Goal: Task Accomplishment & Management: Use online tool/utility

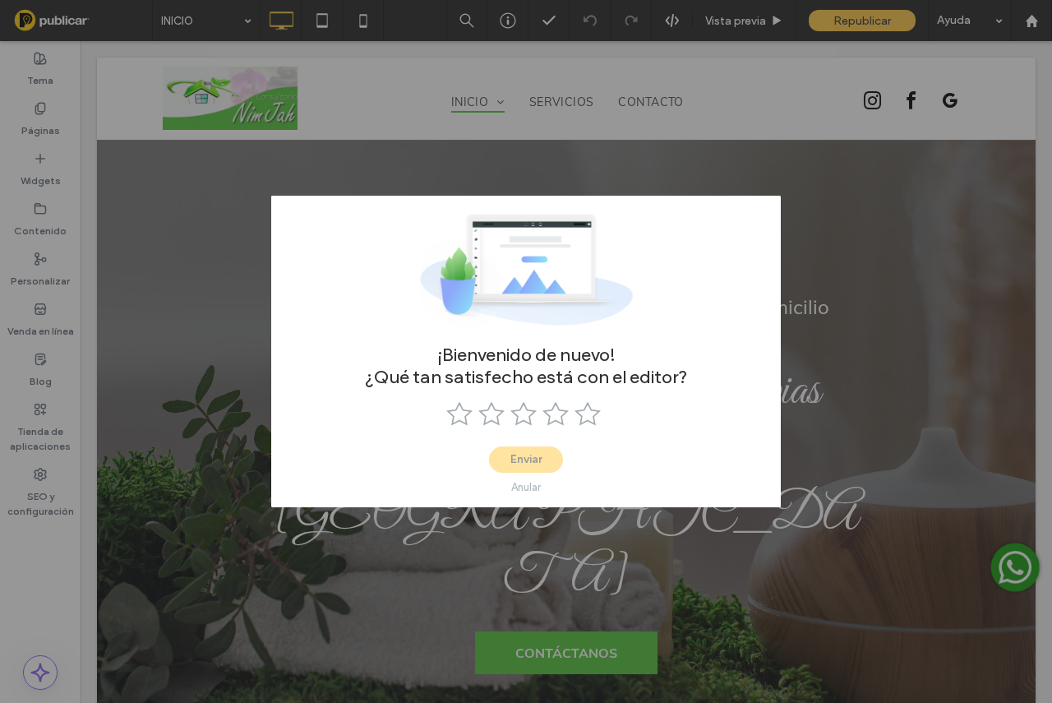
click at [528, 487] on div "Anular" at bounding box center [526, 487] width 30 height 12
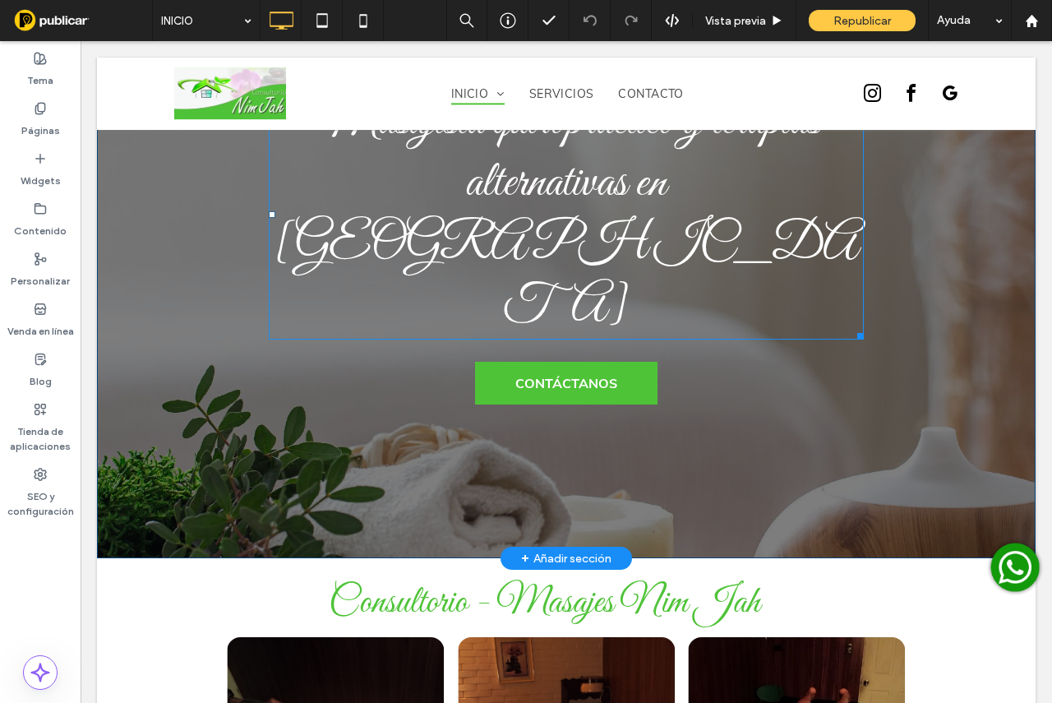
scroll to position [411, 0]
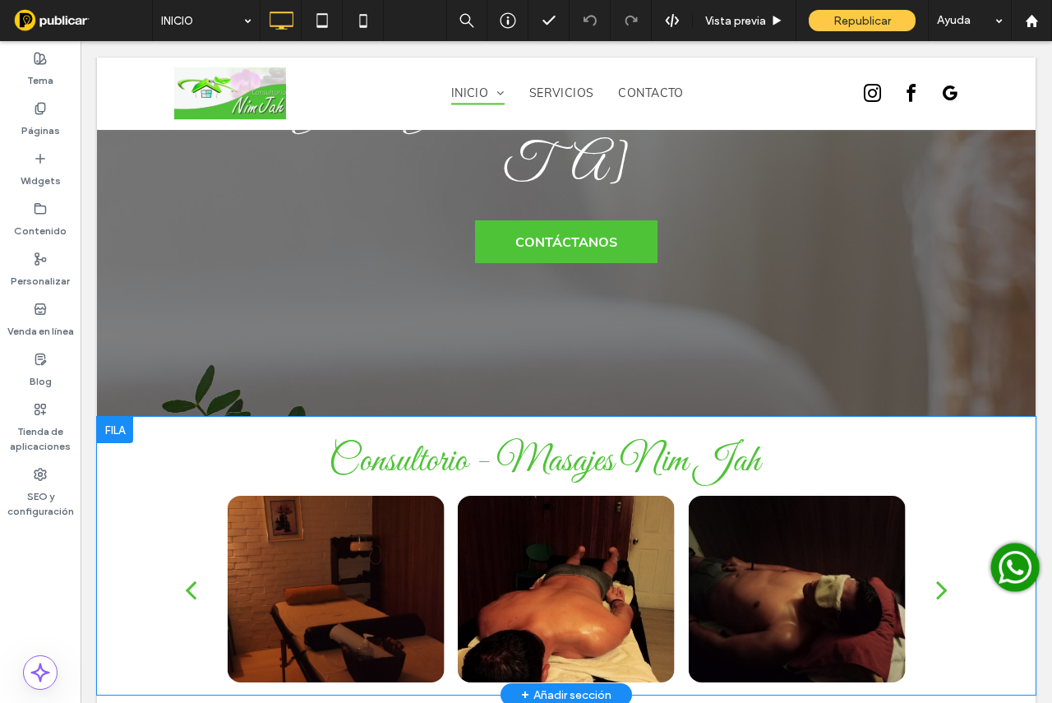
click at [112, 417] on div at bounding box center [115, 430] width 36 height 26
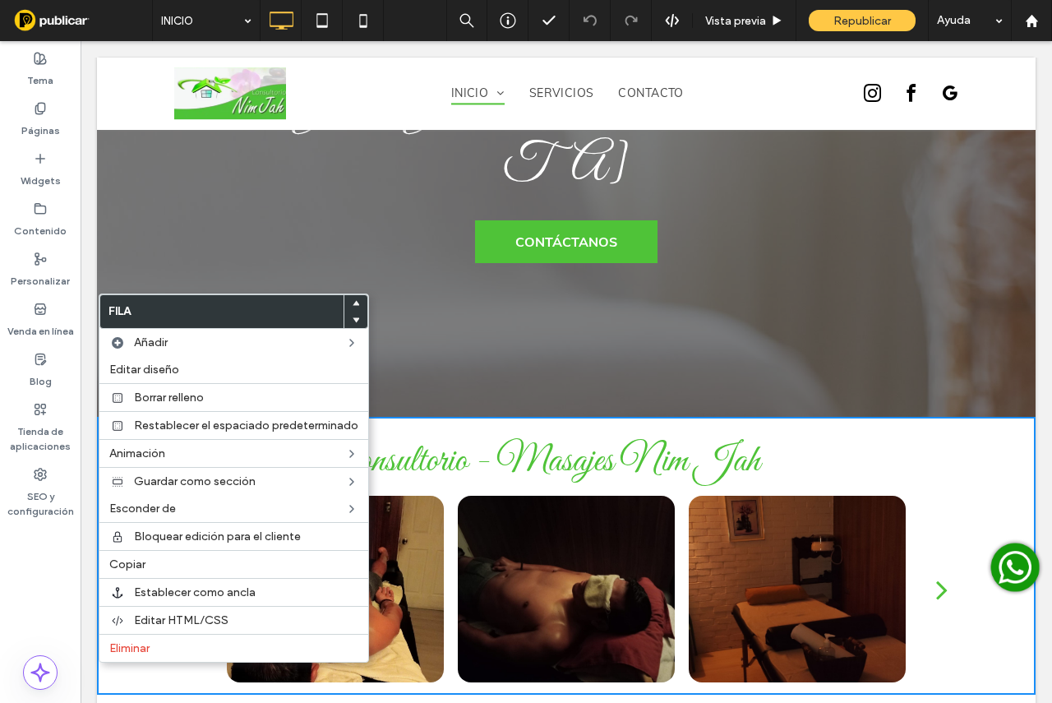
click at [580, 417] on div "Consultorio - Masajes Nim Jah a a a a Click To Paste Fila + Añadir sección" at bounding box center [566, 556] width 939 height 278
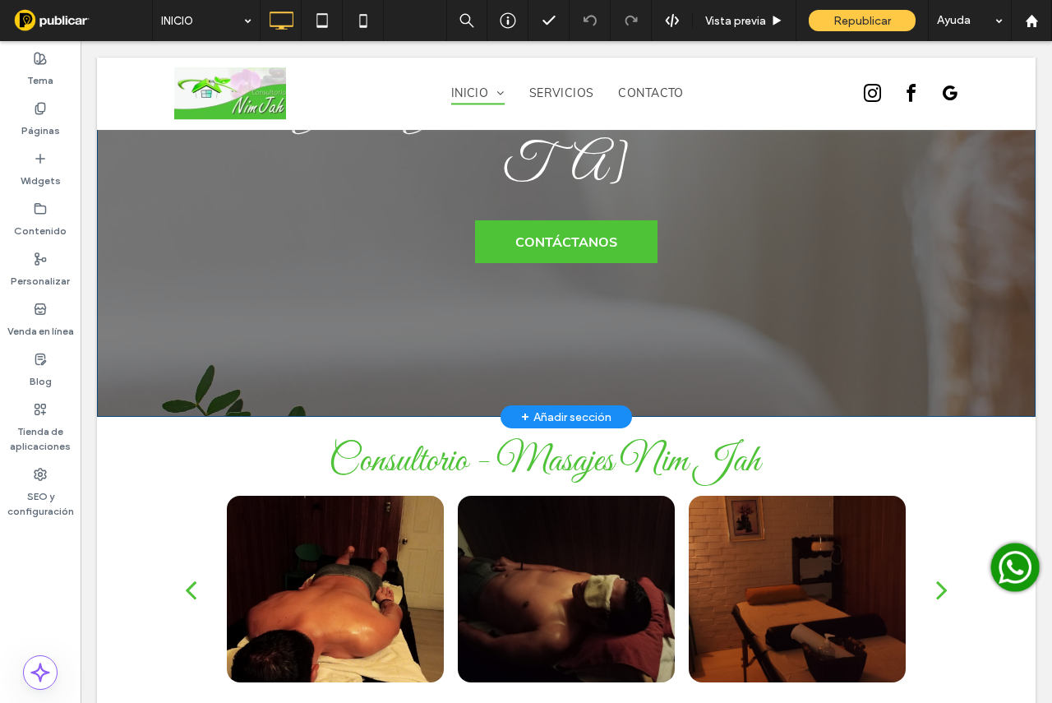
click at [563, 408] on div "+ Añadir sección" at bounding box center [566, 417] width 90 height 18
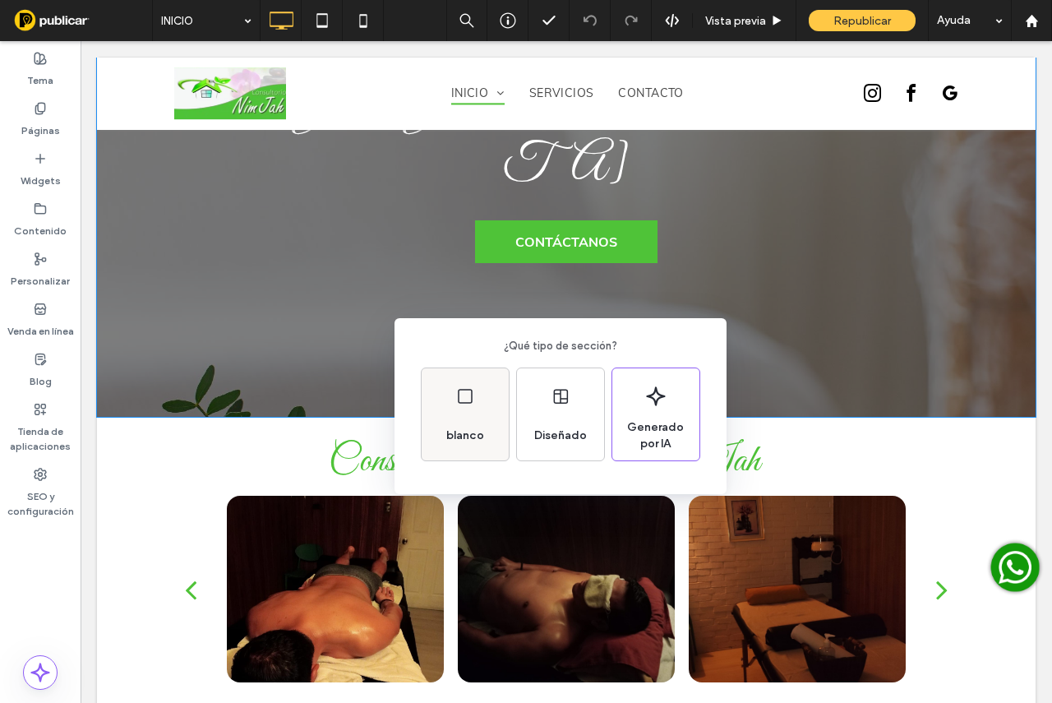
click at [470, 408] on div "blanco" at bounding box center [465, 414] width 87 height 92
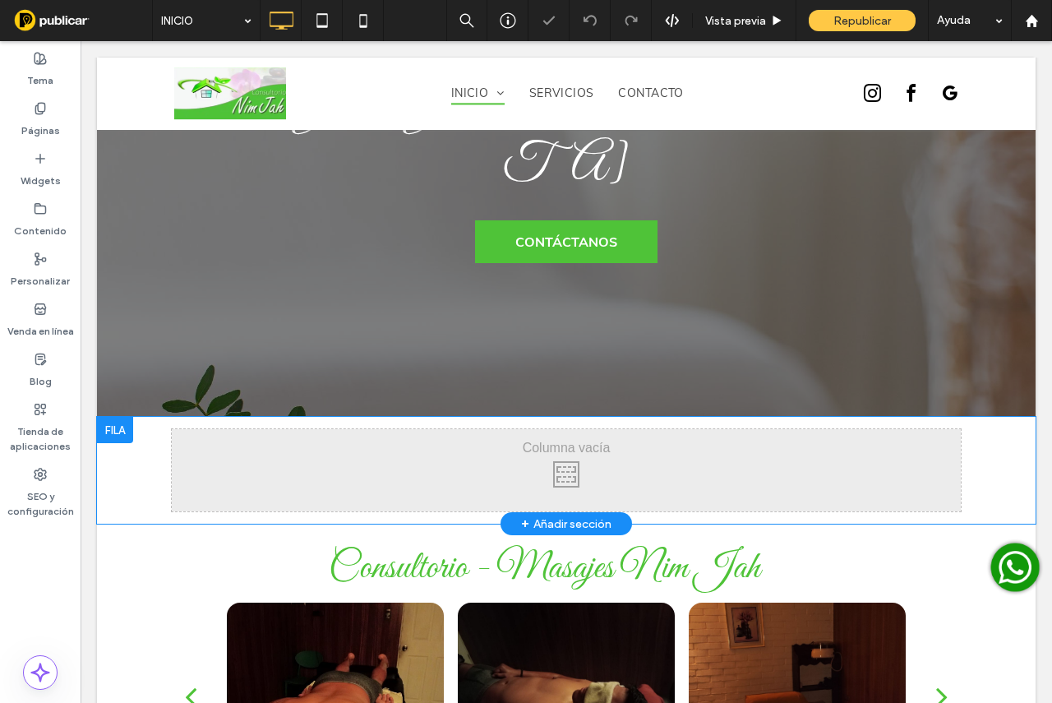
click at [112, 417] on div at bounding box center [115, 430] width 36 height 26
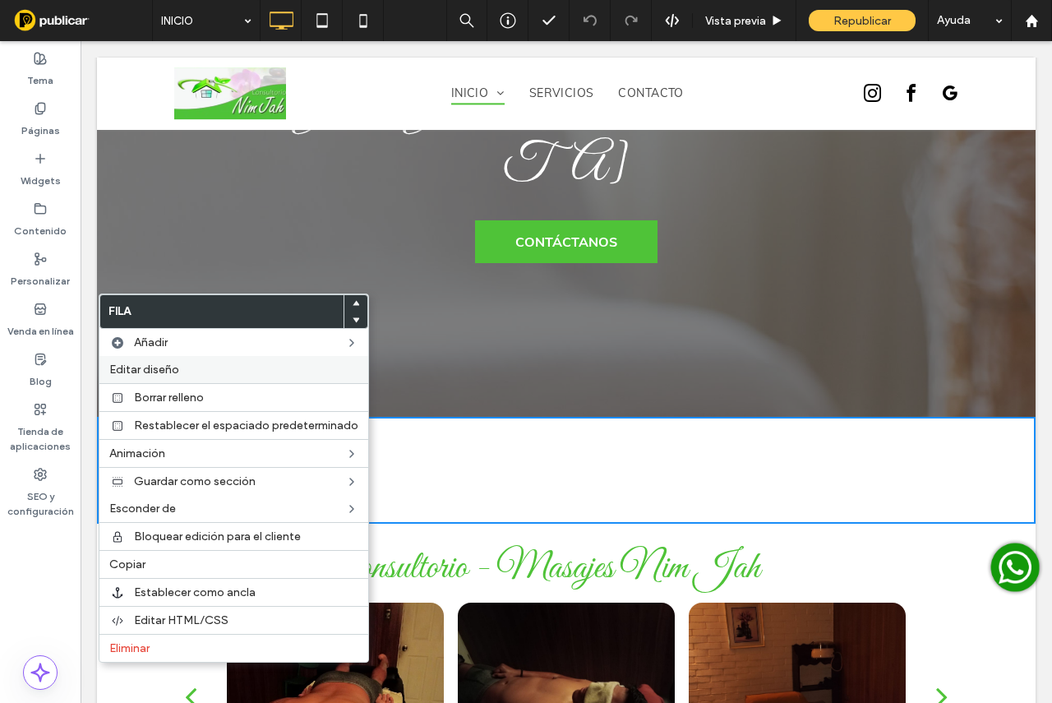
click at [154, 372] on span "Editar diseño" at bounding box center [144, 370] width 70 height 14
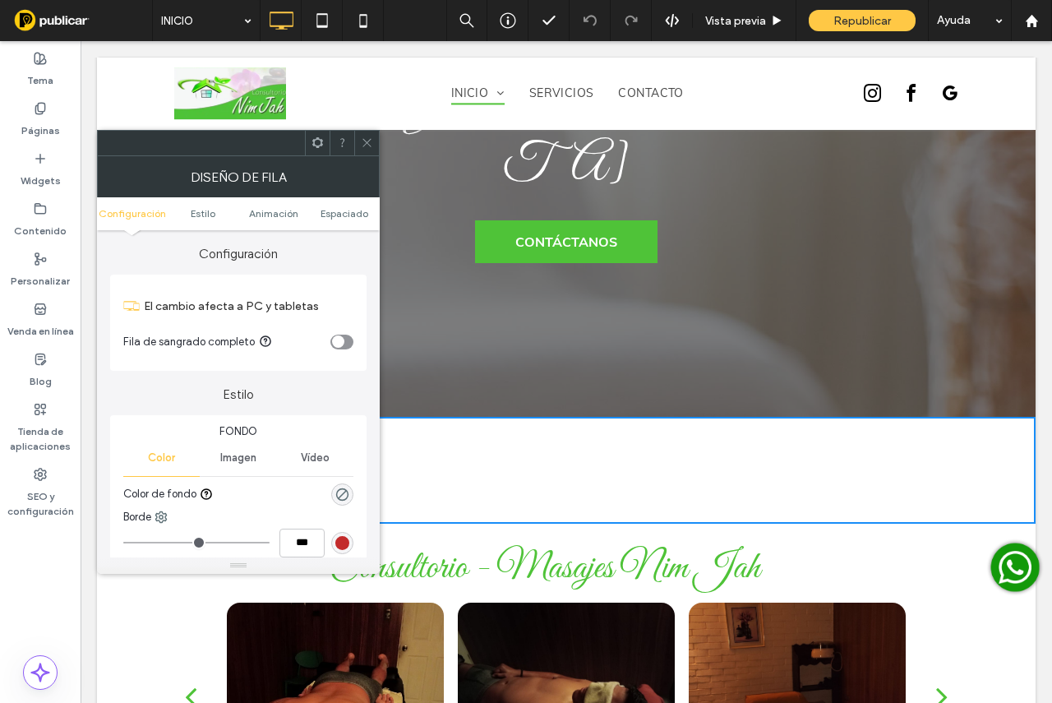
scroll to position [82, 0]
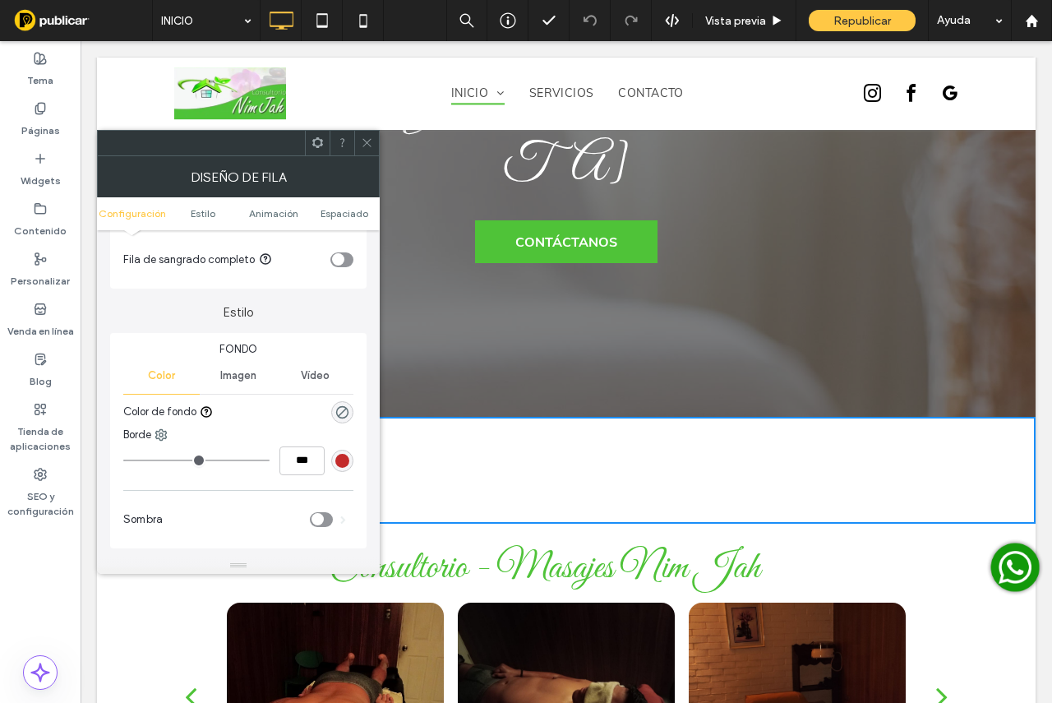
click at [229, 370] on span "Imagen" at bounding box center [238, 375] width 36 height 13
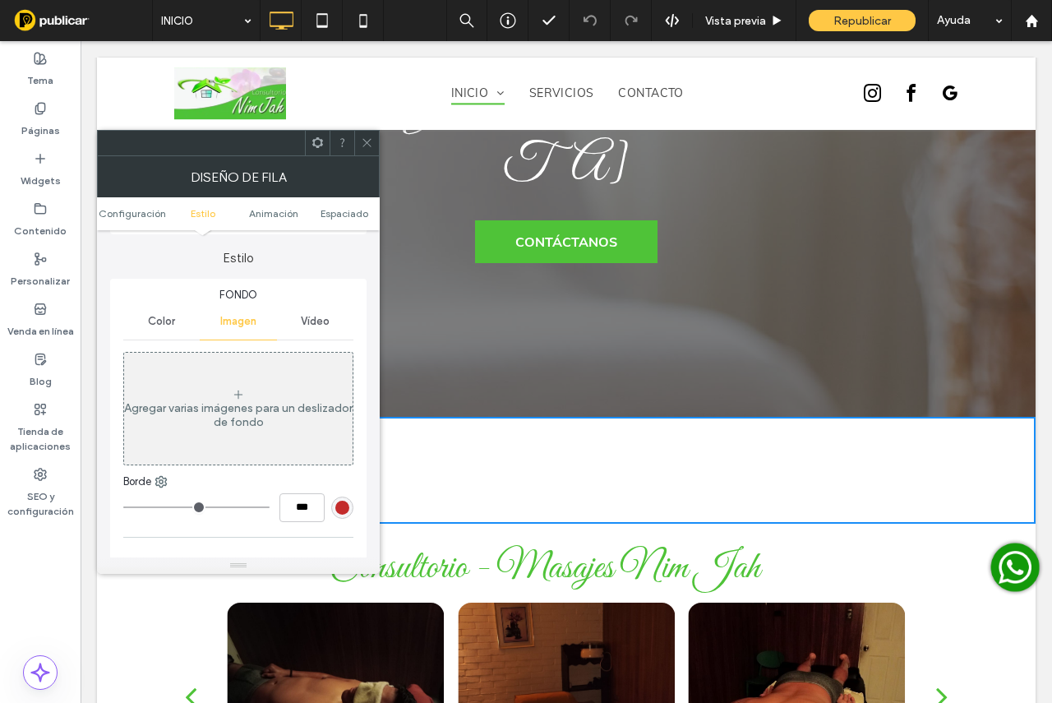
scroll to position [164, 0]
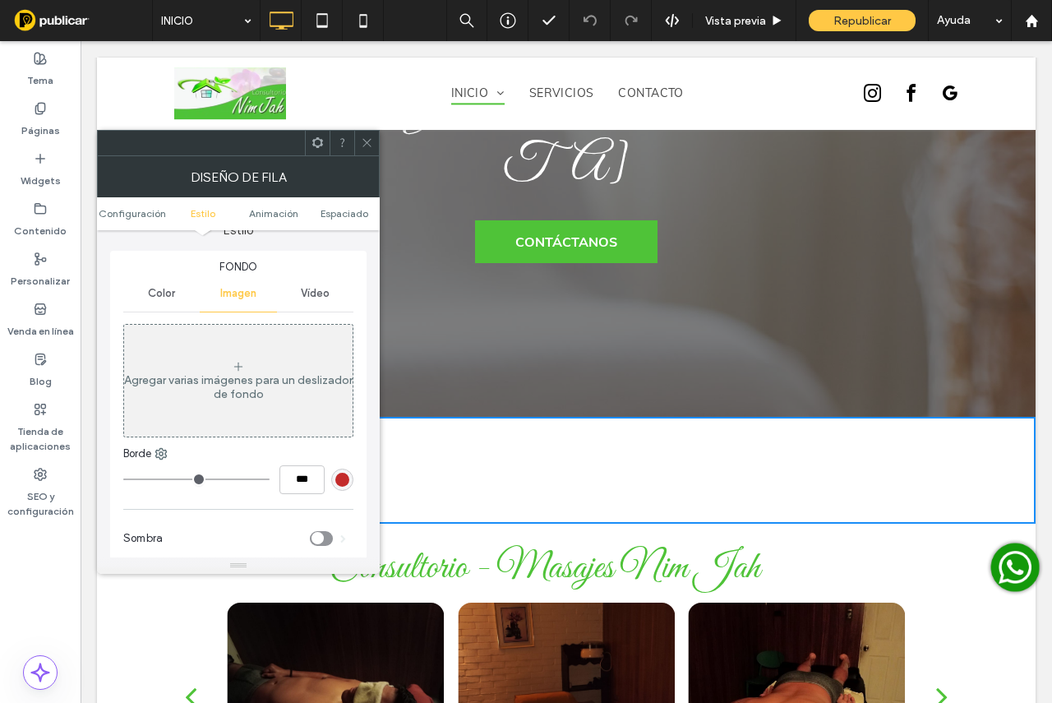
click at [269, 413] on div "Agregar varias imágenes para un deslizador de fondo" at bounding box center [238, 380] width 229 height 109
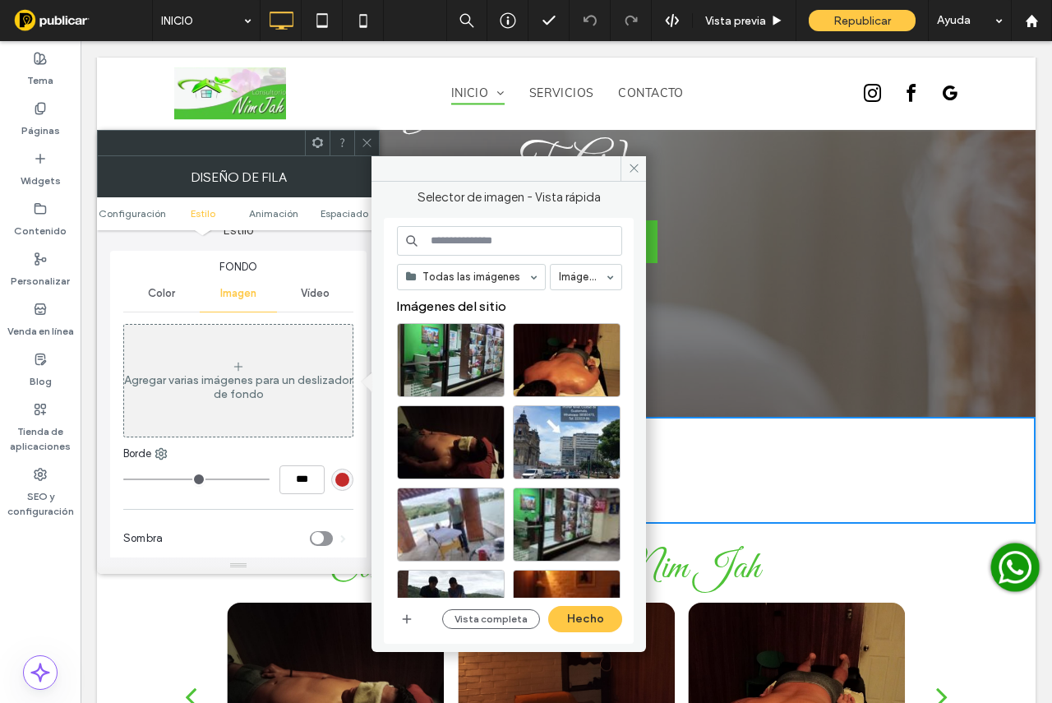
click at [213, 358] on div "Agregar varias imágenes para un deslizador de fondo" at bounding box center [238, 380] width 229 height 109
click at [409, 612] on icon "button" at bounding box center [406, 618] width 13 height 13
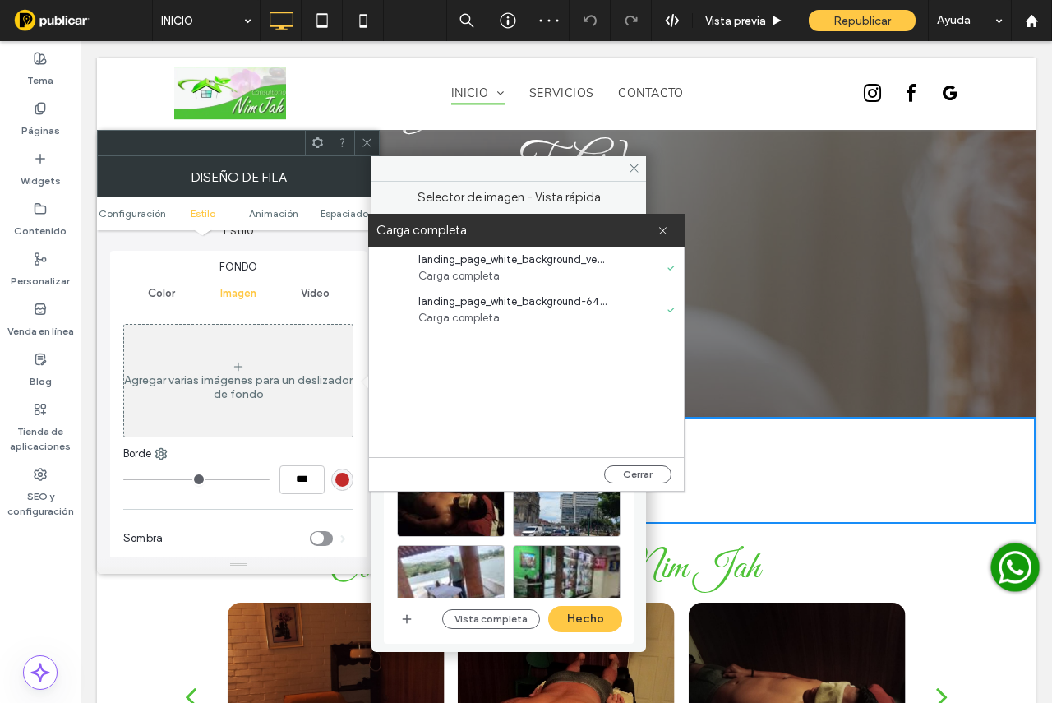
click at [664, 230] on icon at bounding box center [663, 230] width 11 height 11
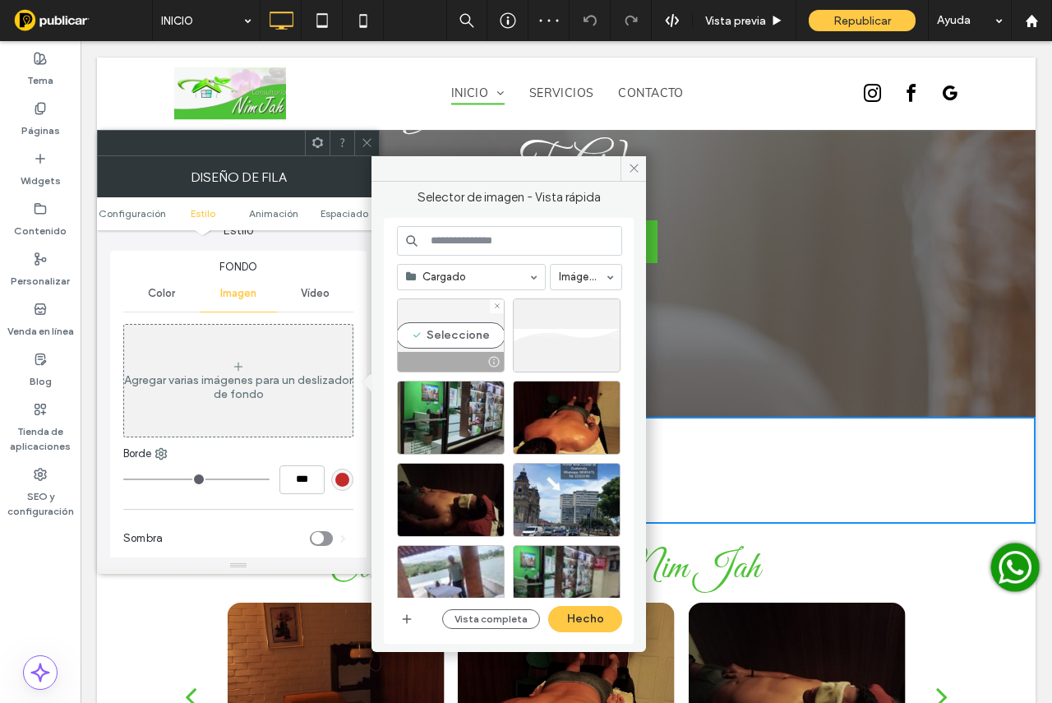
click at [430, 338] on div "Seleccione" at bounding box center [451, 335] width 108 height 74
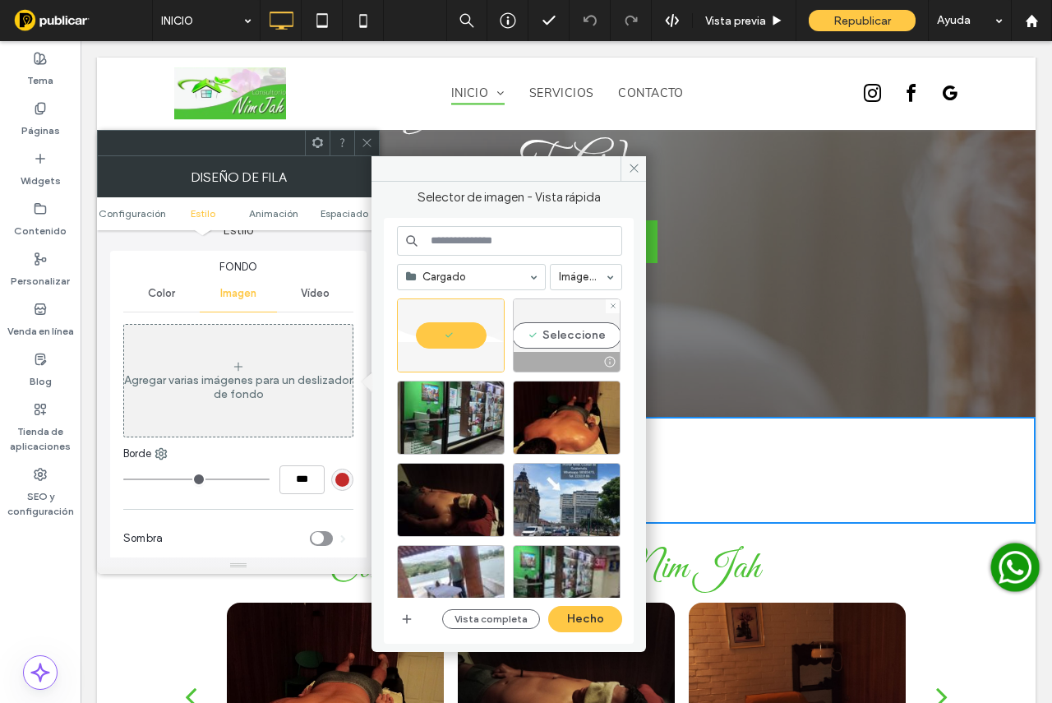
click at [582, 337] on div "Seleccione" at bounding box center [567, 335] width 108 height 74
click at [483, 355] on div at bounding box center [493, 361] width 21 height 13
click at [589, 353] on div at bounding box center [567, 362] width 106 height 20
click at [460, 316] on div "Seleccione" at bounding box center [451, 335] width 108 height 74
click at [603, 612] on button "Hecho" at bounding box center [585, 619] width 74 height 26
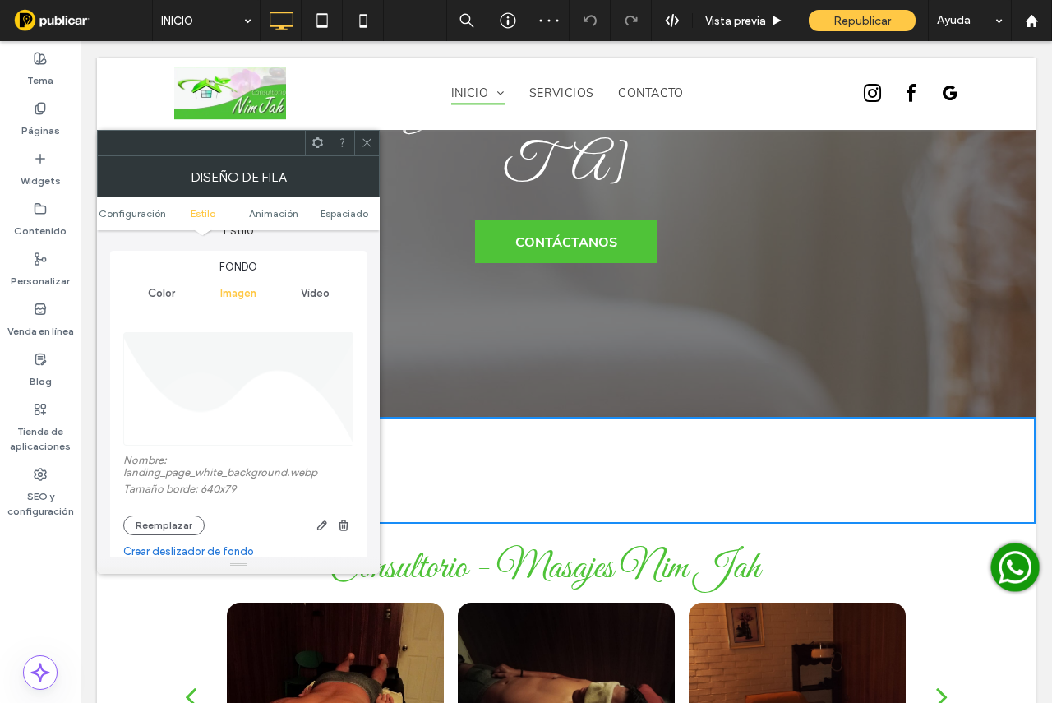
click at [367, 137] on icon at bounding box center [367, 142] width 12 height 12
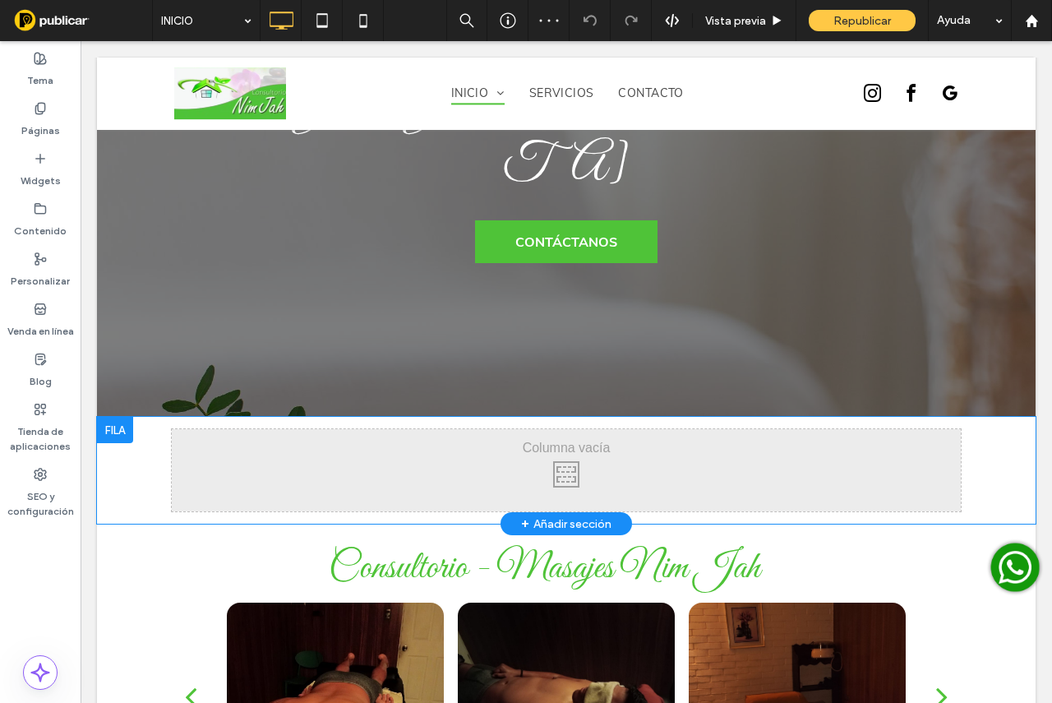
click at [417, 429] on div "Click To Paste Click To Paste" at bounding box center [566, 470] width 789 height 82
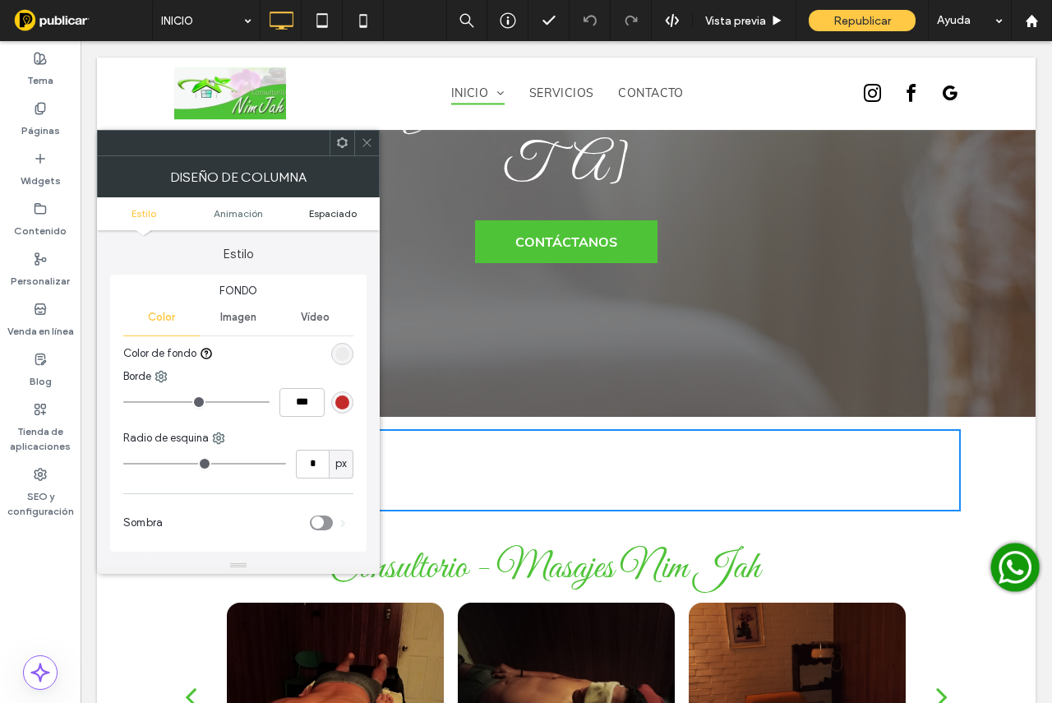
click at [326, 218] on span "Espaciado" at bounding box center [333, 213] width 48 height 12
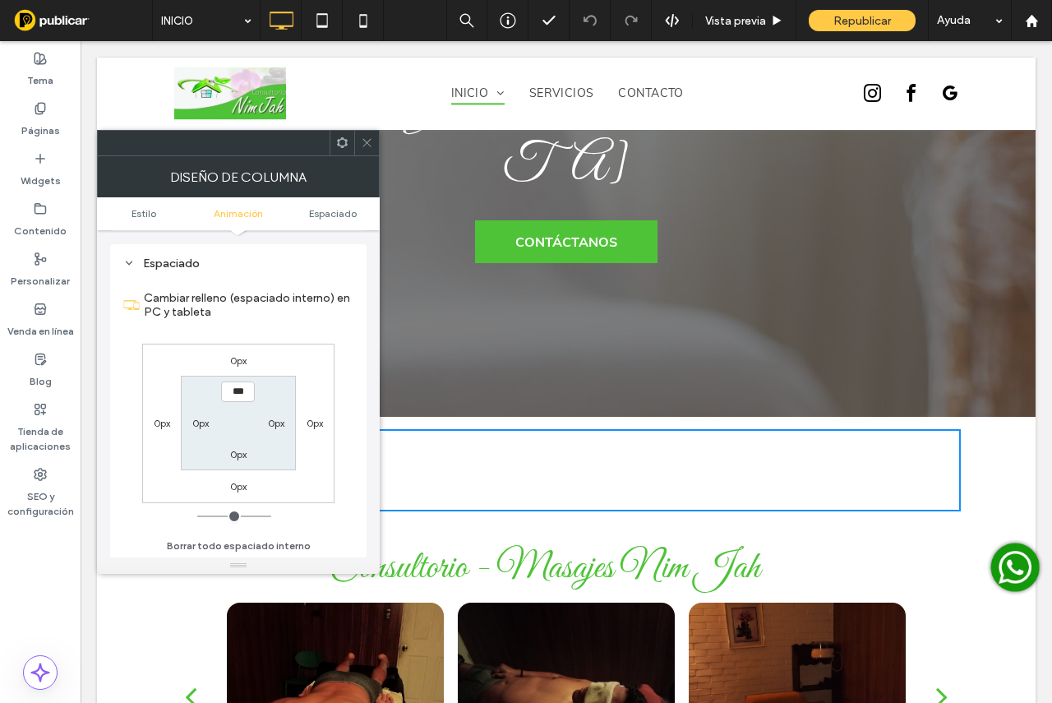
scroll to position [373, 0]
click at [235, 357] on label "0px" at bounding box center [238, 359] width 16 height 12
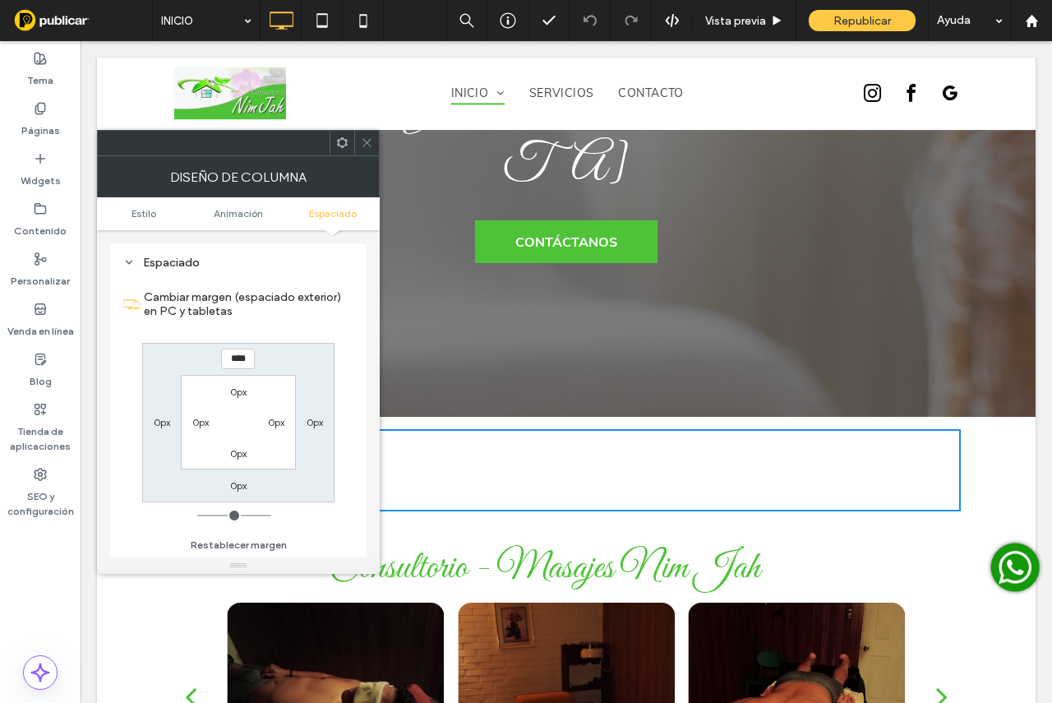
type input "****"
type input "*"
type input "******"
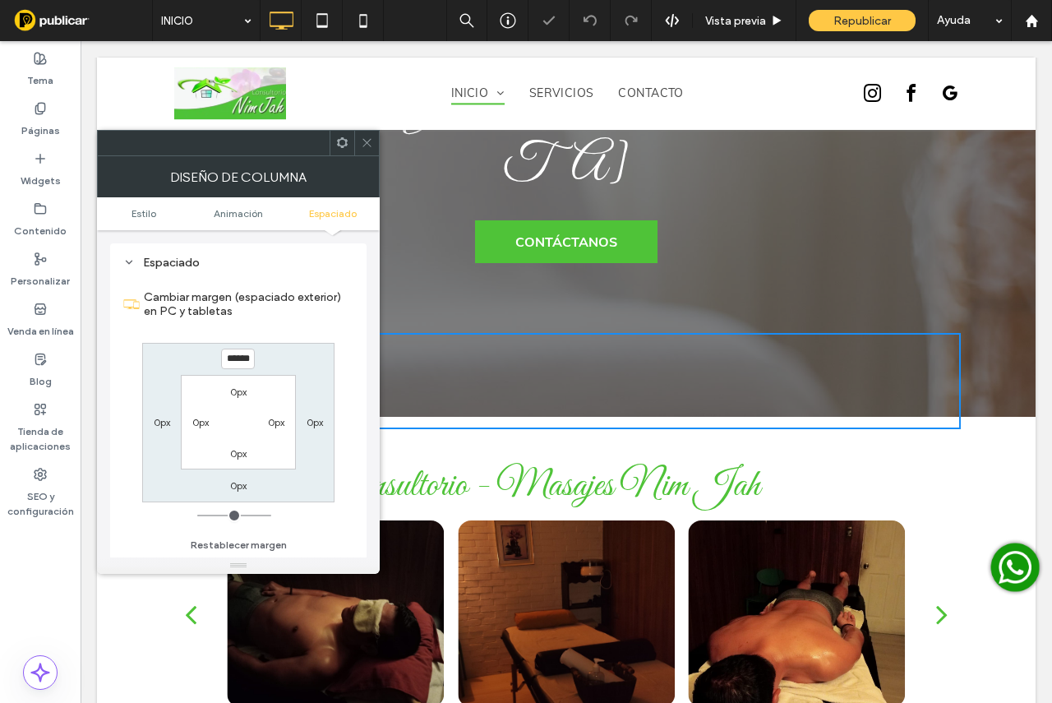
click at [373, 141] on div at bounding box center [366, 143] width 25 height 25
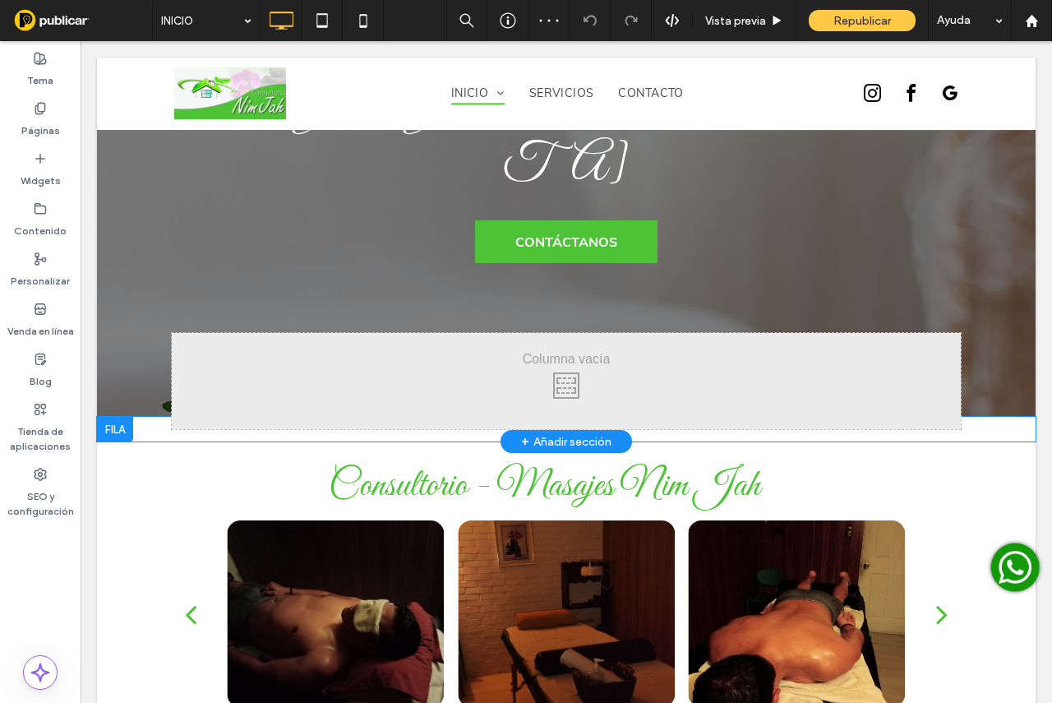
click at [126, 417] on div at bounding box center [115, 429] width 36 height 25
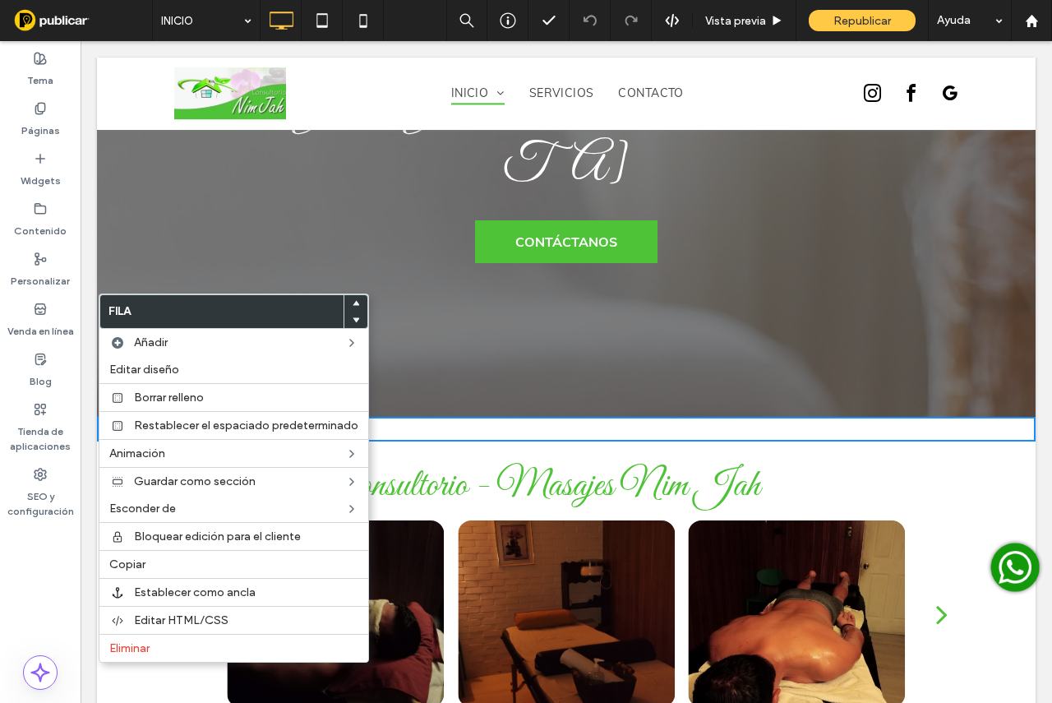
click at [1012, 417] on div "Click To Paste Click To Paste Fila + Añadir sección" at bounding box center [566, 429] width 939 height 25
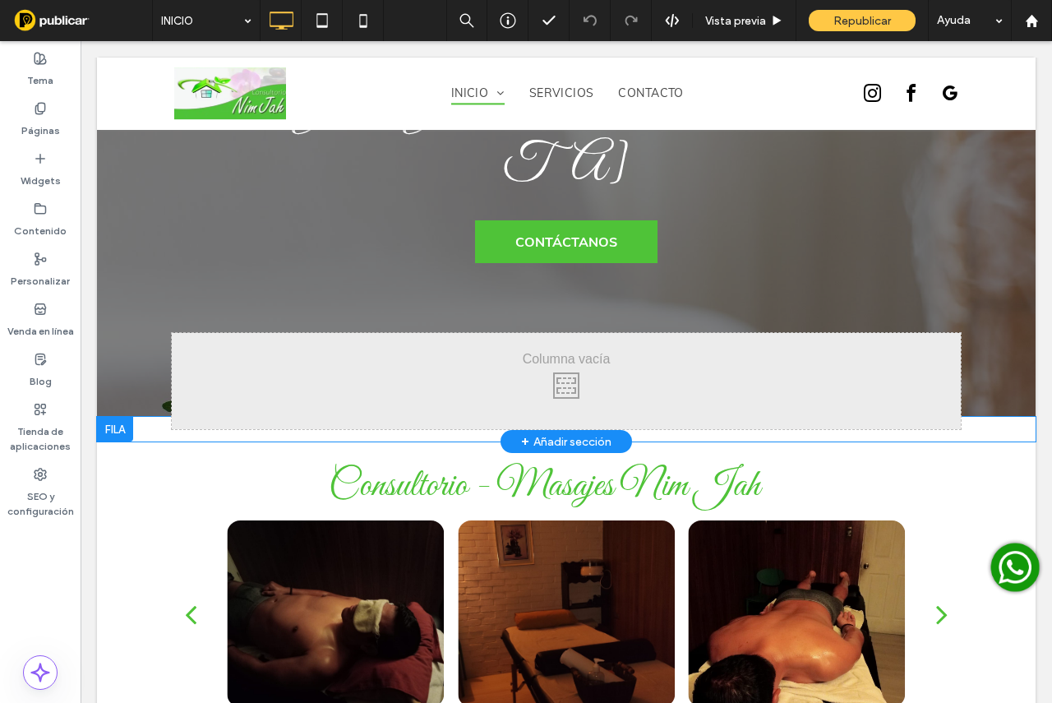
click at [1008, 417] on div "Click To Paste Click To Paste Fila + Añadir sección" at bounding box center [566, 429] width 939 height 25
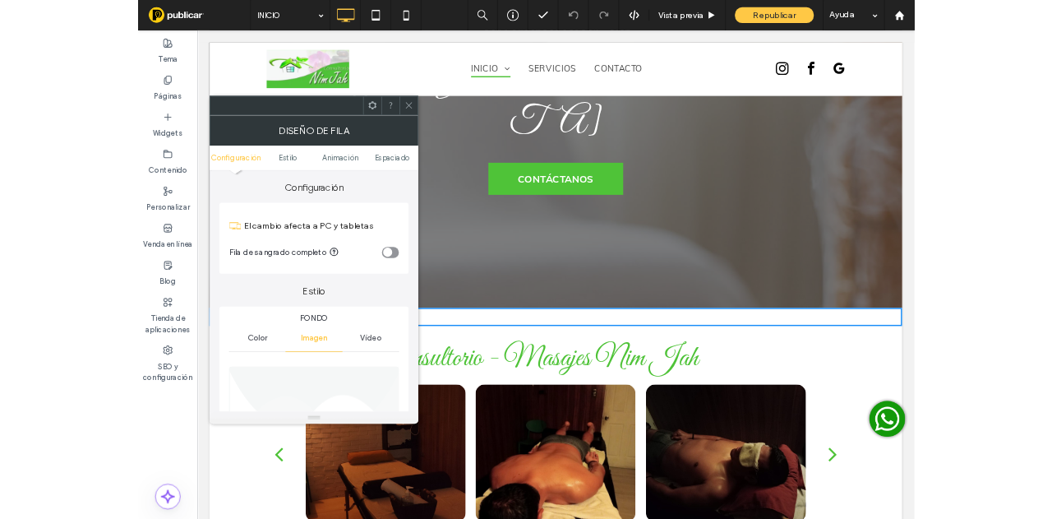
scroll to position [247, 0]
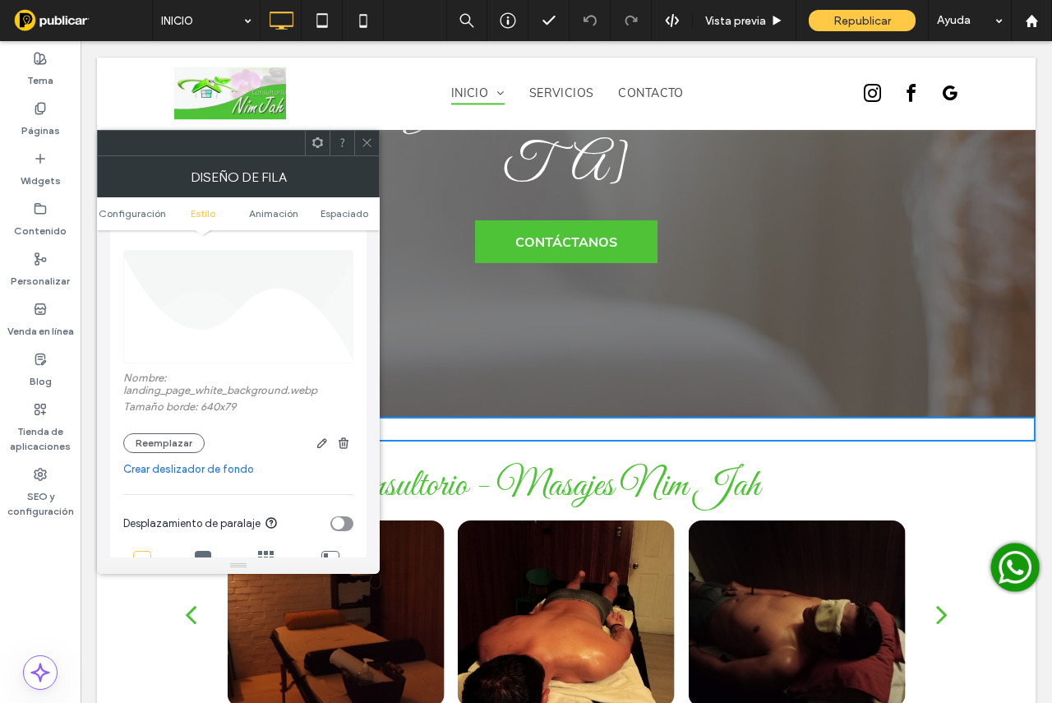
click at [266, 302] on img at bounding box center [239, 306] width 232 height 113
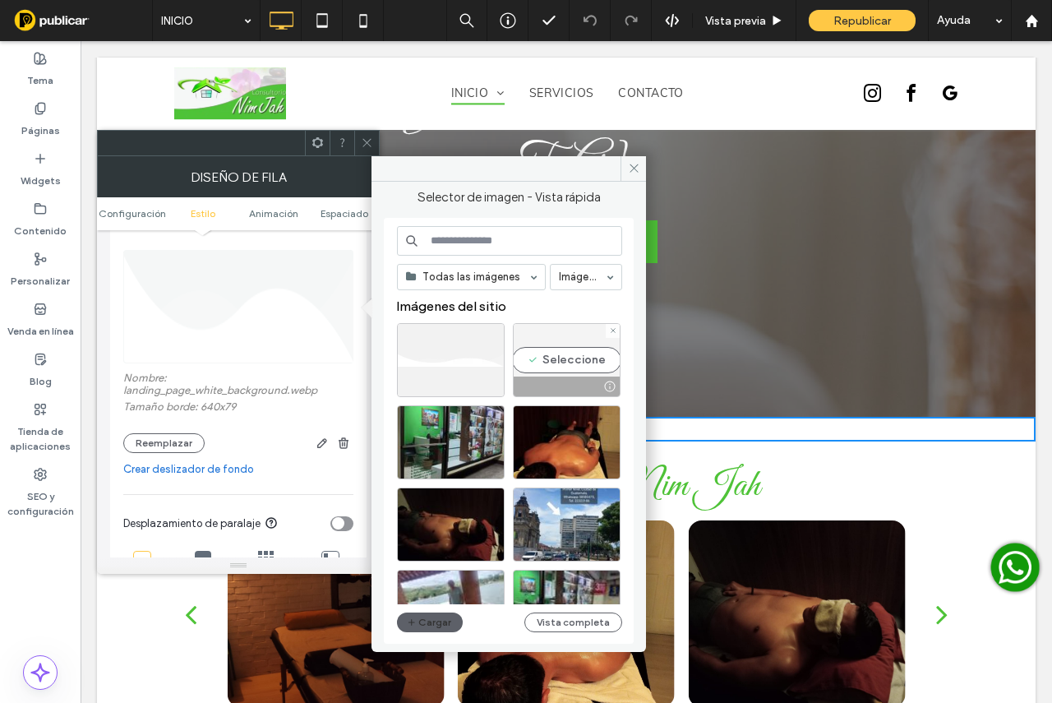
click at [571, 361] on div "Seleccione" at bounding box center [567, 360] width 108 height 74
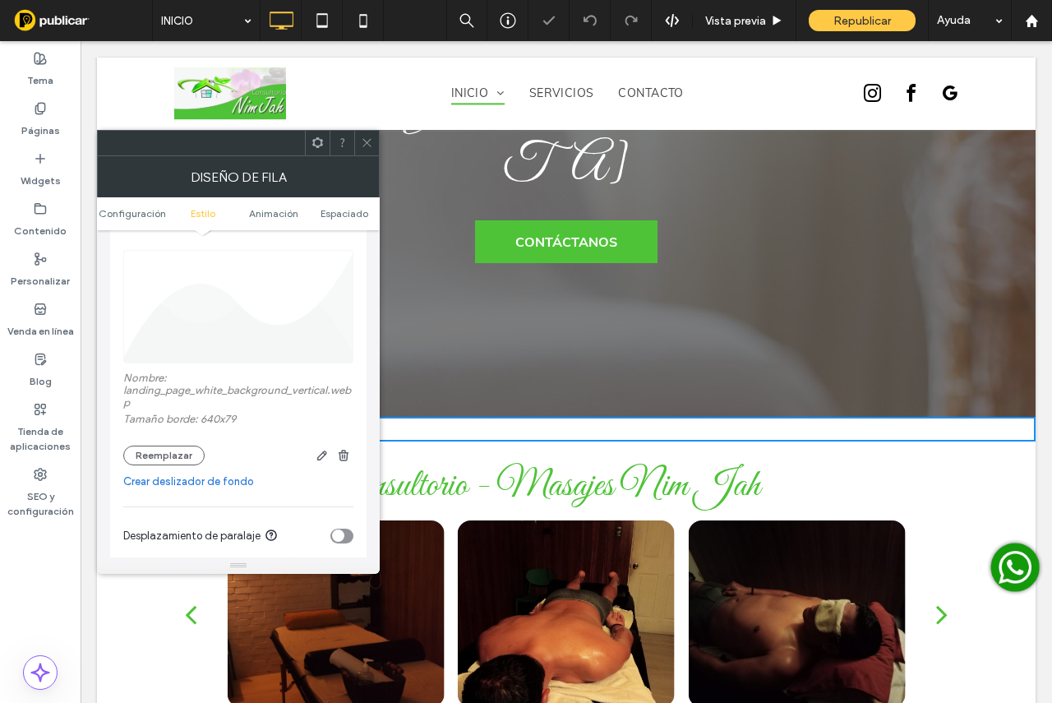
click at [247, 328] on img at bounding box center [239, 306] width 232 height 113
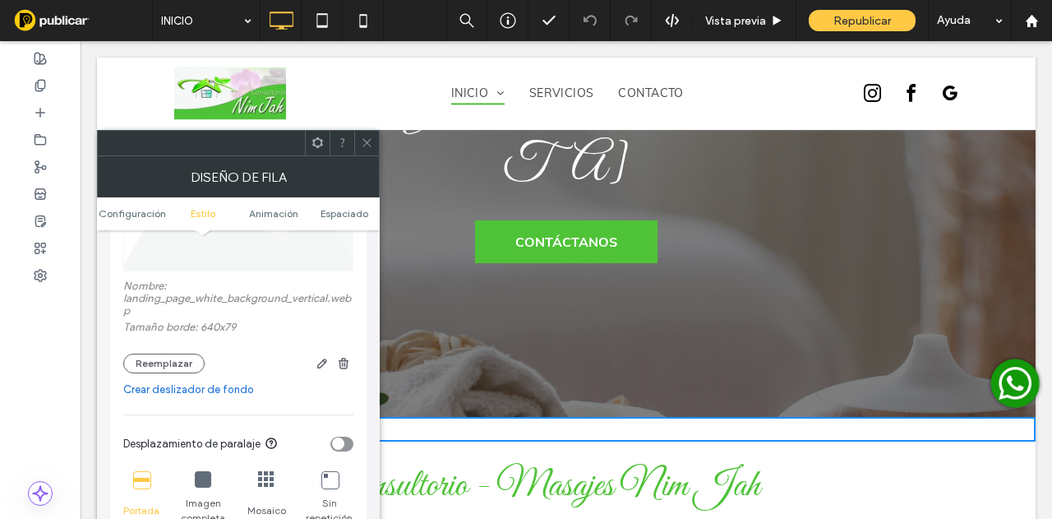
scroll to position [411, 0]
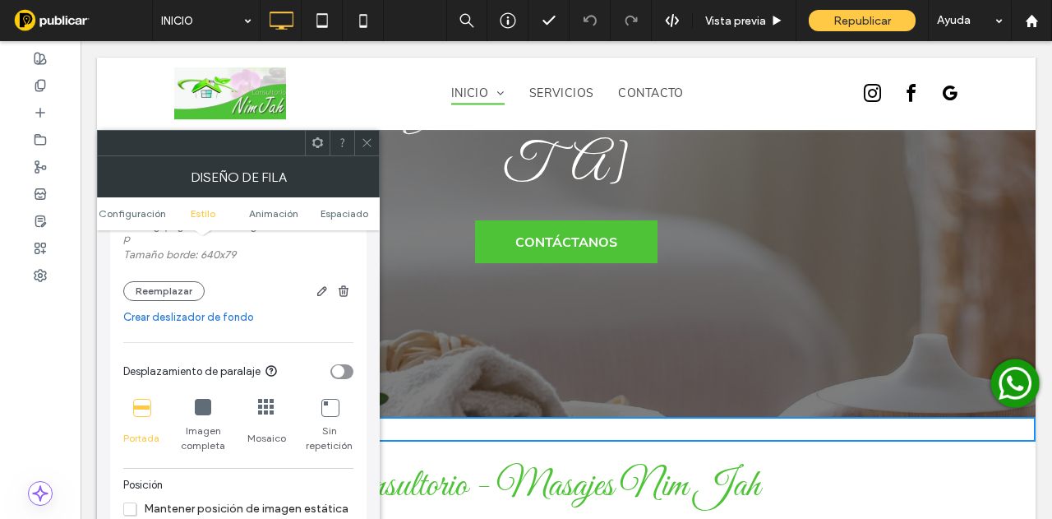
click at [199, 417] on div at bounding box center [203, 408] width 16 height 18
drag, startPoint x: 356, startPoint y: 159, endPoint x: 386, endPoint y: 177, distance: 35.4
click at [364, 160] on div "Diseño de fila Configuración Estilo Animación Espaciado Configuración El cambio…" at bounding box center [238, 365] width 283 height 418
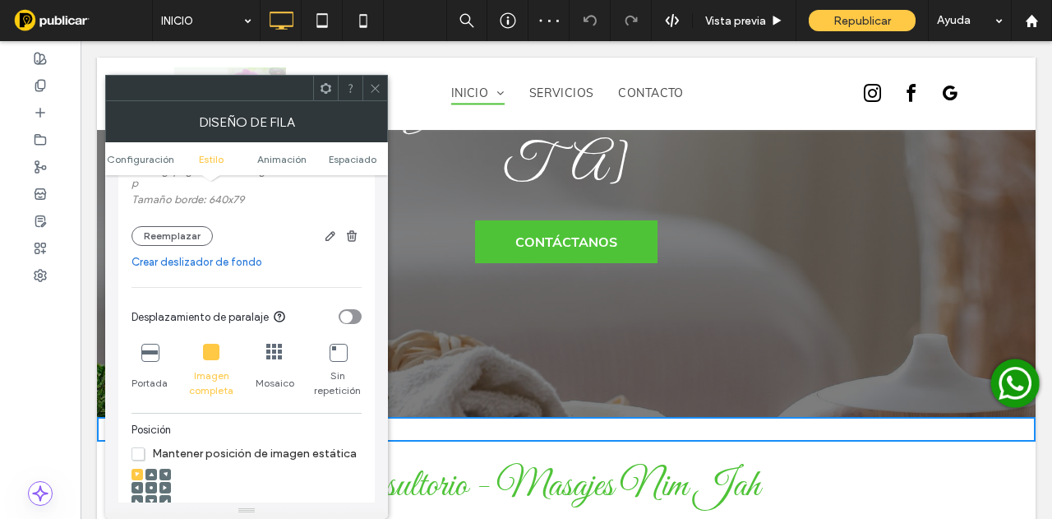
drag, startPoint x: 372, startPoint y: 85, endPoint x: 381, endPoint y: 119, distance: 35.7
click at [381, 119] on div "Diseño de fila Configuración Estilo Animación Espaciado Configuración El cambio…" at bounding box center [246, 297] width 283 height 444
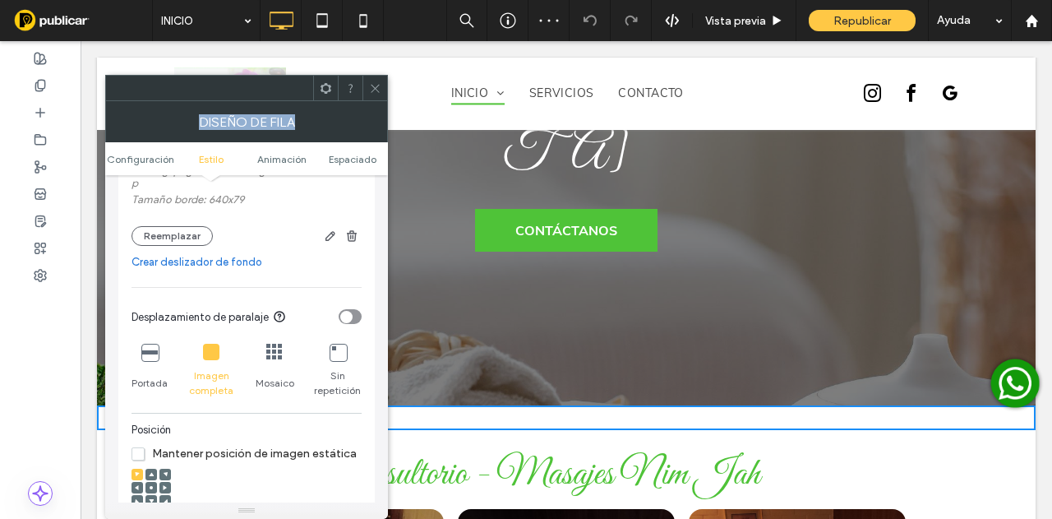
scroll to position [575, 0]
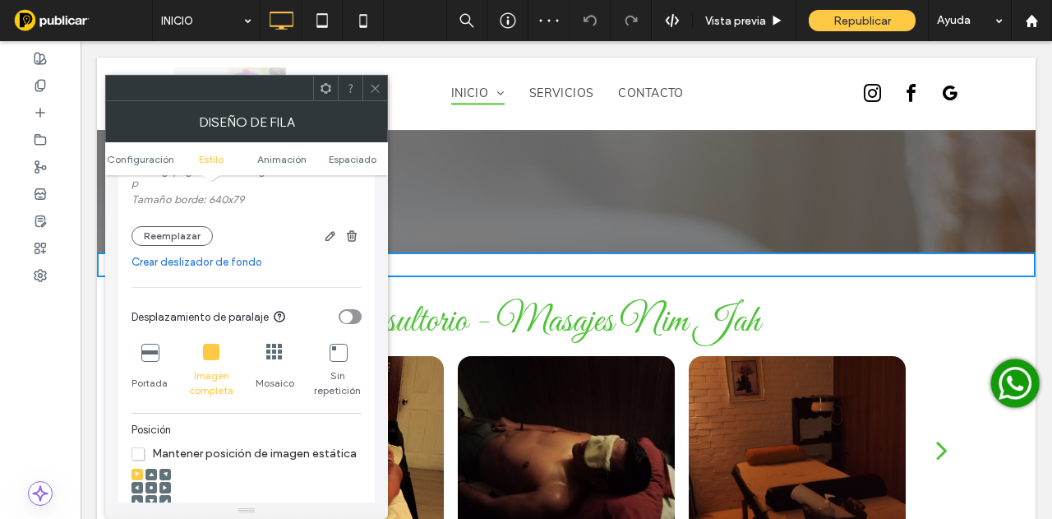
click at [375, 90] on icon at bounding box center [375, 88] width 12 height 12
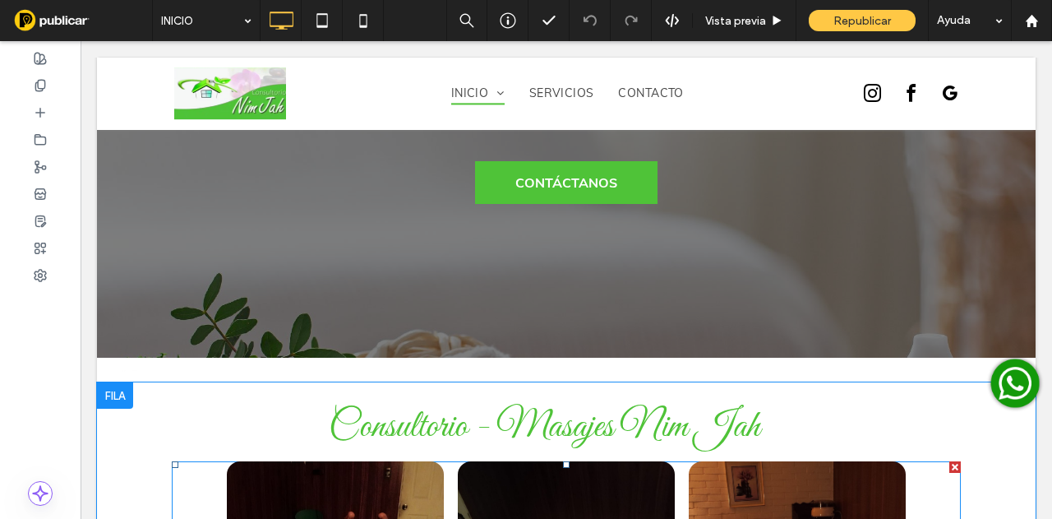
scroll to position [411, 0]
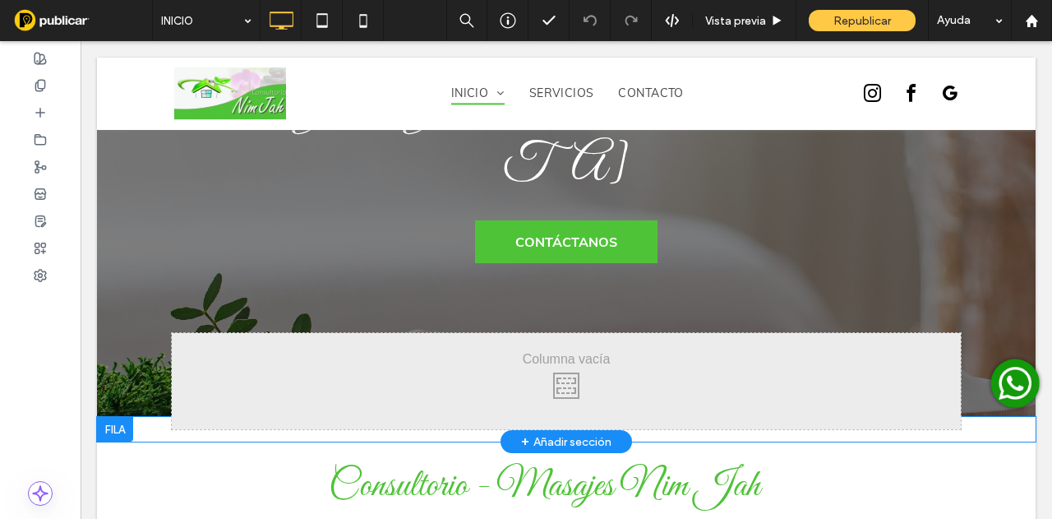
click at [150, 417] on div "Click To Paste Click To Paste Fila + Añadir sección" at bounding box center [566, 429] width 939 height 25
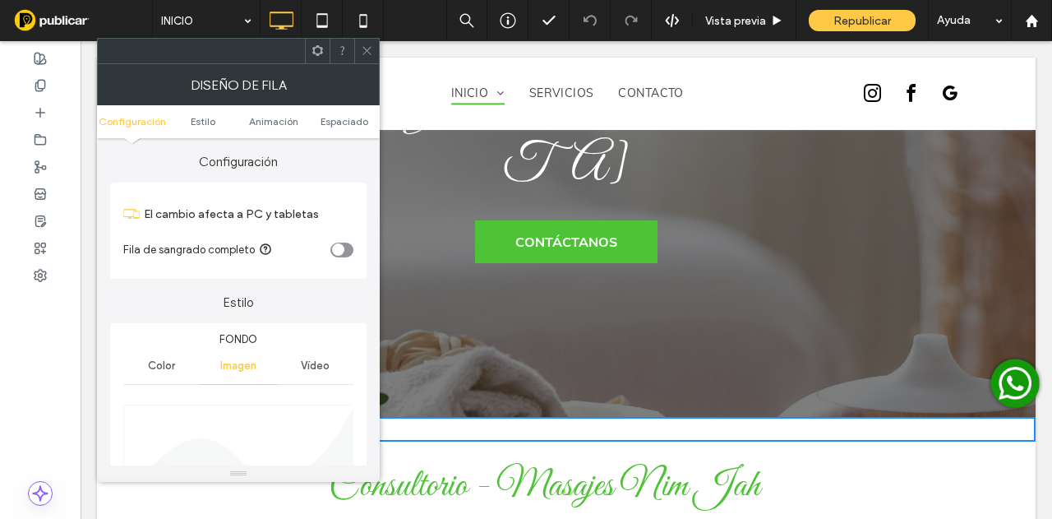
click at [352, 55] on div at bounding box center [342, 51] width 25 height 25
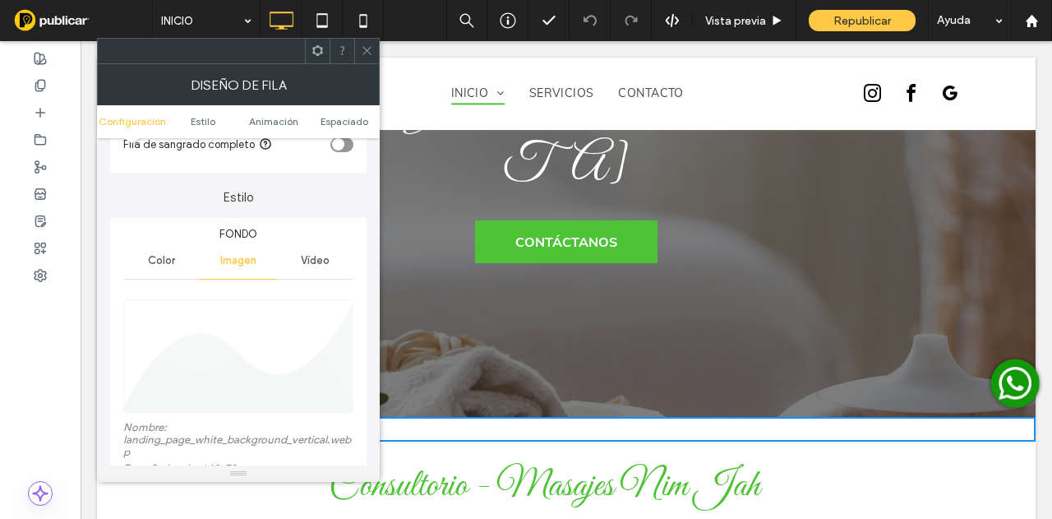
scroll to position [164, 0]
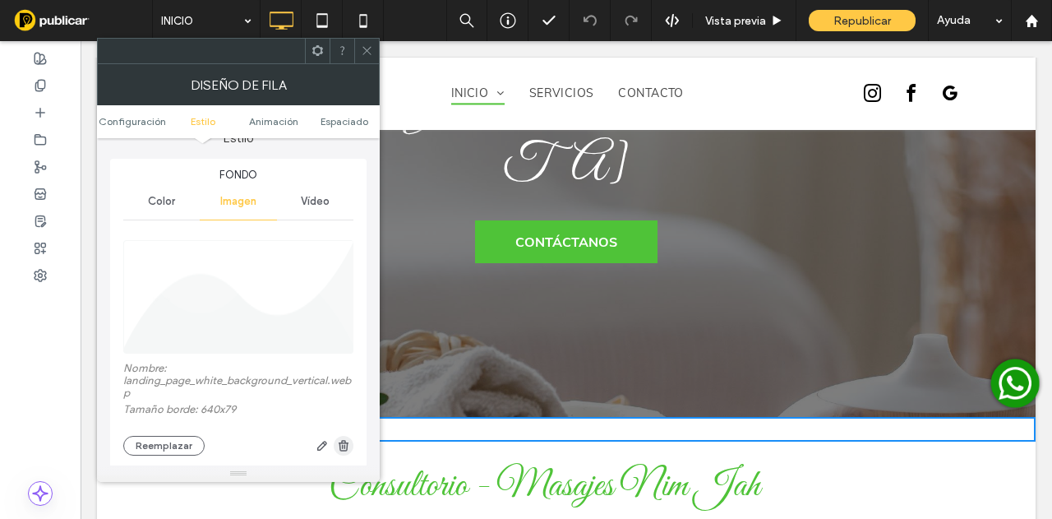
click at [345, 444] on use "button" at bounding box center [344, 445] width 10 height 11
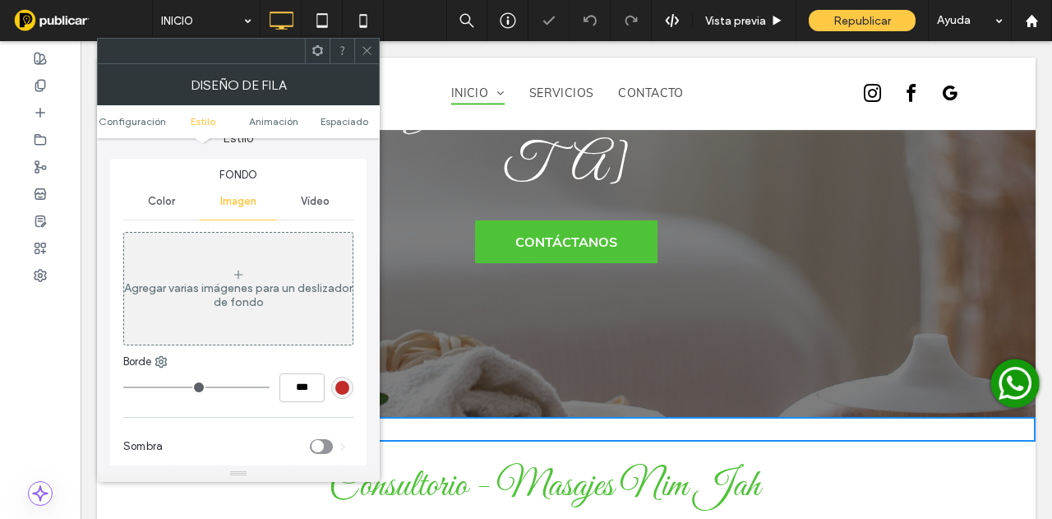
click at [363, 52] on icon at bounding box center [367, 50] width 12 height 12
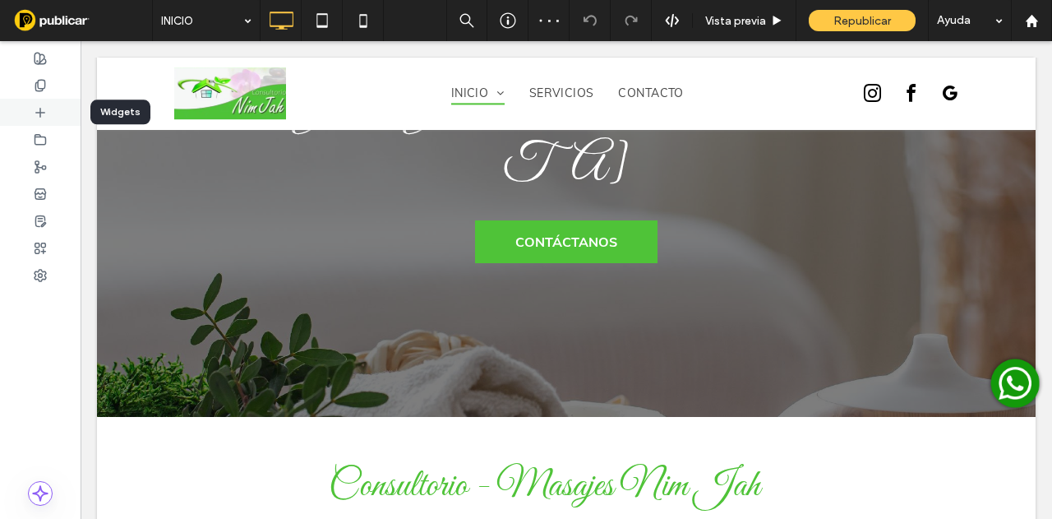
click at [35, 104] on div at bounding box center [40, 112] width 81 height 27
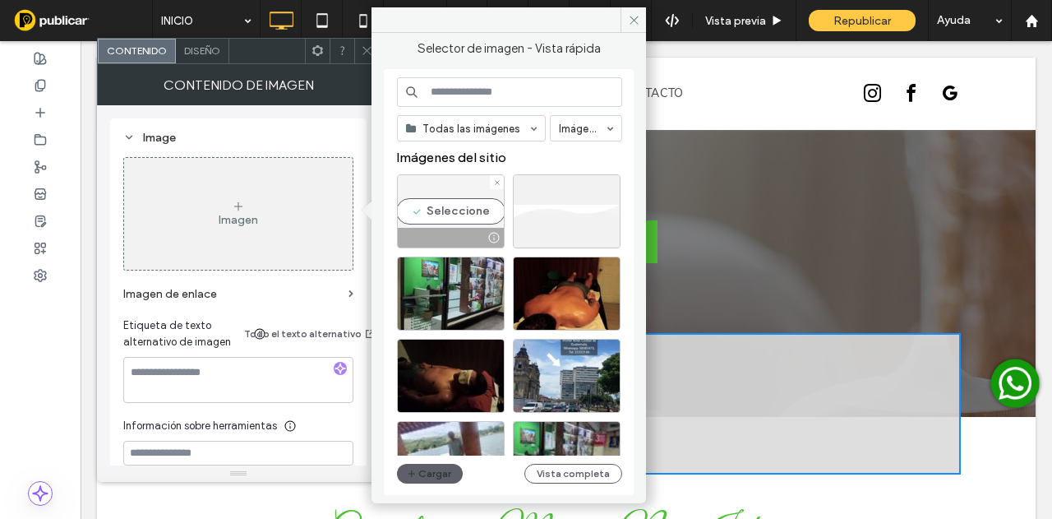
click at [460, 218] on div "Seleccione" at bounding box center [451, 211] width 108 height 74
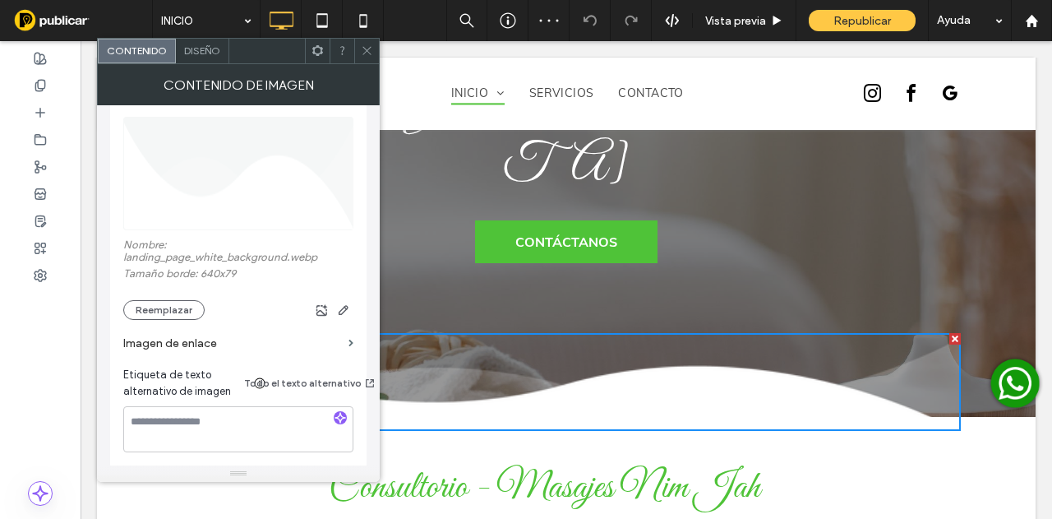
scroll to position [247, 0]
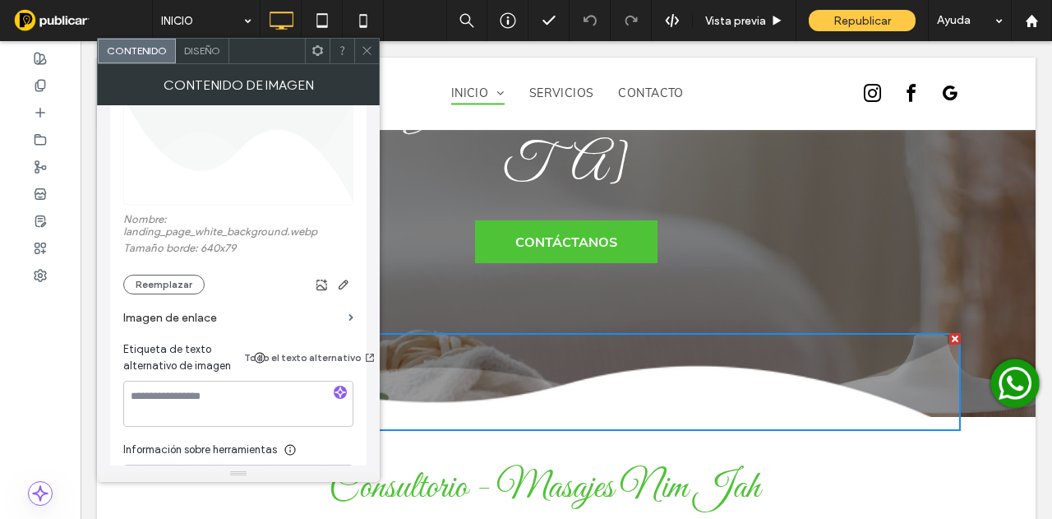
click at [367, 53] on icon at bounding box center [367, 50] width 12 height 12
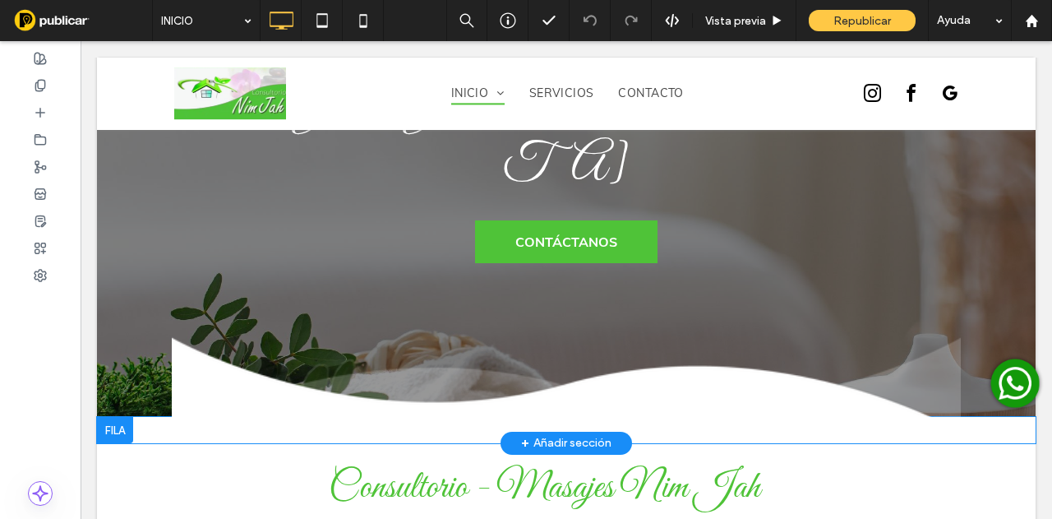
click at [160, 417] on div "Click To Paste Click To Paste Fila + Añadir sección" at bounding box center [566, 430] width 939 height 26
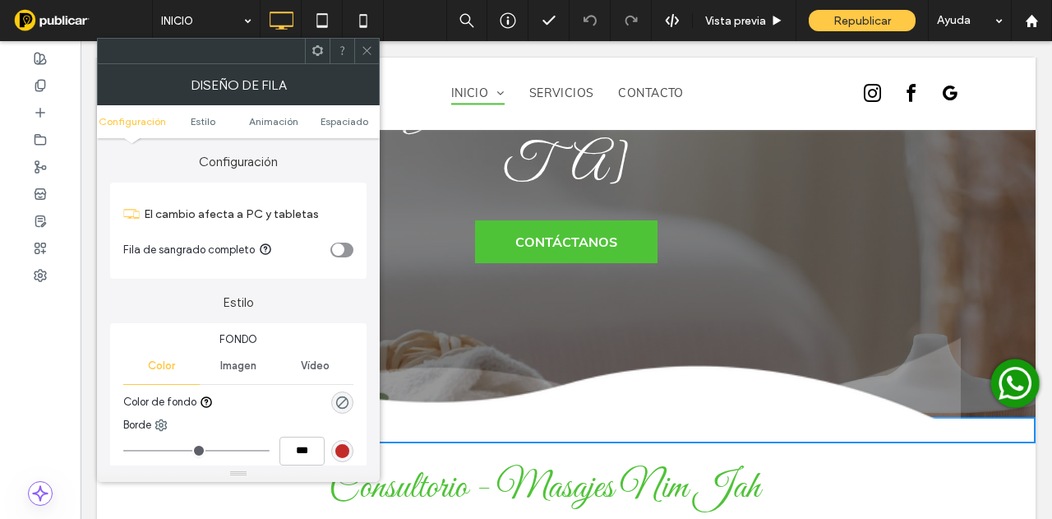
click at [349, 244] on div "toggle" at bounding box center [341, 250] width 23 height 15
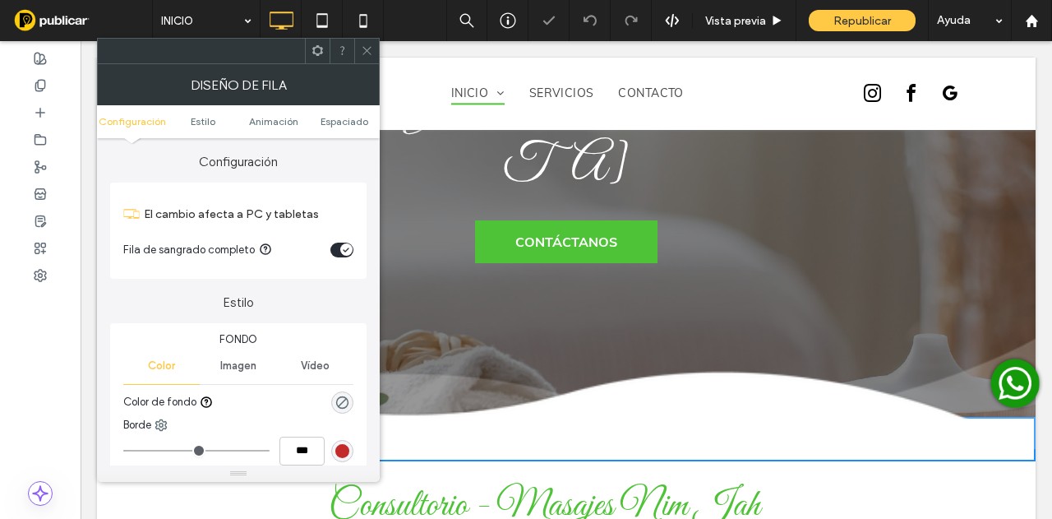
drag, startPoint x: 358, startPoint y: 49, endPoint x: 377, endPoint y: 57, distance: 19.9
click at [358, 49] on div at bounding box center [366, 51] width 25 height 25
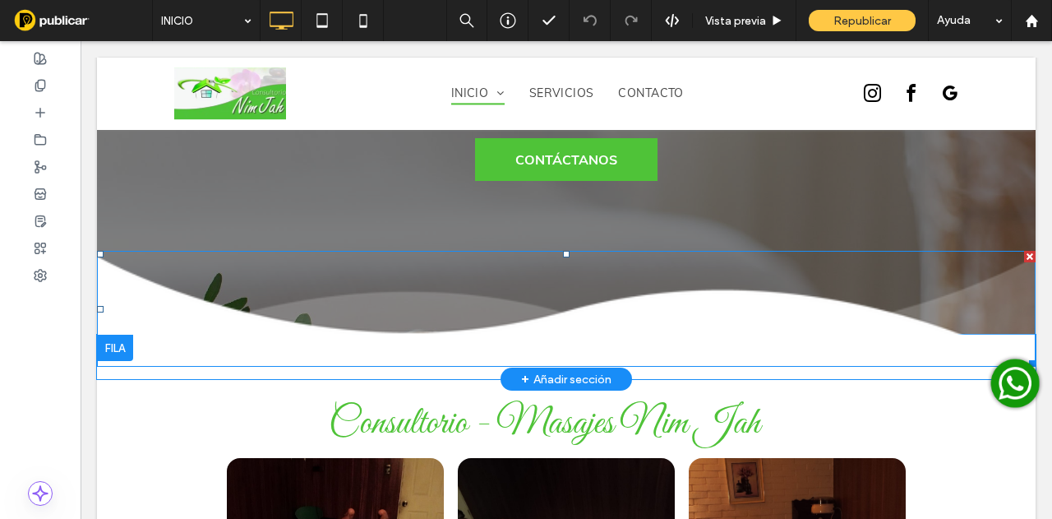
scroll to position [411, 0]
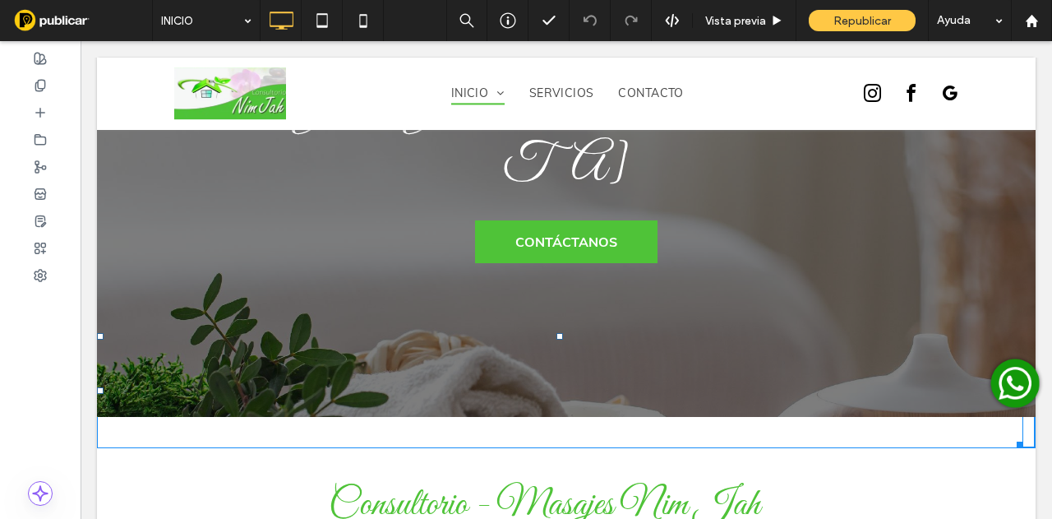
drag, startPoint x: 558, startPoint y: 211, endPoint x: 646, endPoint y: 224, distance: 88.8
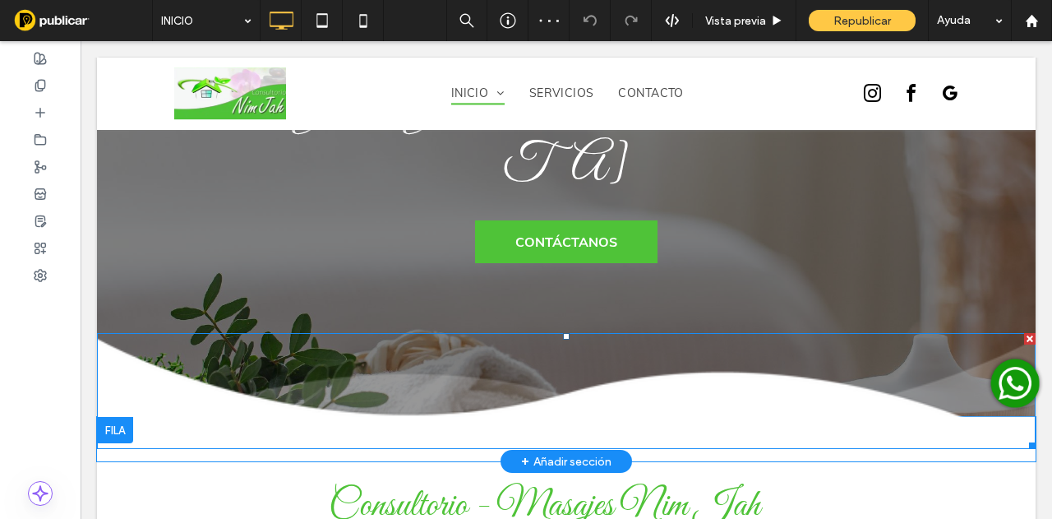
click at [919, 333] on img at bounding box center [566, 391] width 939 height 116
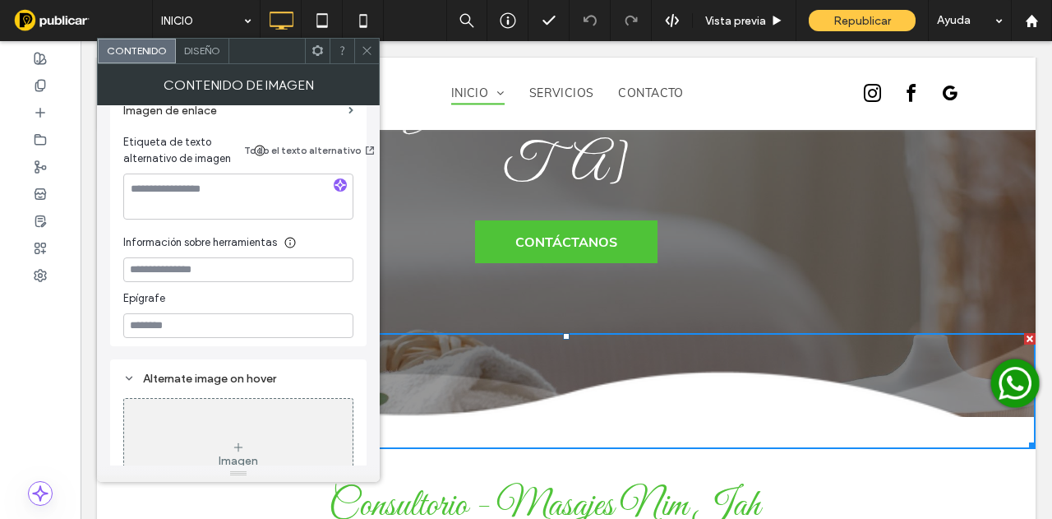
scroll to position [490, 0]
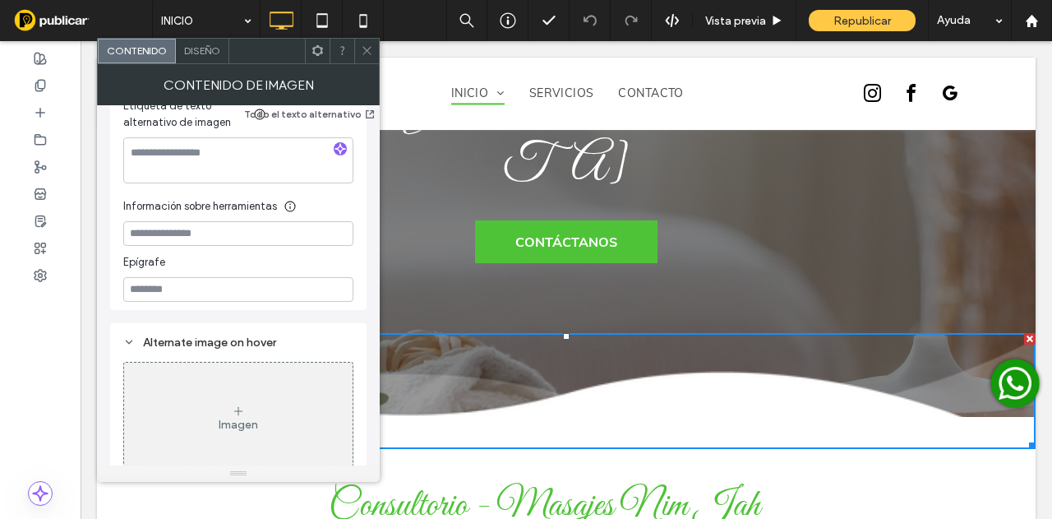
click at [194, 51] on span "Diseño" at bounding box center [202, 50] width 36 height 12
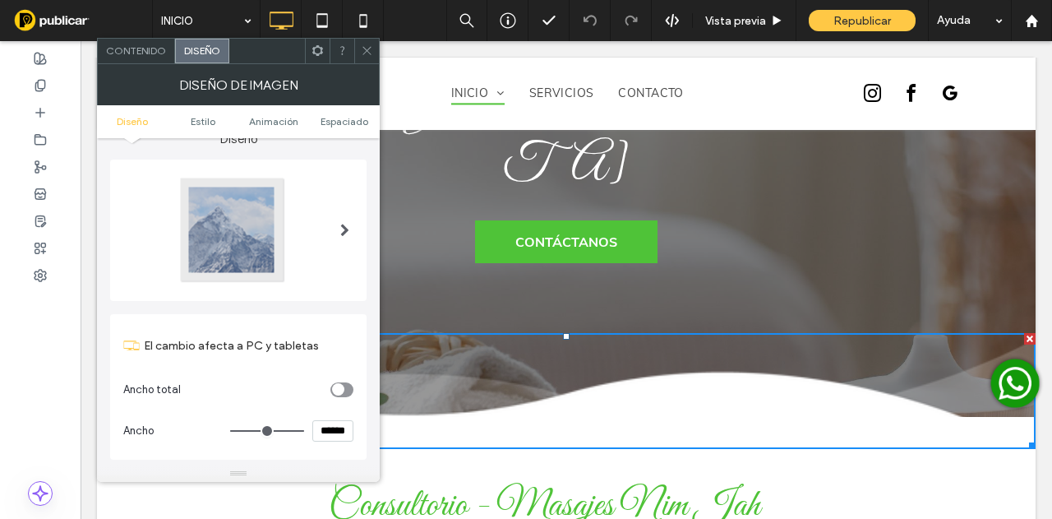
scroll to position [82, 0]
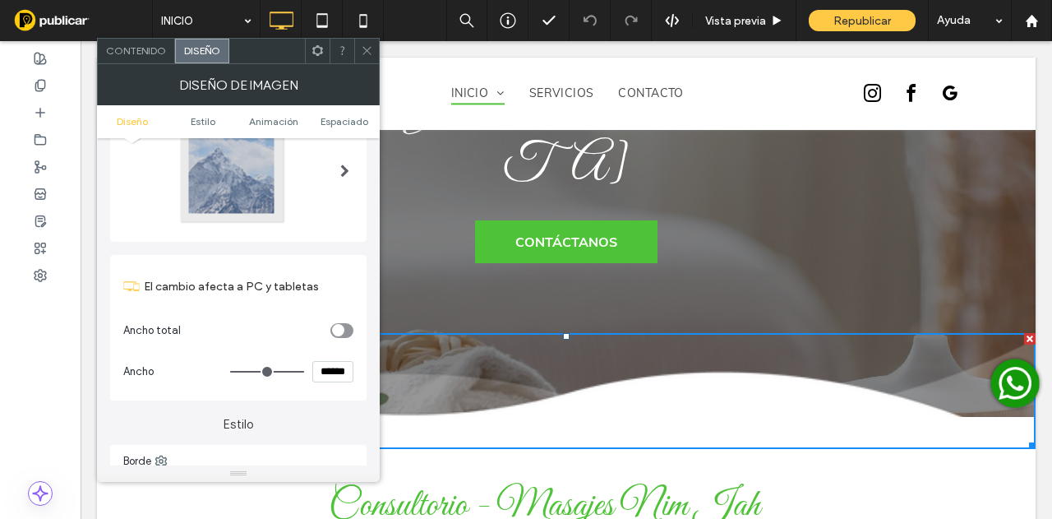
click at [345, 331] on div "toggle" at bounding box center [341, 330] width 23 height 15
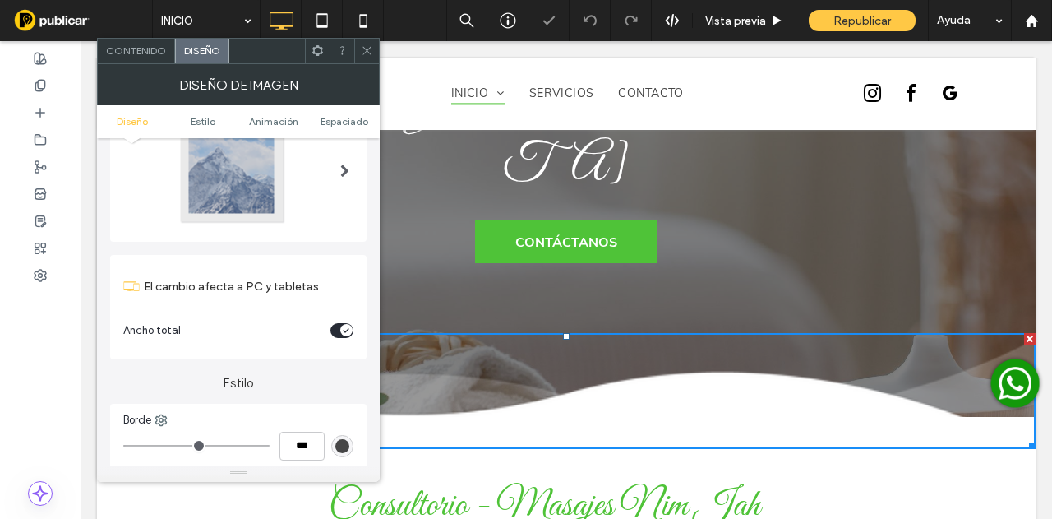
click at [367, 44] on icon at bounding box center [367, 50] width 12 height 12
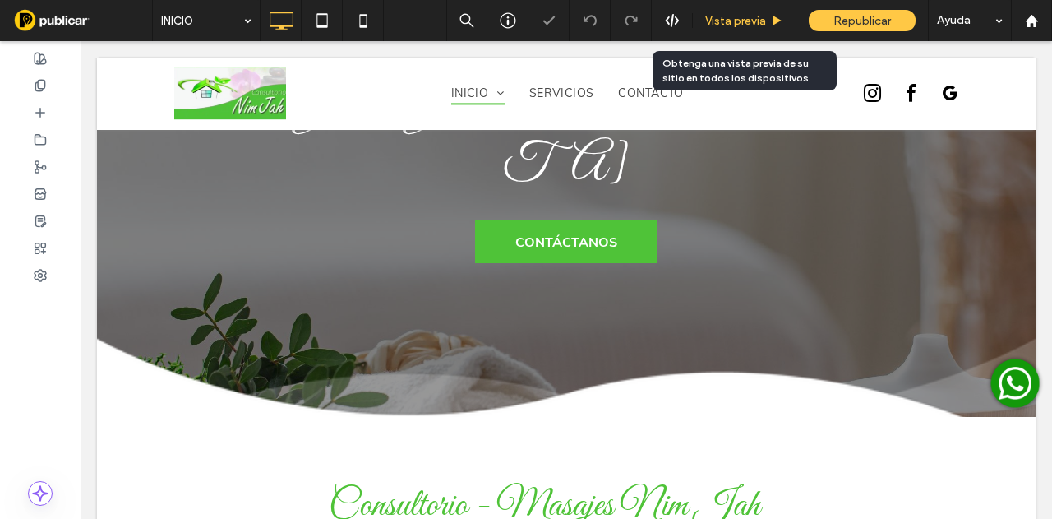
click at [763, 14] on span "Vista previa" at bounding box center [735, 21] width 61 height 14
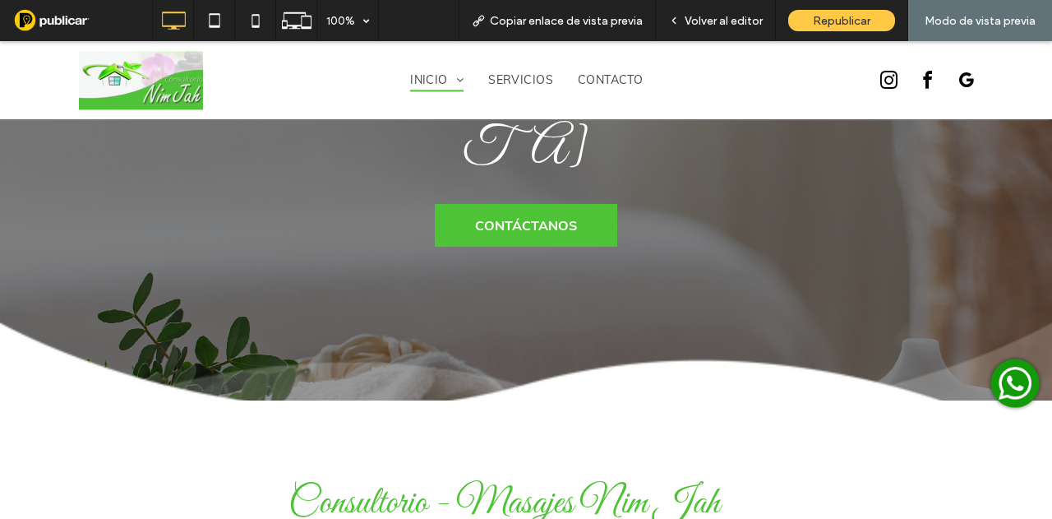
drag, startPoint x: 763, startPoint y: 14, endPoint x: 641, endPoint y: 232, distance: 249.5
click at [763, 14] on span "Volver al editor" at bounding box center [724, 21] width 78 height 14
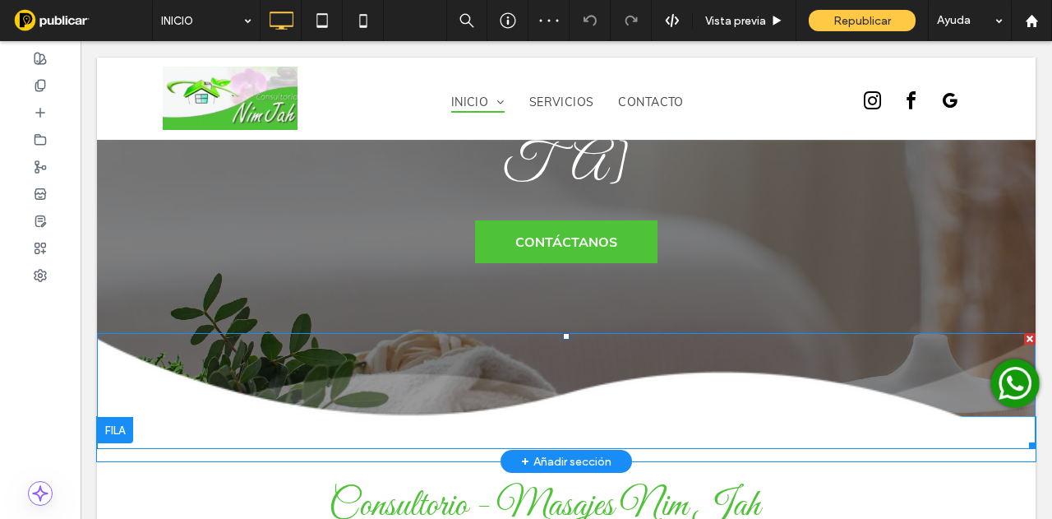
click at [621, 333] on img at bounding box center [566, 391] width 939 height 116
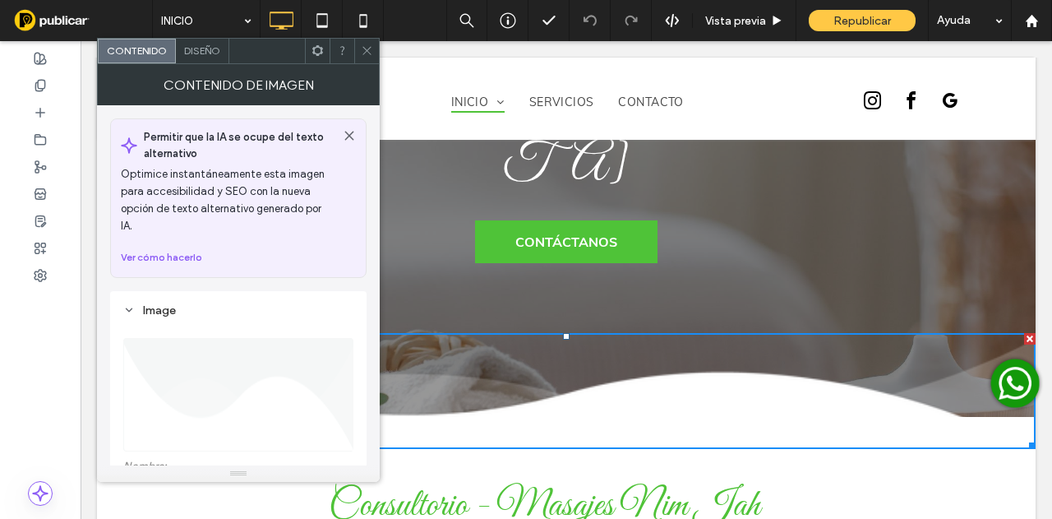
click at [193, 53] on span "Diseño" at bounding box center [202, 50] width 36 height 12
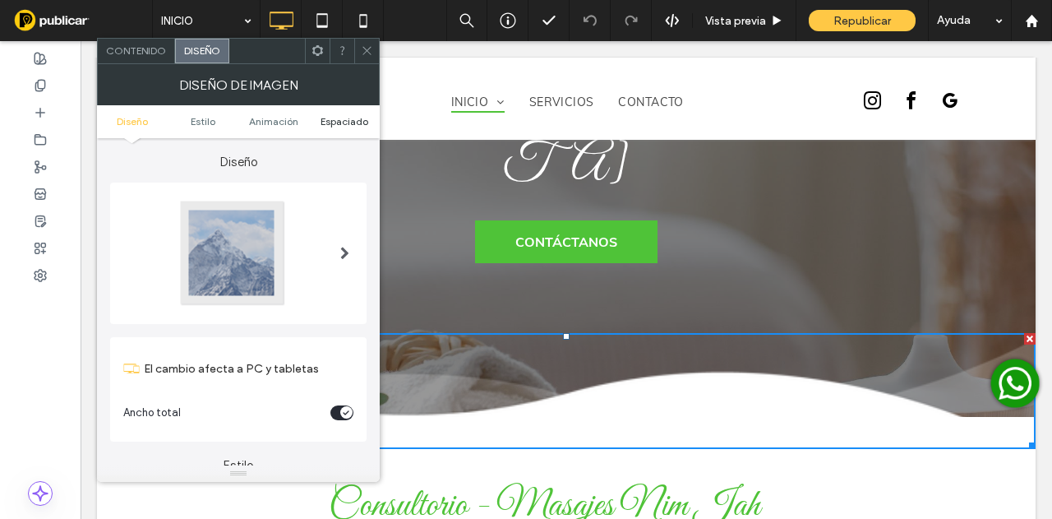
click at [346, 125] on span "Espaciado" at bounding box center [345, 121] width 48 height 12
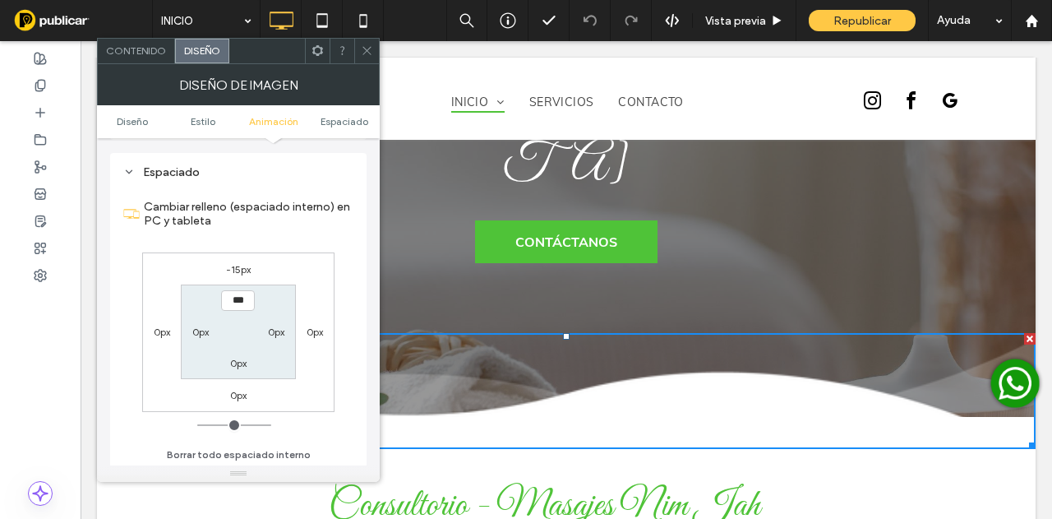
scroll to position [786, 0]
click at [242, 262] on label "-15px" at bounding box center [238, 267] width 25 height 12
type input "*"
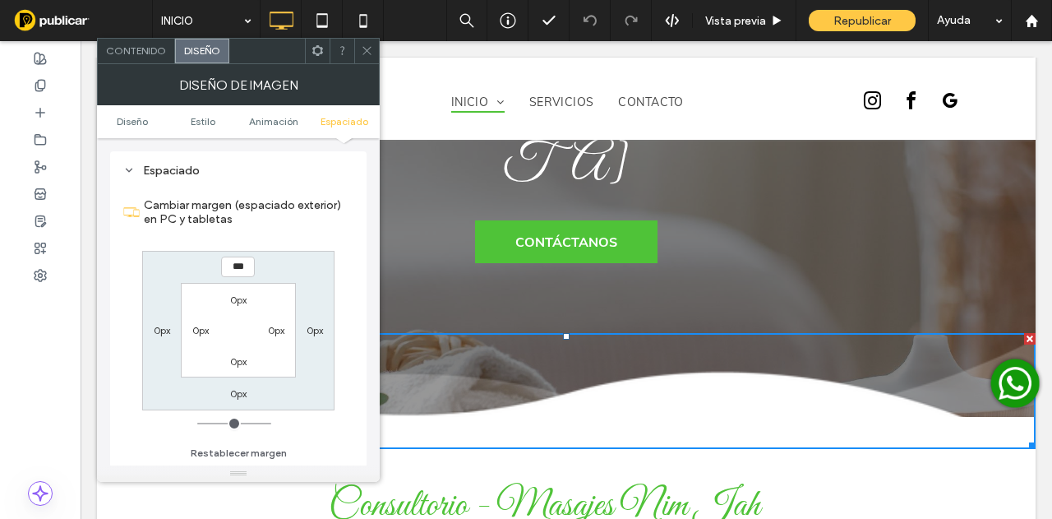
type input "***"
type input "*"
type input "*****"
click at [293, 273] on div "***** 0px 0px 0px 0px 0px 0px 0px" at bounding box center [238, 330] width 192 height 159
click at [369, 57] on span at bounding box center [367, 51] width 12 height 25
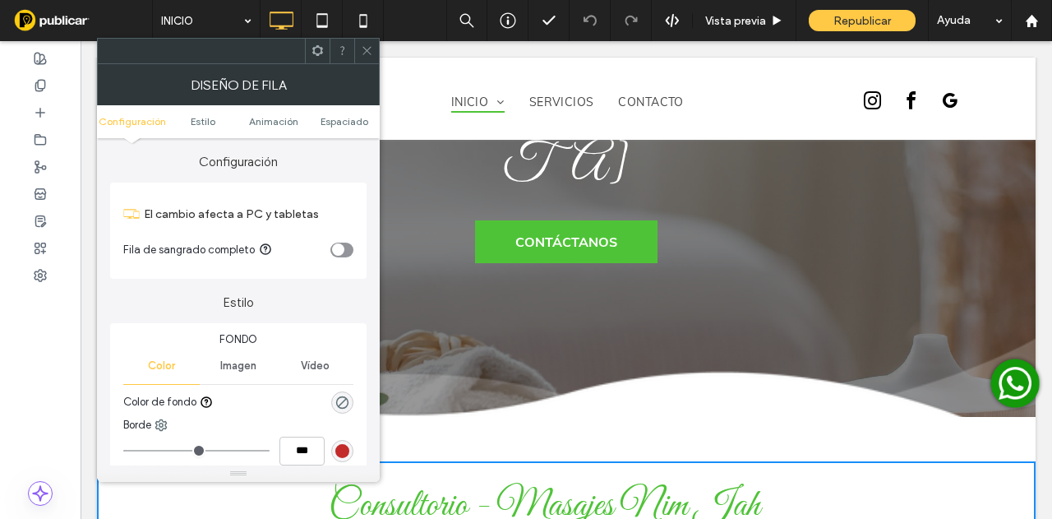
click at [411, 417] on div "Click To Paste Click To Paste Fila + Añadir sección" at bounding box center [566, 439] width 939 height 44
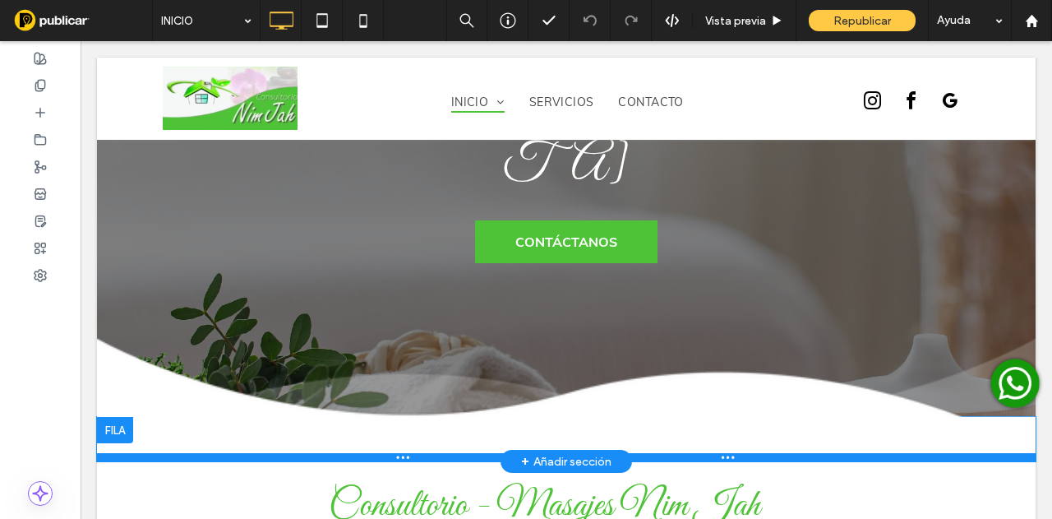
click at [405, 453] on div at bounding box center [566, 457] width 939 height 8
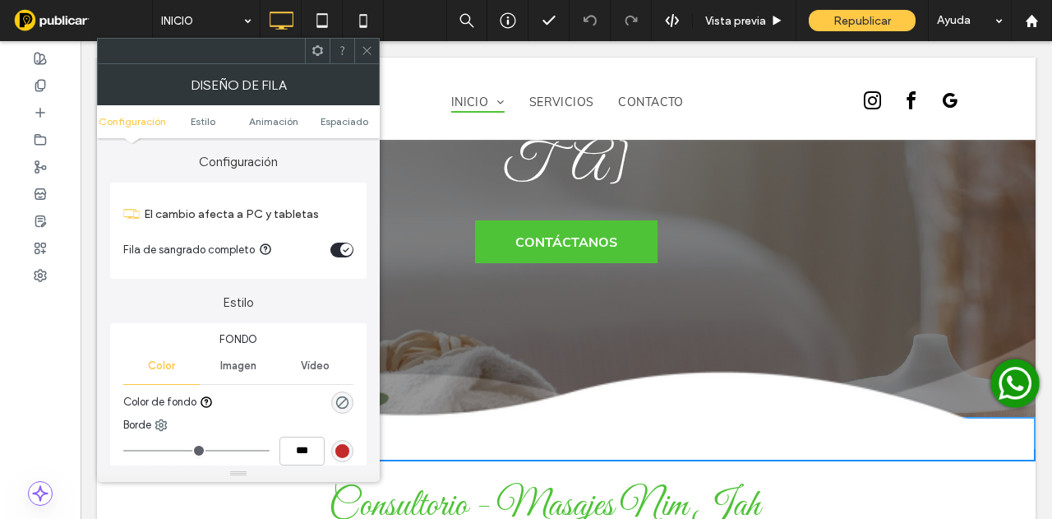
click at [349, 112] on ul "Configuración Estilo Animación Espaciado" at bounding box center [238, 121] width 283 height 33
click at [360, 133] on ul "Configuración Estilo Animación Espaciado" at bounding box center [238, 121] width 283 height 33
click at [357, 122] on span "Espaciado" at bounding box center [345, 121] width 48 height 12
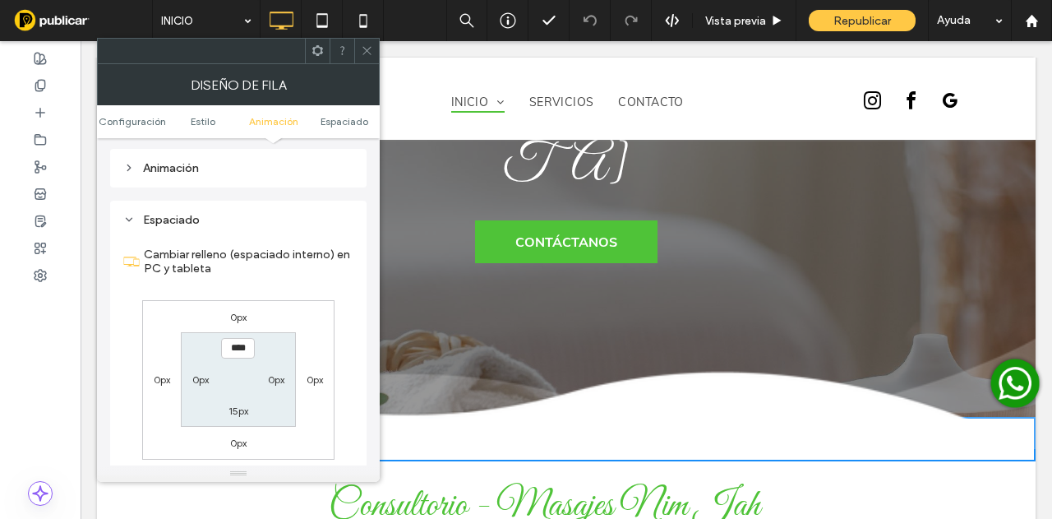
scroll to position [452, 0]
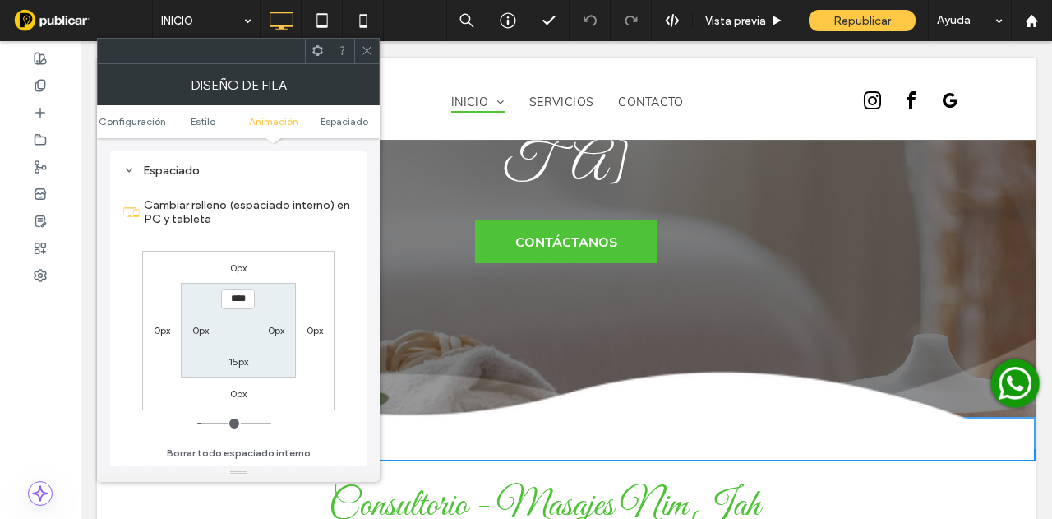
click at [239, 268] on label "0px" at bounding box center [238, 267] width 16 height 12
type input "*"
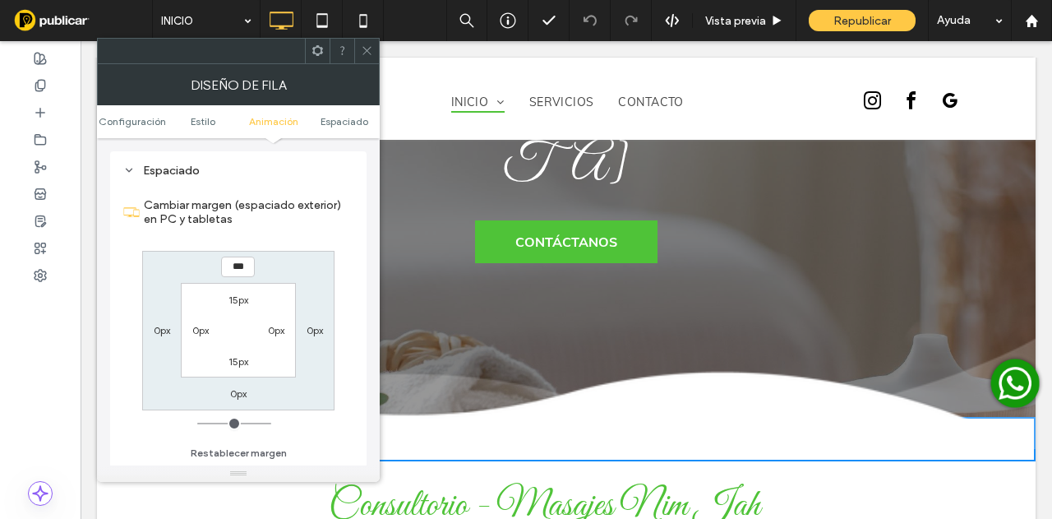
type input "***"
type input "*"
type input "*****"
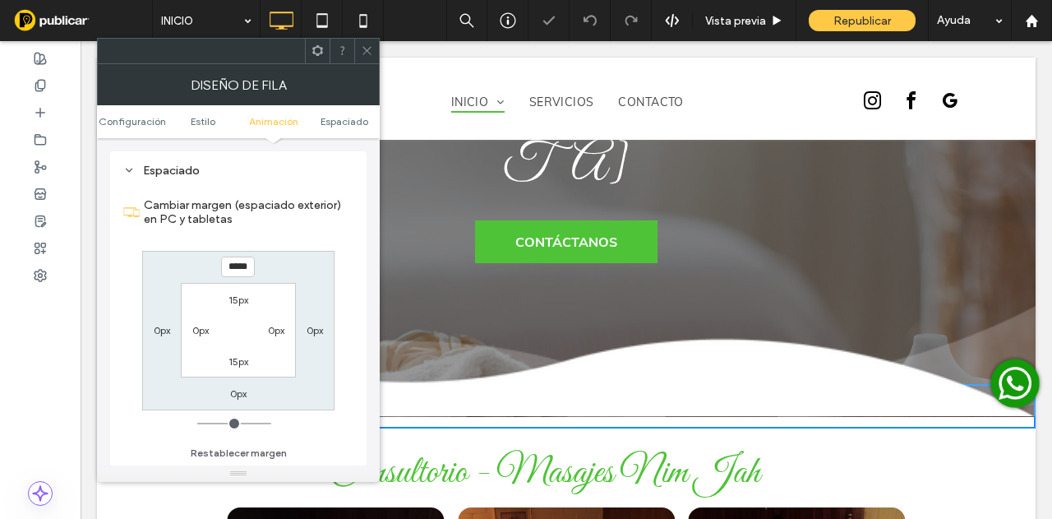
drag, startPoint x: 370, startPoint y: 45, endPoint x: 665, endPoint y: 22, distance: 296.0
click at [371, 45] on icon at bounding box center [367, 50] width 12 height 12
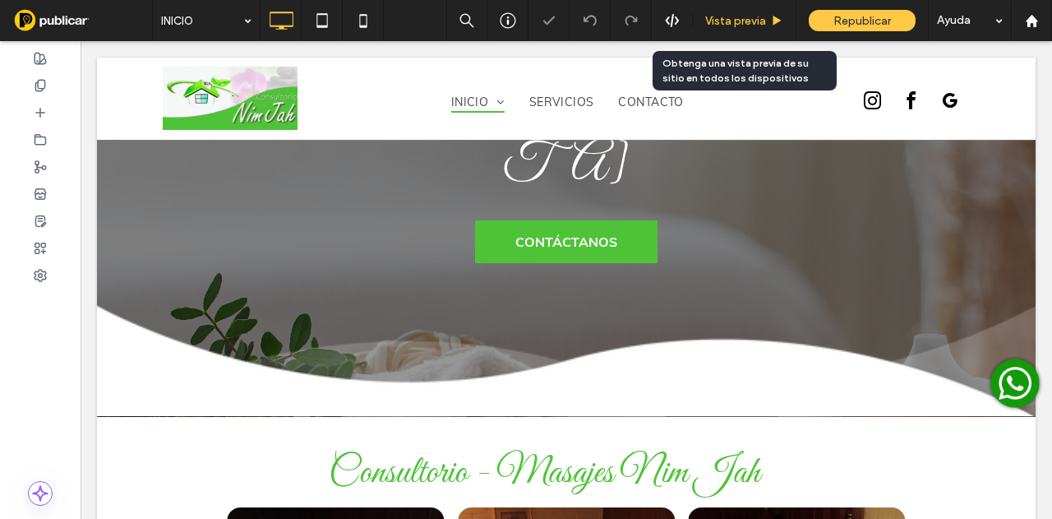
click at [763, 14] on span "Vista previa" at bounding box center [735, 21] width 61 height 14
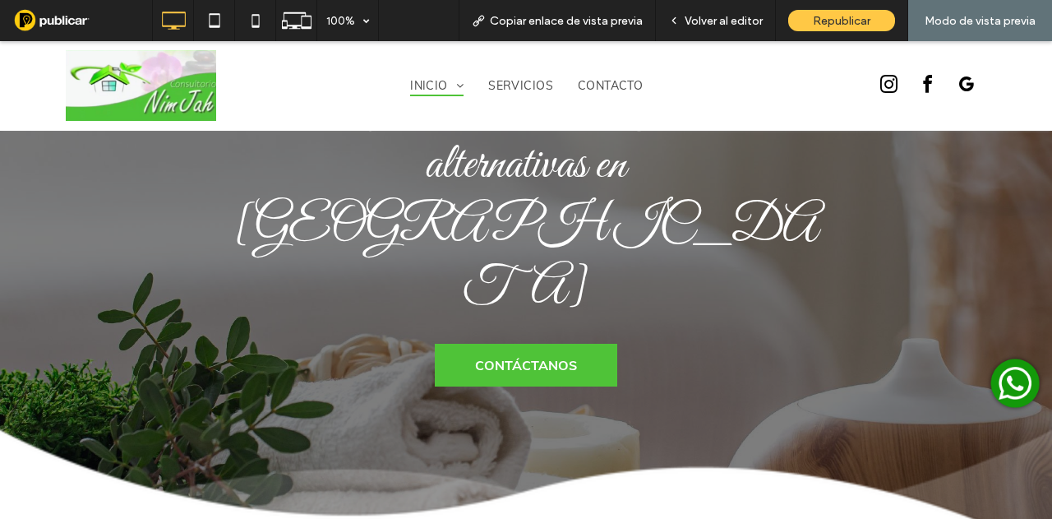
scroll to position [411, 0]
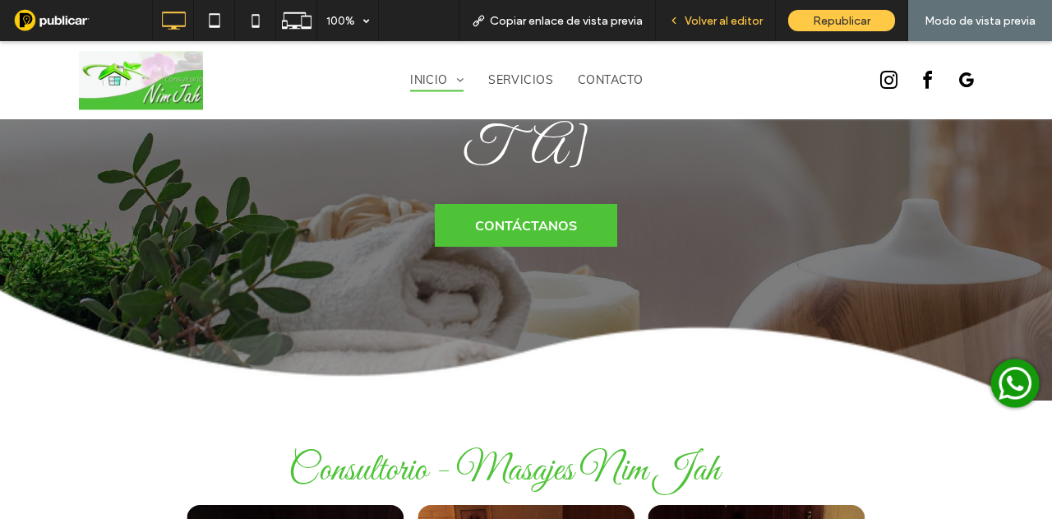
click at [720, 2] on div "Volver al editor" at bounding box center [716, 20] width 120 height 41
click at [728, 17] on span "Volver al editor" at bounding box center [724, 21] width 78 height 14
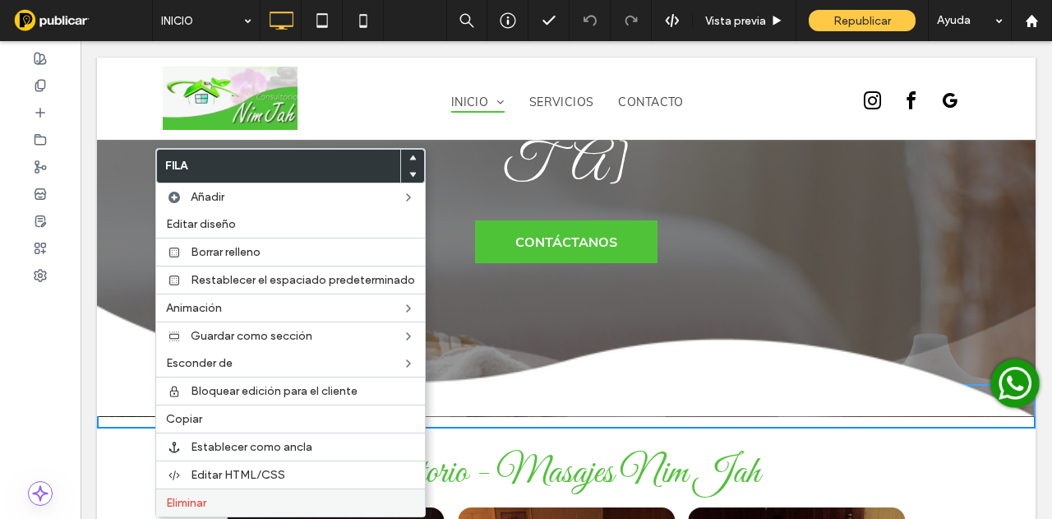
click at [225, 502] on label "Eliminar" at bounding box center [290, 503] width 249 height 14
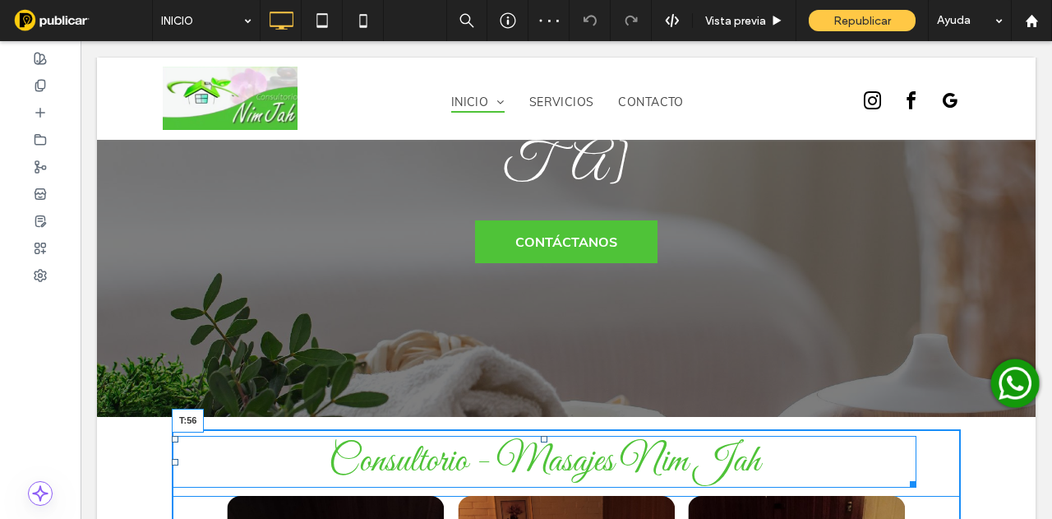
drag, startPoint x: 540, startPoint y: 316, endPoint x: 549, endPoint y: 357, distance: 41.3
click at [549, 436] on div "Consultorio - Masajes Nim Jah T:56" at bounding box center [544, 462] width 745 height 52
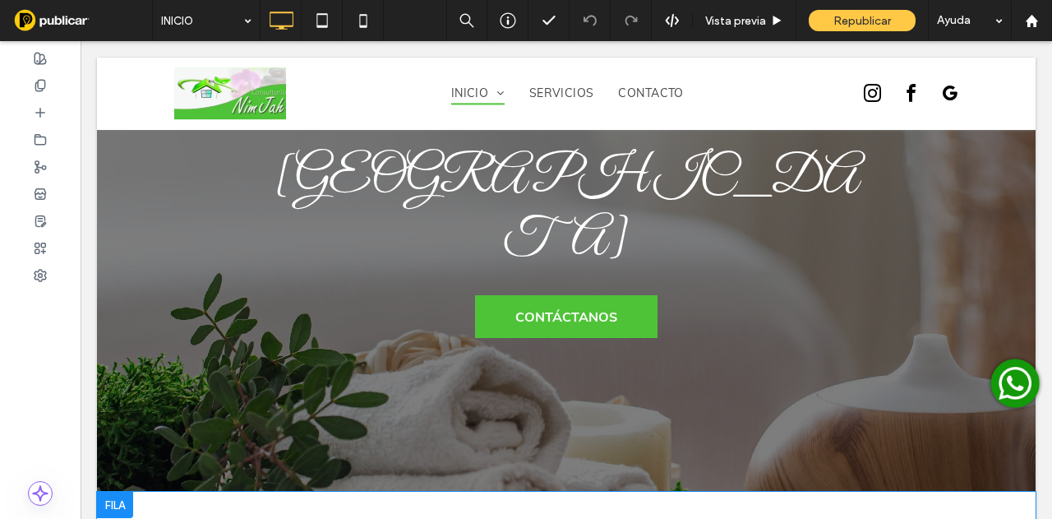
scroll to position [411, 0]
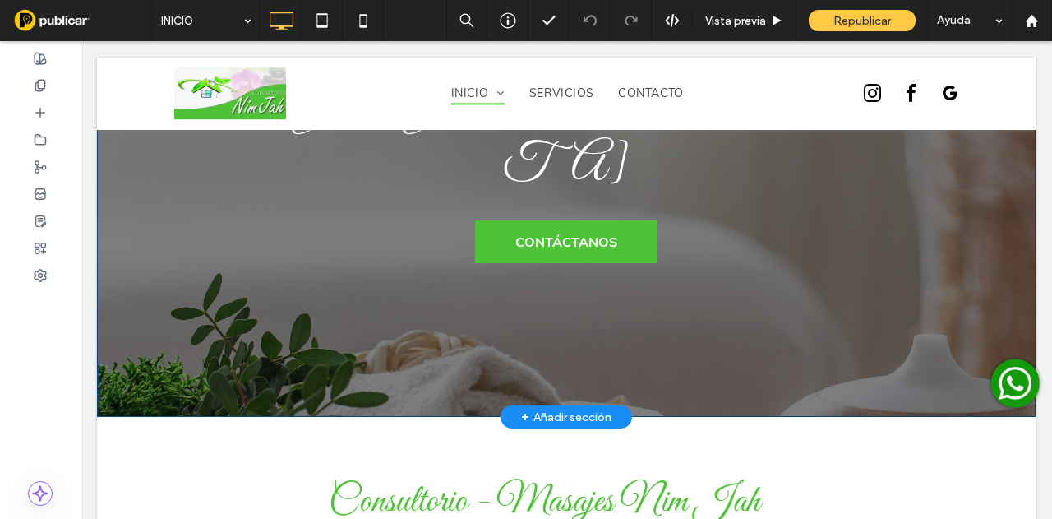
click at [564, 408] on div "+ Añadir sección" at bounding box center [566, 417] width 90 height 18
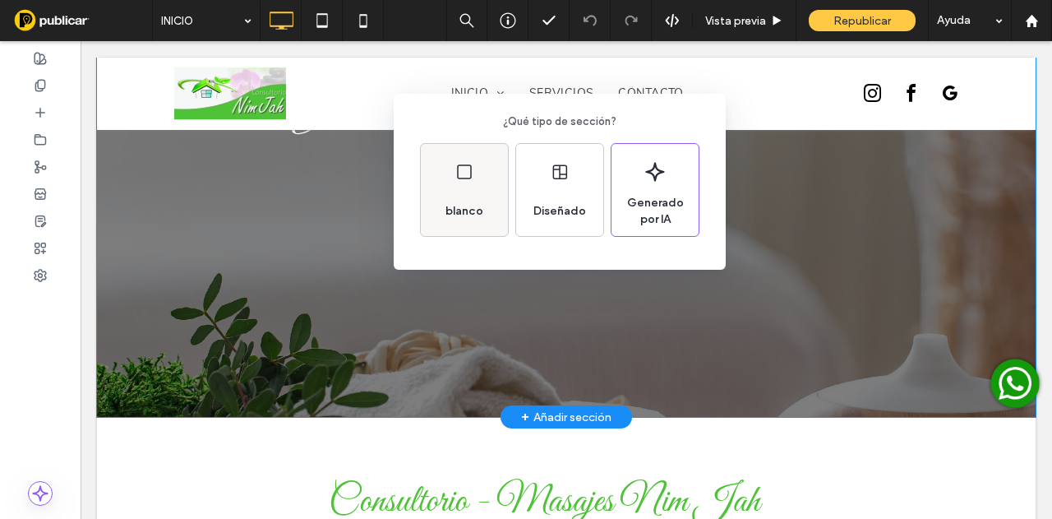
click at [455, 206] on span "blanco" at bounding box center [464, 211] width 51 height 16
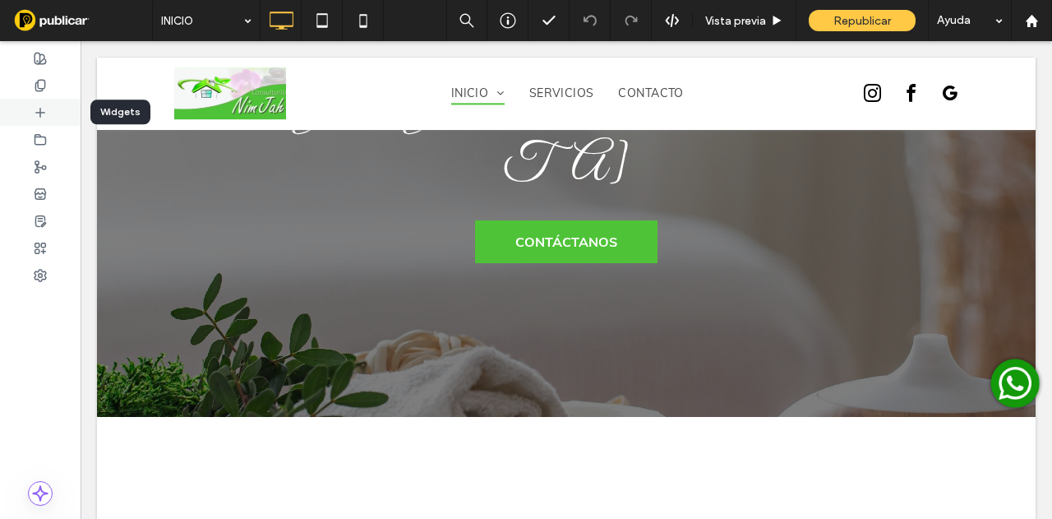
click at [42, 120] on div at bounding box center [40, 112] width 81 height 27
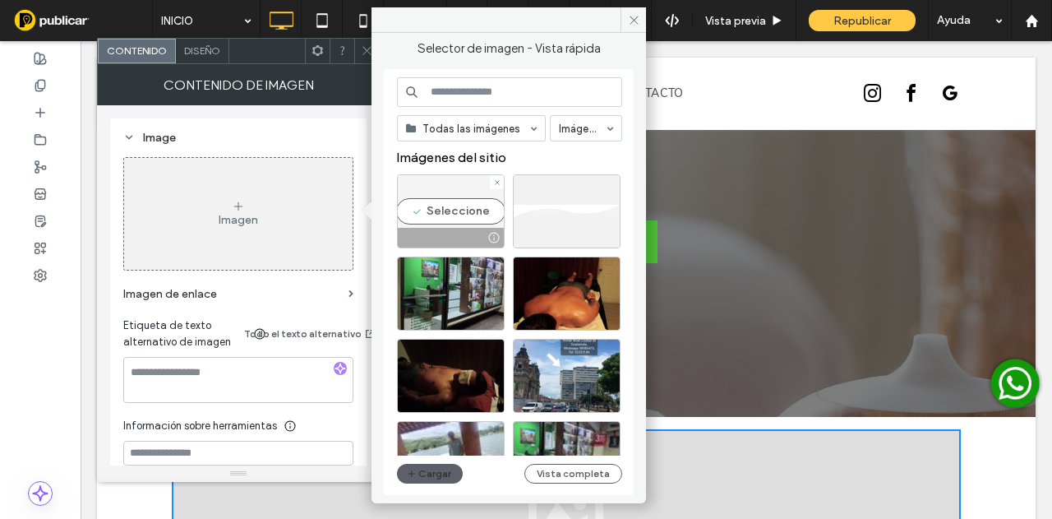
click at [464, 213] on div "Seleccione" at bounding box center [451, 211] width 108 height 74
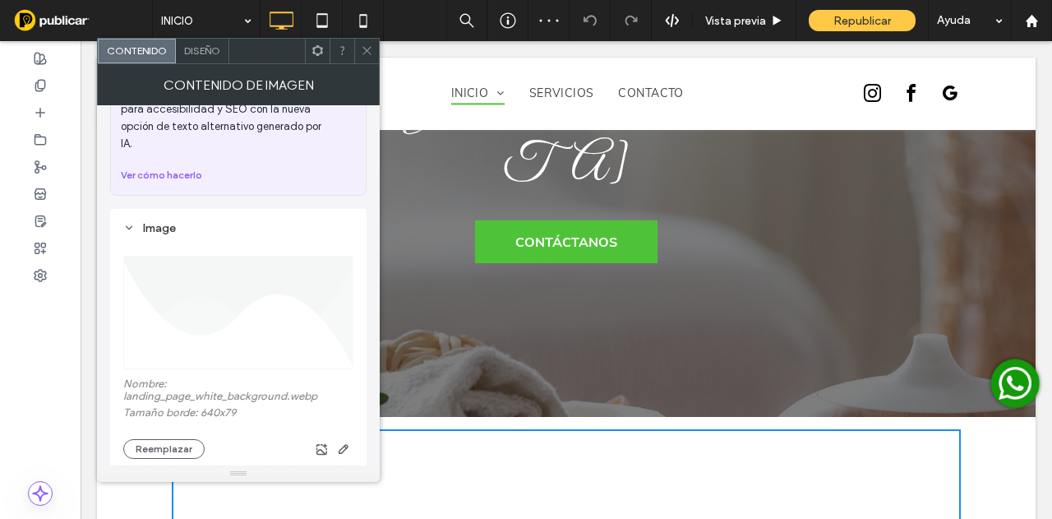
scroll to position [0, 0]
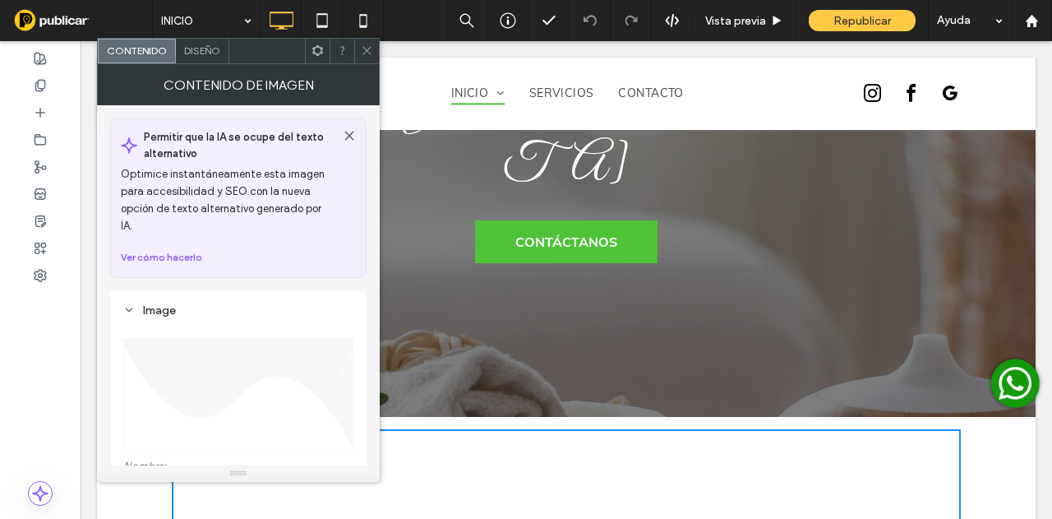
click at [204, 53] on span "Diseño" at bounding box center [202, 50] width 36 height 12
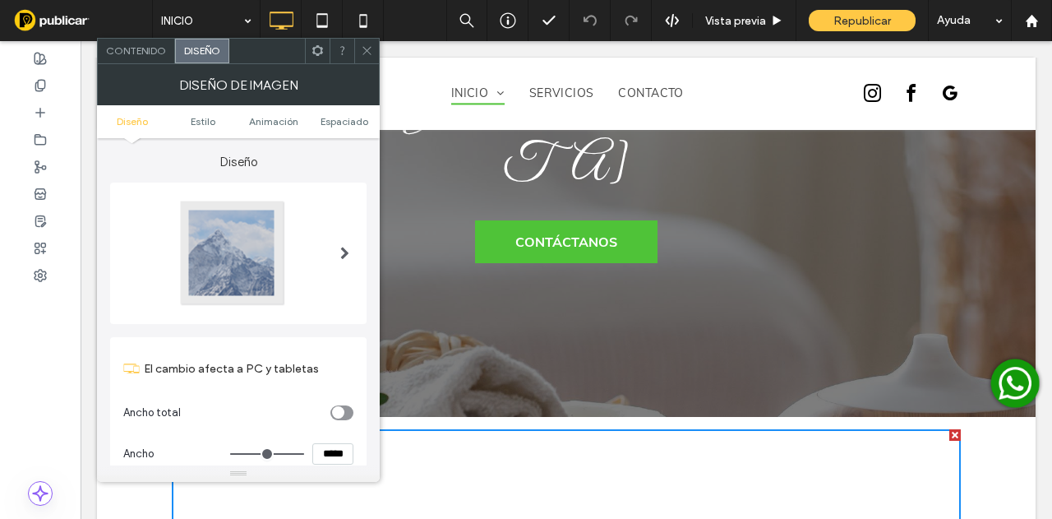
click at [333, 412] on div "toggle" at bounding box center [338, 412] width 12 height 12
click at [368, 47] on icon at bounding box center [367, 50] width 12 height 12
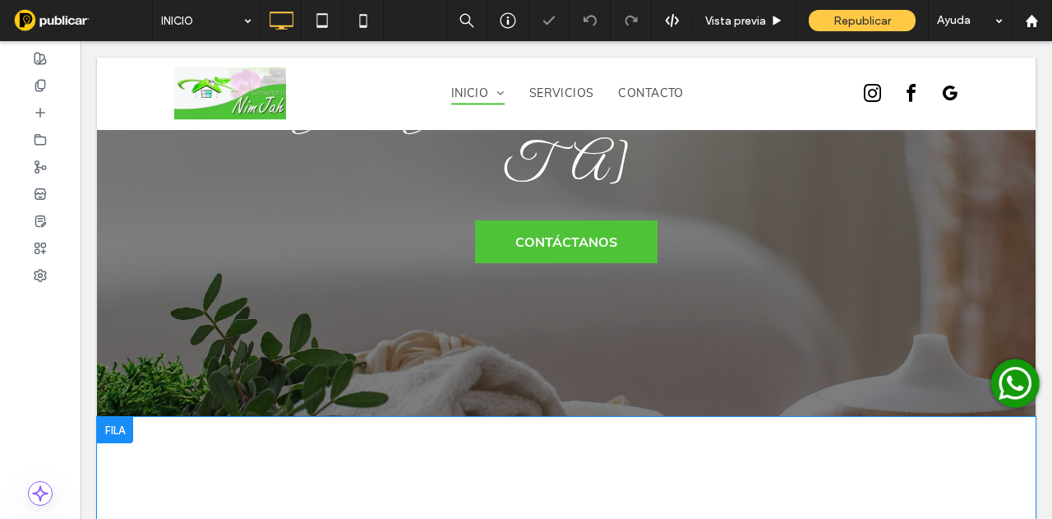
click at [117, 417] on div "Click To Paste Click To Paste Fila + Añadir sección" at bounding box center [566, 478] width 939 height 122
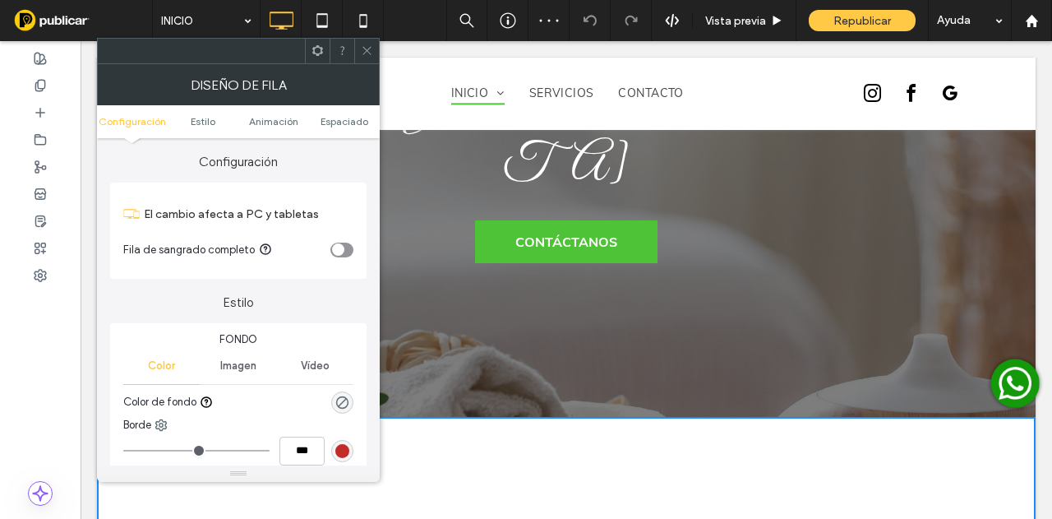
click at [344, 249] on div "toggle" at bounding box center [338, 249] width 12 height 12
click at [348, 111] on ul "Configuración Estilo Animación Espaciado" at bounding box center [238, 121] width 283 height 33
click at [350, 116] on span "Espaciado" at bounding box center [345, 121] width 48 height 12
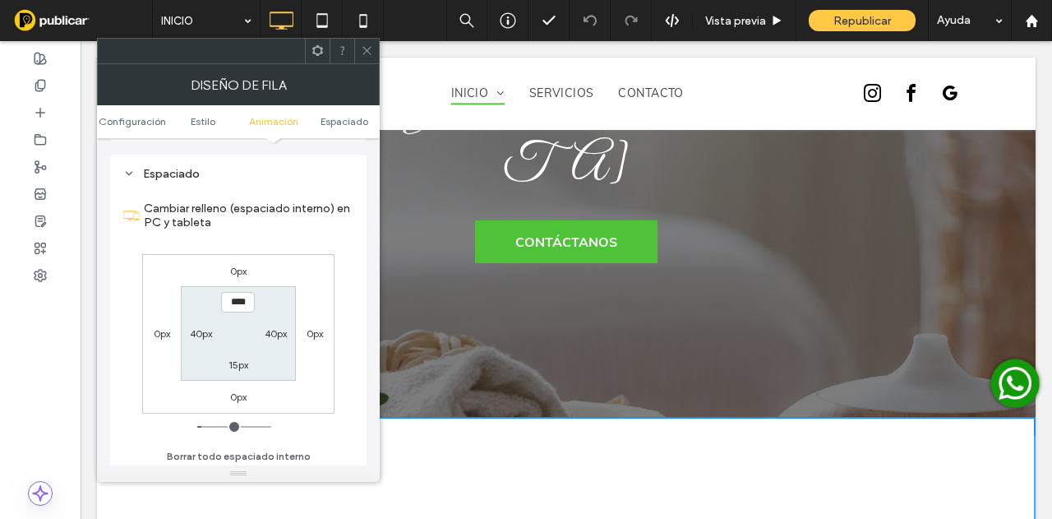
scroll to position [452, 0]
click at [240, 267] on label "0px" at bounding box center [238, 267] width 16 height 12
type input "*"
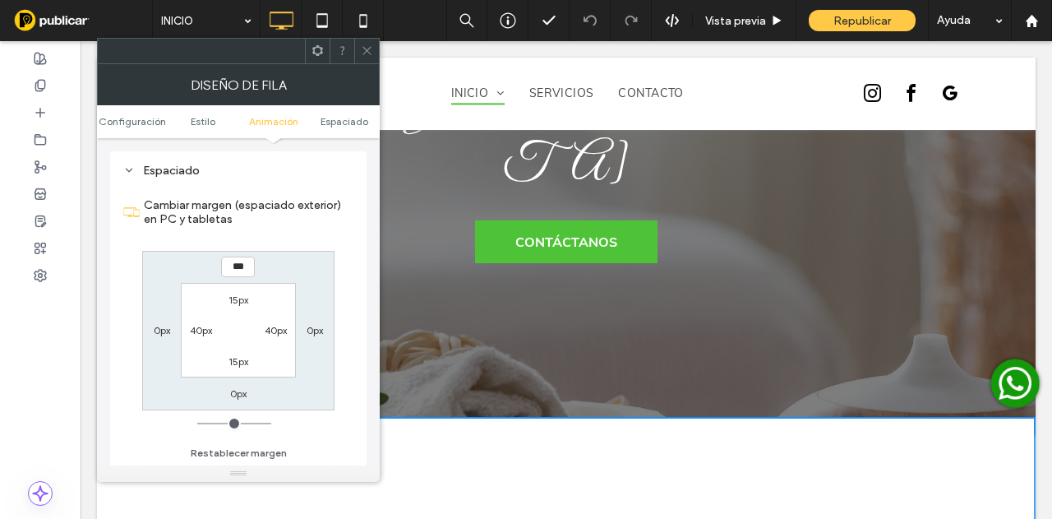
type input "***"
type input "*"
type input "*****"
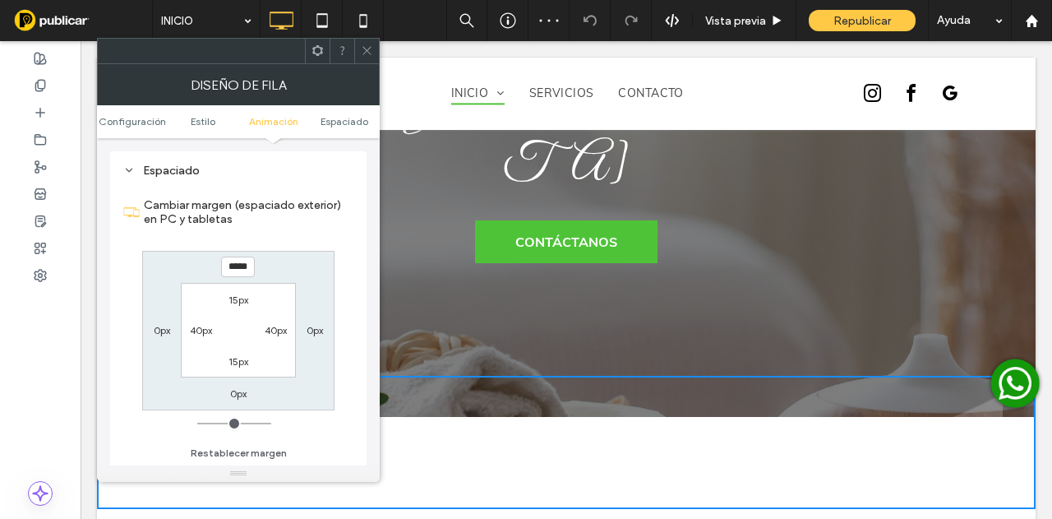
click at [237, 293] on label "15px" at bounding box center [239, 299] width 20 height 12
type input "**"
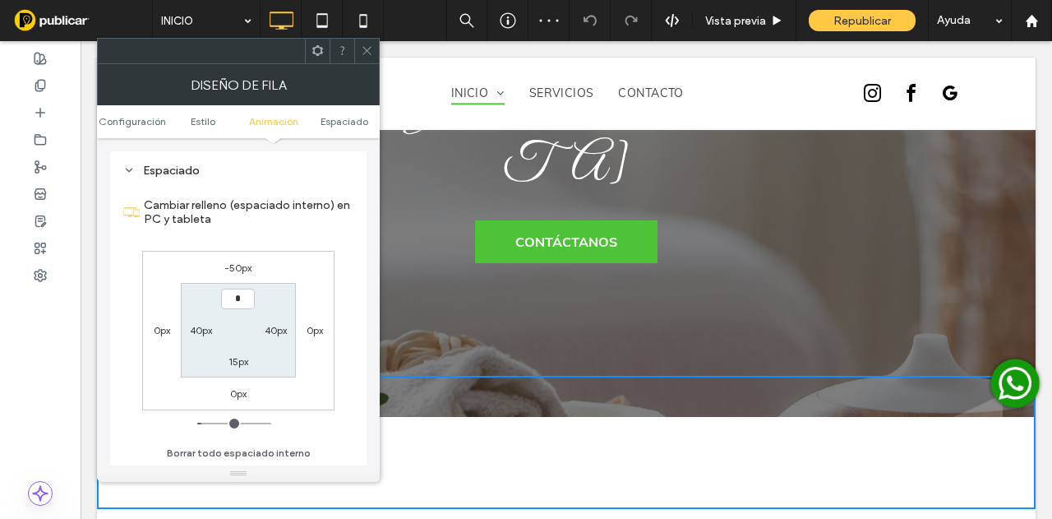
type input "*"
type input "***"
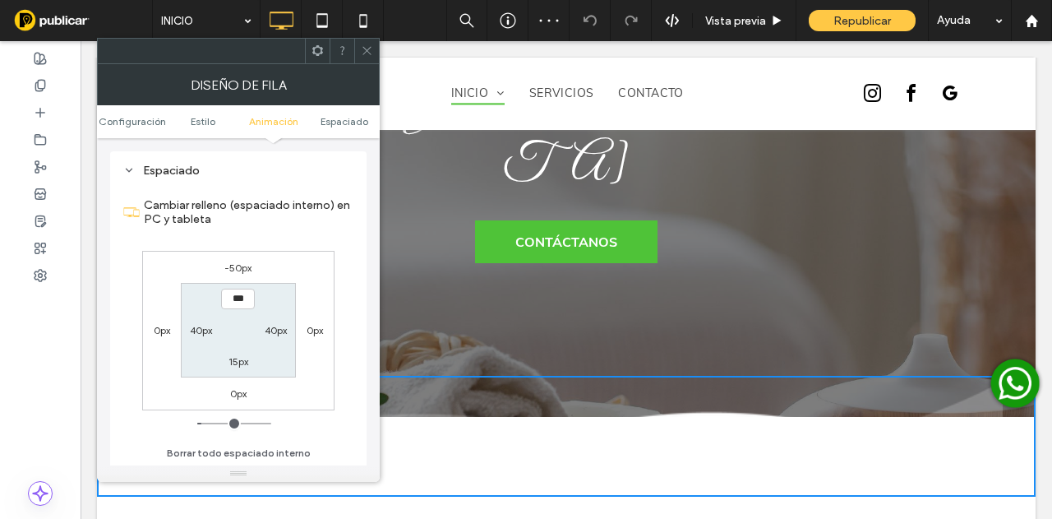
drag, startPoint x: 300, startPoint y: 277, endPoint x: 260, endPoint y: 246, distance: 51.0
click at [295, 272] on div "-50px 0px 0px 0px *** 40px 15px 40px" at bounding box center [238, 330] width 192 height 159
click at [236, 265] on label "-50px" at bounding box center [237, 267] width 27 height 12
type input "*"
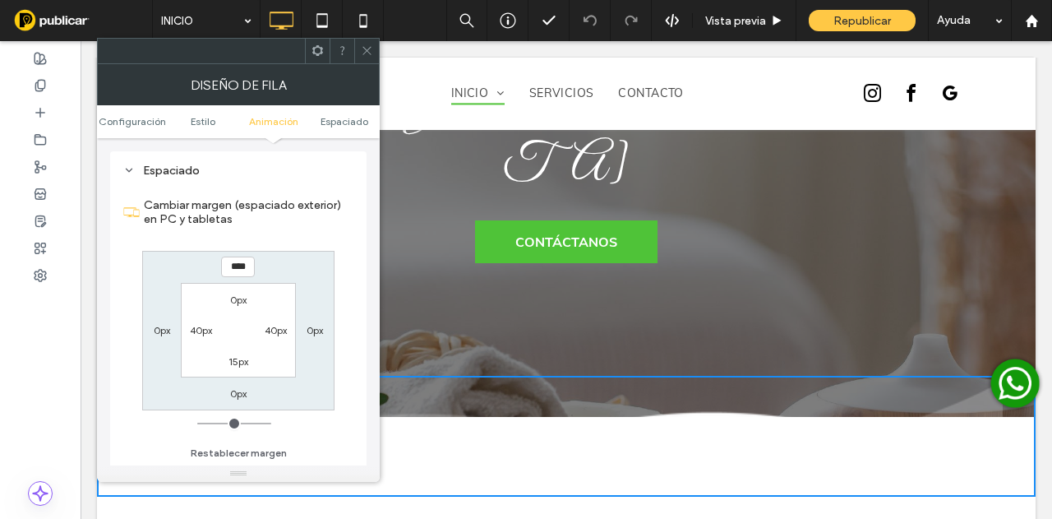
type input "****"
type input "*"
type input "******"
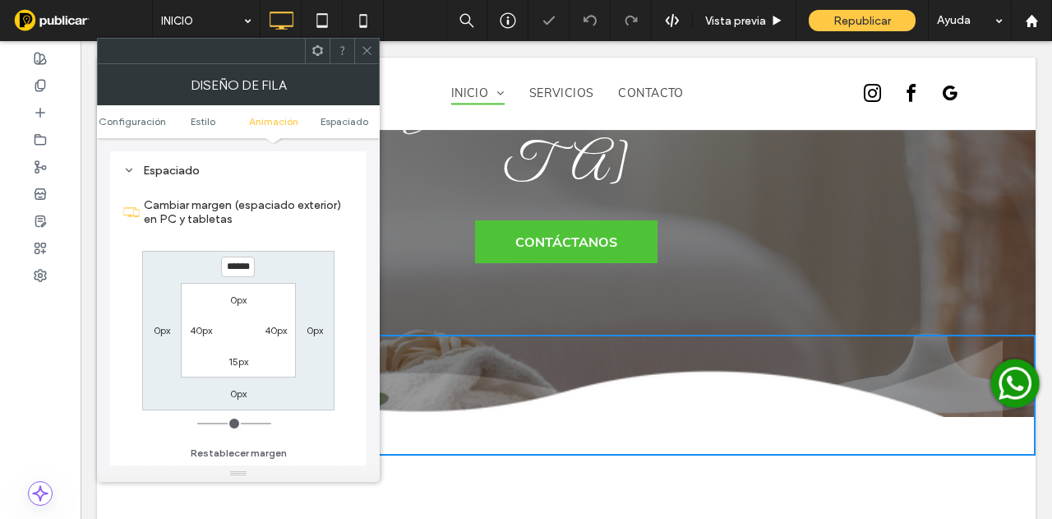
click at [368, 54] on icon at bounding box center [367, 50] width 12 height 12
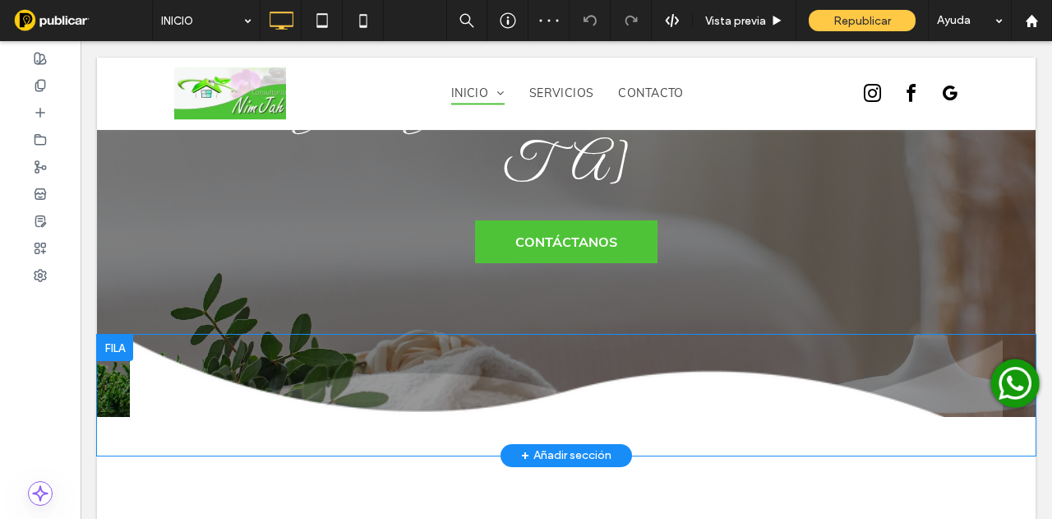
click at [117, 335] on div "Click To Paste Click To Paste Fila + Añadir sección" at bounding box center [566, 395] width 939 height 120
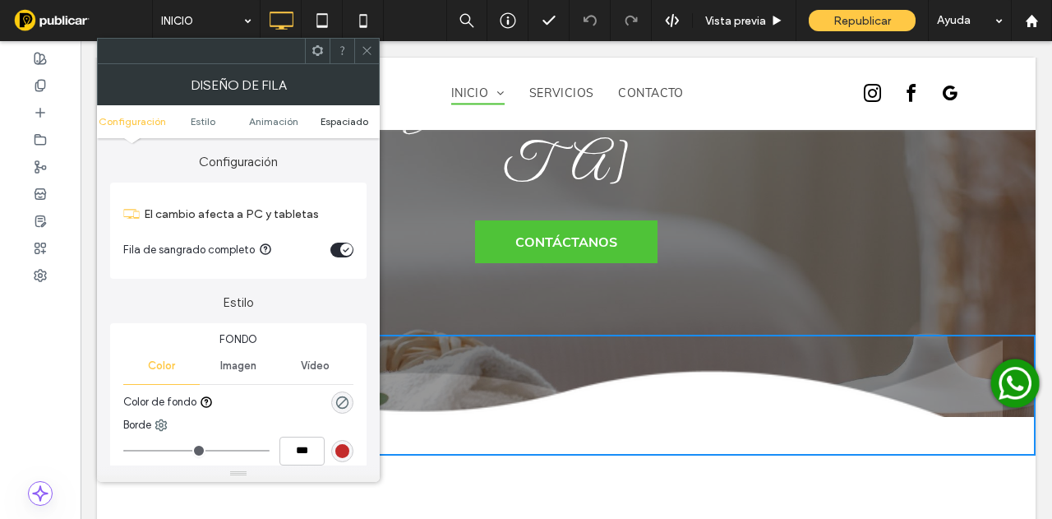
click at [334, 124] on span "Espaciado" at bounding box center [345, 121] width 48 height 12
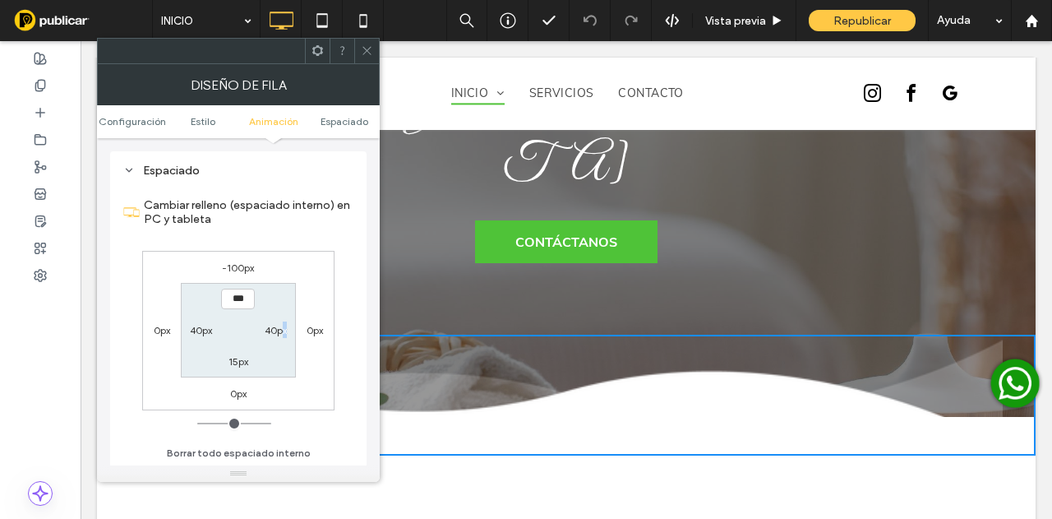
click at [284, 327] on label "40px" at bounding box center [276, 330] width 22 height 12
type input "**"
type input "*"
type input "***"
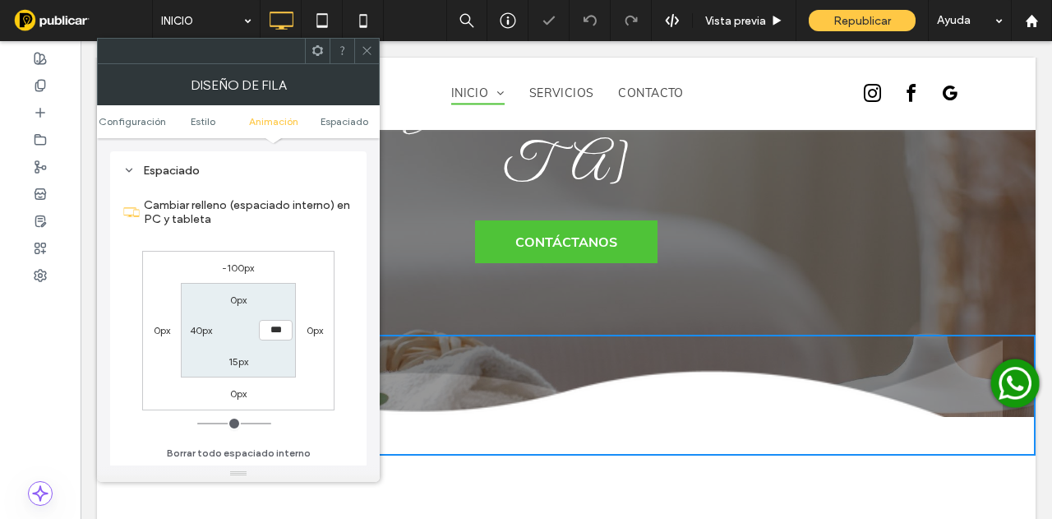
click at [190, 330] on label "40px" at bounding box center [201, 330] width 22 height 12
type input "**"
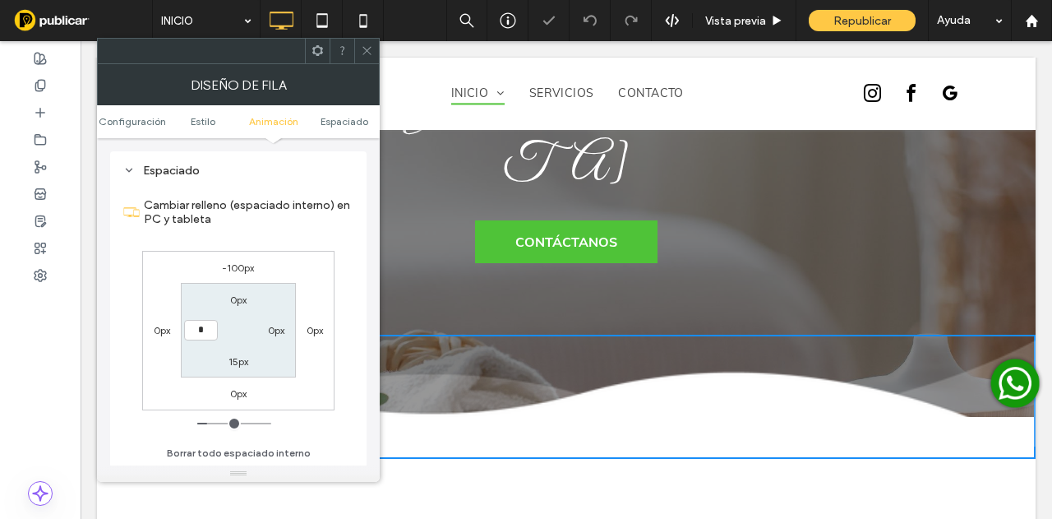
type input "*"
type input "***"
click at [198, 352] on section "0px 0px 15px ***" at bounding box center [238, 330] width 114 height 95
click at [275, 328] on label "0px" at bounding box center [276, 330] width 16 height 12
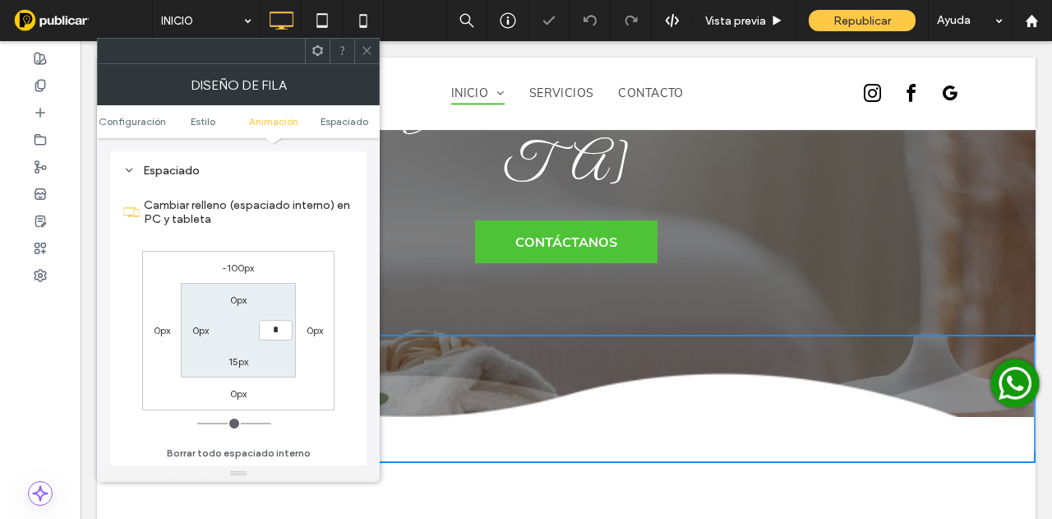
drag, startPoint x: 289, startPoint y: 358, endPoint x: 361, endPoint y: 78, distance: 288.7
click at [291, 346] on section "0px * 15px 0px" at bounding box center [238, 330] width 114 height 95
click at [368, 50] on icon at bounding box center [367, 50] width 12 height 12
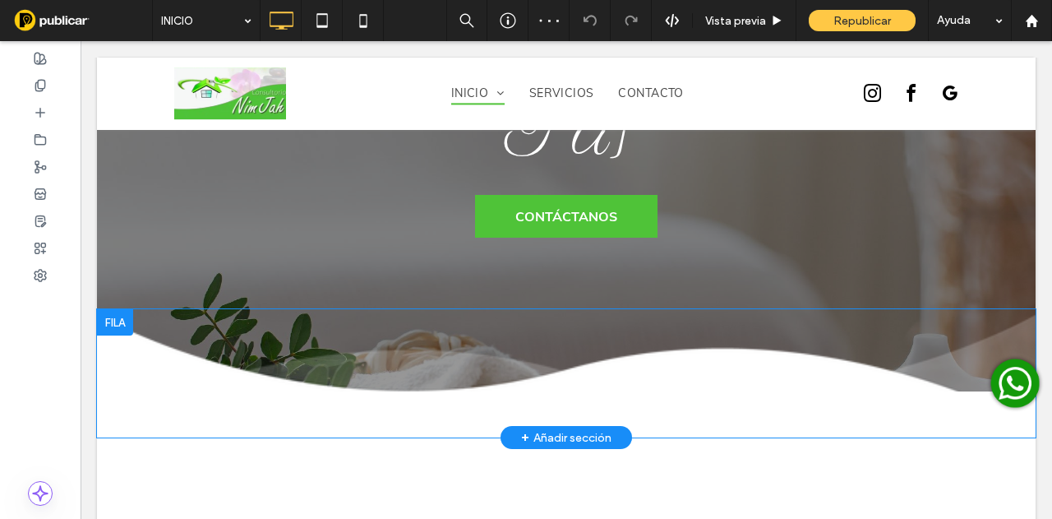
scroll to position [411, 0]
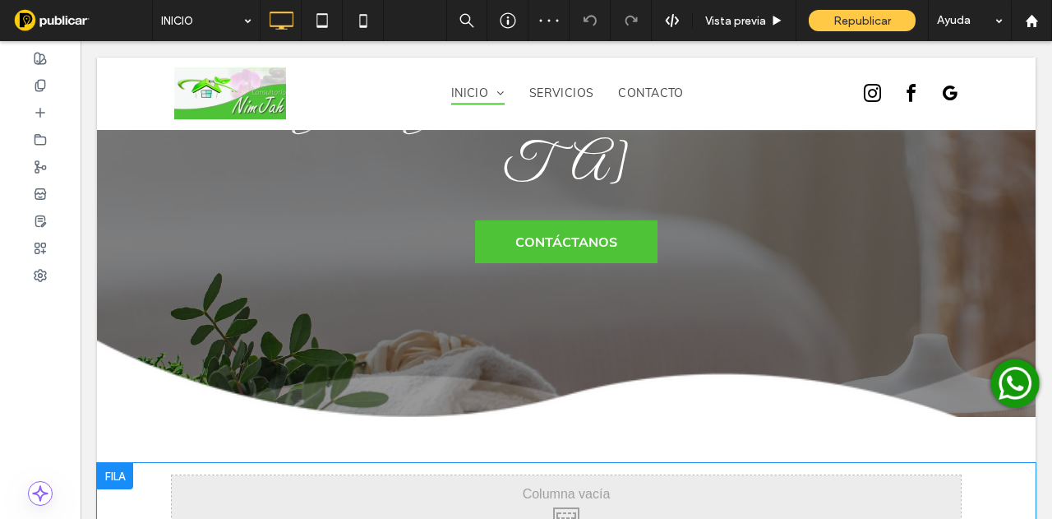
click at [117, 463] on div at bounding box center [115, 476] width 36 height 26
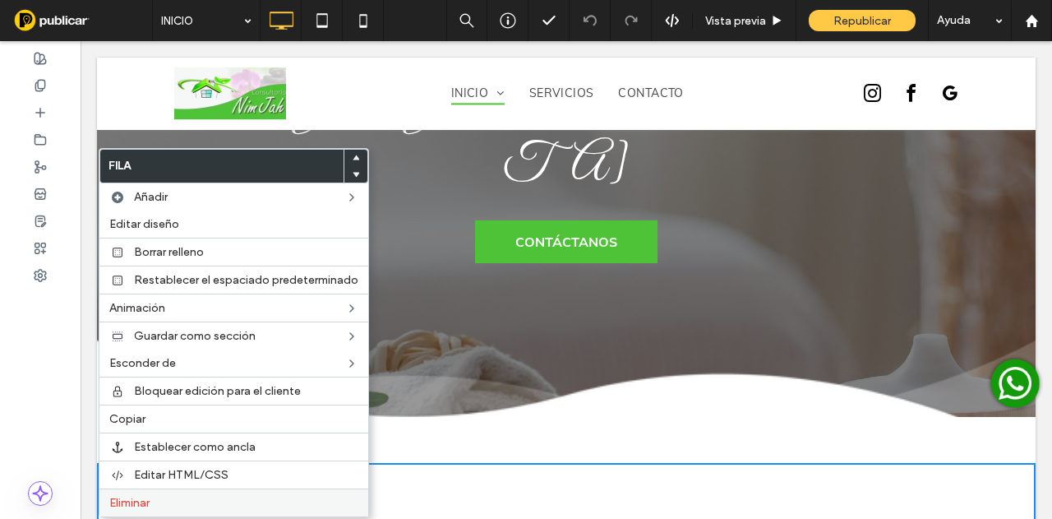
click at [188, 496] on label "Eliminar" at bounding box center [233, 503] width 249 height 14
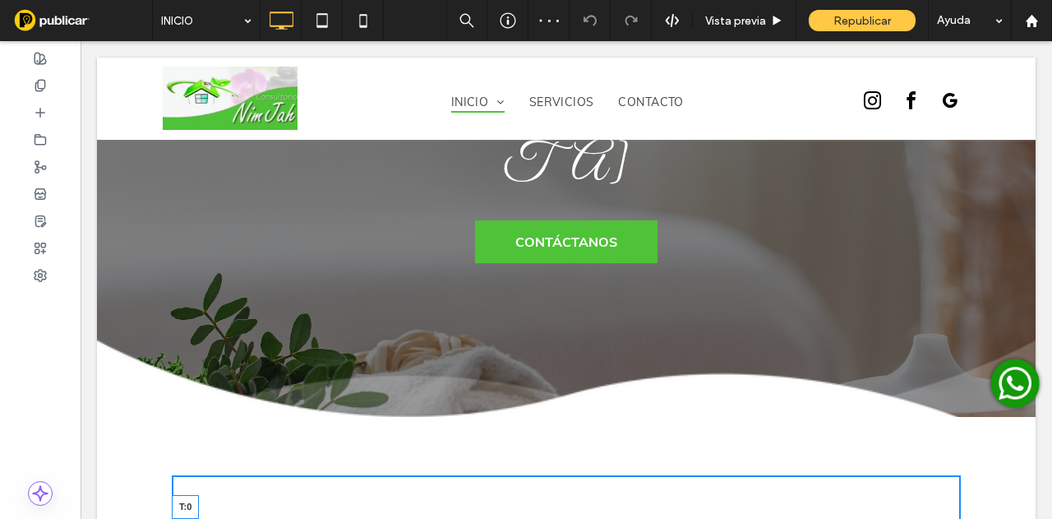
drag, startPoint x: 538, startPoint y: 400, endPoint x: 621, endPoint y: 396, distance: 83.1
click at [541, 522] on div at bounding box center [544, 525] width 7 height 7
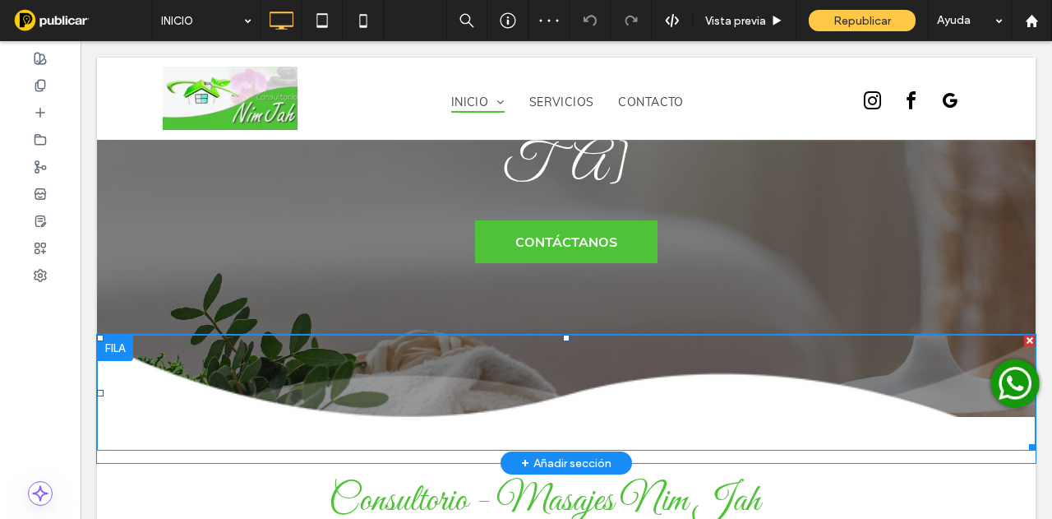
drag, startPoint x: 807, startPoint y: 262, endPoint x: 766, endPoint y: 256, distance: 41.6
click at [807, 335] on img at bounding box center [566, 393] width 939 height 116
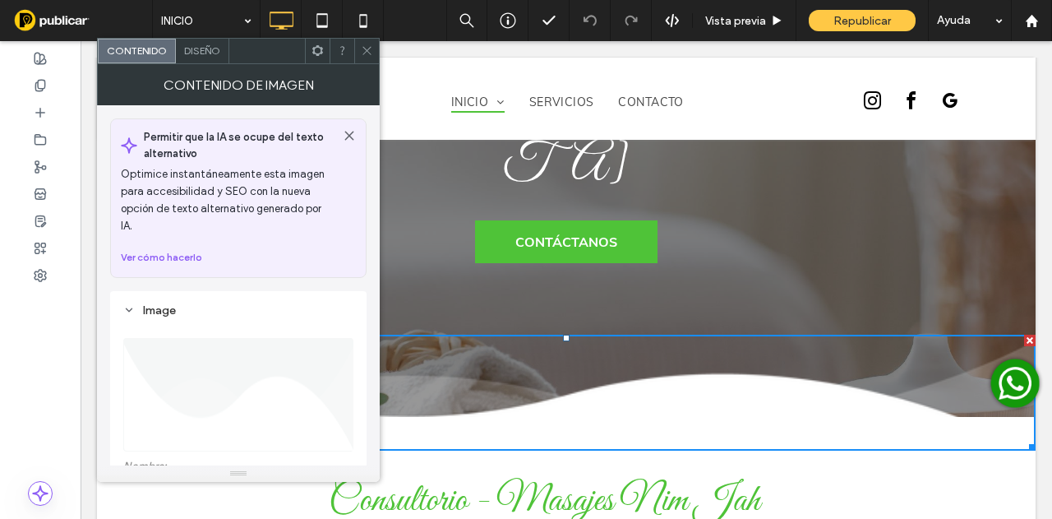
click at [184, 50] on span "Diseño" at bounding box center [202, 50] width 36 height 12
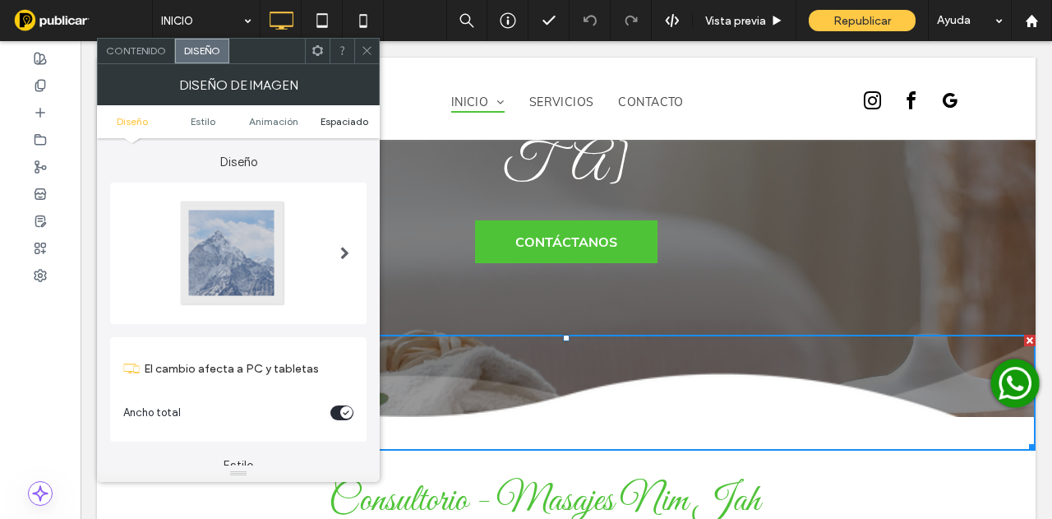
click at [337, 122] on span "Espaciado" at bounding box center [345, 121] width 48 height 12
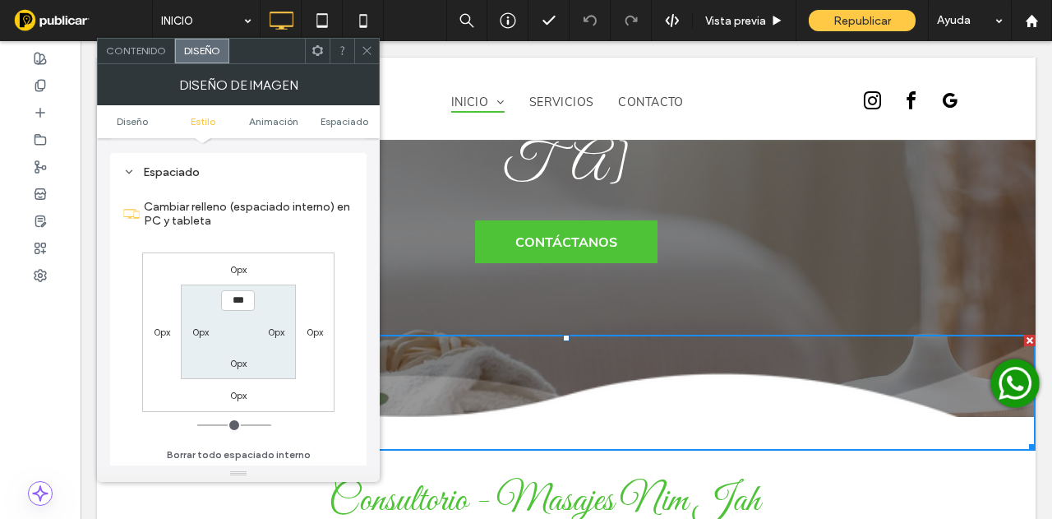
scroll to position [786, 0]
click at [242, 266] on label "0px" at bounding box center [238, 267] width 16 height 12
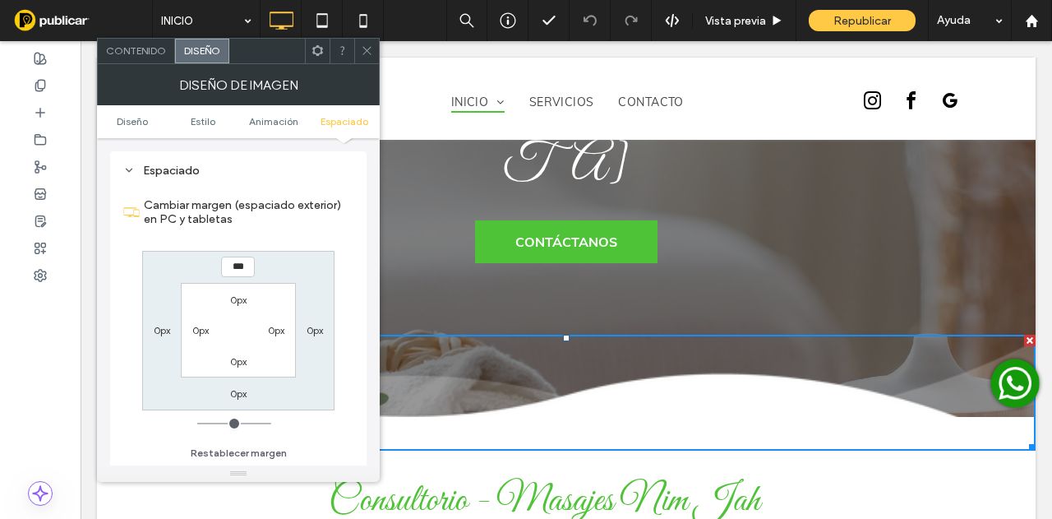
type input "***"
type input "*"
type input "*****"
click at [252, 298] on div "0px" at bounding box center [238, 299] width 38 height 16
drag, startPoint x: 242, startPoint y: 298, endPoint x: 318, endPoint y: 36, distance: 273.2
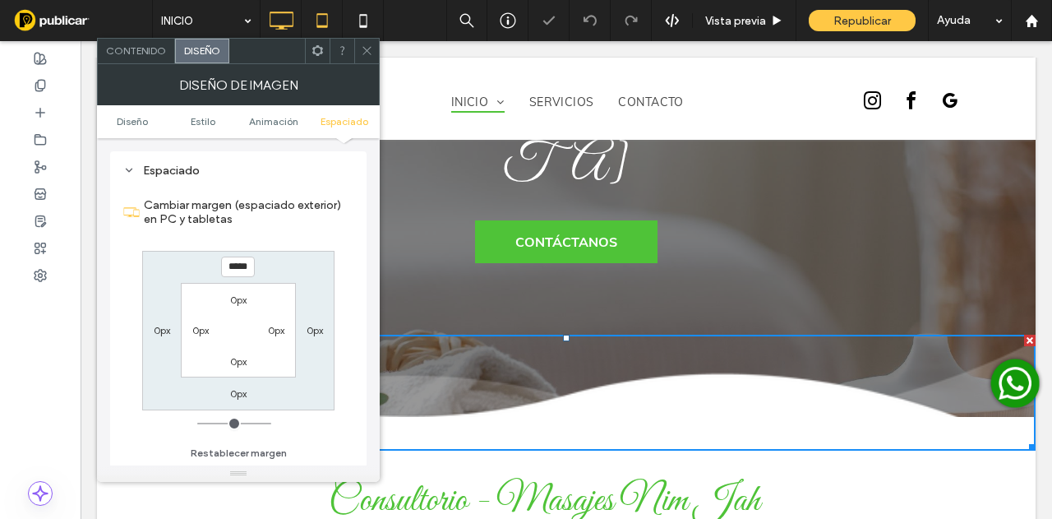
click at [243, 293] on label "0px" at bounding box center [238, 299] width 16 height 12
type input "*"
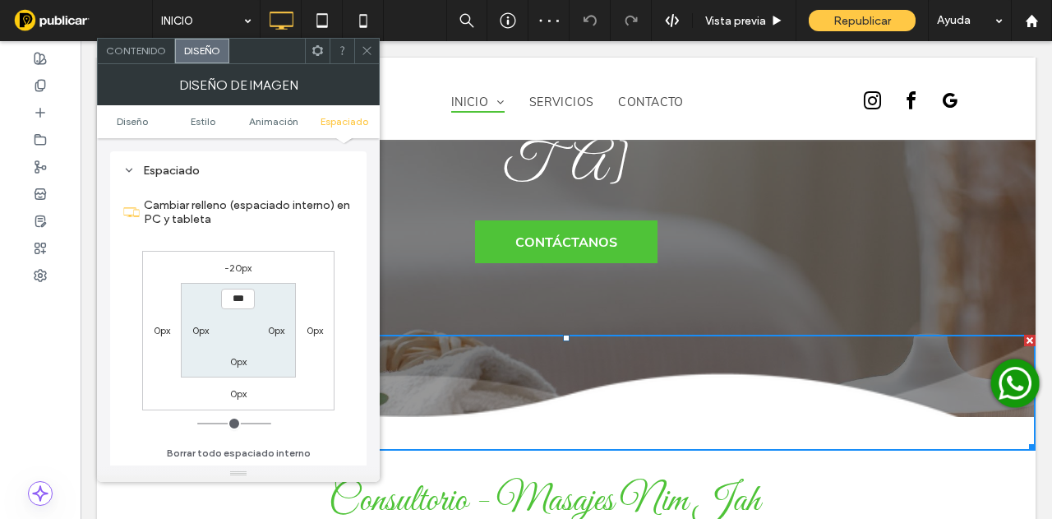
drag, startPoint x: 363, startPoint y: 52, endPoint x: 316, endPoint y: 303, distance: 255.9
click at [363, 63] on div "Contenido Diseño Diseño de imagen Diseño Estilo Animación Espaciado Diseño El c…" at bounding box center [238, 260] width 283 height 444
drag, startPoint x: 367, startPoint y: 55, endPoint x: 367, endPoint y: 81, distance: 26.3
click at [368, 62] on span at bounding box center [367, 51] width 12 height 25
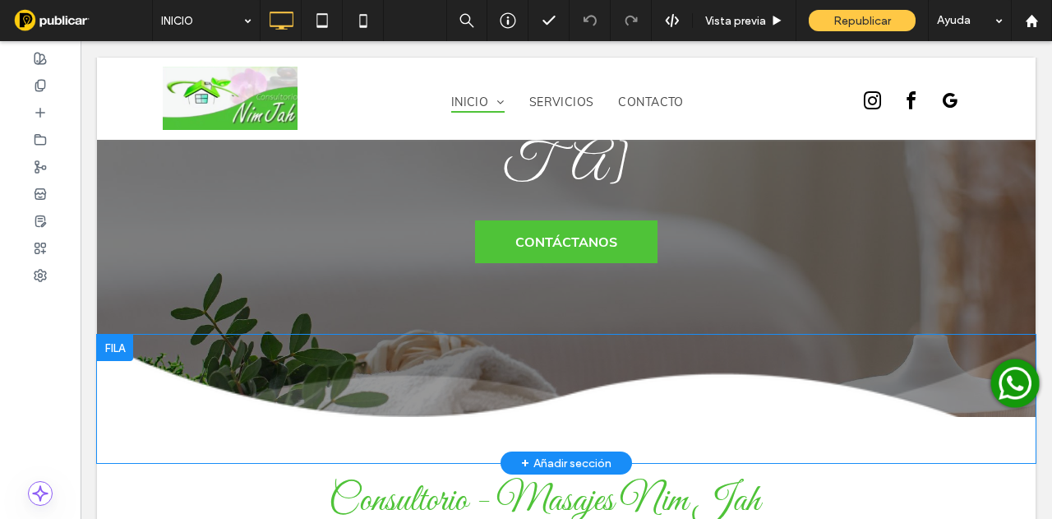
click at [117, 335] on div "Click To Paste Click To Paste Fila + Añadir sección" at bounding box center [566, 399] width 939 height 128
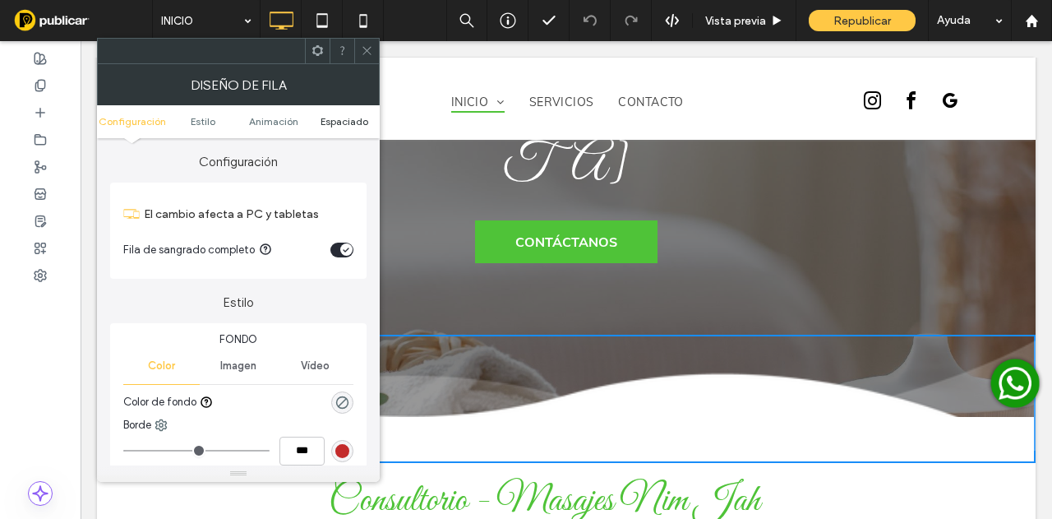
click at [347, 117] on span "Espaciado" at bounding box center [345, 121] width 48 height 12
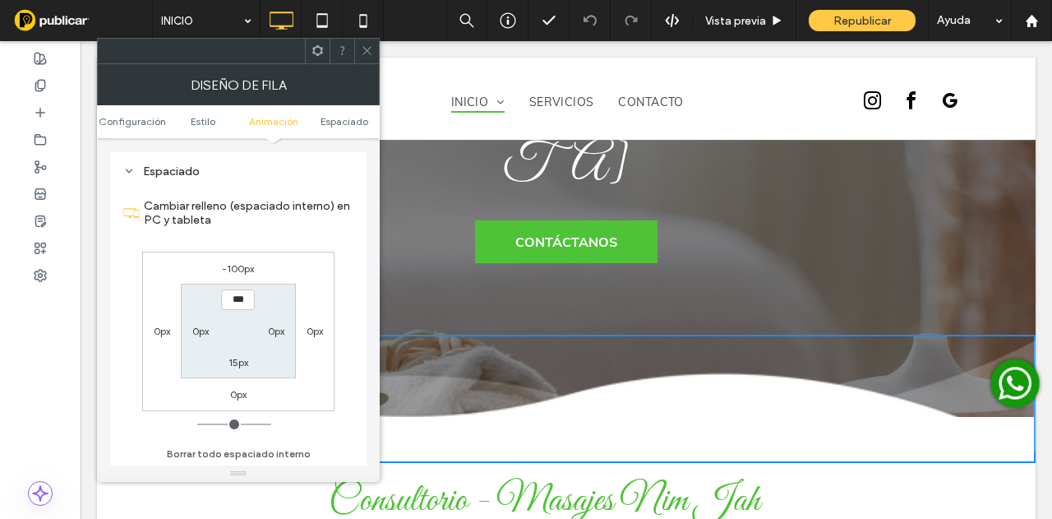
scroll to position [452, 0]
click at [247, 272] on div "-100px" at bounding box center [238, 267] width 32 height 16
click at [237, 266] on label "-100px" at bounding box center [238, 267] width 32 height 12
type input "*"
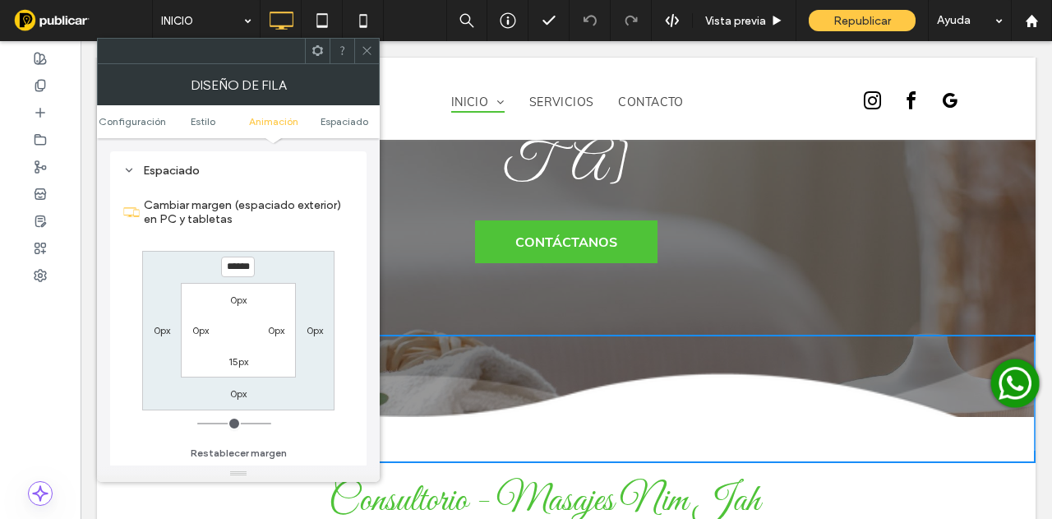
click at [237, 266] on input "******" at bounding box center [238, 266] width 34 height 21
type input "******"
type input "*"
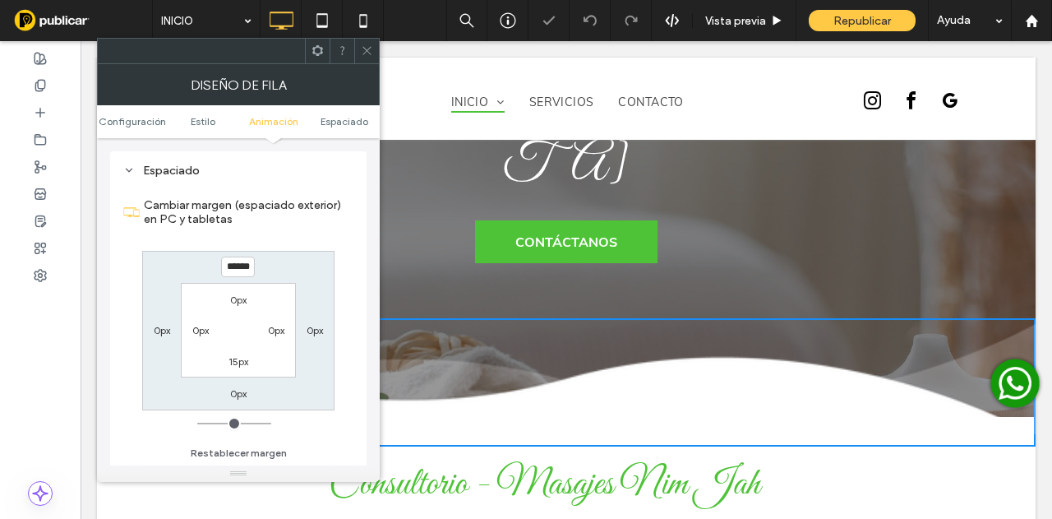
drag, startPoint x: 447, startPoint y: 96, endPoint x: 626, endPoint y: 154, distance: 188.2
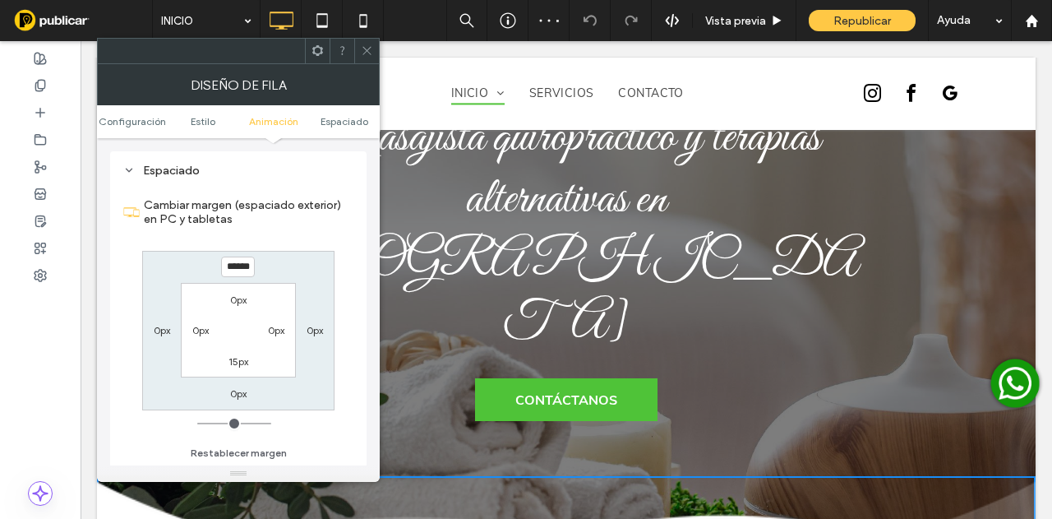
scroll to position [247, 0]
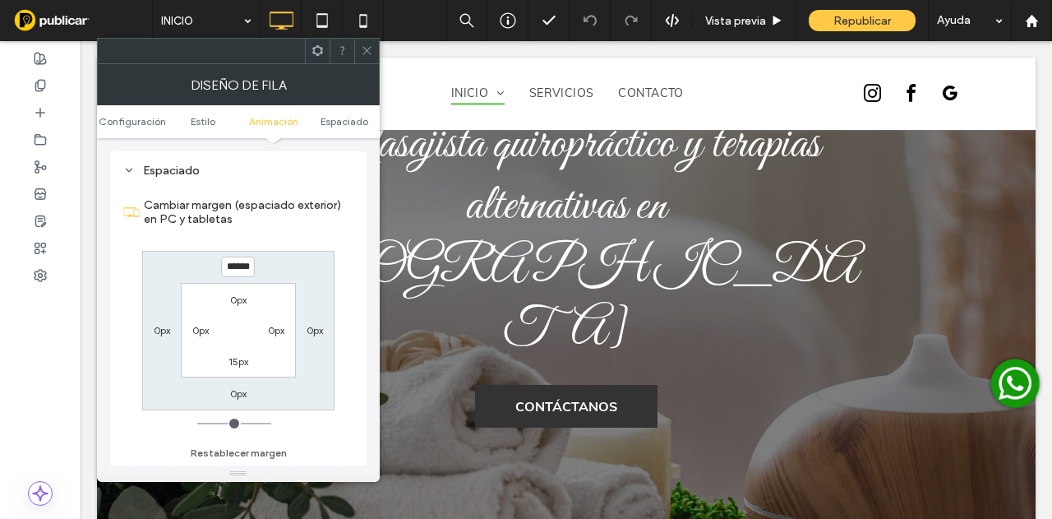
drag, startPoint x: 449, startPoint y: 87, endPoint x: 608, endPoint y: 270, distance: 242.4
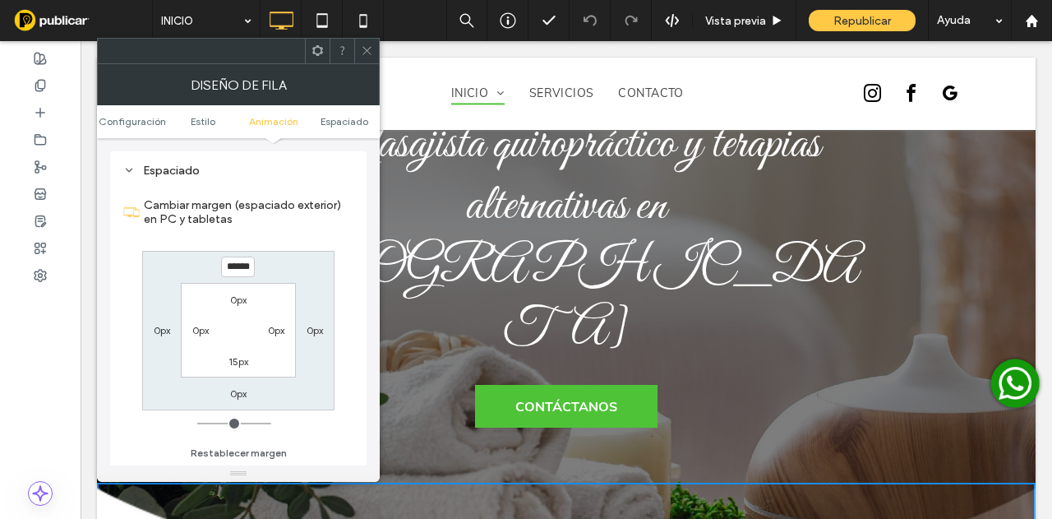
click at [372, 47] on icon at bounding box center [367, 50] width 12 height 12
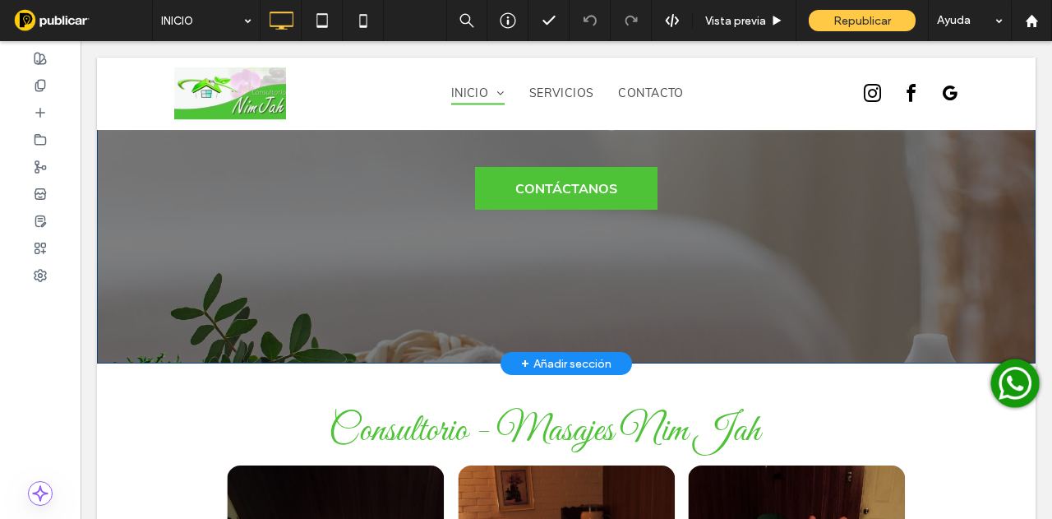
scroll to position [329, 0]
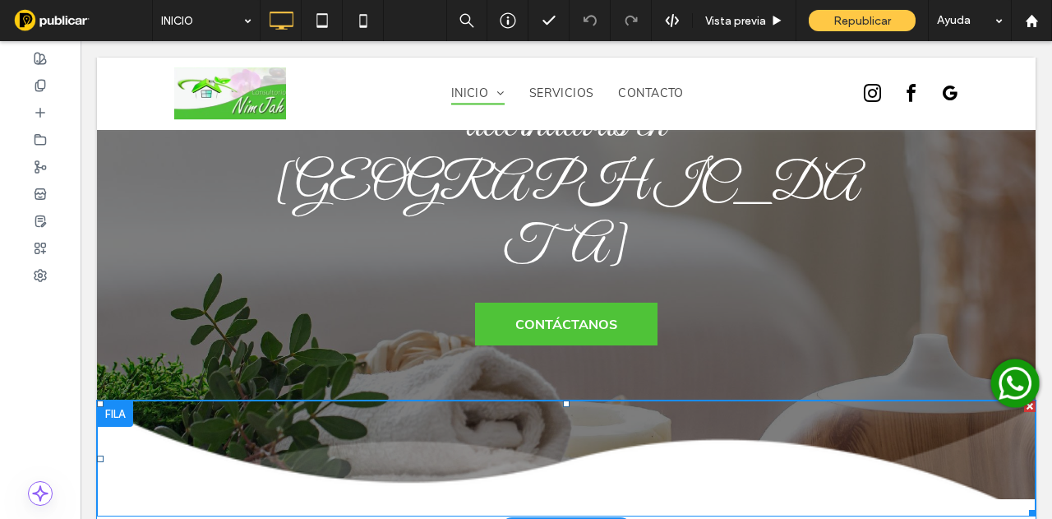
click at [381, 400] on img at bounding box center [566, 458] width 939 height 116
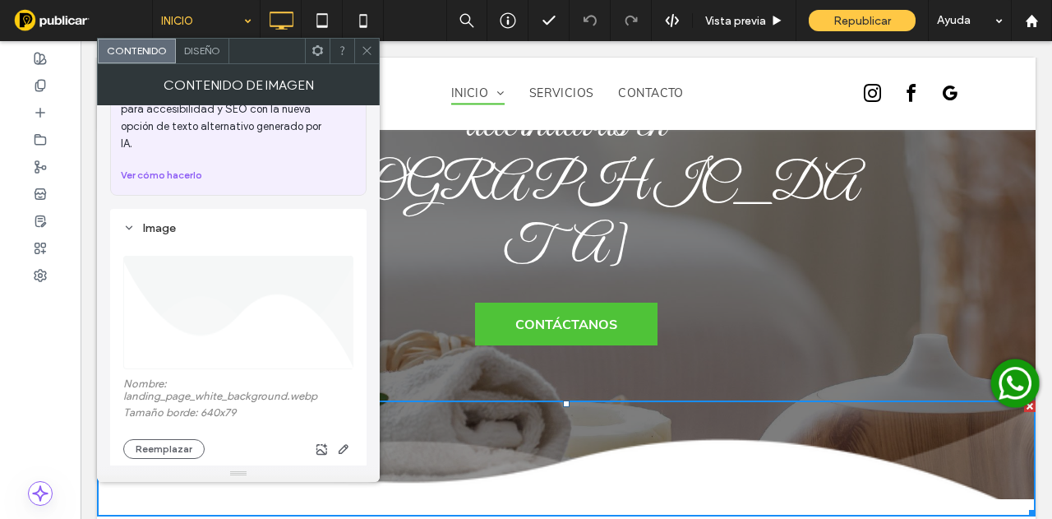
scroll to position [79, 0]
click at [198, 49] on span "Diseño" at bounding box center [202, 50] width 36 height 12
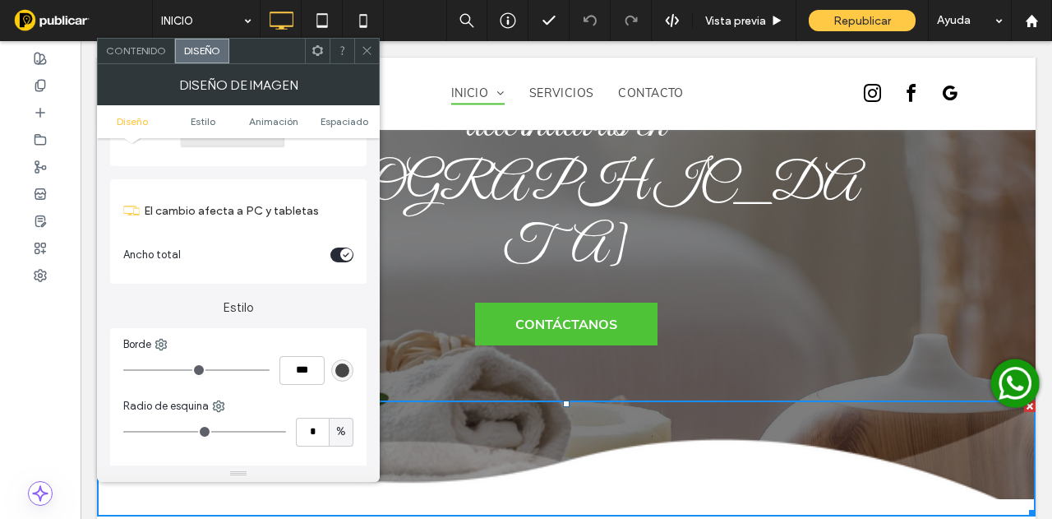
scroll to position [164, 0]
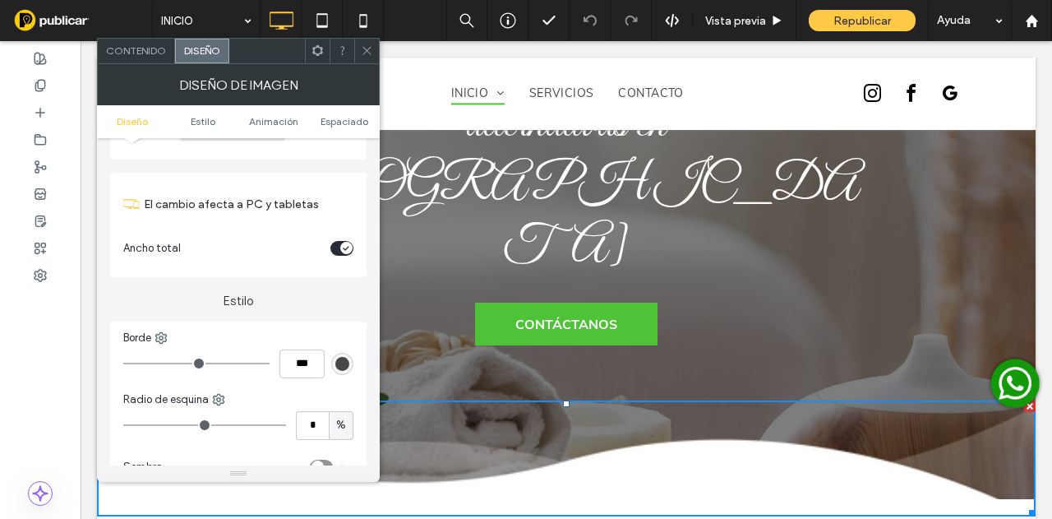
click at [342, 247] on div "toggle" at bounding box center [346, 248] width 12 height 12
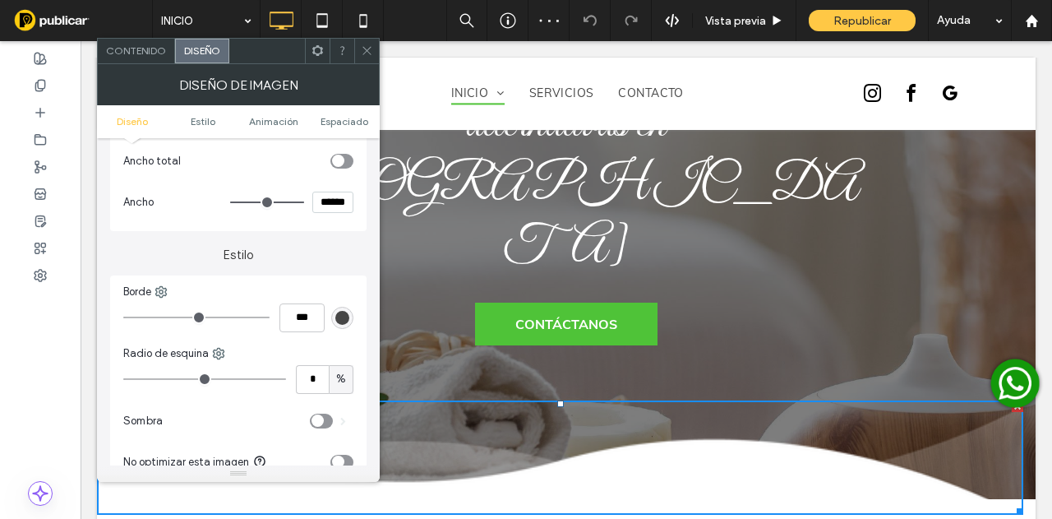
scroll to position [329, 0]
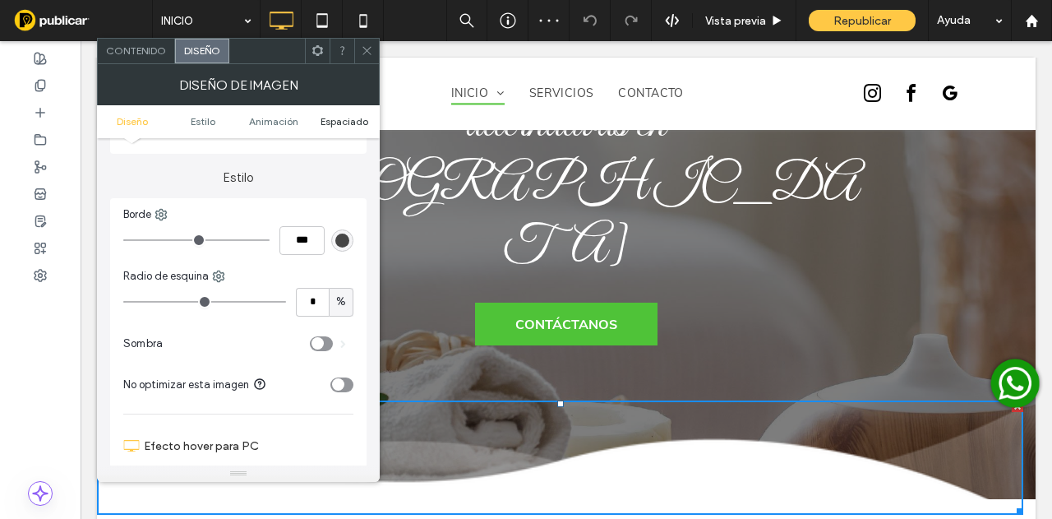
click at [344, 119] on span "Espaciado" at bounding box center [345, 121] width 48 height 12
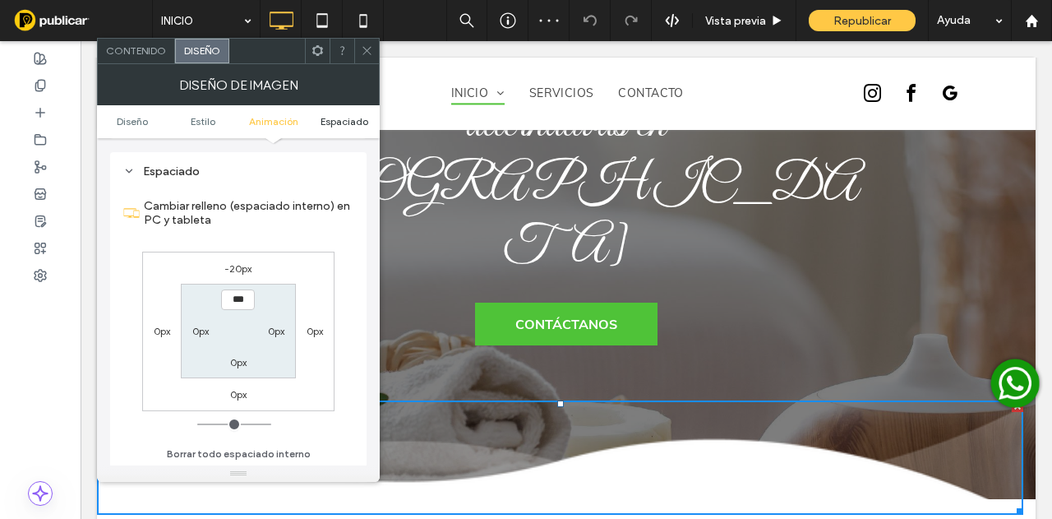
scroll to position [827, 0]
click at [241, 268] on label "-20px" at bounding box center [237, 267] width 27 height 12
type input "*"
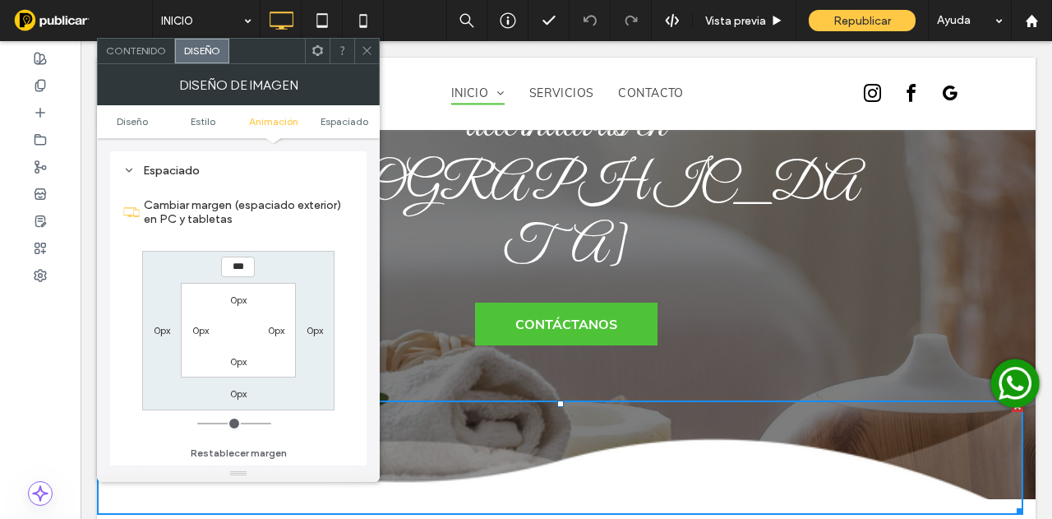
type input "***"
type input "*****"
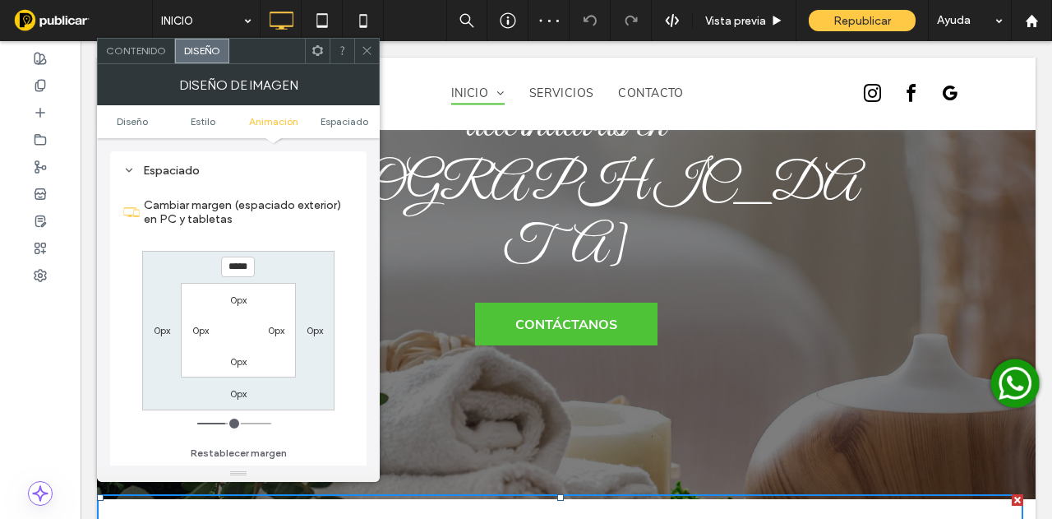
click at [368, 52] on icon at bounding box center [367, 50] width 12 height 12
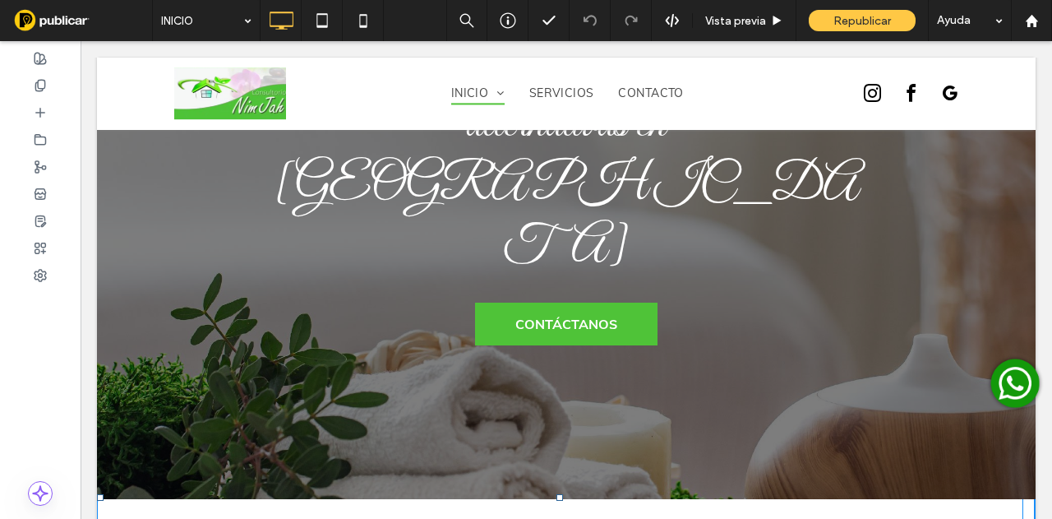
drag, startPoint x: 559, startPoint y: 374, endPoint x: 573, endPoint y: 266, distance: 109.4
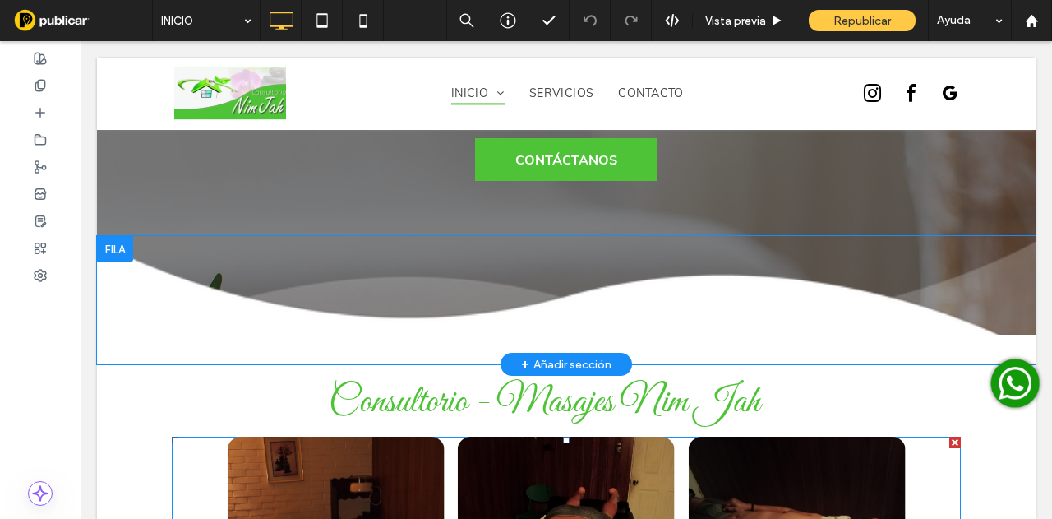
scroll to position [411, 0]
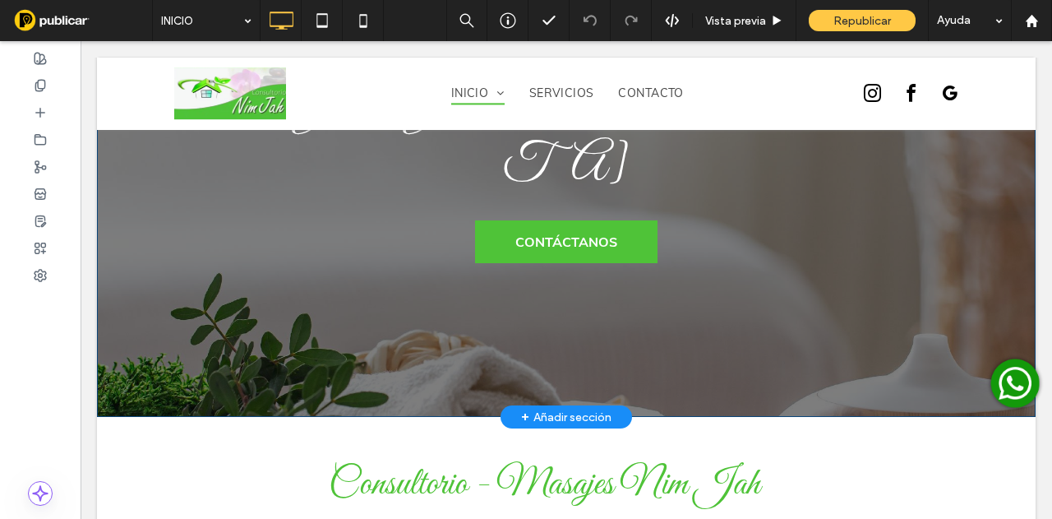
click at [945, 147] on div "Consultorio de Terapias Alternativas y servicio a Domicilio ﻿ dentro y fuera de…" at bounding box center [566, 72] width 789 height 399
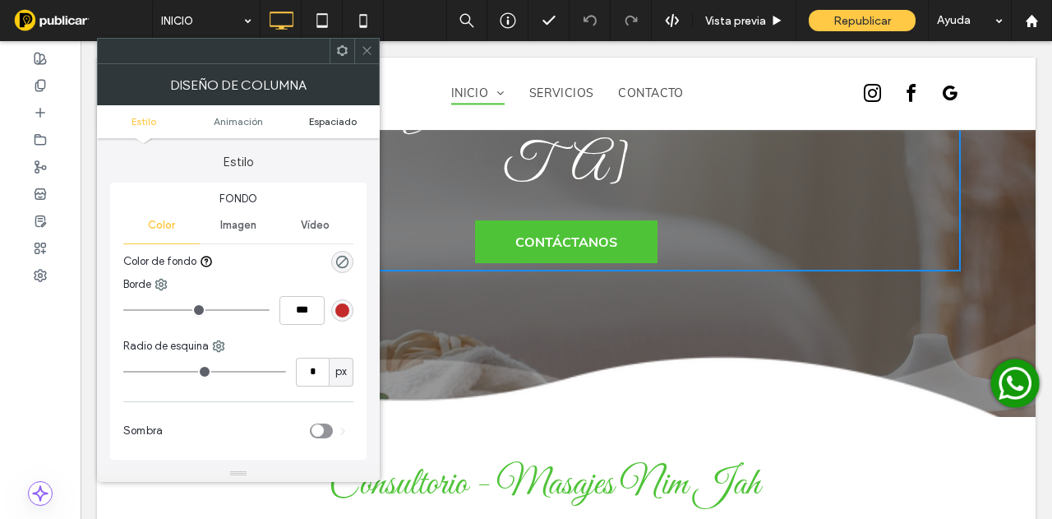
click at [333, 115] on span "Espaciado" at bounding box center [333, 121] width 48 height 12
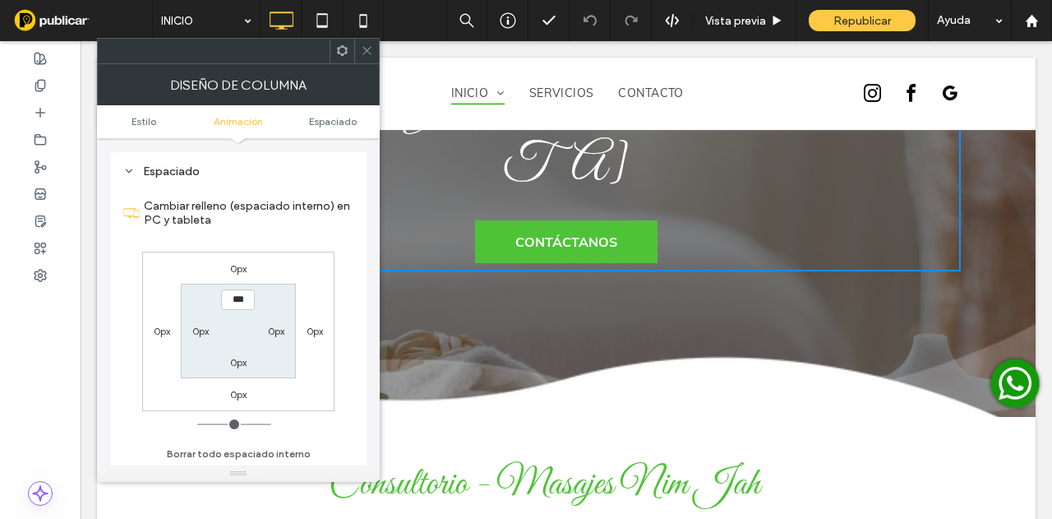
scroll to position [373, 0]
click at [370, 50] on icon at bounding box center [367, 50] width 12 height 12
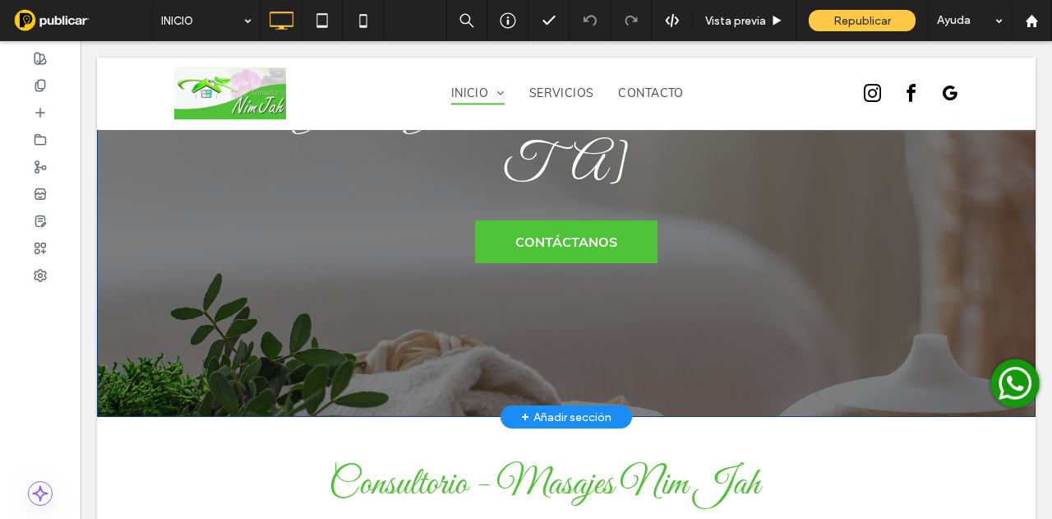
click at [941, 173] on div "Consultorio de Terapias Alternativas y servicio a Domicilio ﻿ dentro y fuera de…" at bounding box center [566, 72] width 939 height 690
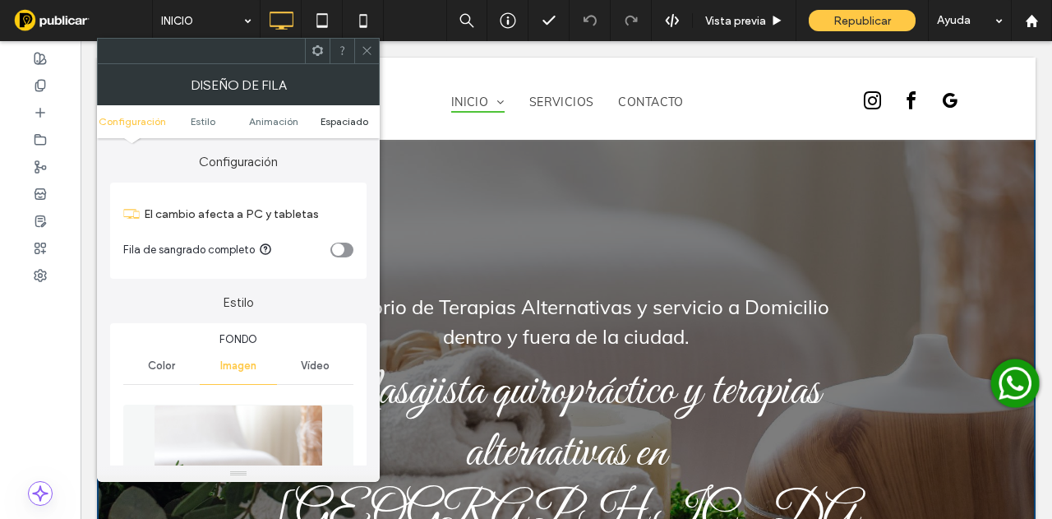
click at [339, 125] on span "Espaciado" at bounding box center [345, 121] width 48 height 12
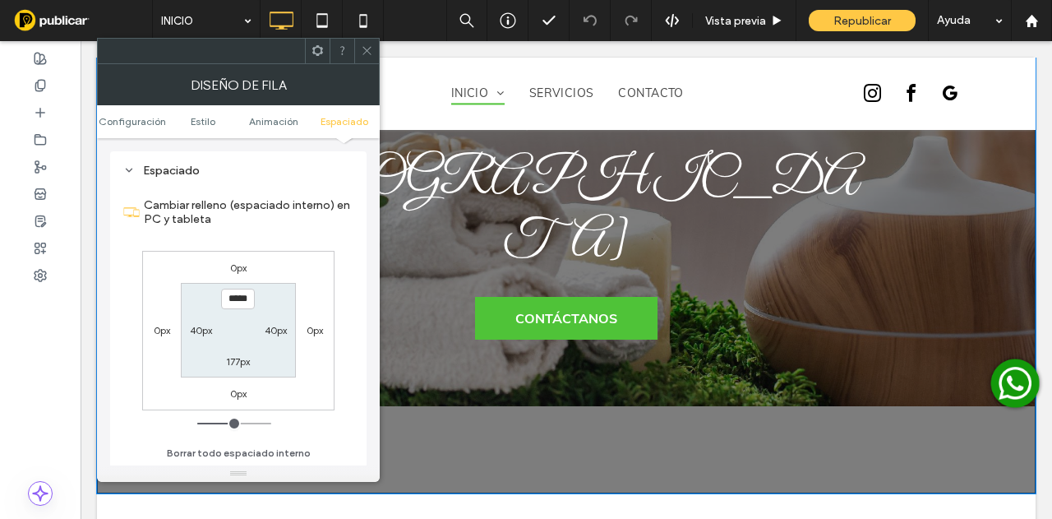
scroll to position [411, 0]
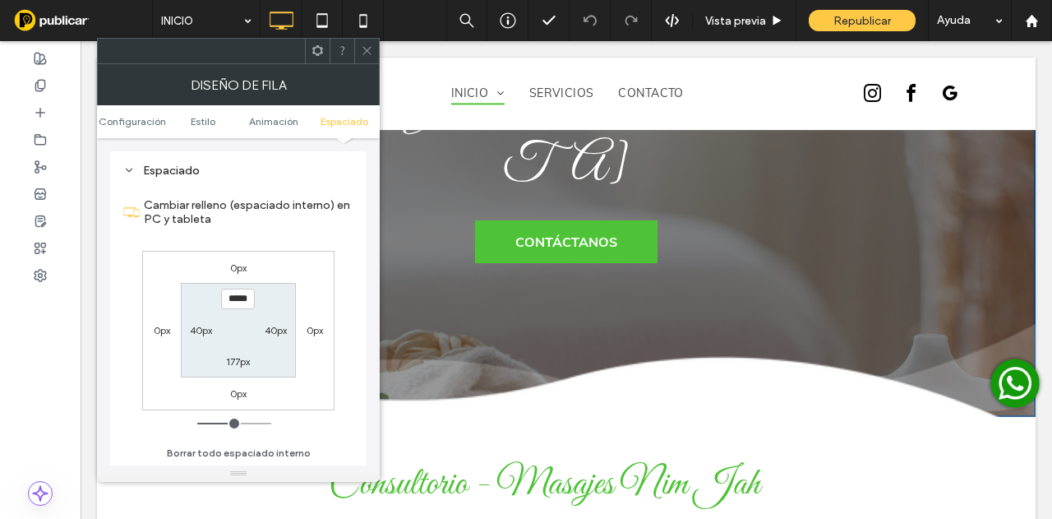
click at [235, 363] on label "177px" at bounding box center [238, 361] width 24 height 12
type input "***"
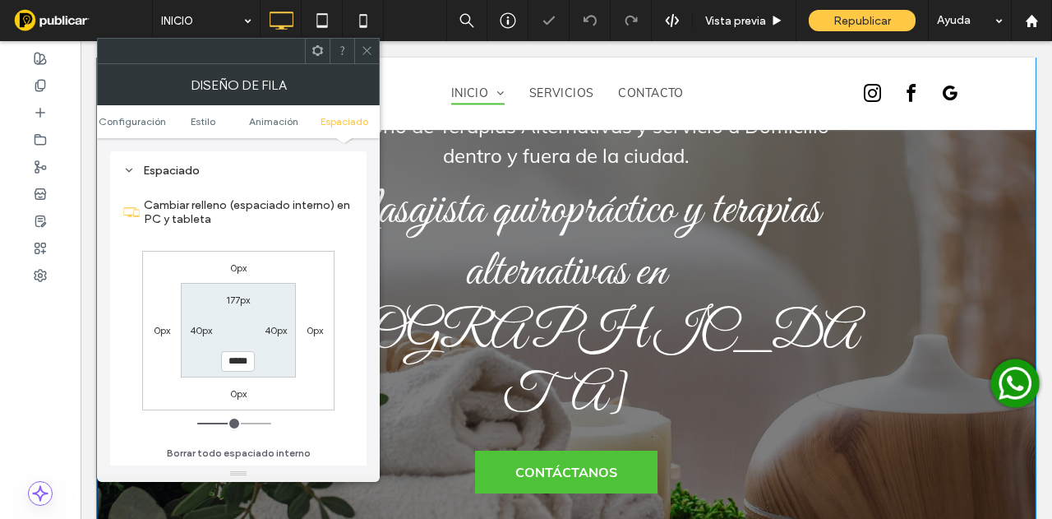
scroll to position [164, 0]
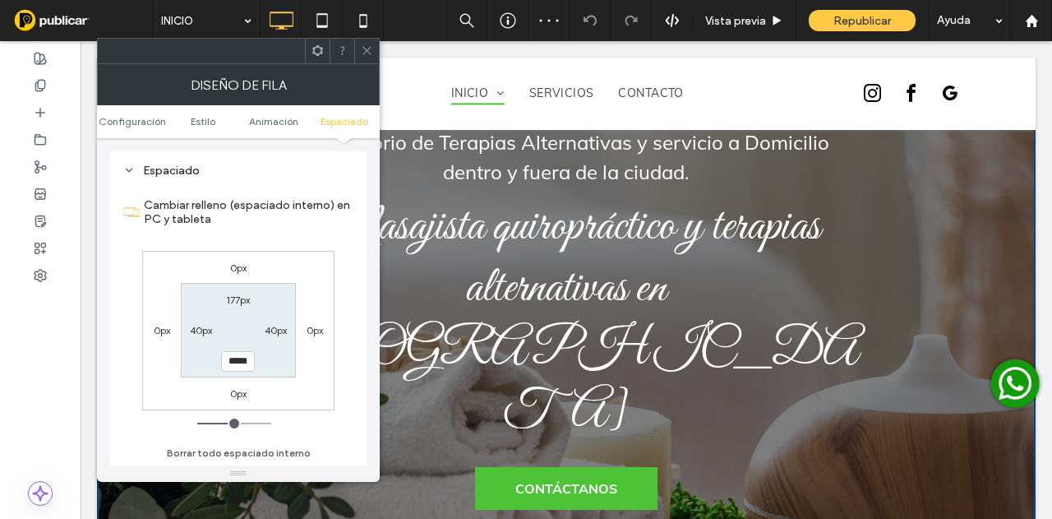
click at [232, 358] on input "*****" at bounding box center [238, 361] width 34 height 21
type input "*****"
type input "***"
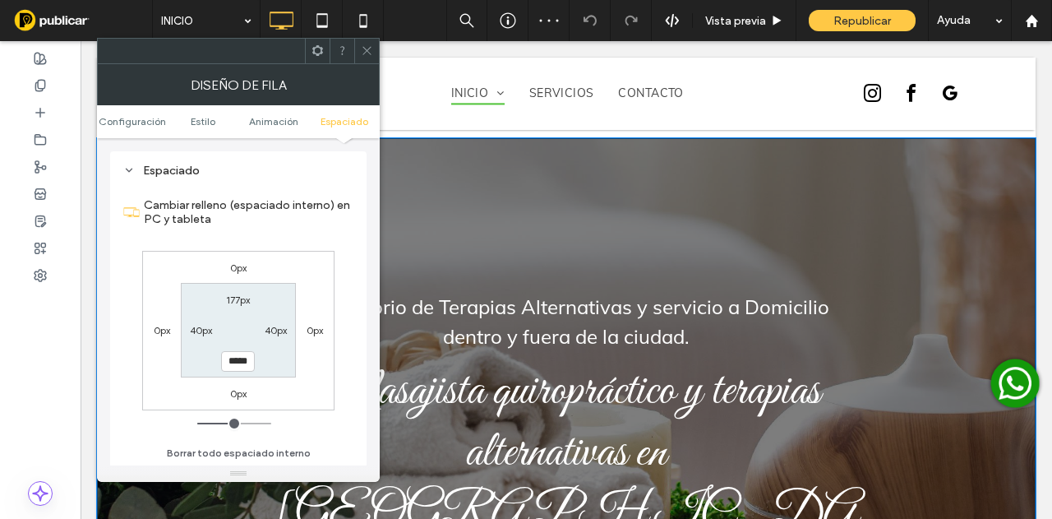
scroll to position [247, 0]
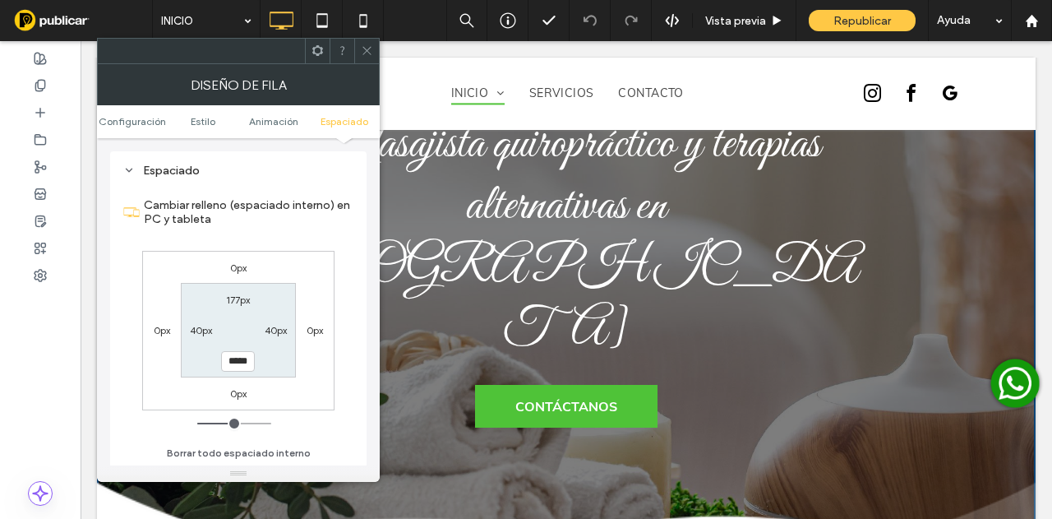
click at [363, 47] on icon at bounding box center [367, 50] width 12 height 12
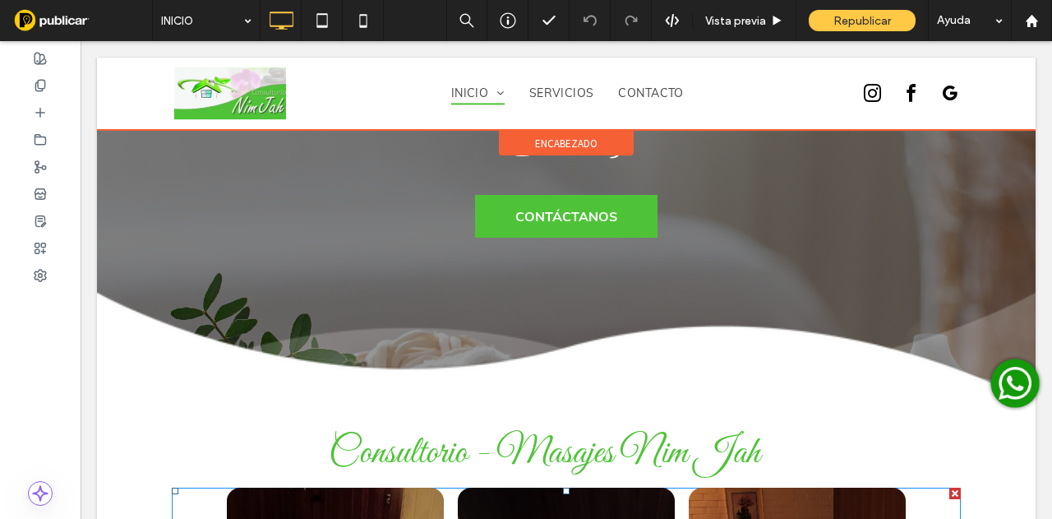
scroll to position [411, 0]
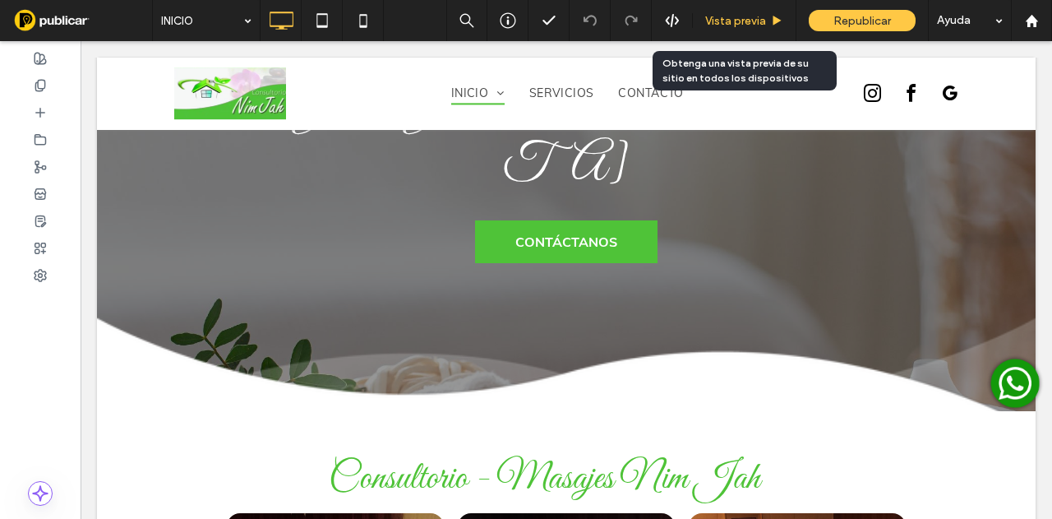
click at [742, 23] on span "Vista previa" at bounding box center [735, 21] width 61 height 14
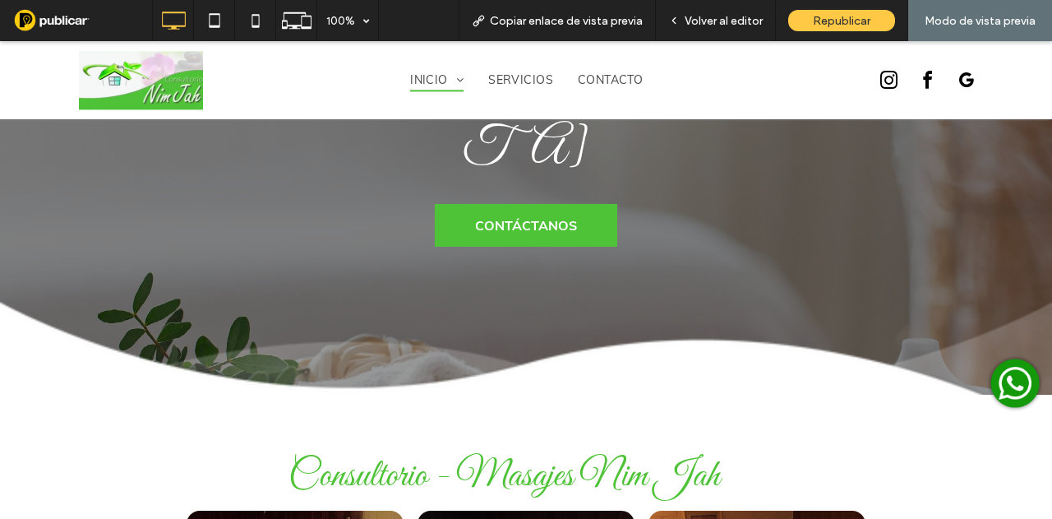
drag, startPoint x: 742, startPoint y: 23, endPoint x: 796, endPoint y: 134, distance: 123.5
click at [742, 23] on span "Volver al editor" at bounding box center [724, 21] width 78 height 14
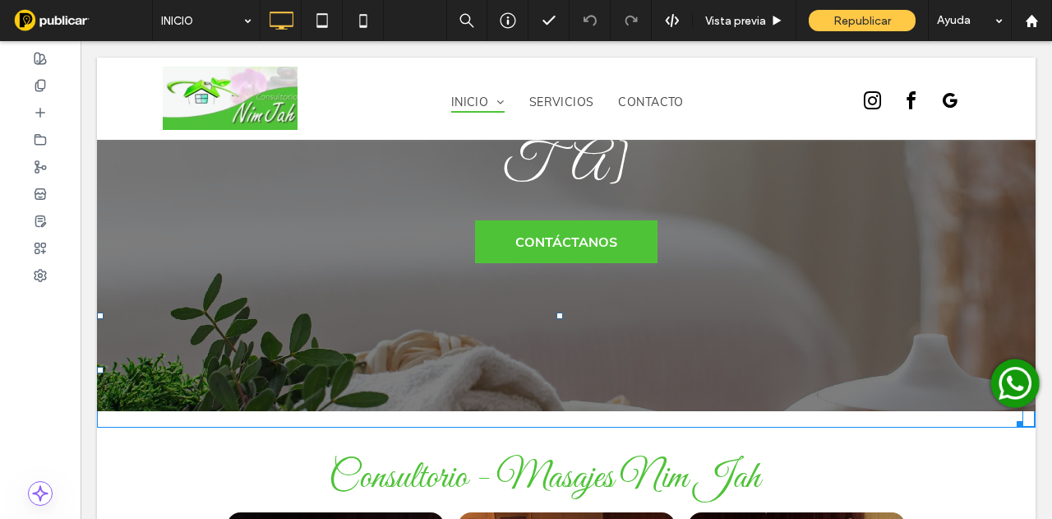
drag, startPoint x: 561, startPoint y: 192, endPoint x: 562, endPoint y: 177, distance: 14.8
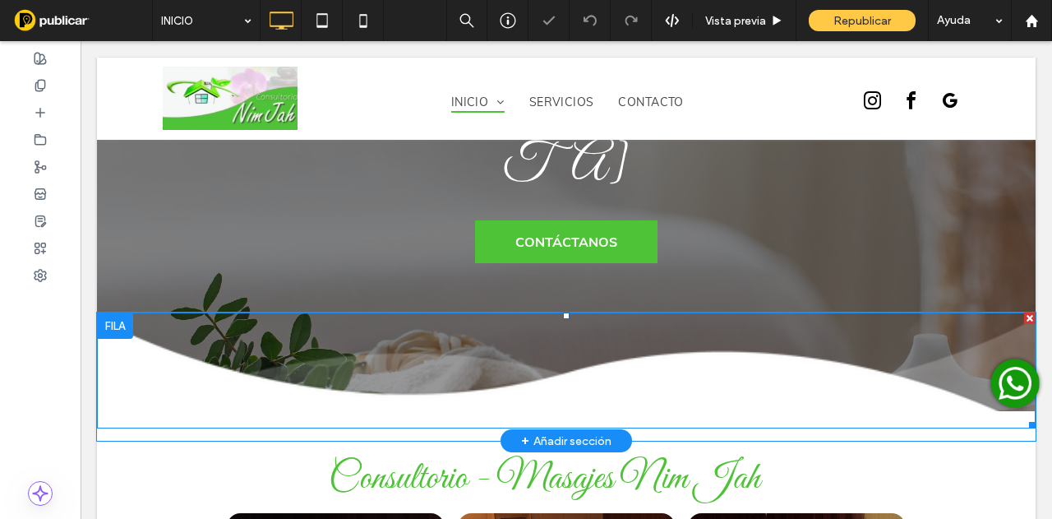
click at [575, 312] on img at bounding box center [566, 370] width 939 height 116
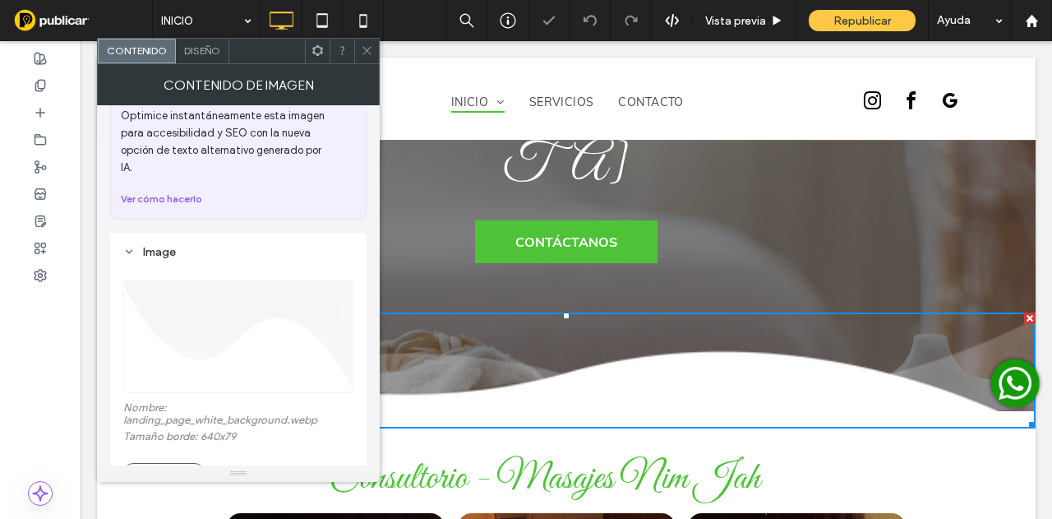
scroll to position [164, 0]
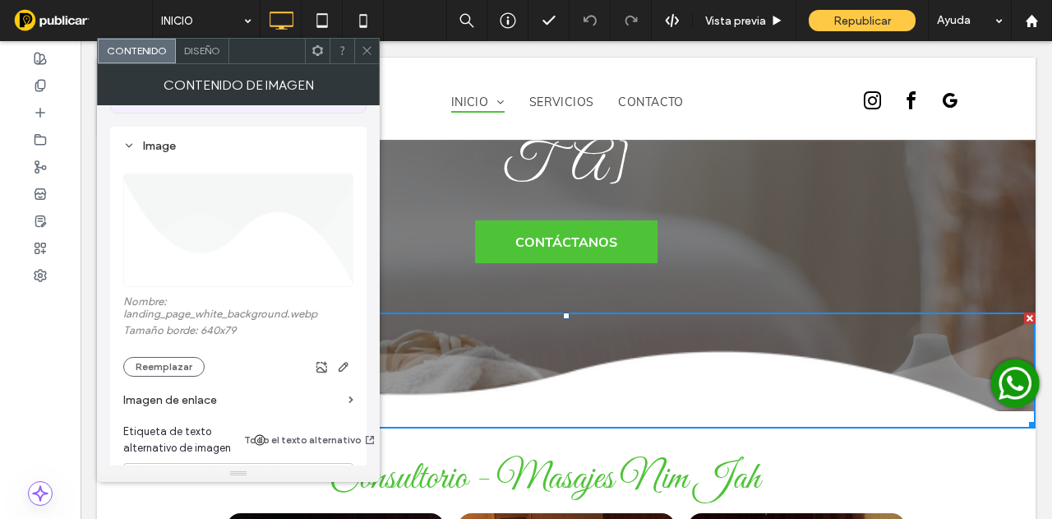
click at [361, 52] on icon at bounding box center [367, 50] width 12 height 12
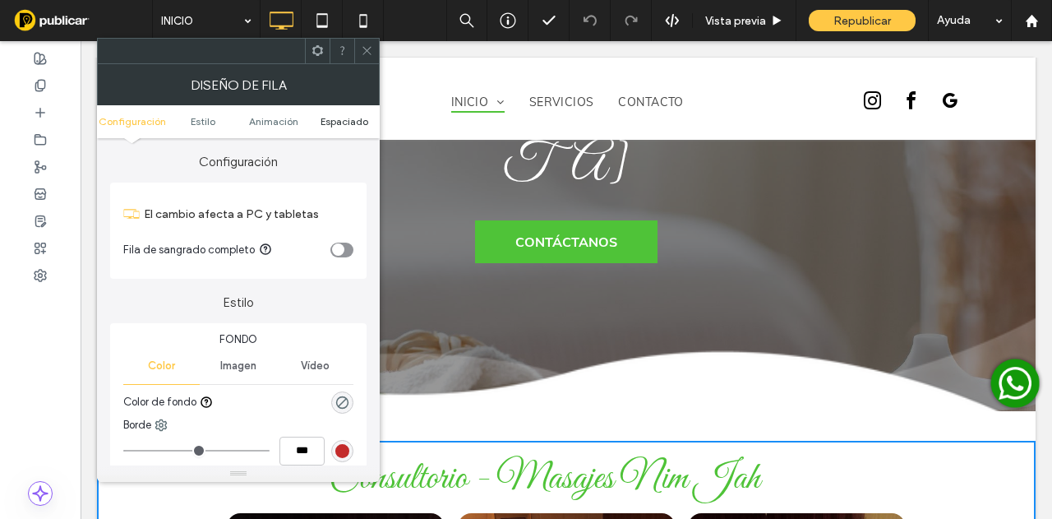
click at [345, 122] on span "Espaciado" at bounding box center [345, 121] width 48 height 12
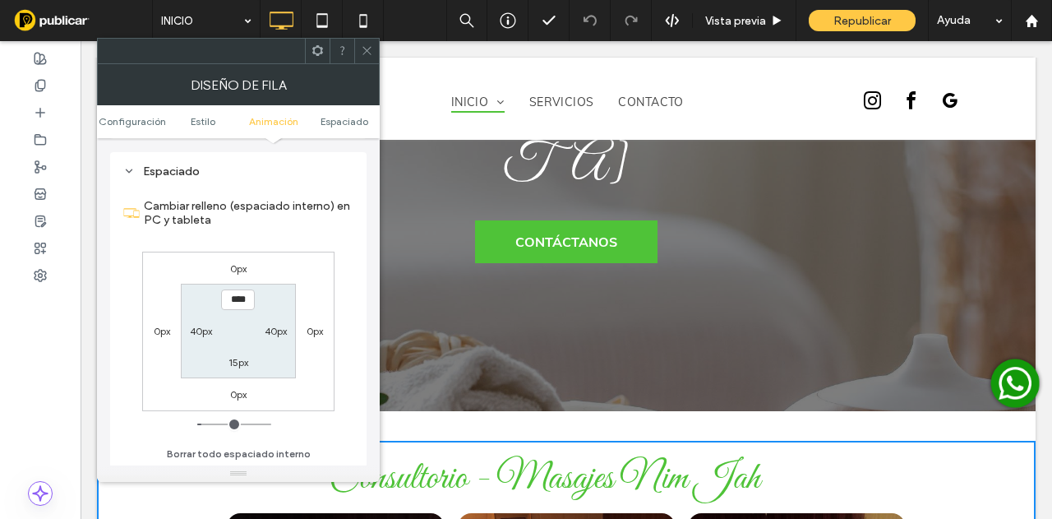
scroll to position [452, 0]
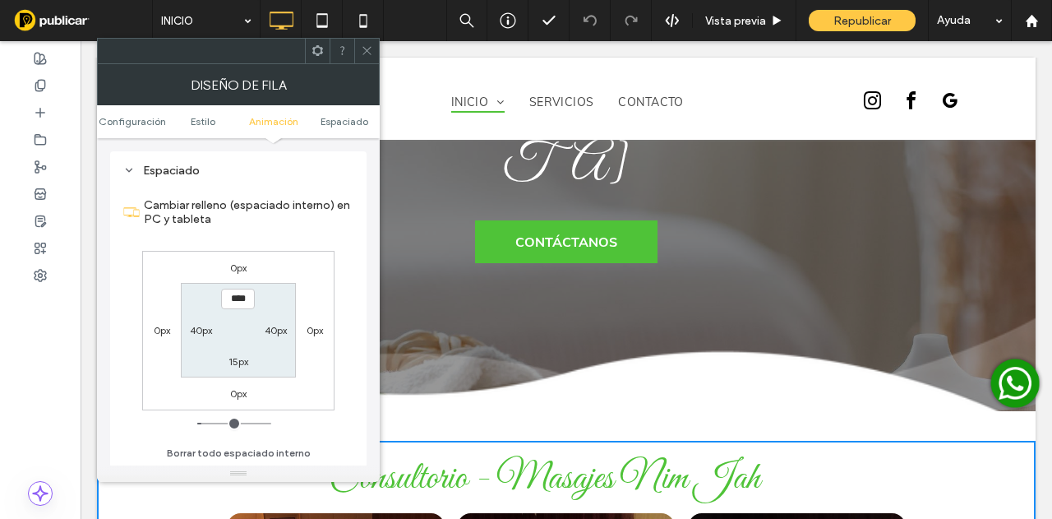
click at [238, 266] on label "0px" at bounding box center [238, 267] width 16 height 12
type input "*"
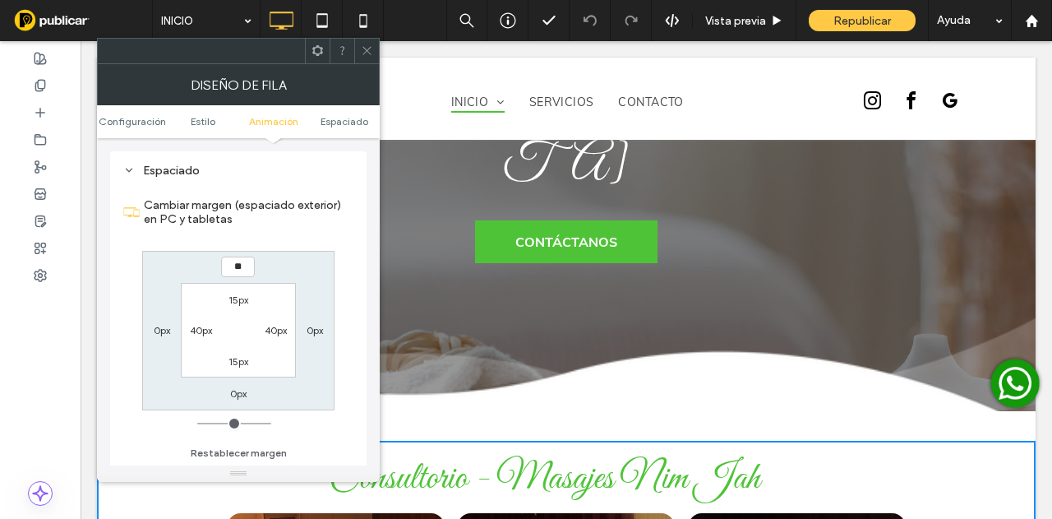
type input "**"
type input "****"
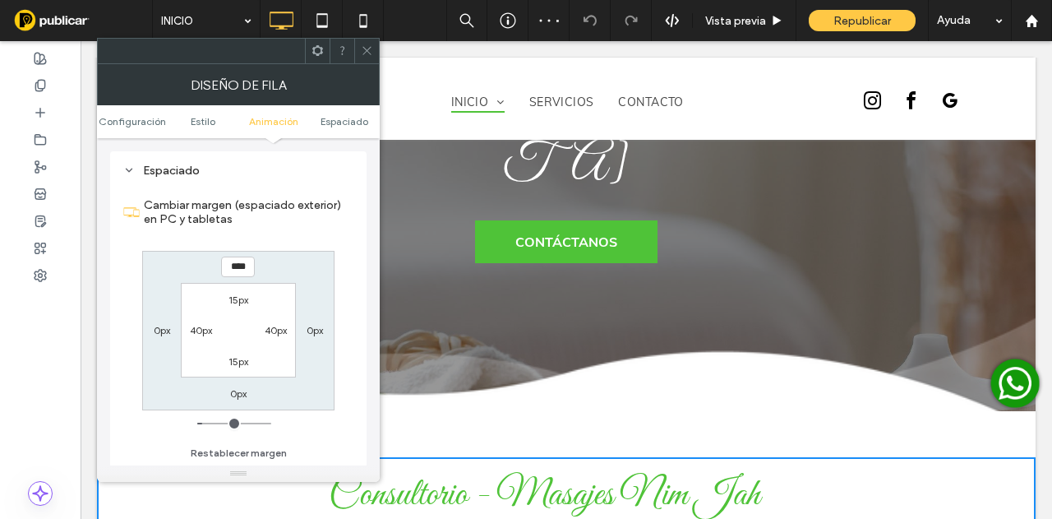
click at [363, 54] on icon at bounding box center [367, 50] width 12 height 12
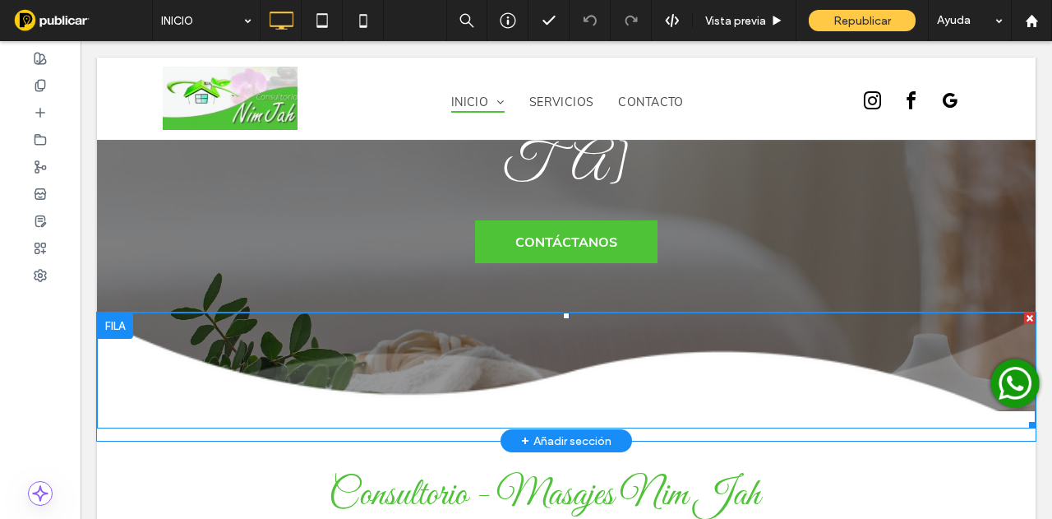
click at [584, 312] on img at bounding box center [566, 370] width 939 height 116
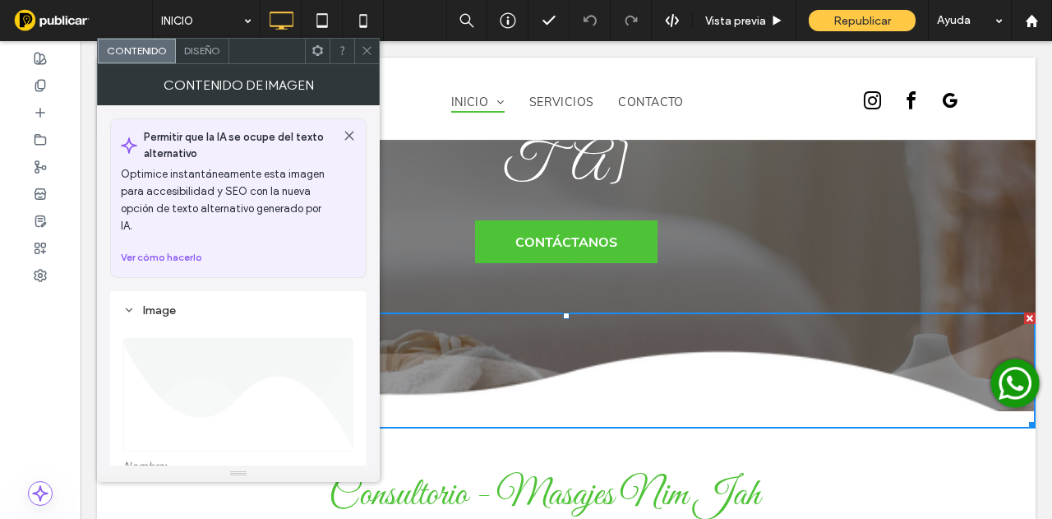
click at [204, 57] on div "Diseño" at bounding box center [202, 51] width 53 height 25
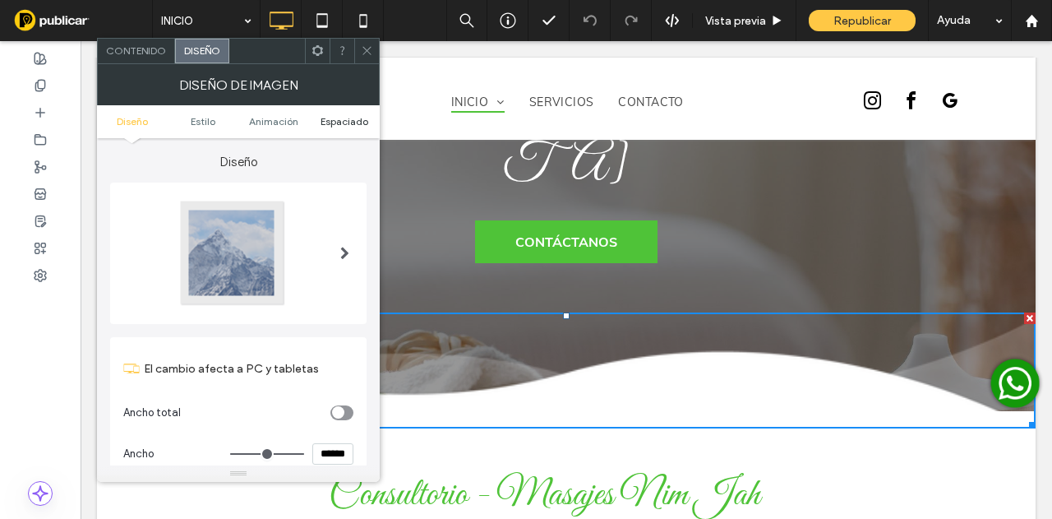
click at [344, 121] on span "Espaciado" at bounding box center [345, 121] width 48 height 12
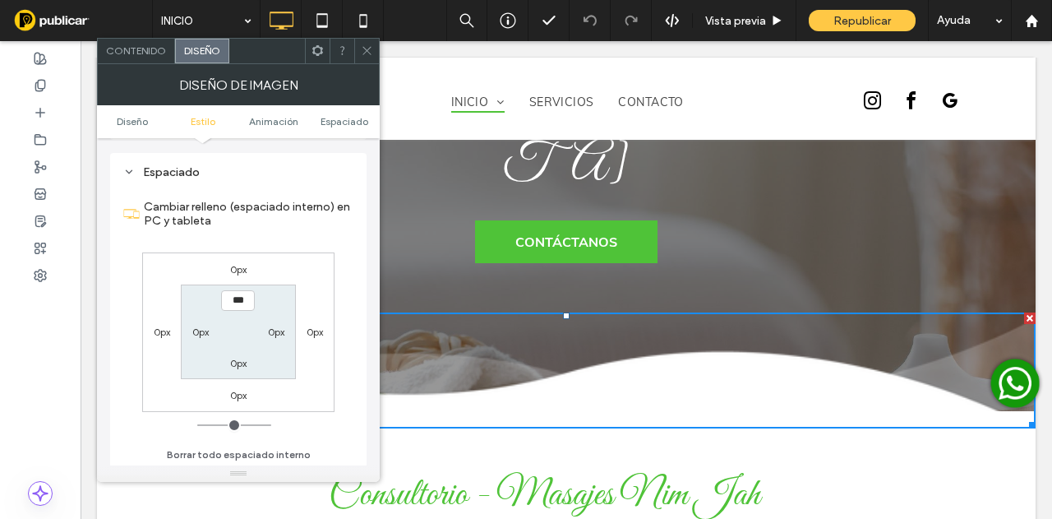
scroll to position [827, 0]
click at [238, 358] on label "0px" at bounding box center [238, 361] width 16 height 12
type input "*"
type input "***"
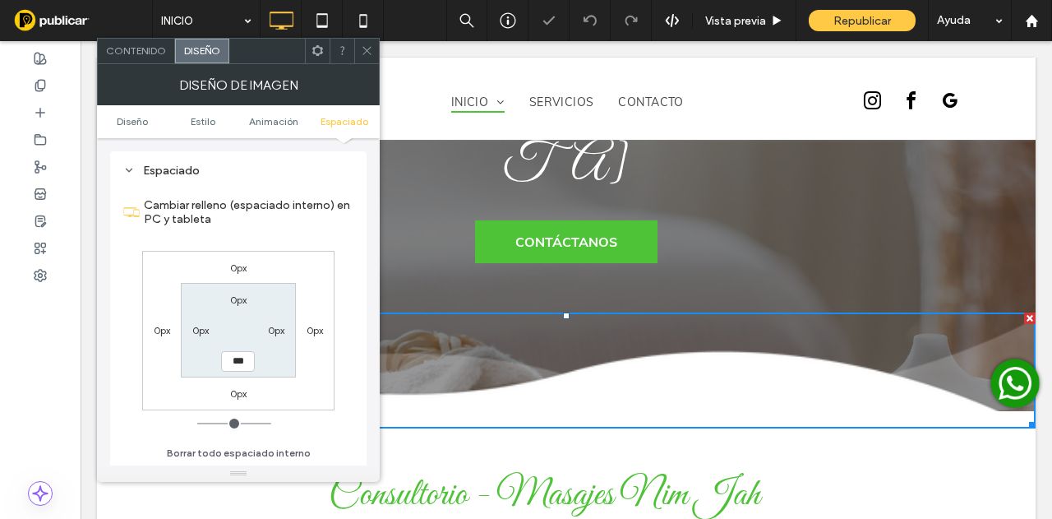
drag, startPoint x: 242, startPoint y: 384, endPoint x: 243, endPoint y: 397, distance: 13.2
click at [242, 390] on div "0px 0px 0px 0px 0px 0px *** 0px" at bounding box center [238, 330] width 192 height 159
click at [243, 397] on label "0px" at bounding box center [238, 393] width 16 height 12
type input "*"
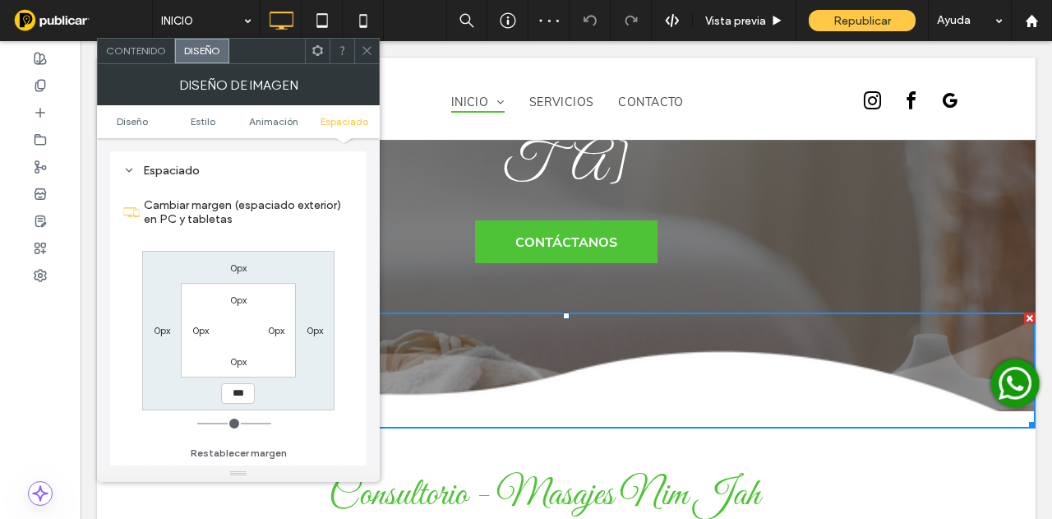
type input "***"
type input "*"
type input "*****"
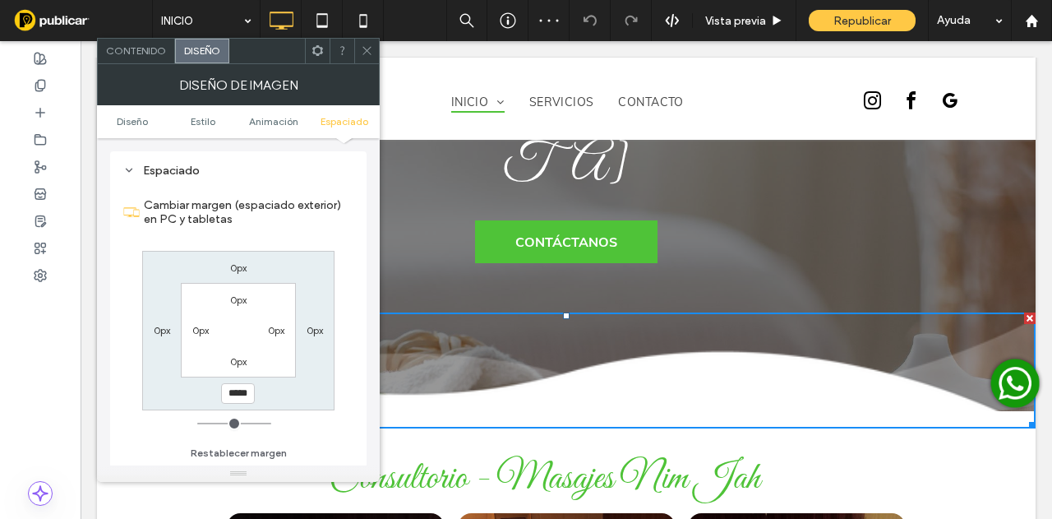
click at [240, 267] on label "0px" at bounding box center [238, 267] width 16 height 12
type input "*"
type input "***"
type input "*"
type input "*****"
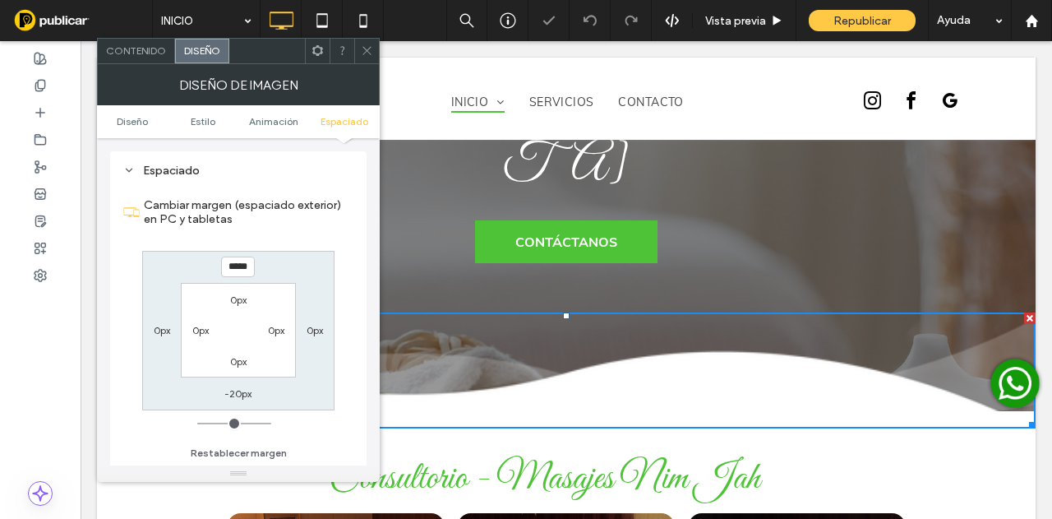
click at [261, 308] on section "0px 0px 0px 0px" at bounding box center [238, 330] width 114 height 95
click at [239, 291] on div "0px" at bounding box center [238, 299] width 16 height 16
click at [367, 49] on icon at bounding box center [367, 50] width 12 height 12
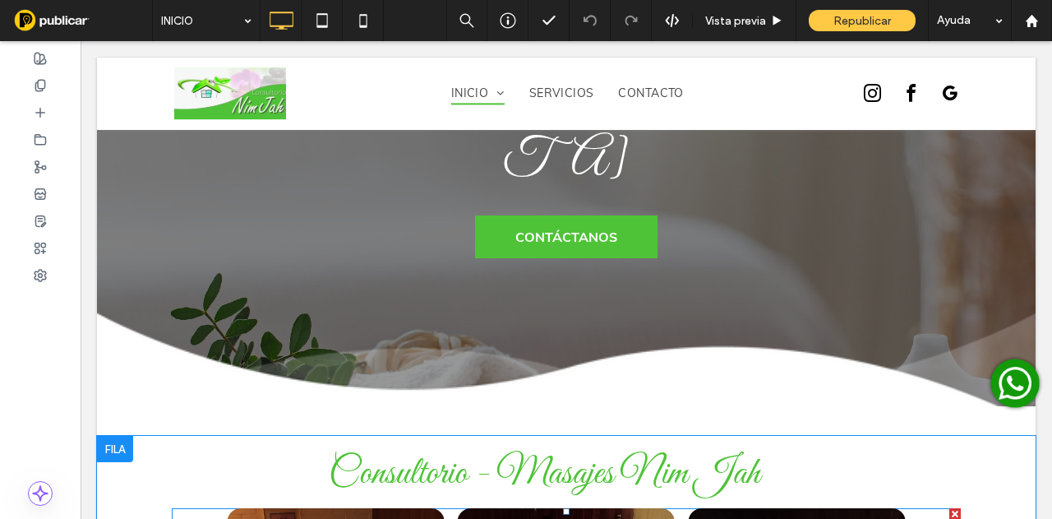
scroll to position [329, 0]
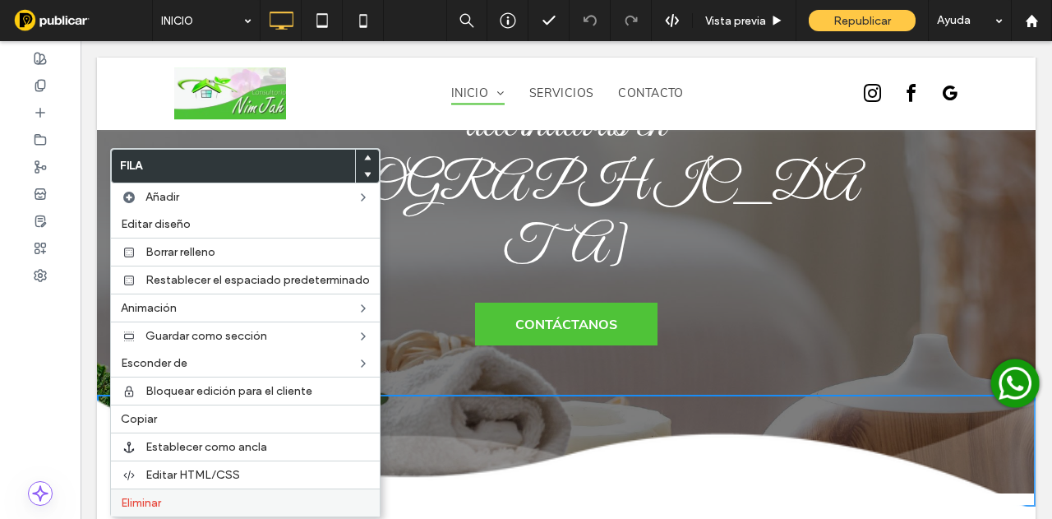
click at [154, 504] on div "Eliminar" at bounding box center [245, 502] width 269 height 28
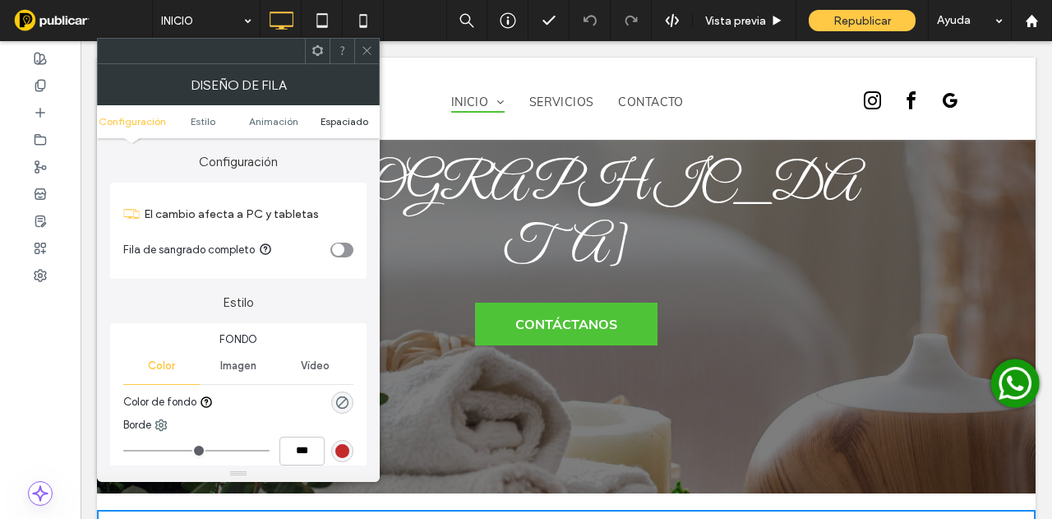
click at [340, 121] on span "Espaciado" at bounding box center [345, 121] width 48 height 12
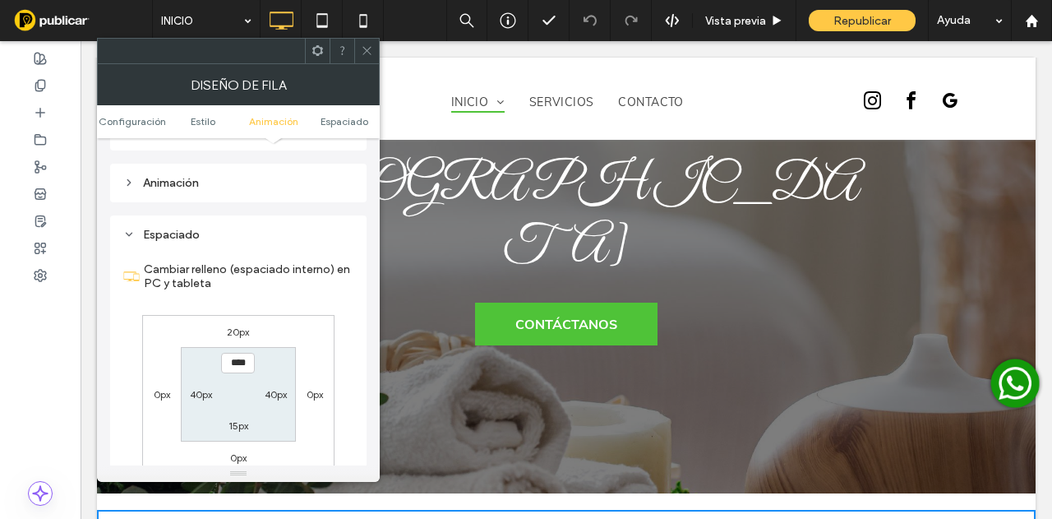
scroll to position [452, 0]
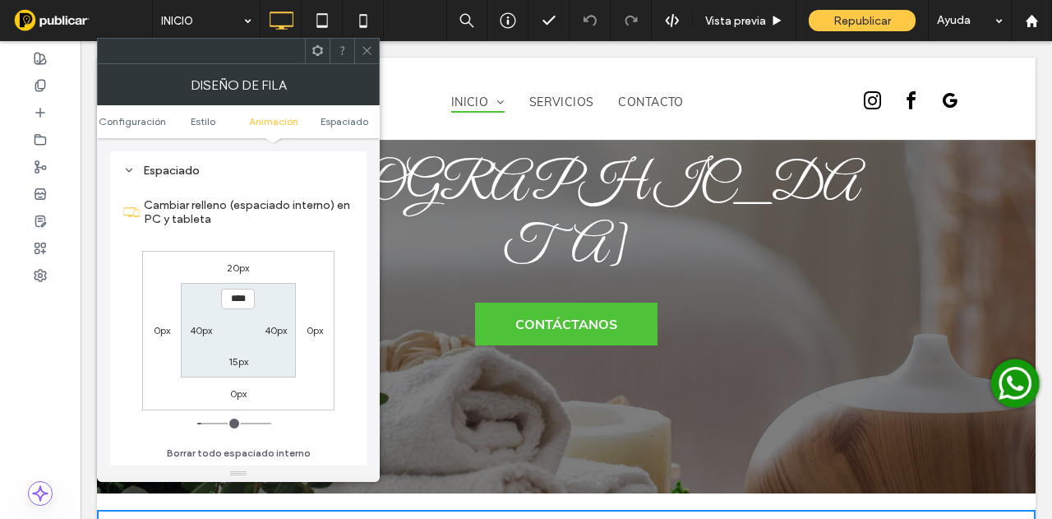
click at [238, 270] on label "20px" at bounding box center [238, 267] width 22 height 12
type input "**"
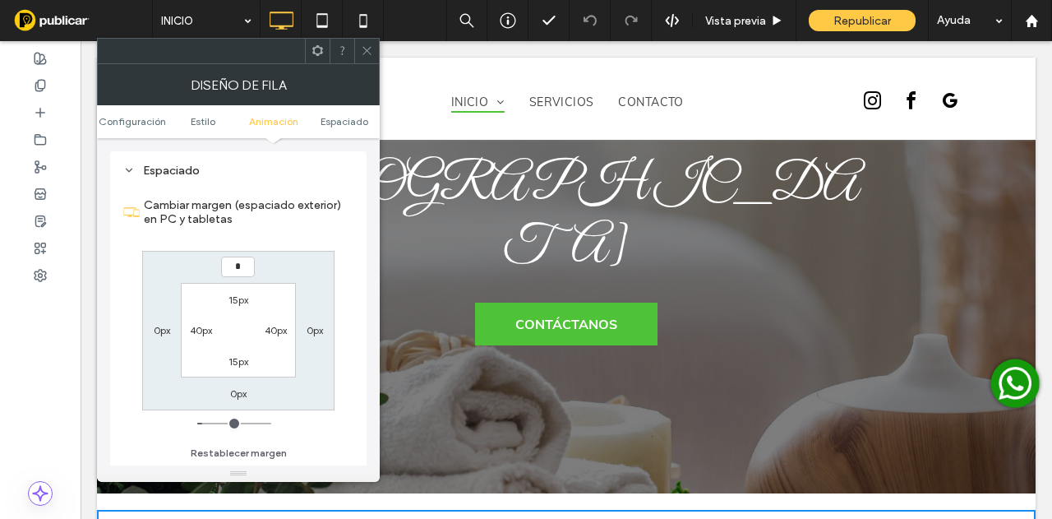
type input "*"
type input "***"
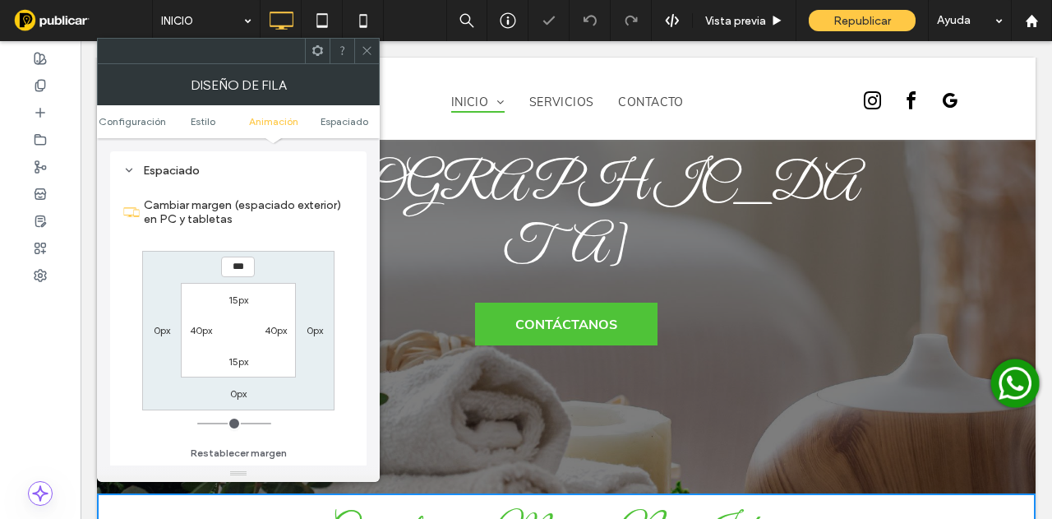
click at [368, 52] on icon at bounding box center [367, 50] width 12 height 12
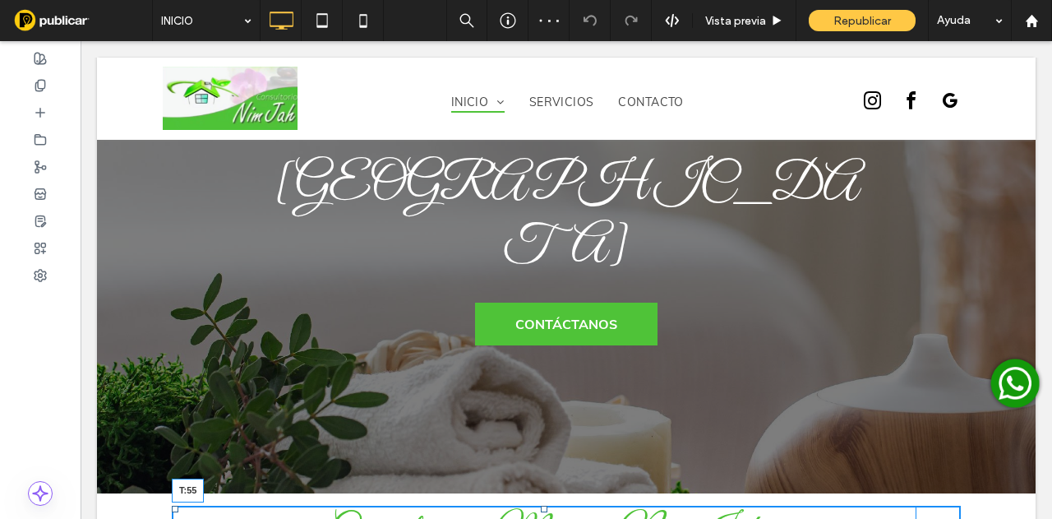
drag, startPoint x: 535, startPoint y: 387, endPoint x: 617, endPoint y: 474, distance: 118.6
click at [541, 506] on div at bounding box center [544, 509] width 7 height 7
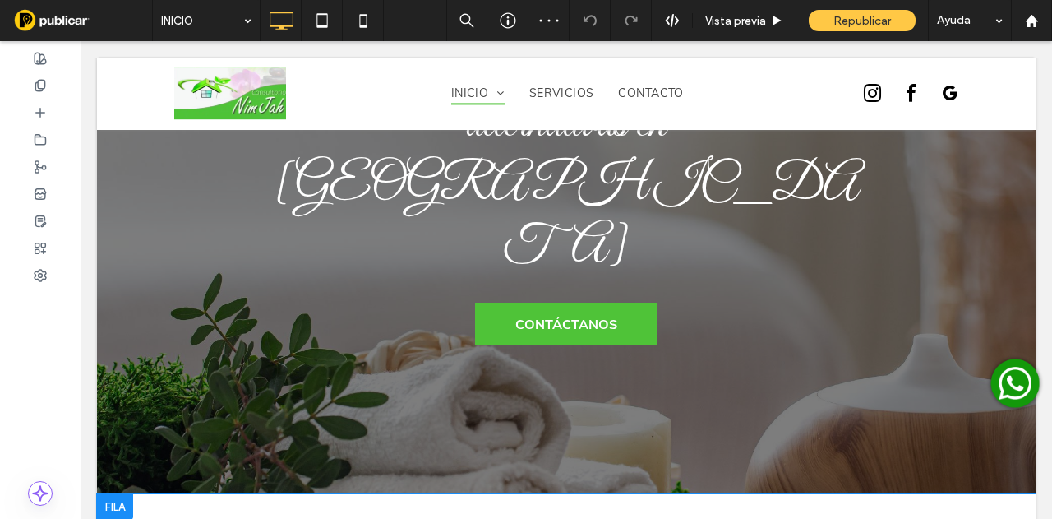
scroll to position [411, 0]
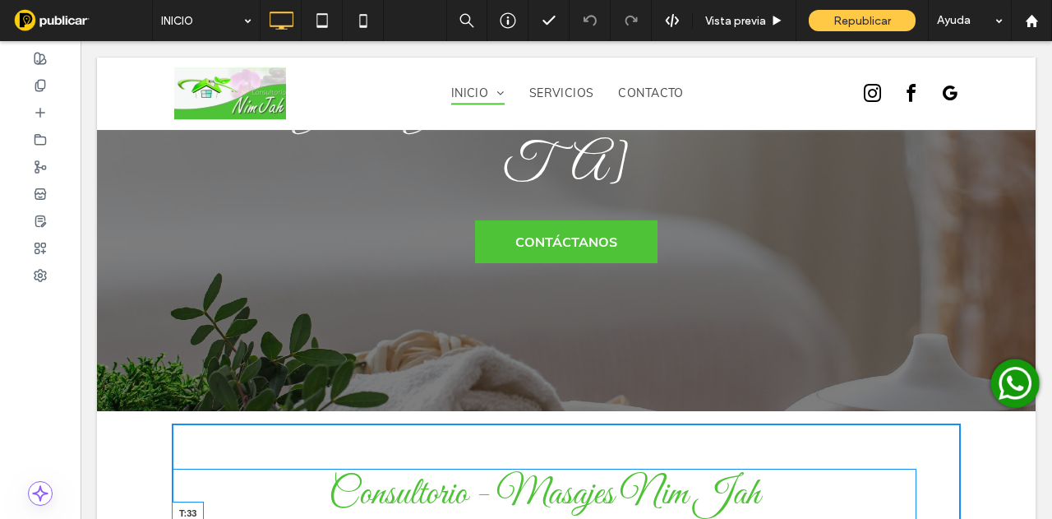
drag, startPoint x: 561, startPoint y: 409, endPoint x: 799, endPoint y: 318, distance: 255.3
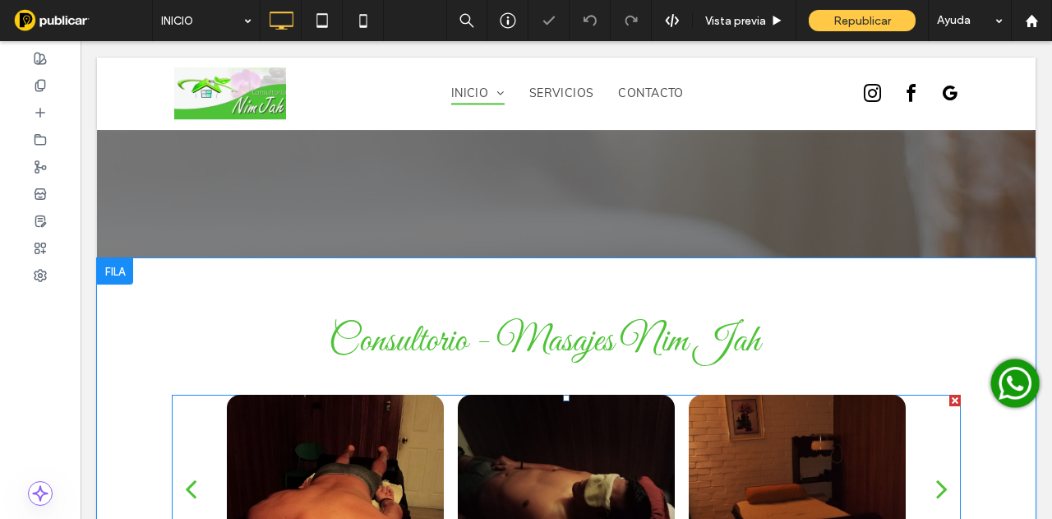
scroll to position [658, 0]
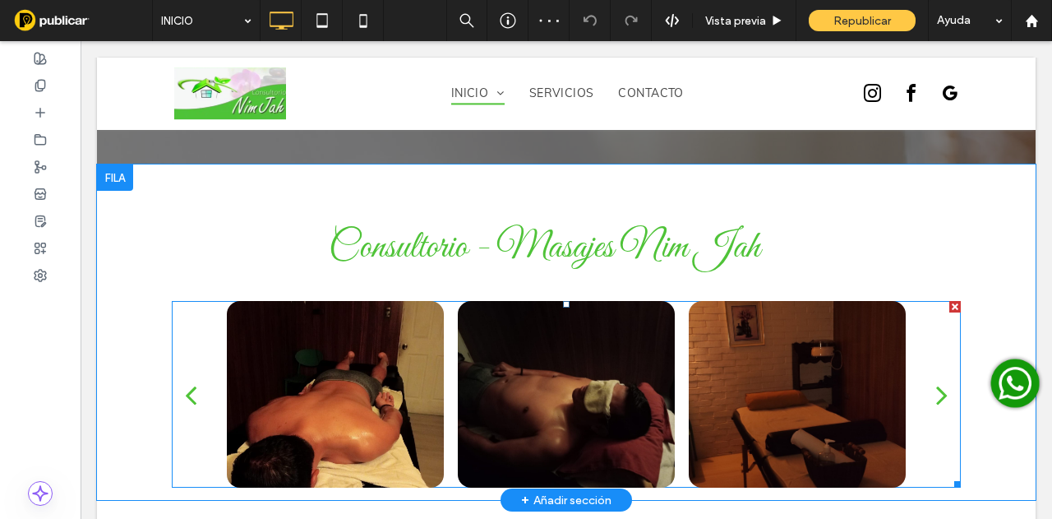
click at [807, 301] on div at bounding box center [797, 394] width 217 height 187
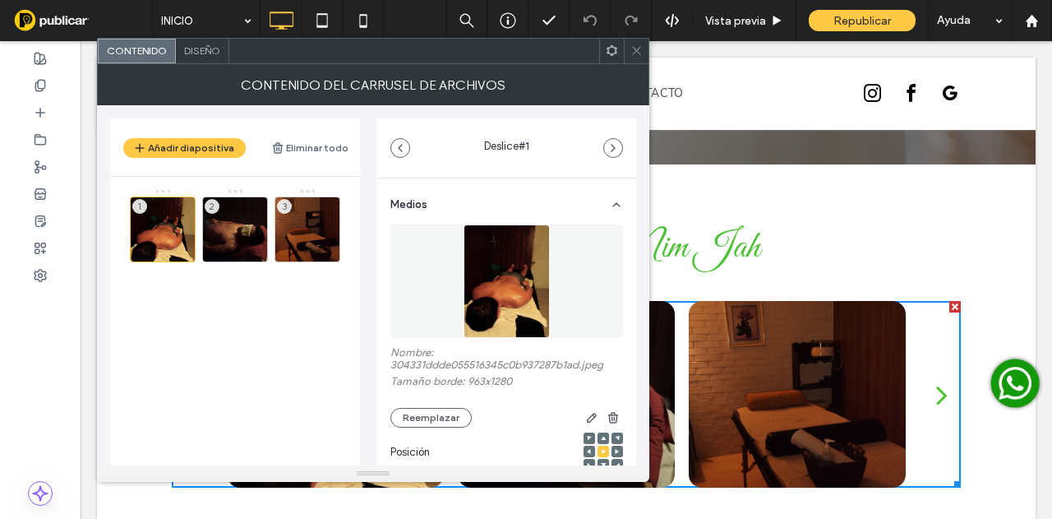
click at [634, 45] on icon at bounding box center [637, 50] width 12 height 12
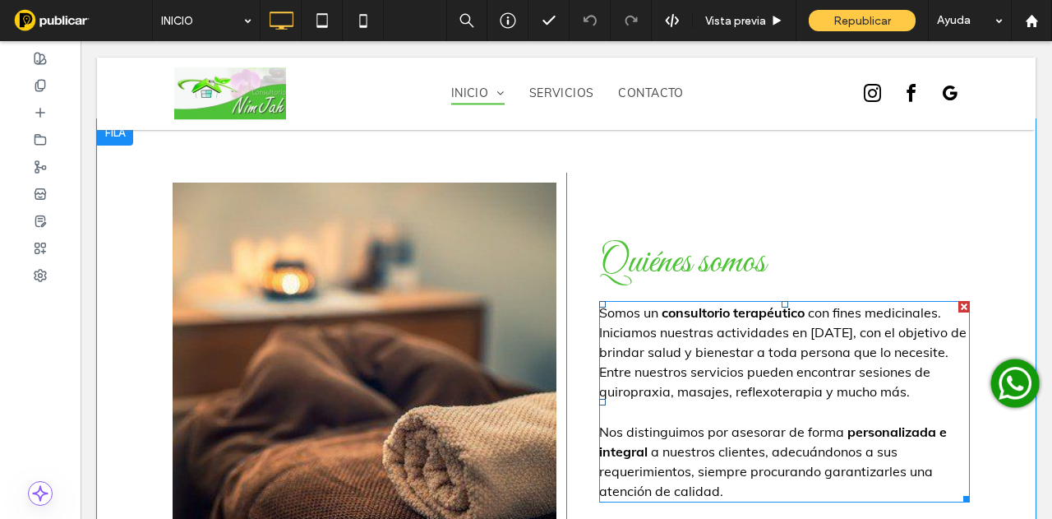
scroll to position [1151, 0]
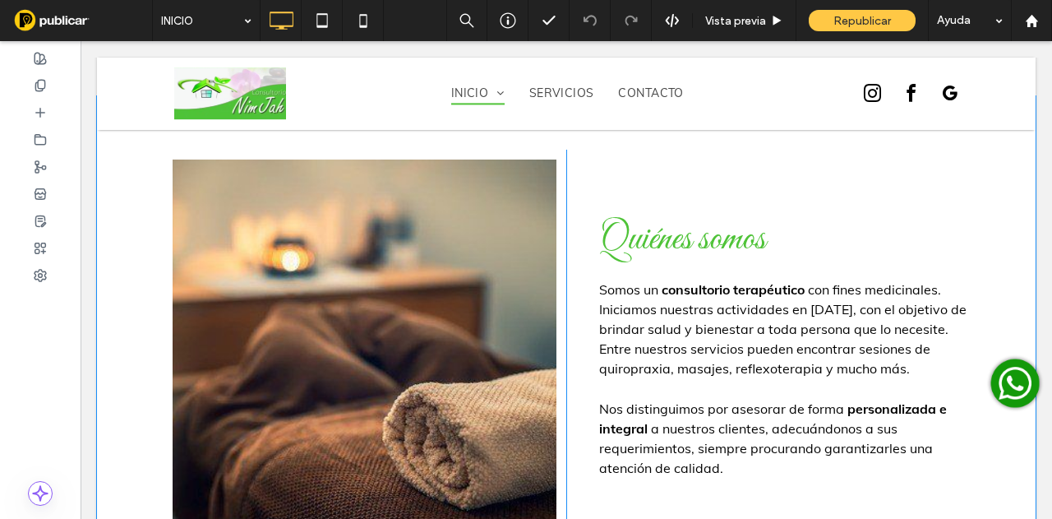
click at [487, 297] on div at bounding box center [365, 346] width 384 height 374
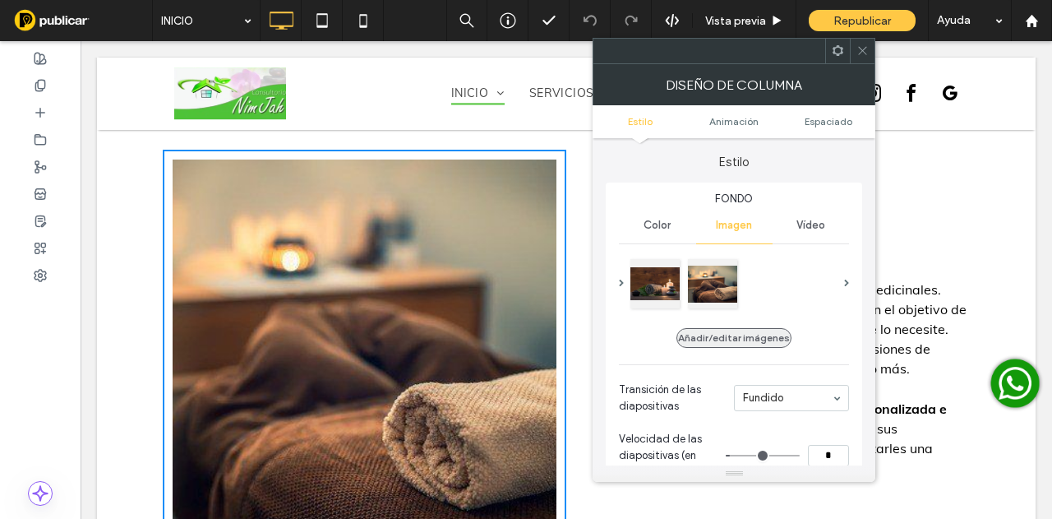
click at [737, 328] on button "Añadir/editar imágenes" at bounding box center [734, 338] width 115 height 20
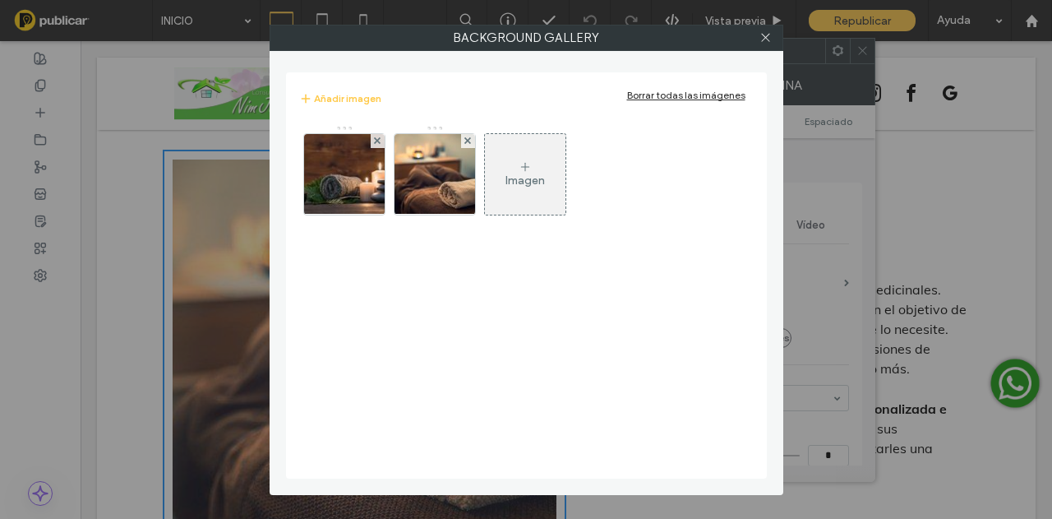
click at [517, 180] on div "Imagen" at bounding box center [525, 180] width 39 height 14
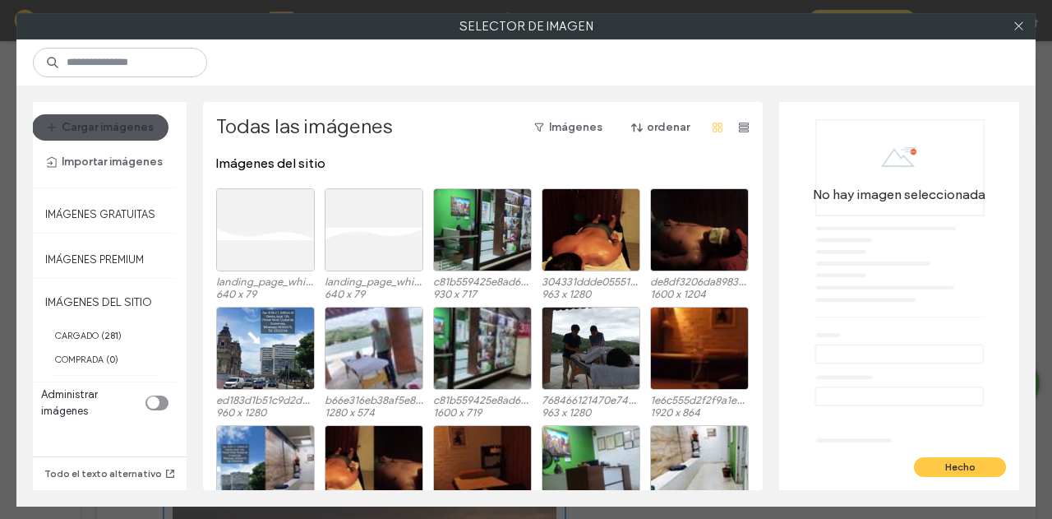
click at [122, 127] on button "Cargar imágenes" at bounding box center [100, 127] width 136 height 26
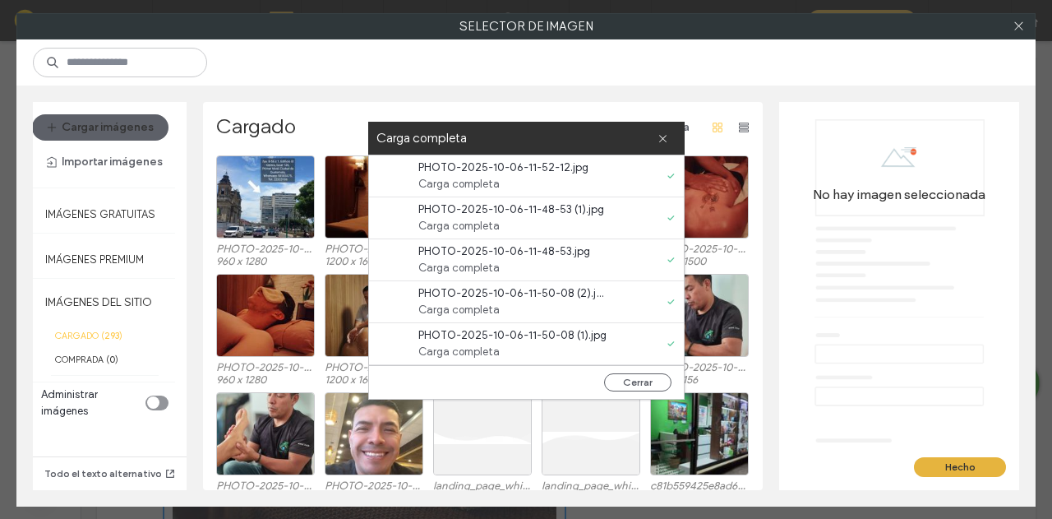
click at [945, 467] on button "Hecho" at bounding box center [960, 467] width 92 height 20
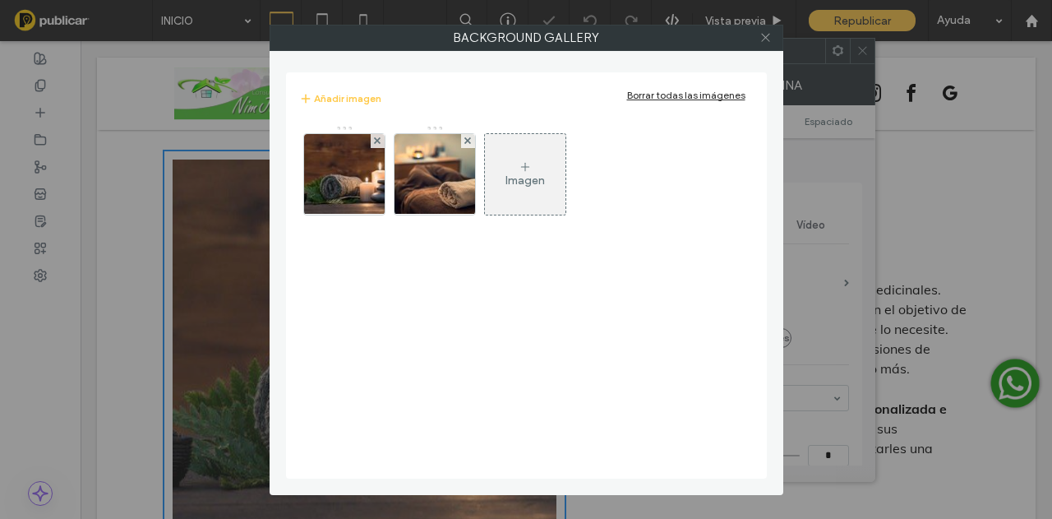
click at [765, 35] on use at bounding box center [765, 38] width 8 height 8
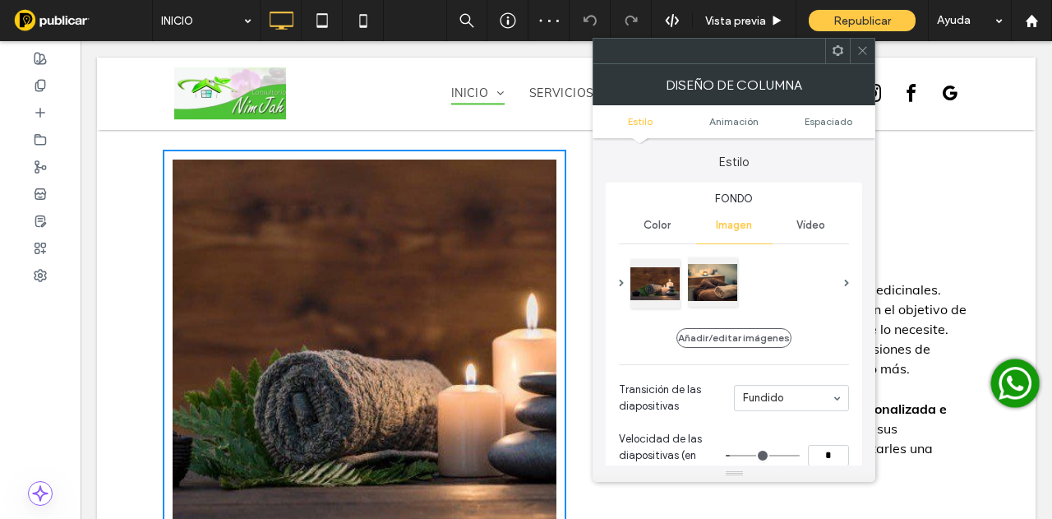
click at [702, 290] on div at bounding box center [712, 281] width 49 height 49
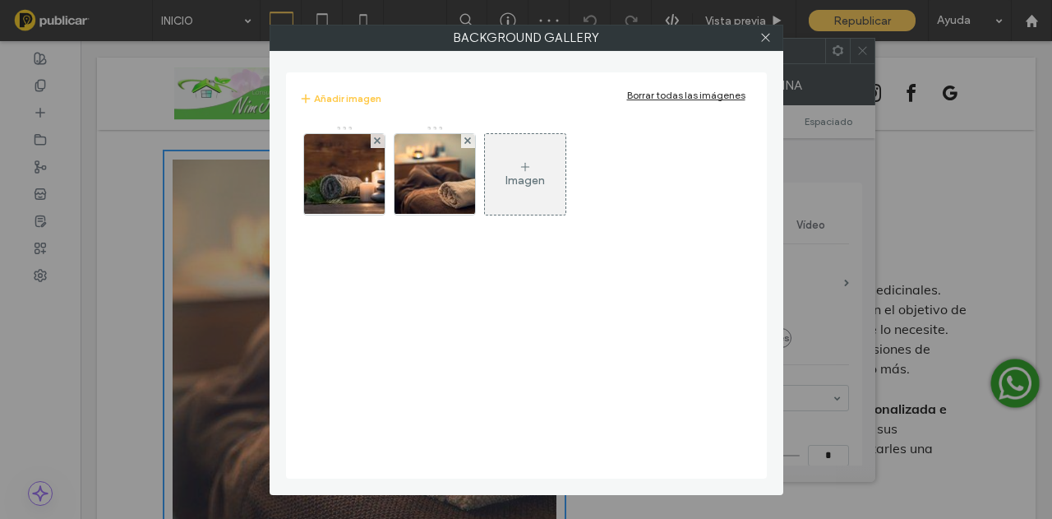
click at [506, 173] on div "Imagen" at bounding box center [525, 180] width 39 height 14
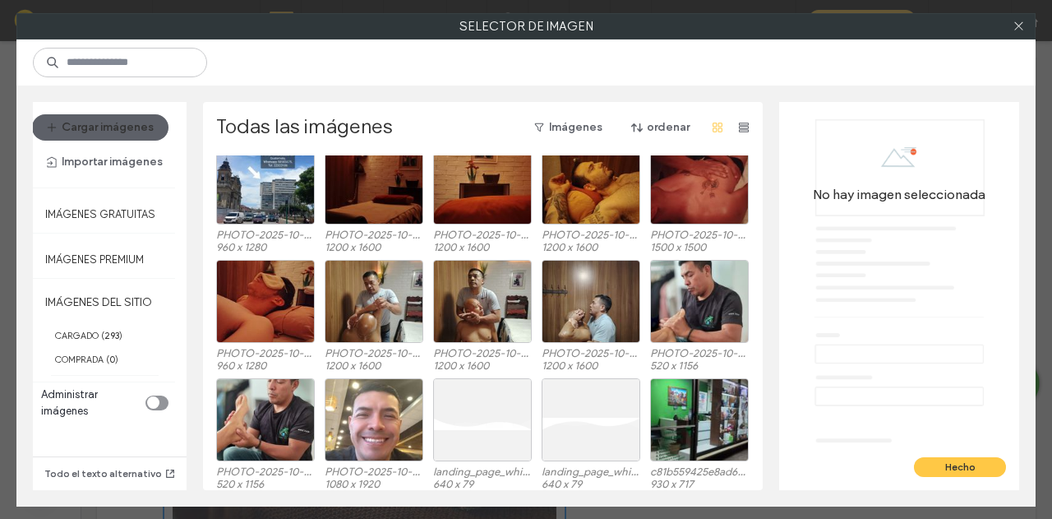
scroll to position [82, 0]
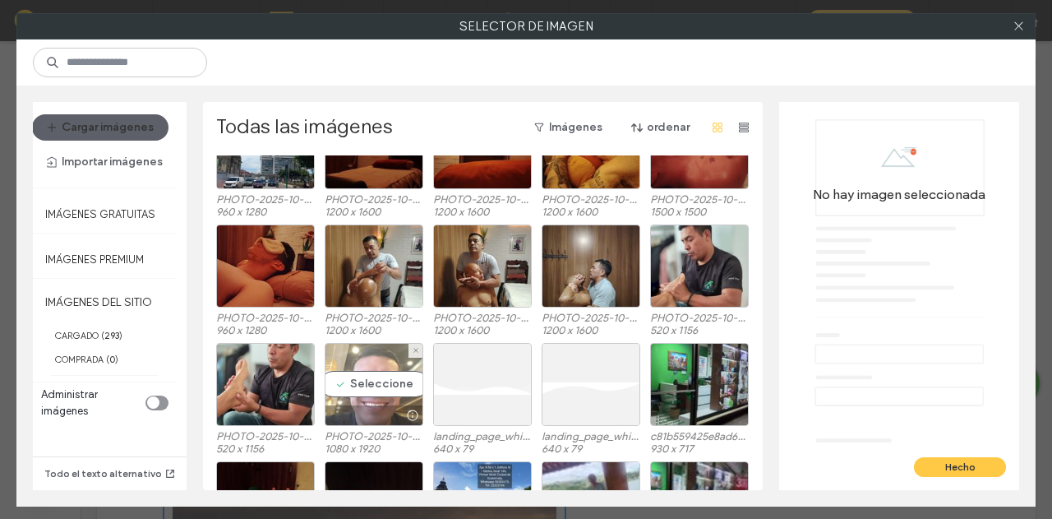
click at [372, 381] on div "Seleccione" at bounding box center [374, 384] width 99 height 83
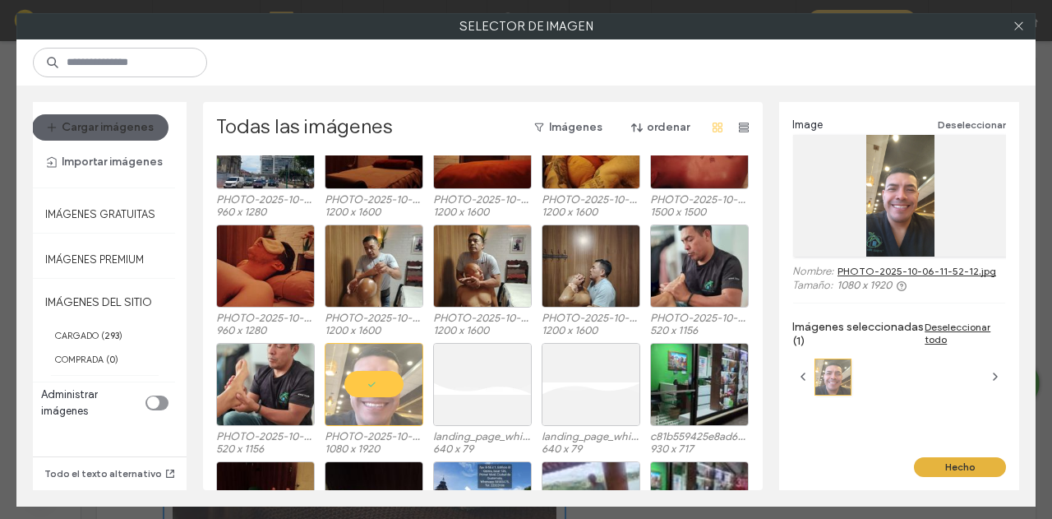
click at [977, 470] on button "Hecho" at bounding box center [960, 467] width 92 height 20
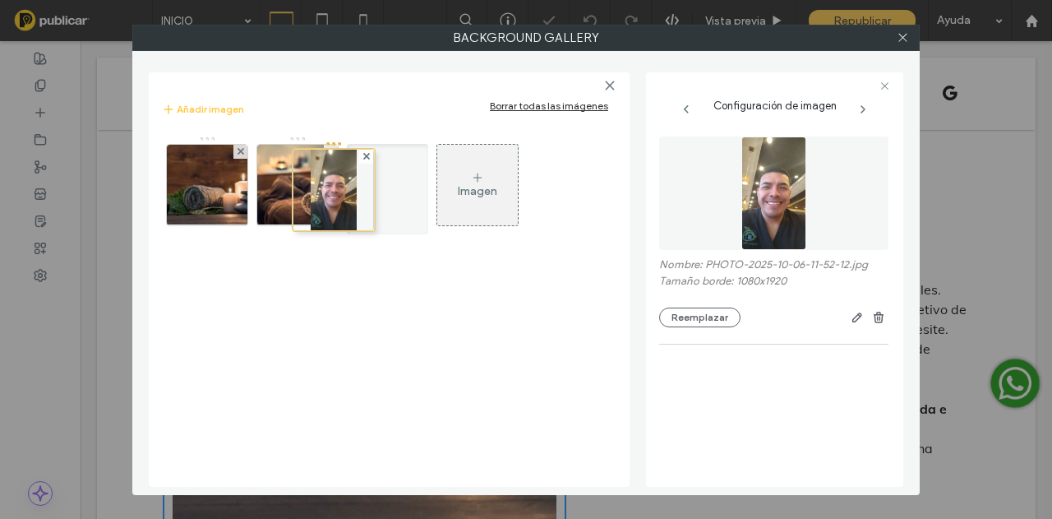
drag, startPoint x: 376, startPoint y: 174, endPoint x: 268, endPoint y: 184, distance: 108.1
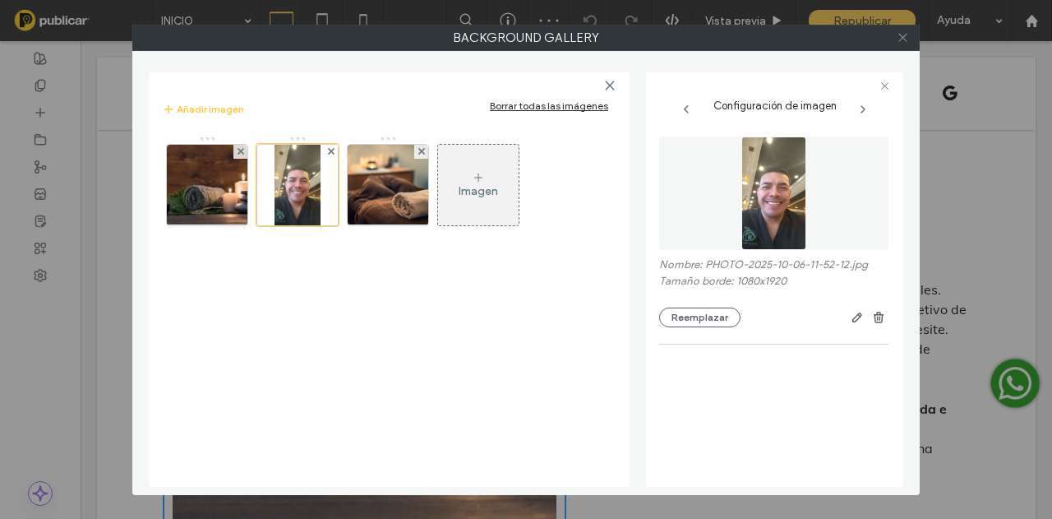
click at [899, 42] on icon at bounding box center [903, 37] width 12 height 12
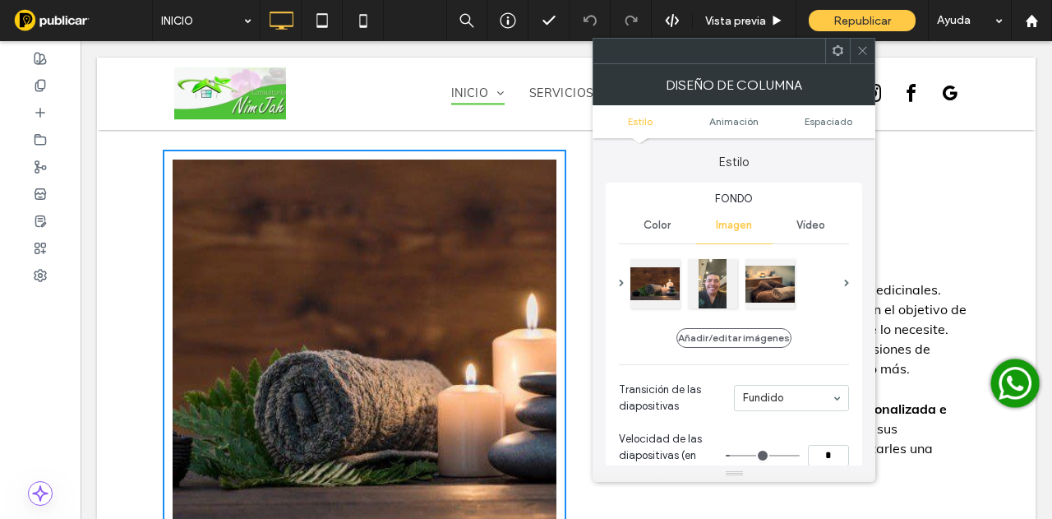
click at [866, 49] on icon at bounding box center [863, 50] width 12 height 12
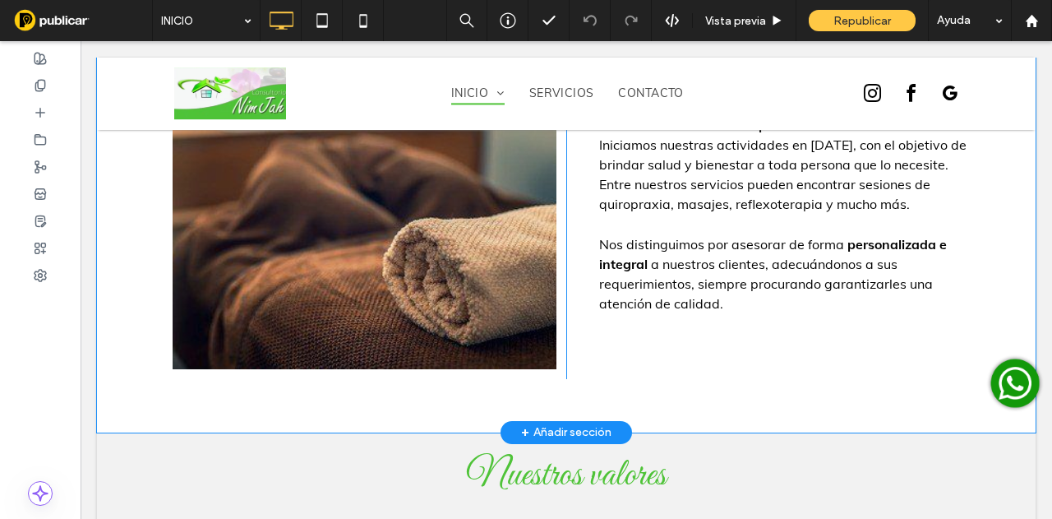
scroll to position [1480, 0]
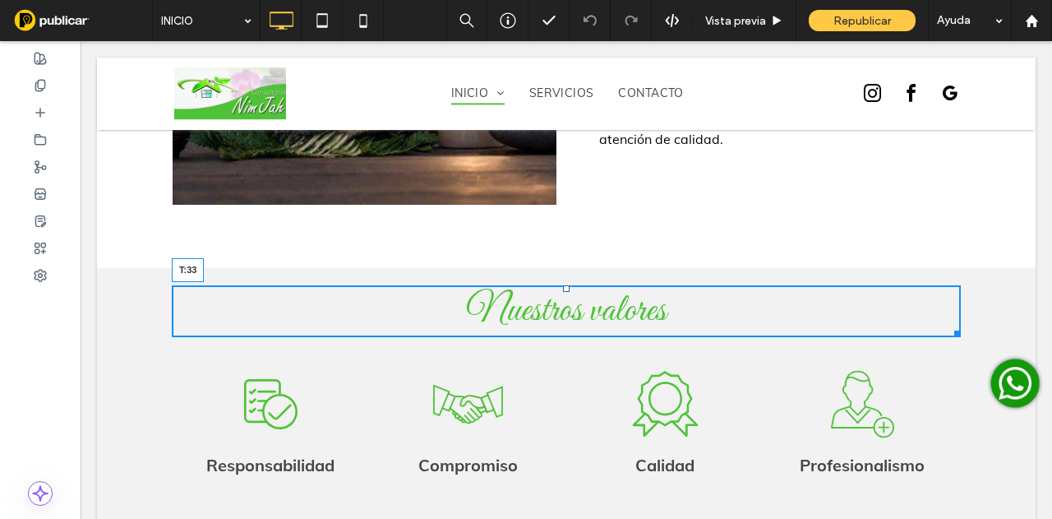
drag, startPoint x: 561, startPoint y: 182, endPoint x: 562, endPoint y: 209, distance: 27.2
click at [563, 285] on div at bounding box center [566, 288] width 7 height 7
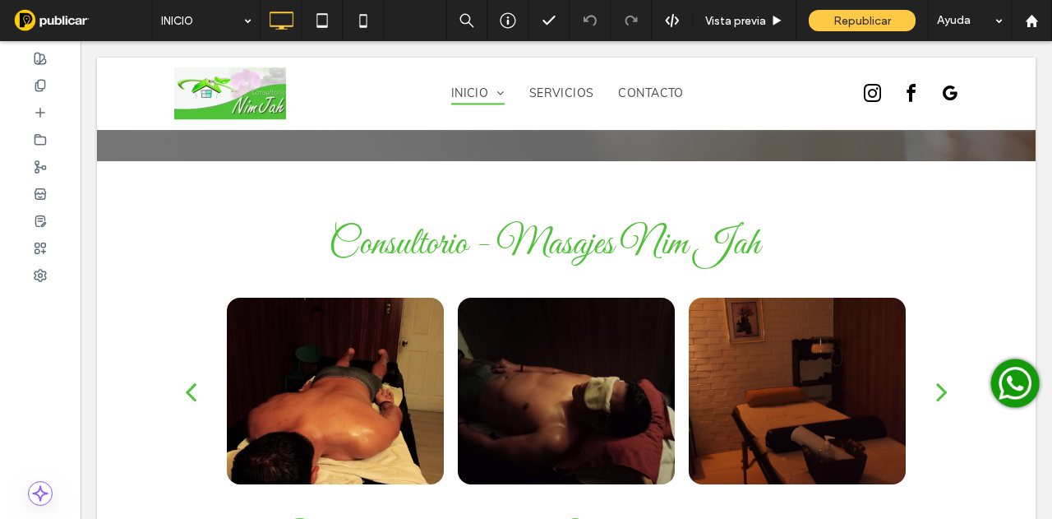
scroll to position [658, 0]
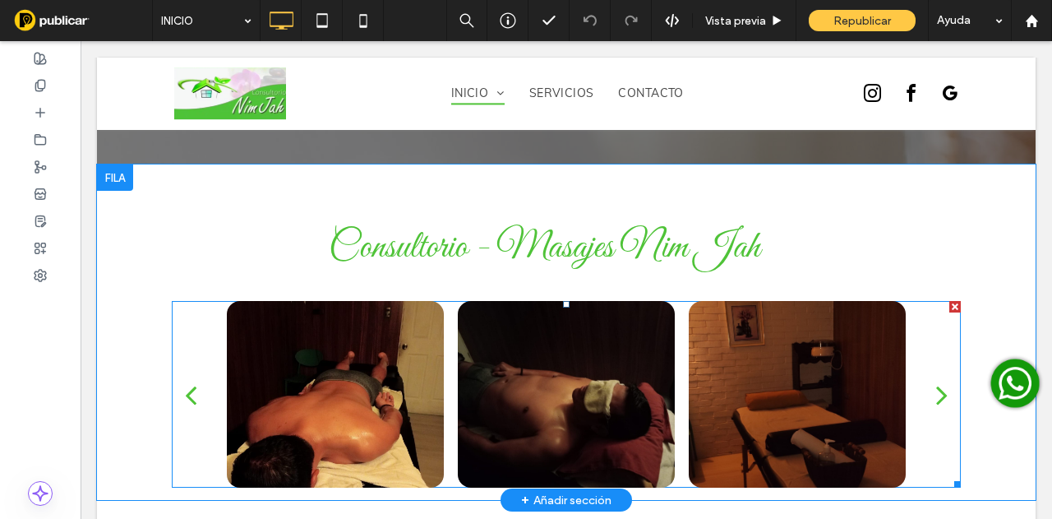
click at [524, 312] on div at bounding box center [566, 394] width 217 height 187
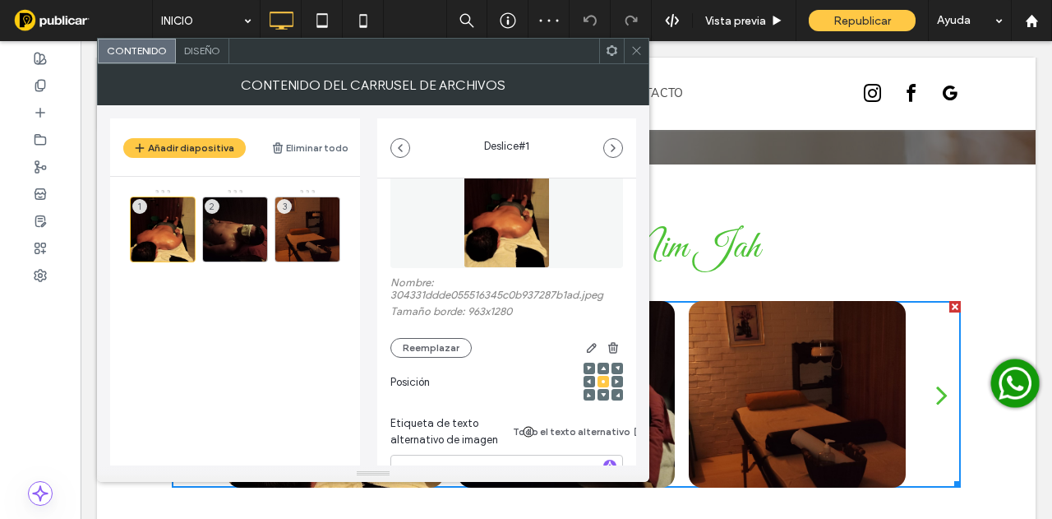
scroll to position [164, 0]
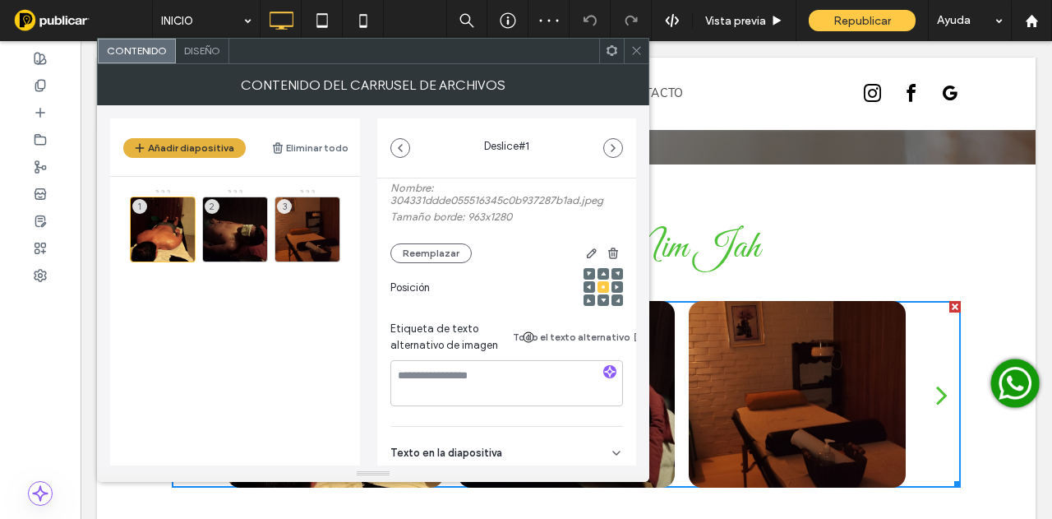
click at [196, 147] on button "Añadir diapositiva" at bounding box center [184, 148] width 122 height 20
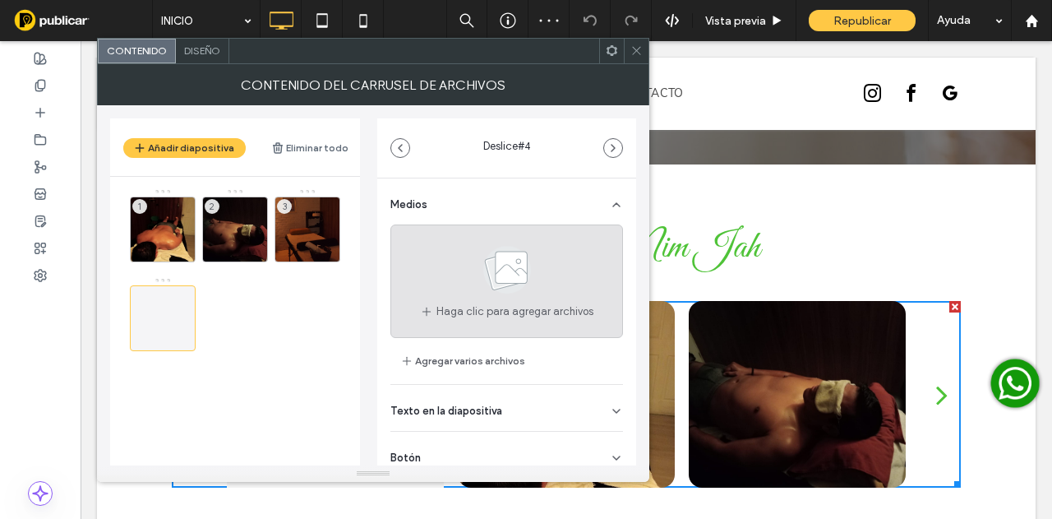
click at [561, 305] on span "Haga clic para agregar archivos" at bounding box center [515, 311] width 157 height 16
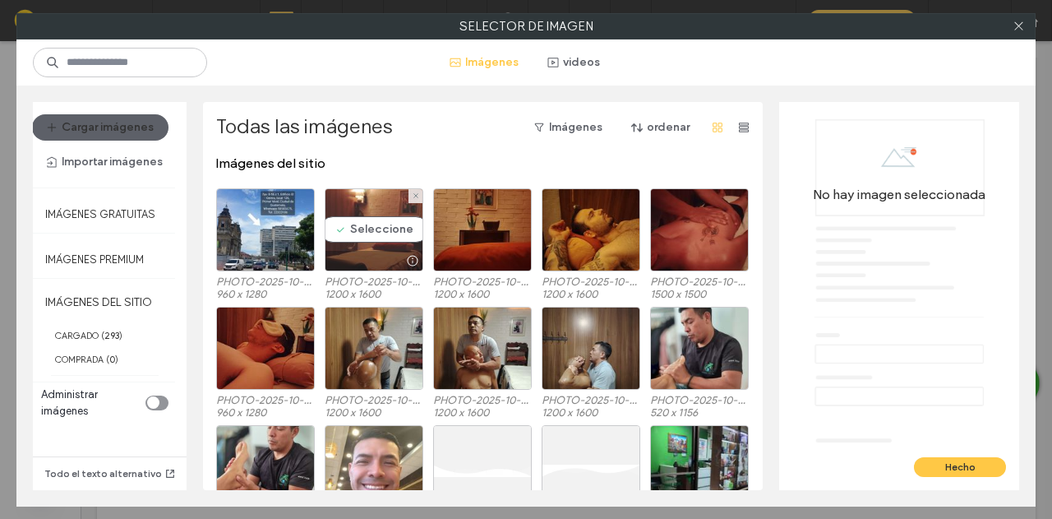
click at [384, 219] on div "Seleccione" at bounding box center [374, 229] width 99 height 83
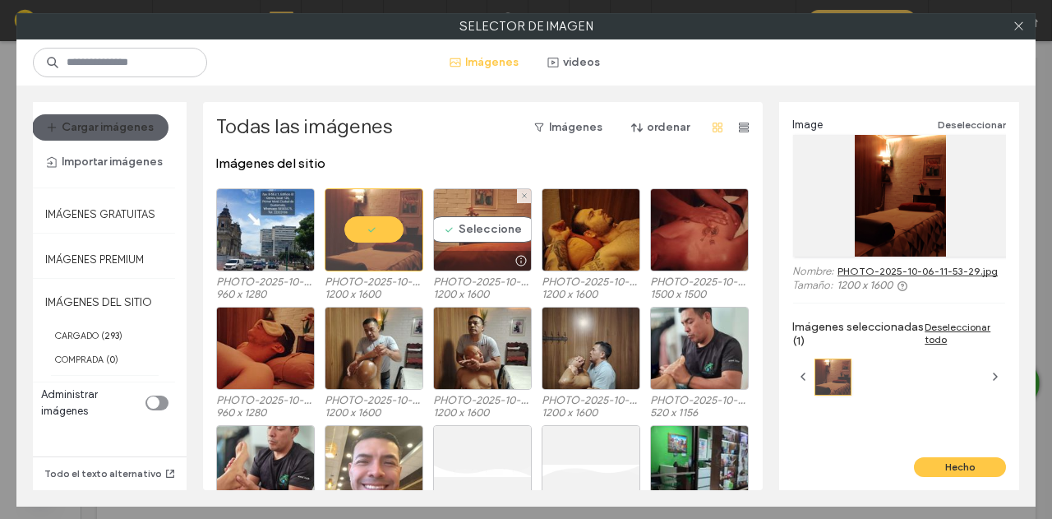
click at [485, 215] on div "Seleccione" at bounding box center [482, 229] width 99 height 83
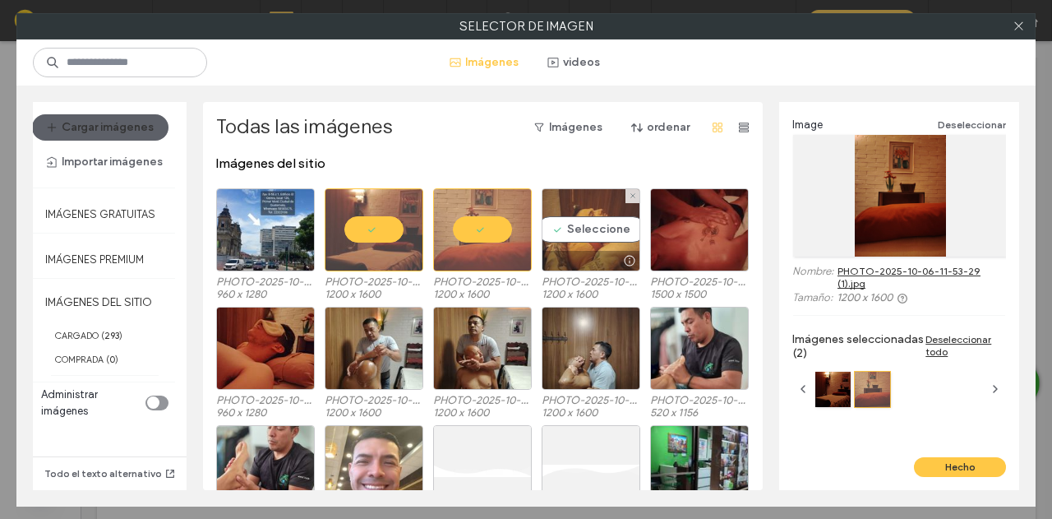
click at [585, 221] on div "Seleccione" at bounding box center [591, 229] width 99 height 83
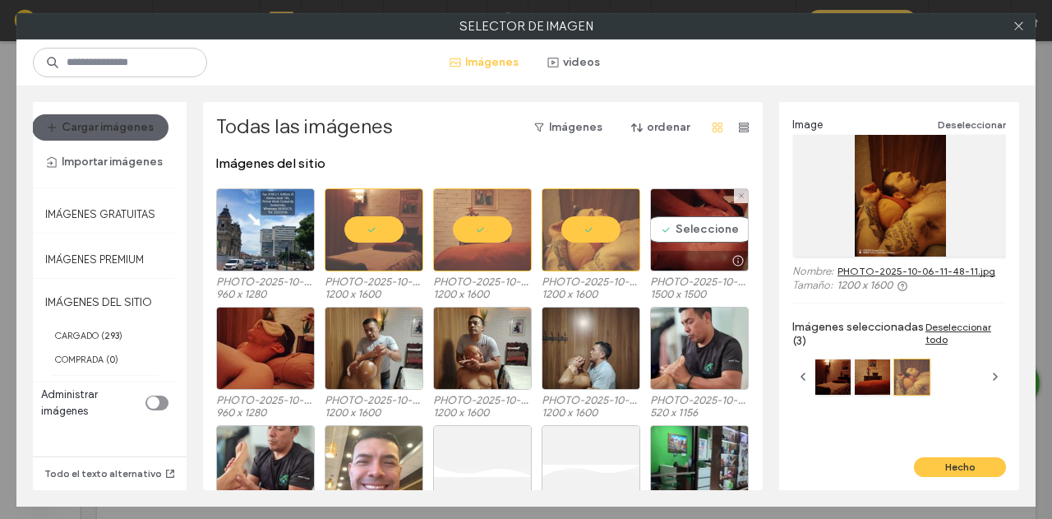
drag, startPoint x: 720, startPoint y: 205, endPoint x: 422, endPoint y: 290, distance: 310.4
click at [695, 210] on div "Seleccione" at bounding box center [699, 229] width 99 height 83
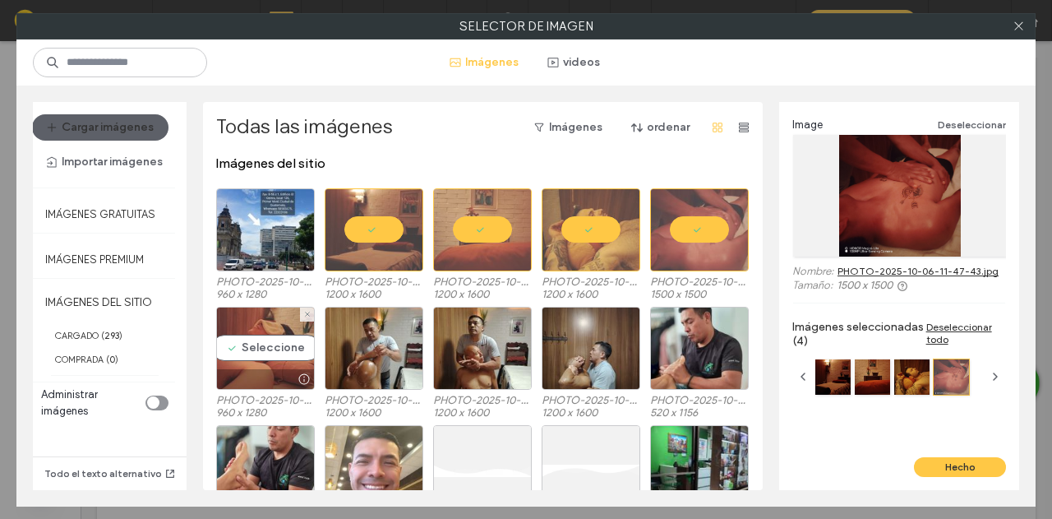
click at [252, 364] on div "Seleccione" at bounding box center [265, 348] width 99 height 83
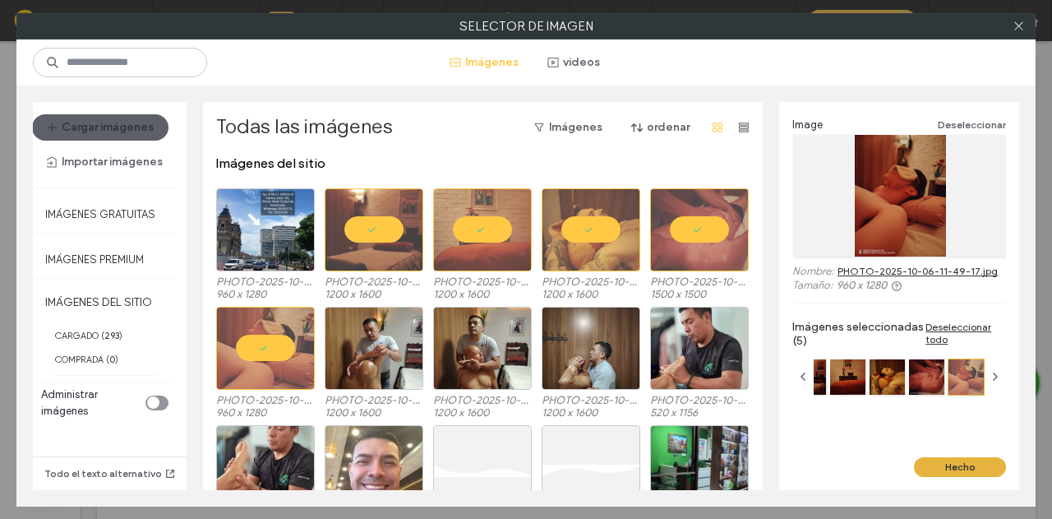
click at [968, 458] on button "Hecho" at bounding box center [960, 467] width 92 height 20
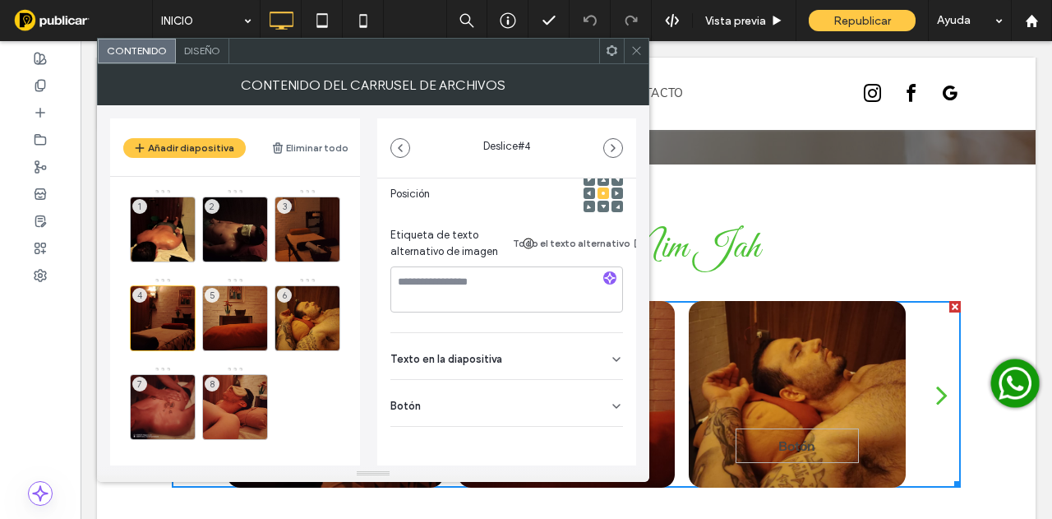
click at [588, 400] on div "Botón" at bounding box center [506, 403] width 233 height 46
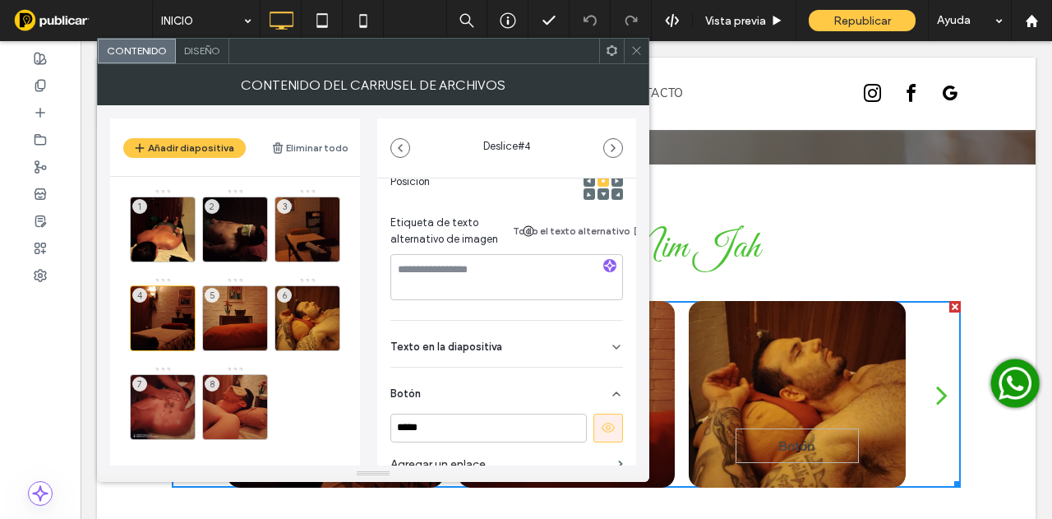
scroll to position [258, 0]
click at [602, 427] on use at bounding box center [608, 428] width 13 height 10
click at [619, 147] on icon "button" at bounding box center [613, 147] width 13 height 13
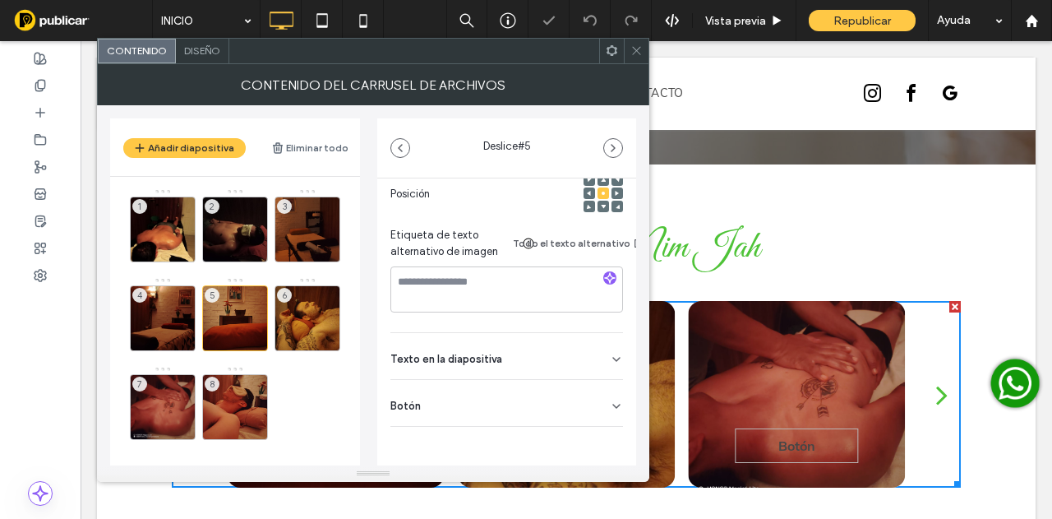
drag, startPoint x: 585, startPoint y: 387, endPoint x: 587, endPoint y: 400, distance: 12.4
click at [585, 389] on div "Botón" at bounding box center [506, 403] width 233 height 46
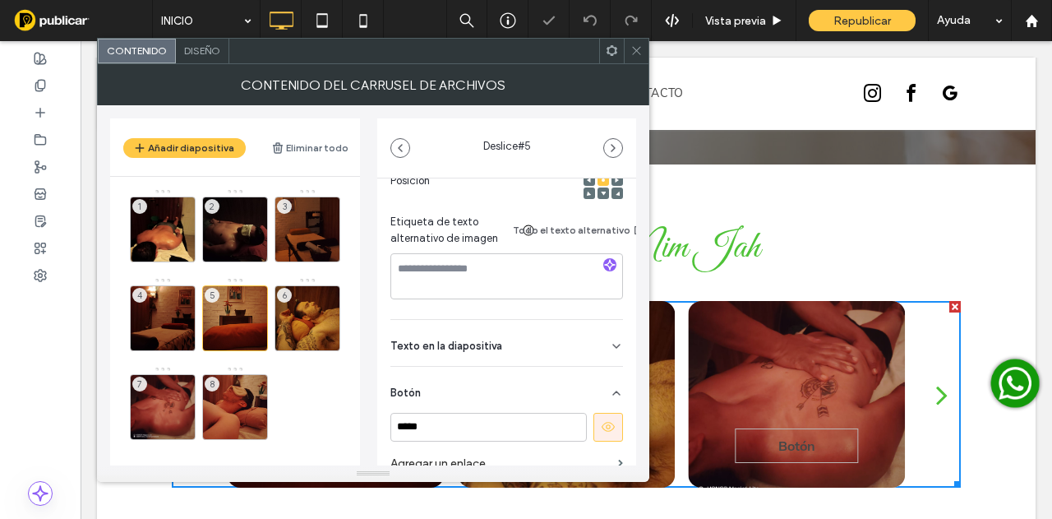
scroll to position [271, 0]
click at [601, 434] on icon at bounding box center [608, 426] width 15 height 15
click at [609, 151] on icon "button" at bounding box center [613, 147] width 13 height 13
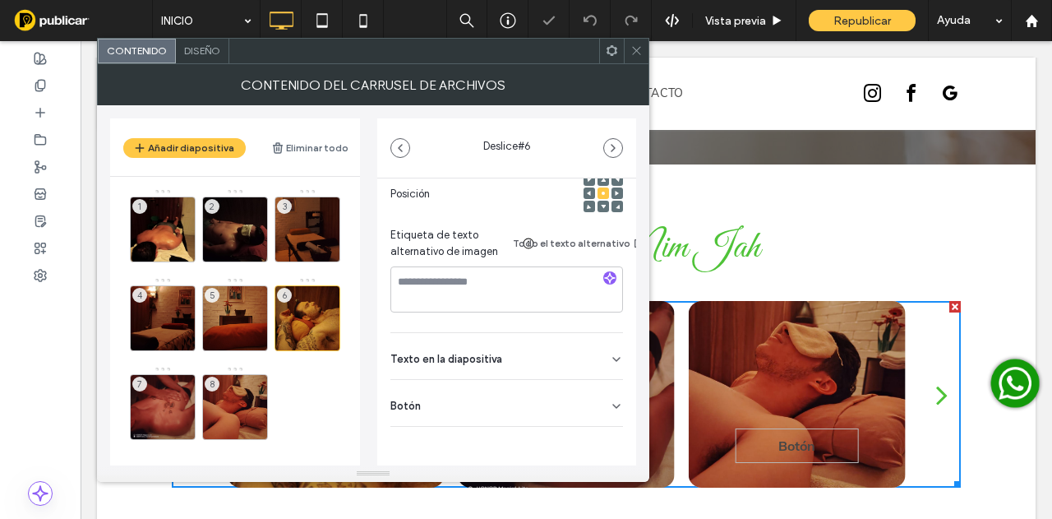
drag, startPoint x: 596, startPoint y: 396, endPoint x: 605, endPoint y: 414, distance: 19.5
click at [596, 397] on div "Botón" at bounding box center [506, 403] width 233 height 46
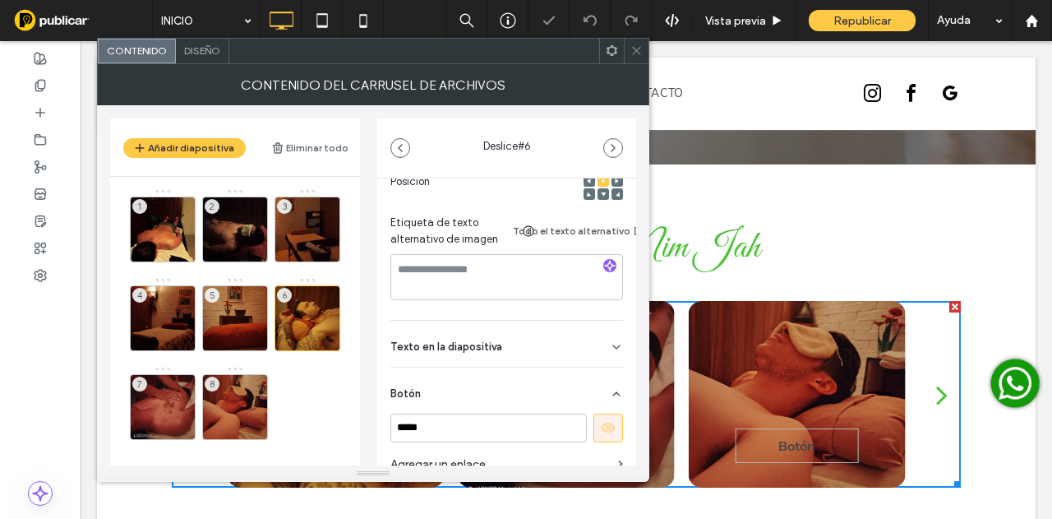
click at [602, 428] on use at bounding box center [608, 428] width 13 height 10
click at [608, 150] on icon "button" at bounding box center [613, 147] width 13 height 13
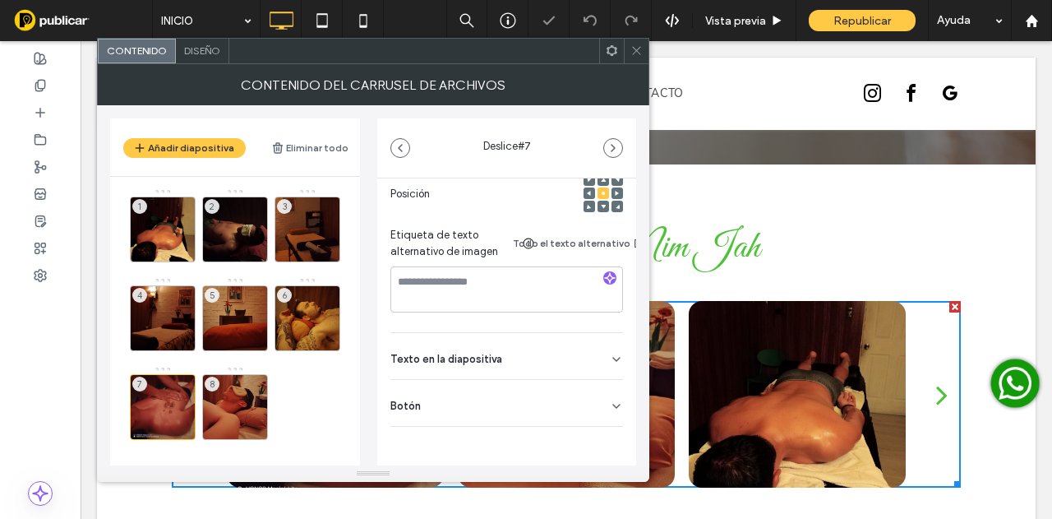
click at [610, 400] on icon at bounding box center [616, 406] width 13 height 13
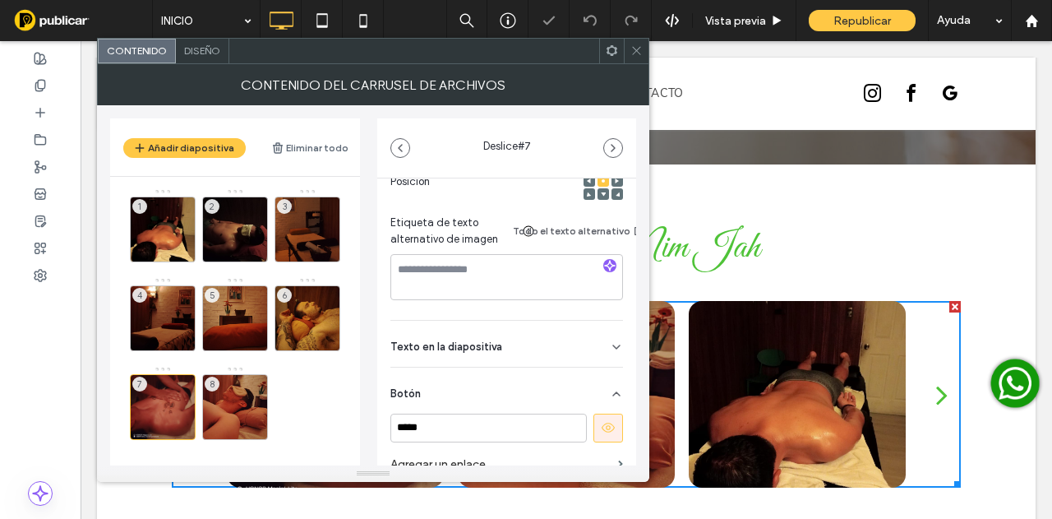
click at [608, 438] on button at bounding box center [609, 428] width 30 height 29
click at [611, 147] on icon "button" at bounding box center [613, 147] width 13 height 13
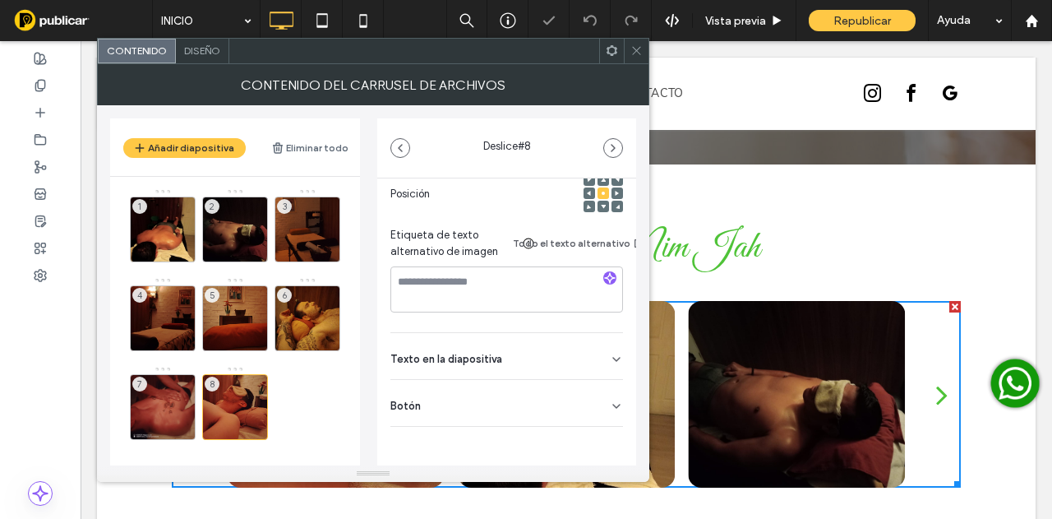
click at [592, 403] on div "Botón" at bounding box center [506, 403] width 233 height 46
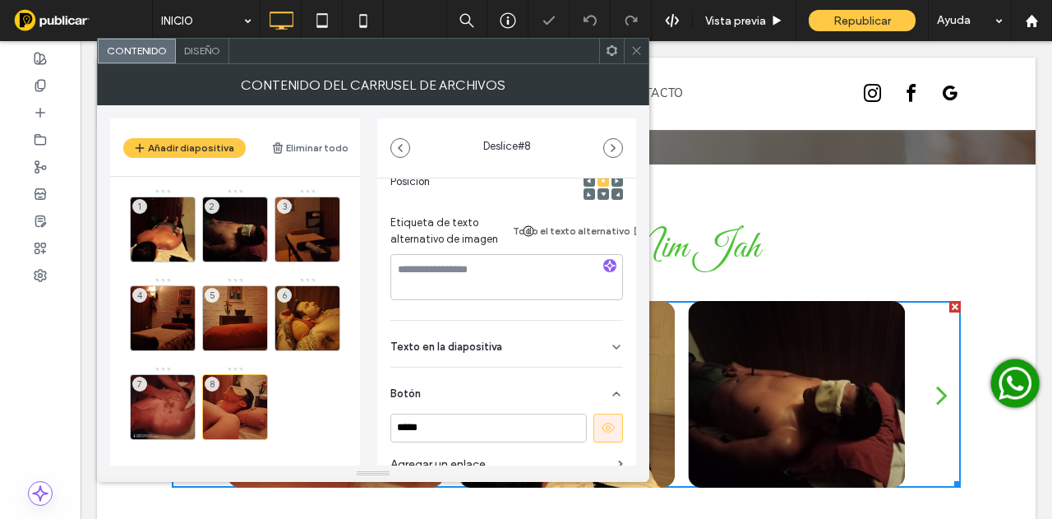
click at [603, 438] on button at bounding box center [609, 428] width 30 height 29
click at [610, 146] on icon "button" at bounding box center [613, 147] width 13 height 13
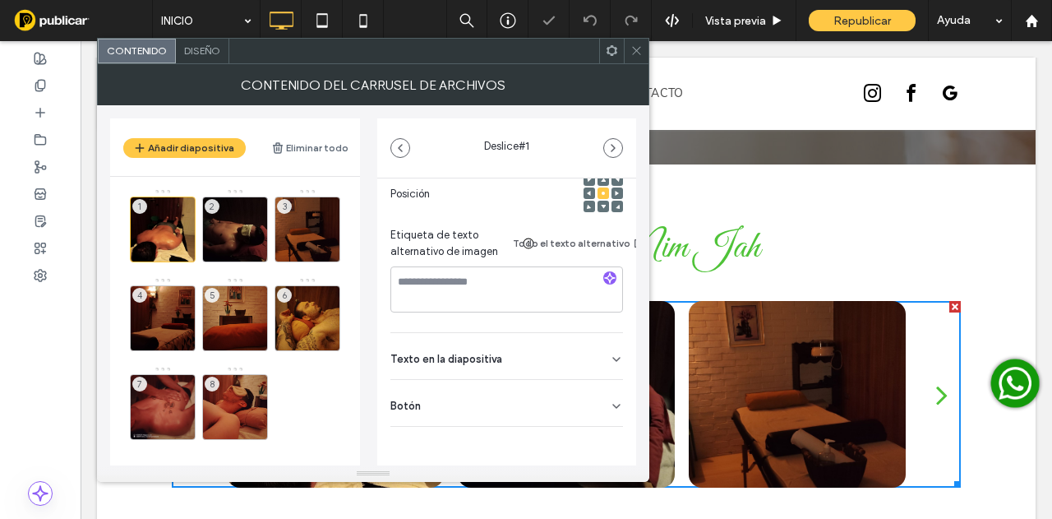
click at [610, 400] on icon at bounding box center [616, 406] width 13 height 13
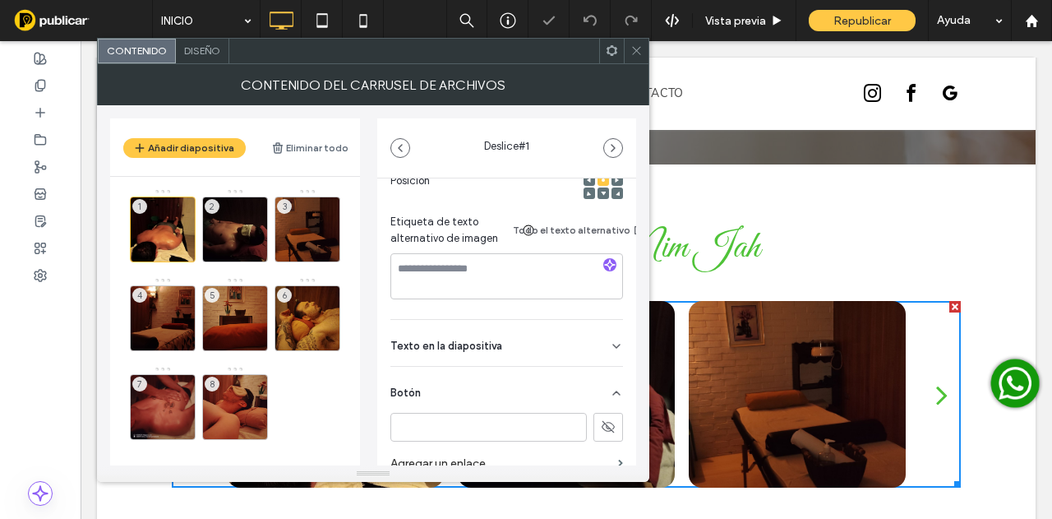
scroll to position [271, 0]
click at [612, 146] on icon "button" at bounding box center [613, 147] width 13 height 13
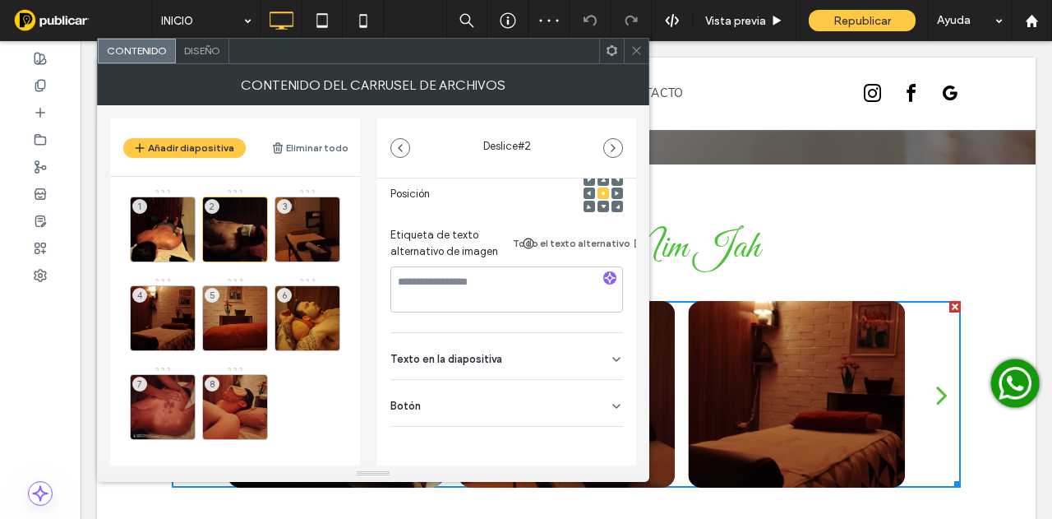
click at [597, 386] on div "Botón" at bounding box center [506, 403] width 233 height 46
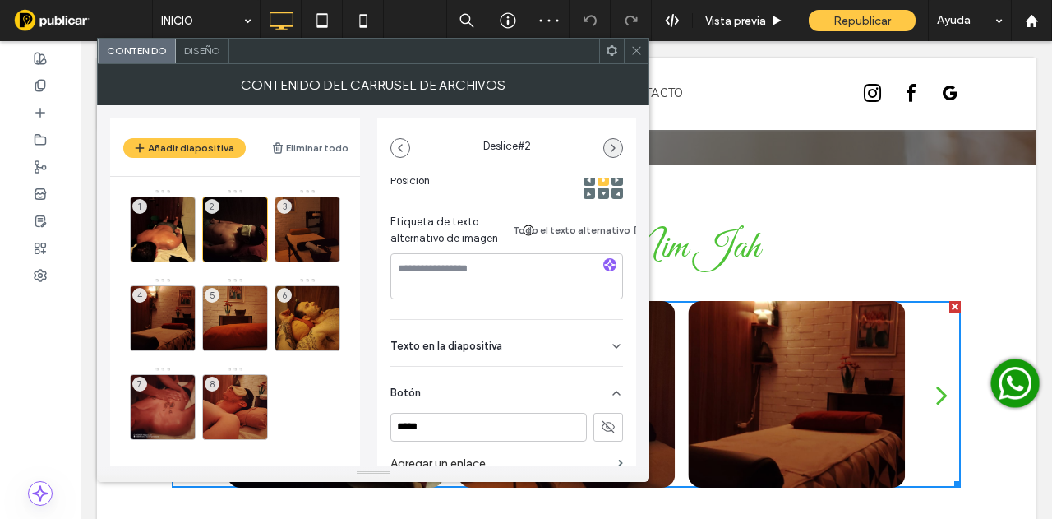
click at [609, 146] on icon "button" at bounding box center [613, 147] width 13 height 13
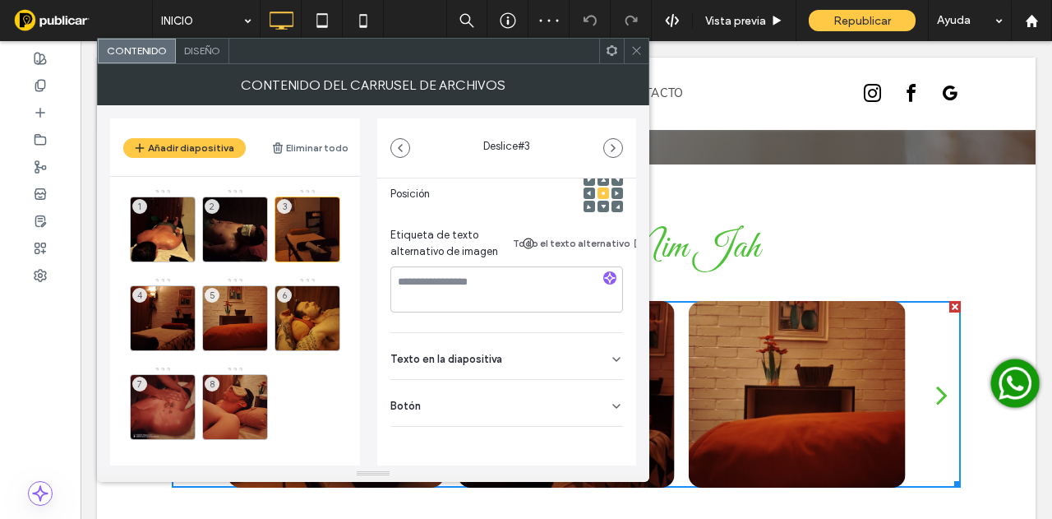
click at [598, 380] on div "Botón" at bounding box center [506, 403] width 233 height 46
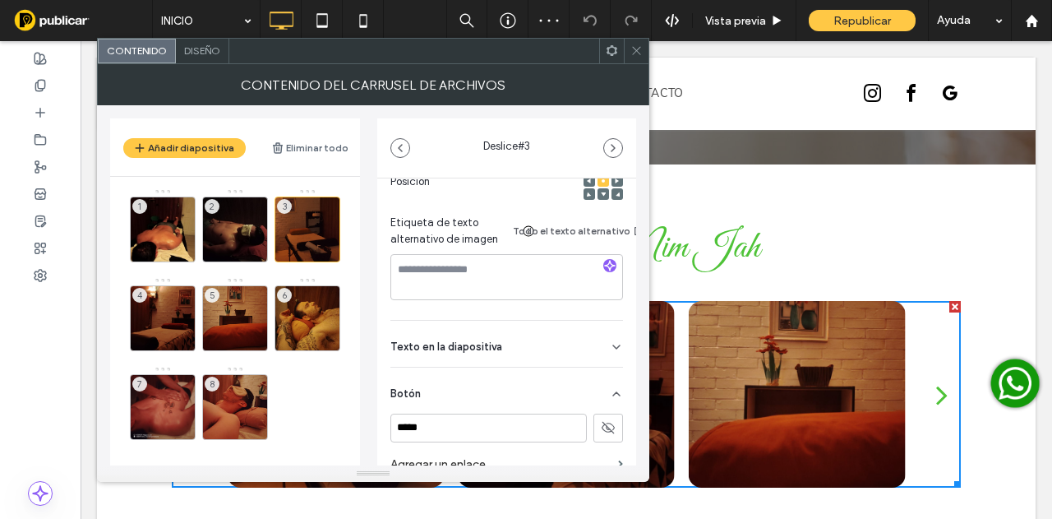
scroll to position [258, 0]
click at [617, 134] on div "Deslice # 3" at bounding box center [506, 147] width 259 height 59
click at [613, 147] on icon "button" at bounding box center [613, 147] width 13 height 13
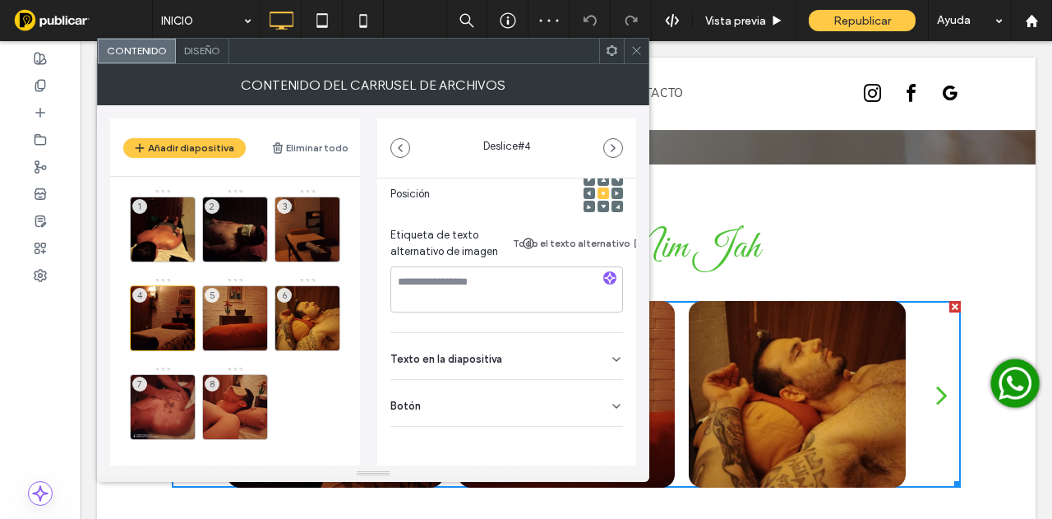
click at [602, 386] on div "Botón" at bounding box center [506, 403] width 233 height 46
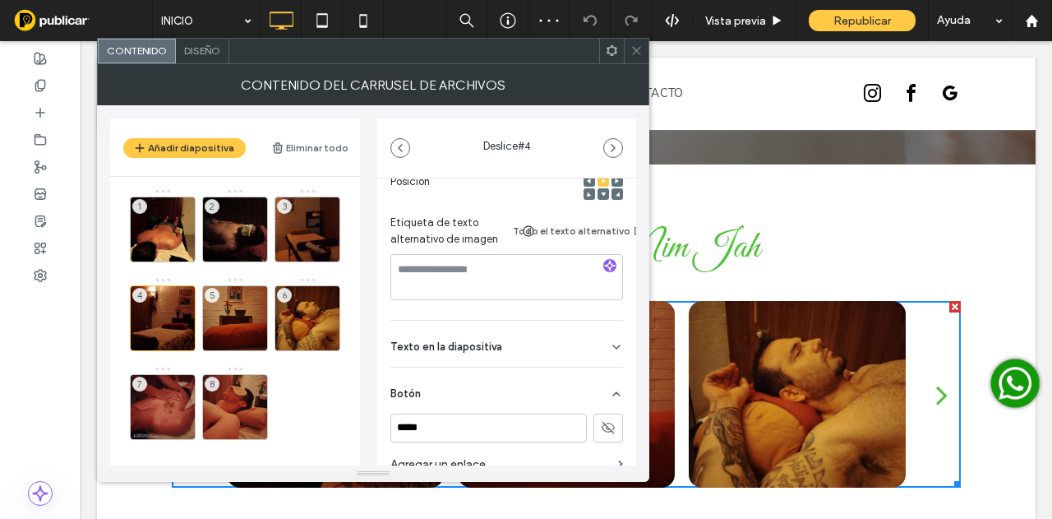
click at [640, 55] on icon at bounding box center [637, 50] width 12 height 12
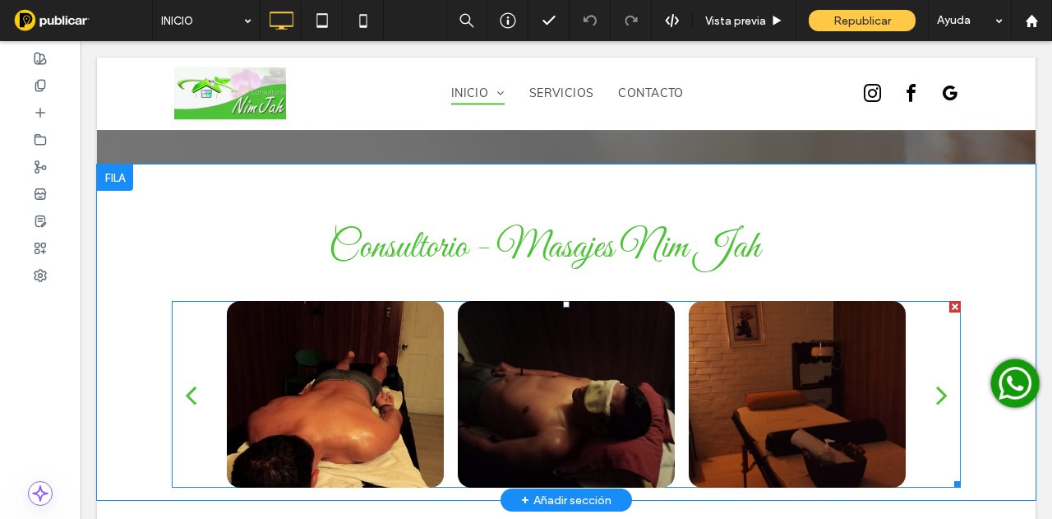
click at [832, 438] on div at bounding box center [797, 450] width 217 height 25
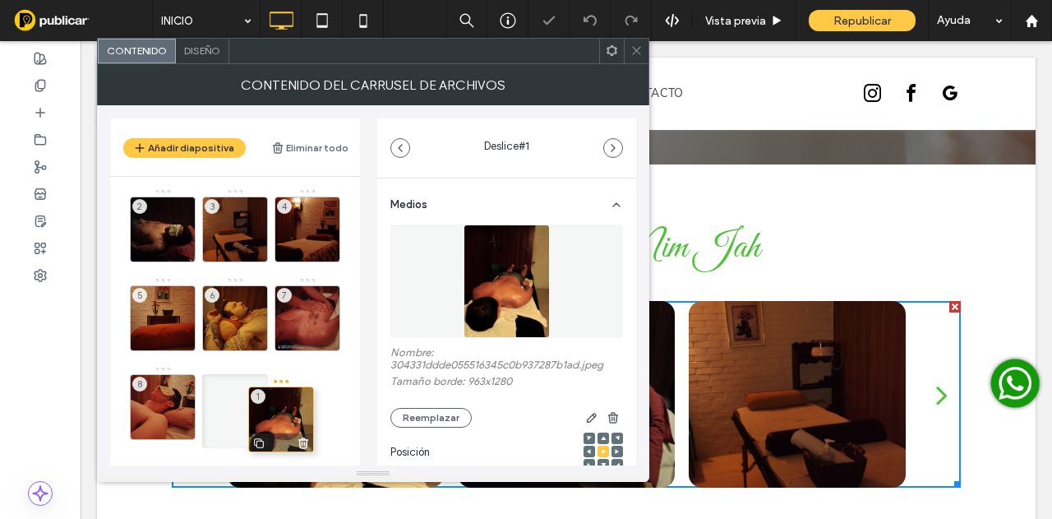
drag, startPoint x: 169, startPoint y: 237, endPoint x: 291, endPoint y: 434, distance: 231.8
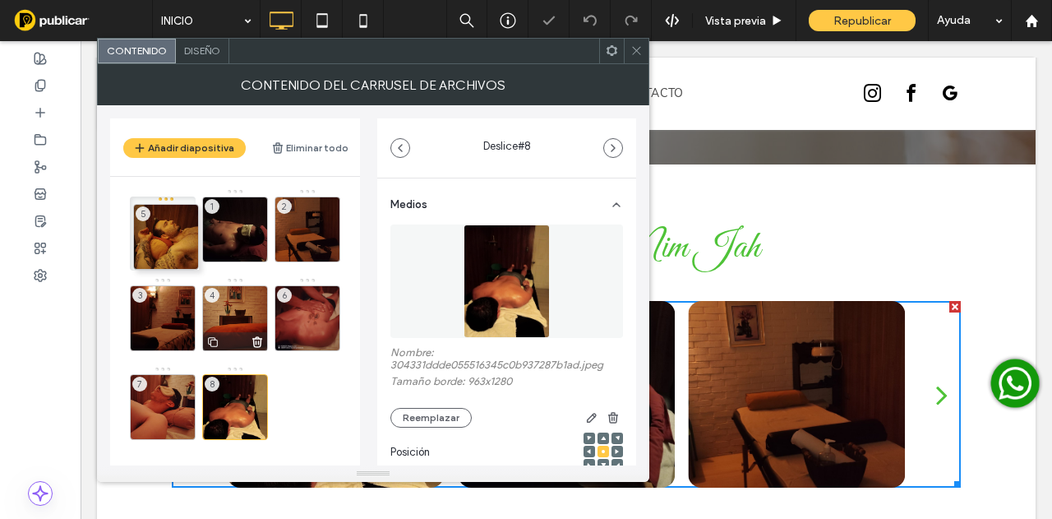
drag, startPoint x: 247, startPoint y: 310, endPoint x: 263, endPoint y: 303, distance: 17.7
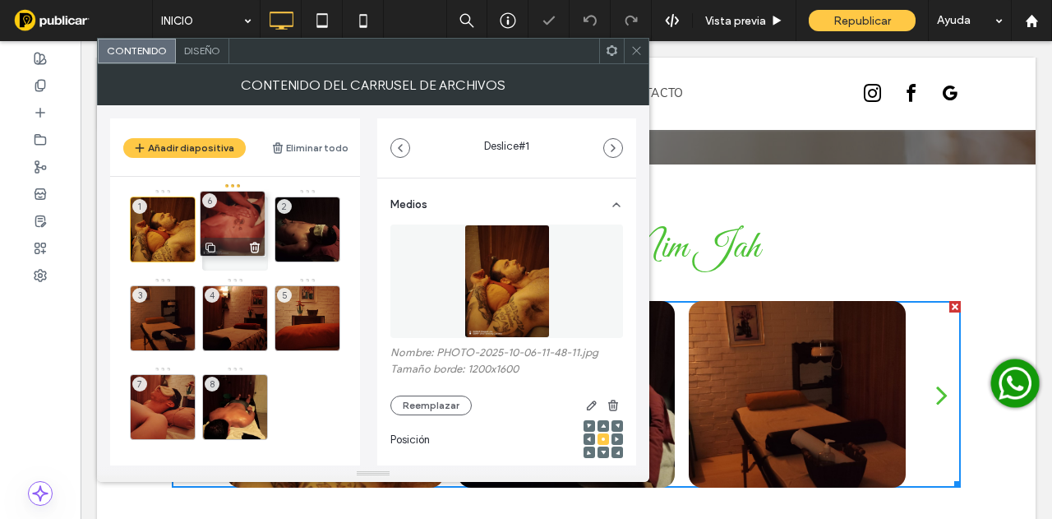
drag, startPoint x: 303, startPoint y: 303, endPoint x: 233, endPoint y: 210, distance: 115.7
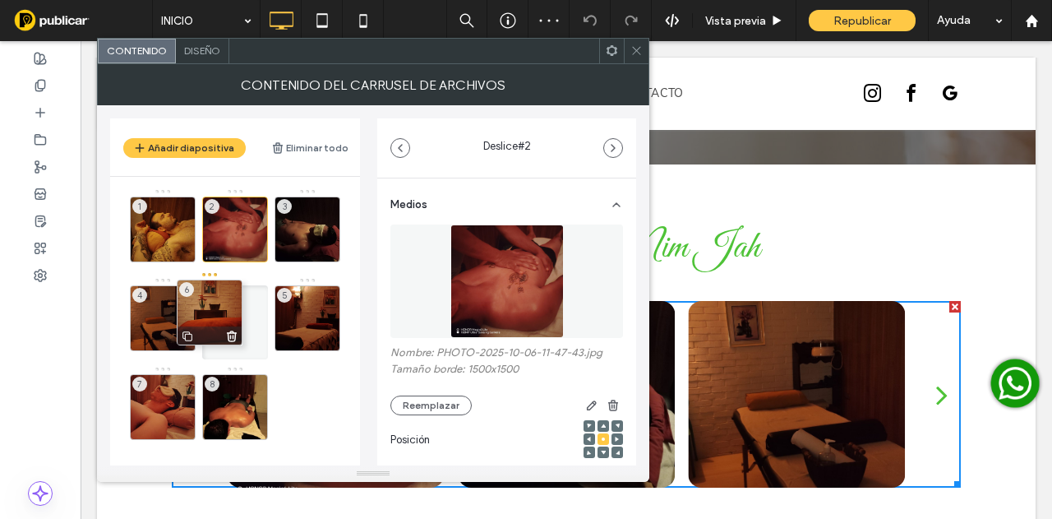
drag, startPoint x: 317, startPoint y: 316, endPoint x: 222, endPoint y: 310, distance: 95.5
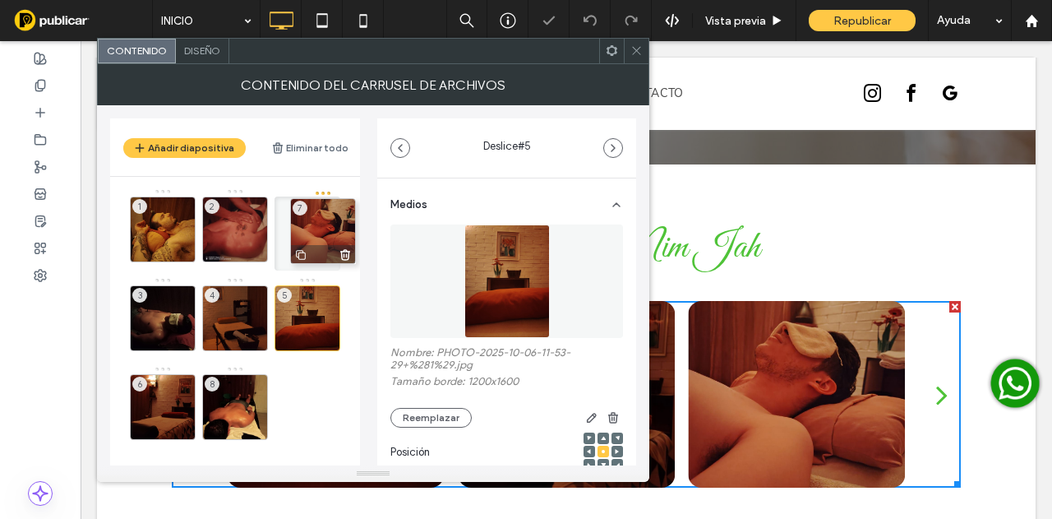
drag, startPoint x: 151, startPoint y: 401, endPoint x: 307, endPoint y: 226, distance: 234.6
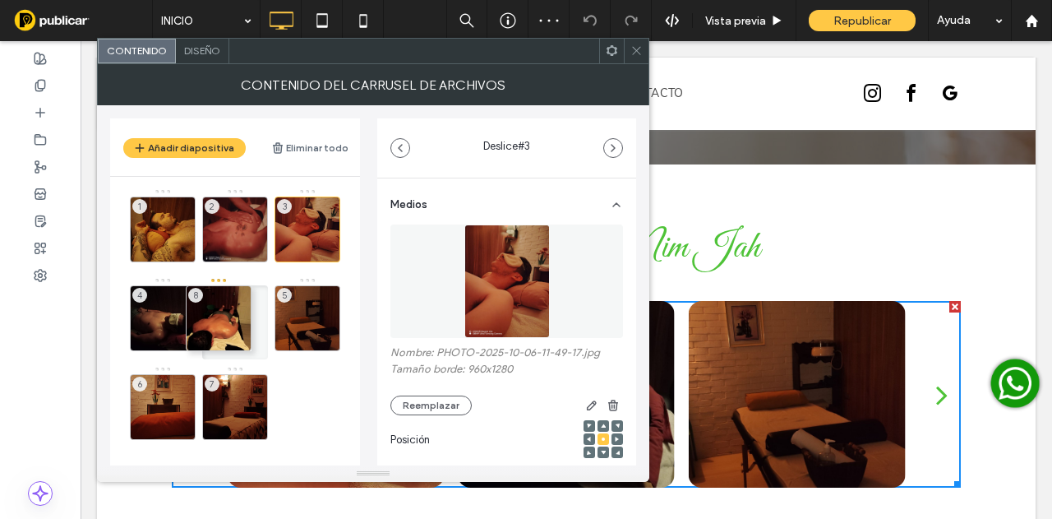
drag, startPoint x: 242, startPoint y: 390, endPoint x: 245, endPoint y: 307, distance: 83.1
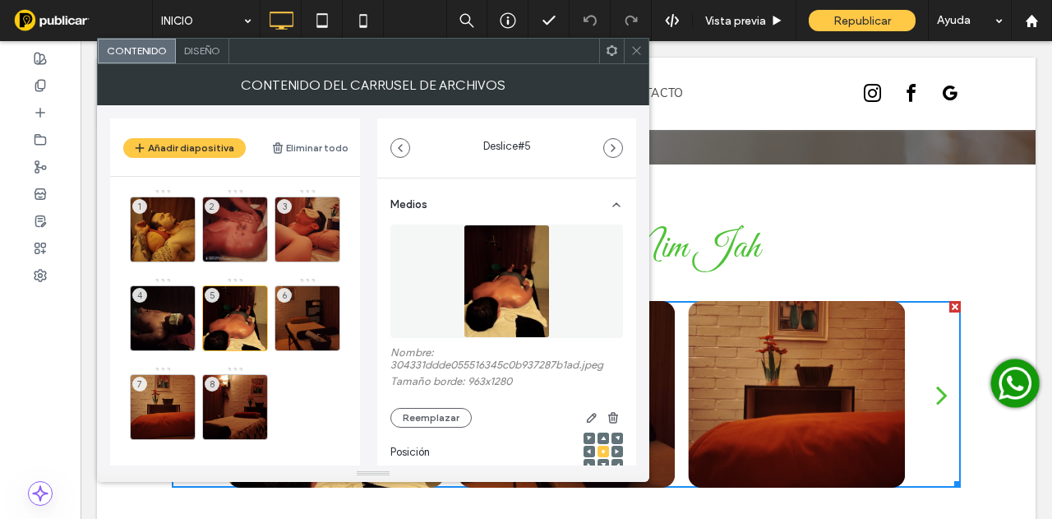
click at [626, 58] on div at bounding box center [636, 51] width 25 height 25
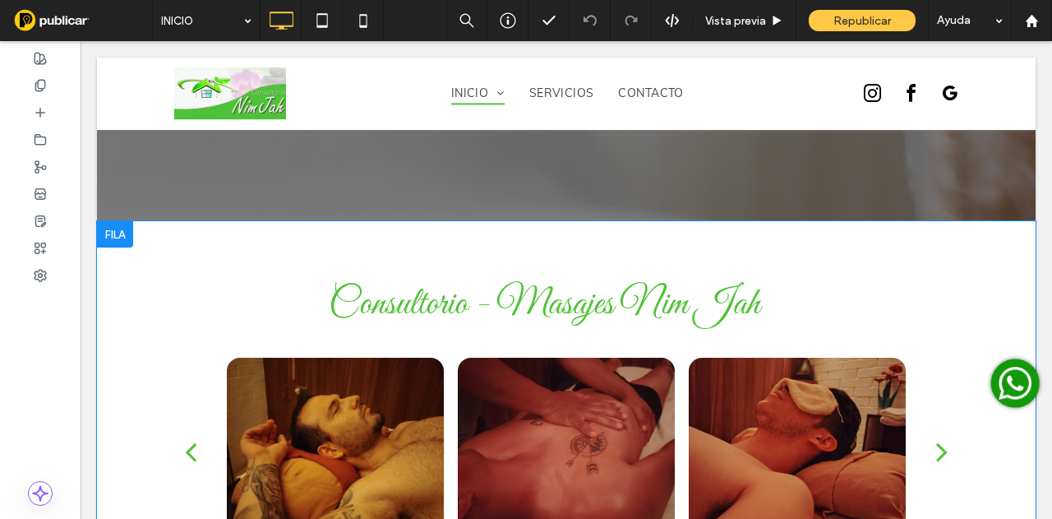
scroll to position [575, 0]
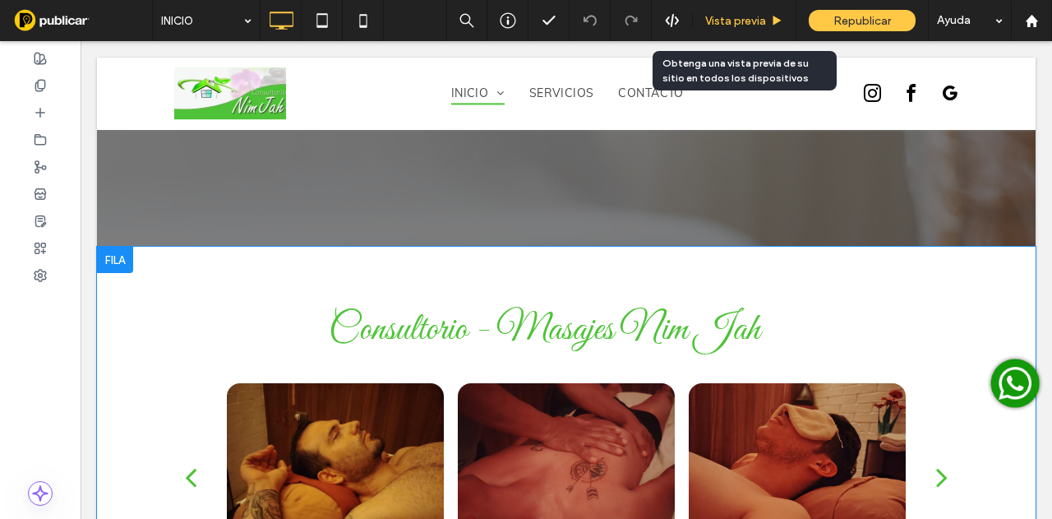
click at [763, 16] on span "Vista previa" at bounding box center [735, 21] width 61 height 14
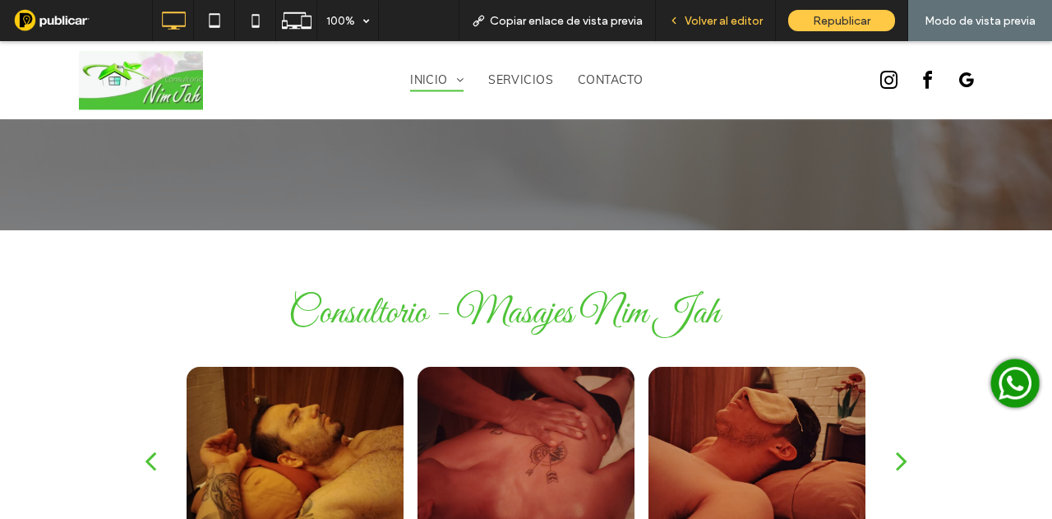
click at [727, 18] on span "Volver al editor" at bounding box center [724, 21] width 78 height 14
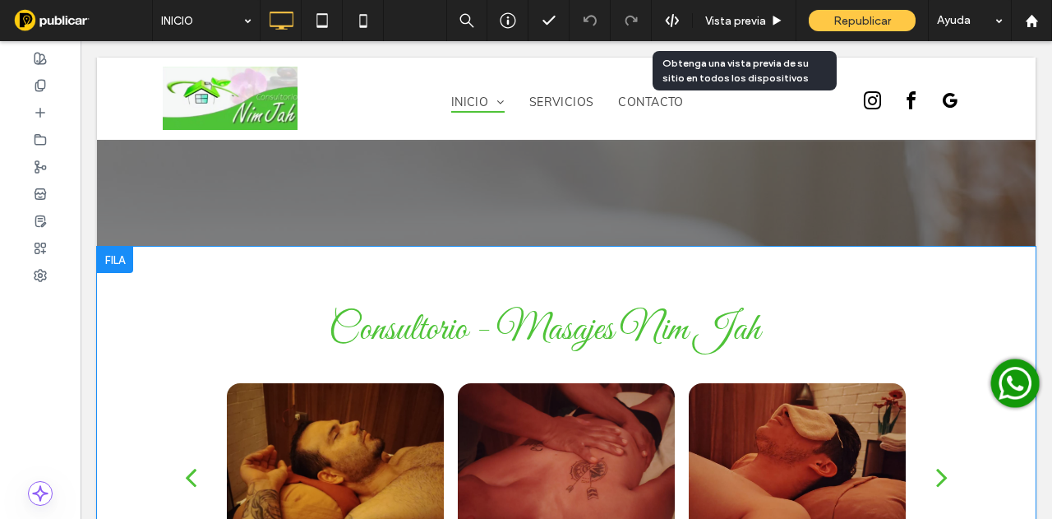
click at [727, 18] on span "Vista previa" at bounding box center [735, 21] width 61 height 14
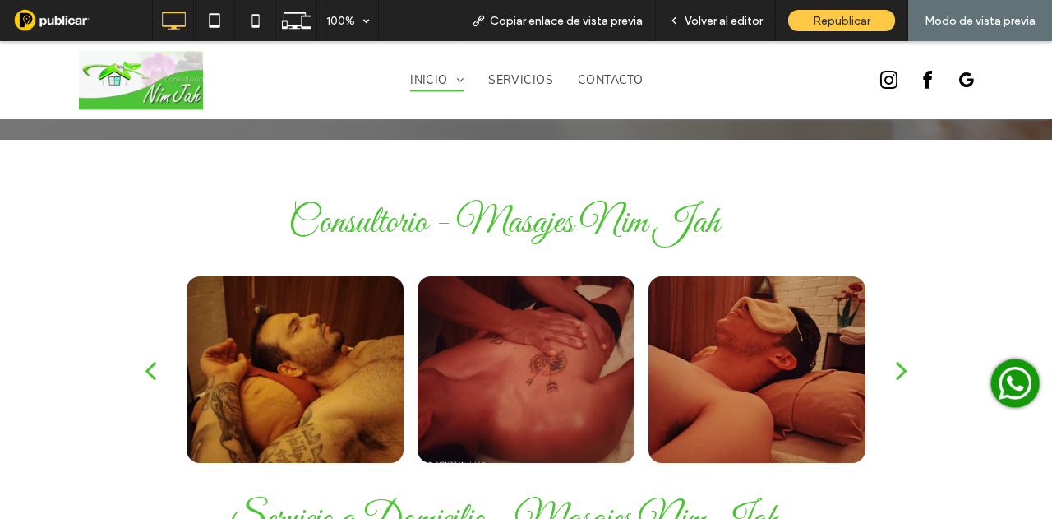
scroll to position [740, 0]
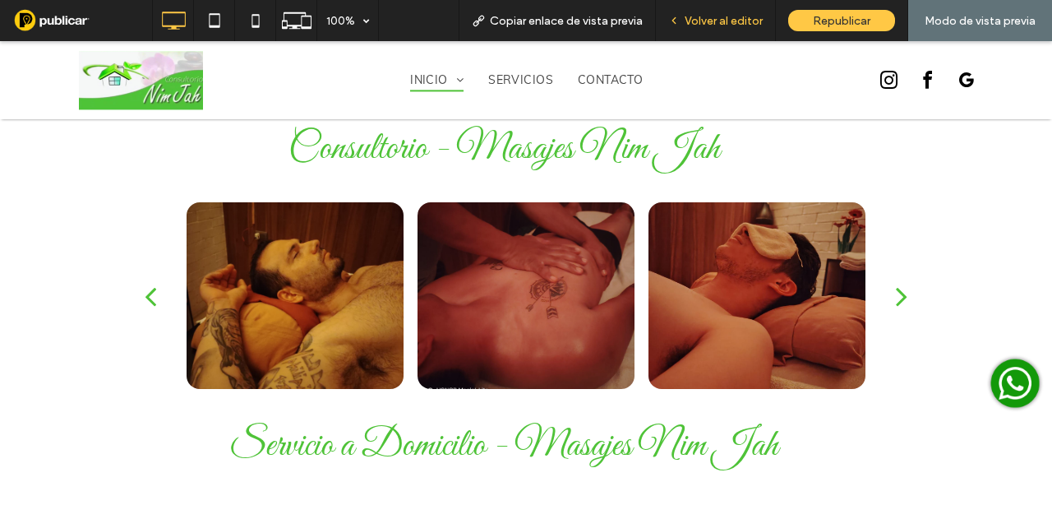
click at [715, 12] on div "Volver al editor" at bounding box center [716, 20] width 120 height 41
click at [718, 27] on div "Volver al editor" at bounding box center [716, 20] width 120 height 41
click at [710, 16] on span "Volver al editor" at bounding box center [724, 21] width 78 height 14
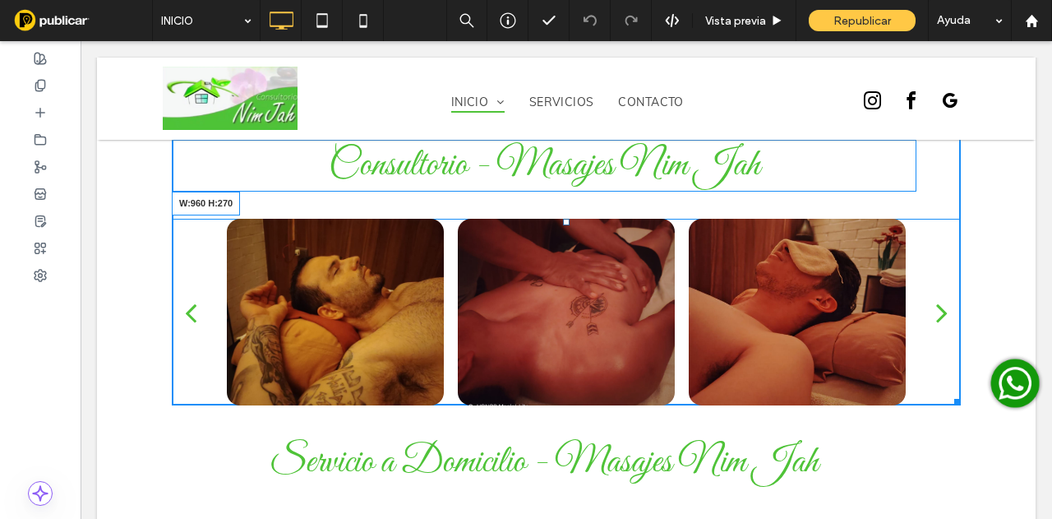
drag, startPoint x: 953, startPoint y: 273, endPoint x: 960, endPoint y: 308, distance: 36.1
click at [960, 308] on div "Consultorio - Masajes Nim Jah a a a a W:960 H:270 Click To Paste Fila + Añadir …" at bounding box center [566, 249] width 939 height 335
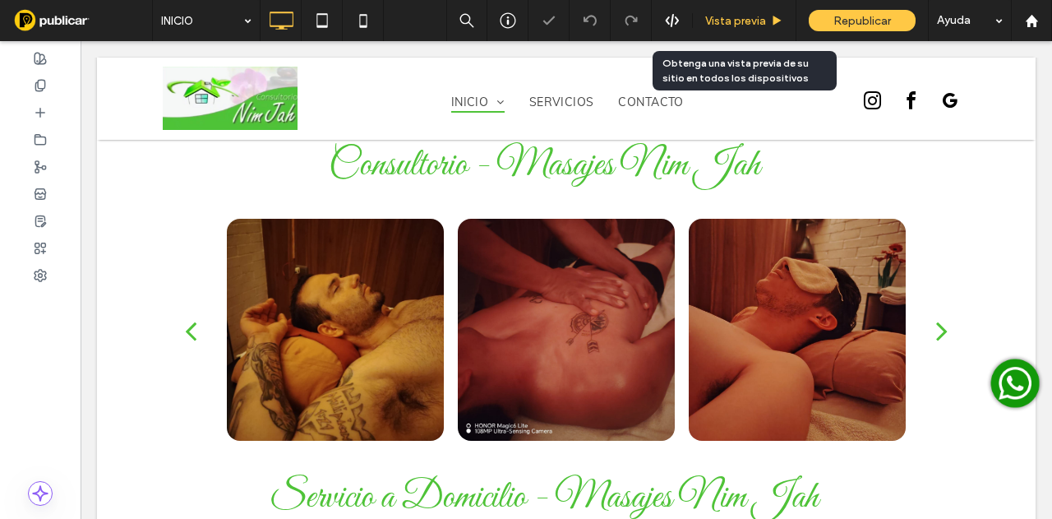
click at [737, 19] on span "Vista previa" at bounding box center [735, 21] width 61 height 14
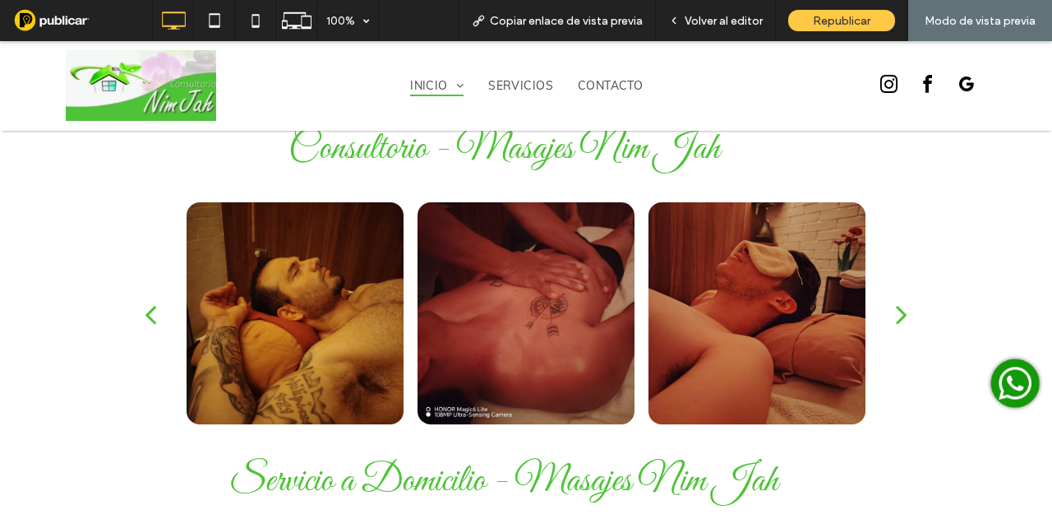
drag, startPoint x: 737, startPoint y: 19, endPoint x: 794, endPoint y: 44, distance: 62.2
click at [737, 19] on span "Volver al editor" at bounding box center [724, 21] width 78 height 14
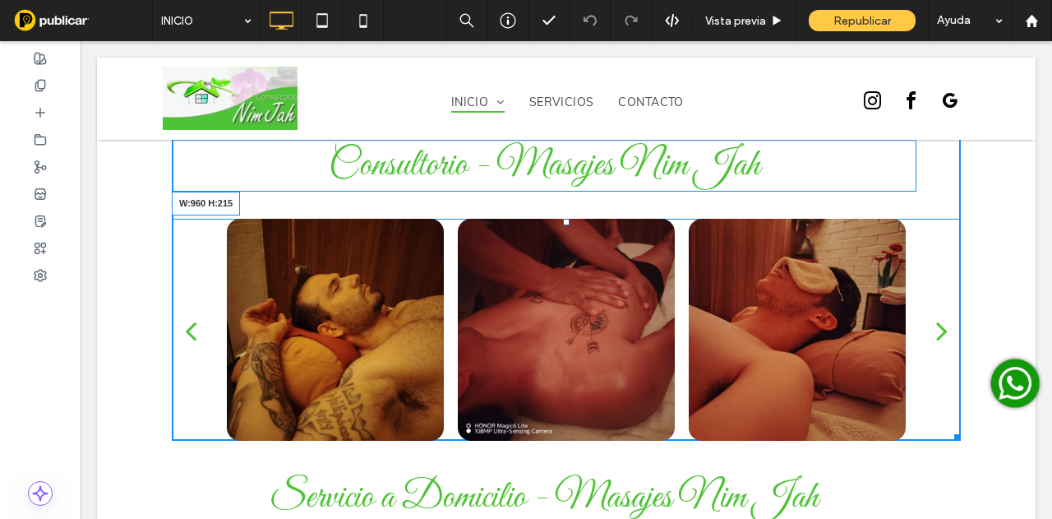
drag, startPoint x: 950, startPoint y: 315, endPoint x: 959, endPoint y: 270, distance: 46.1
click at [959, 270] on div "Consultorio - Masajes Nim Jah a a a a W:960 H:215 Click To Paste Fila + Añadir …" at bounding box center [566, 267] width 939 height 371
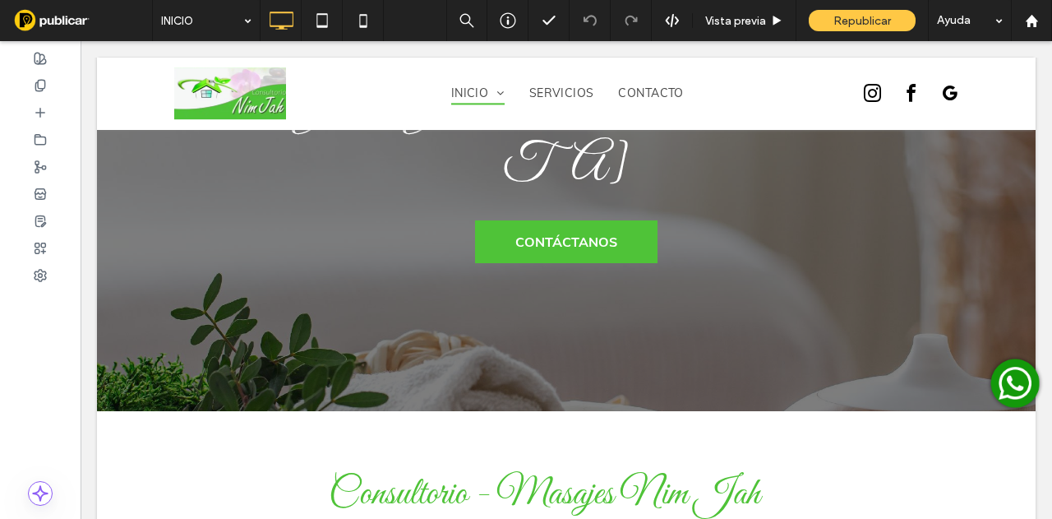
scroll to position [575, 0]
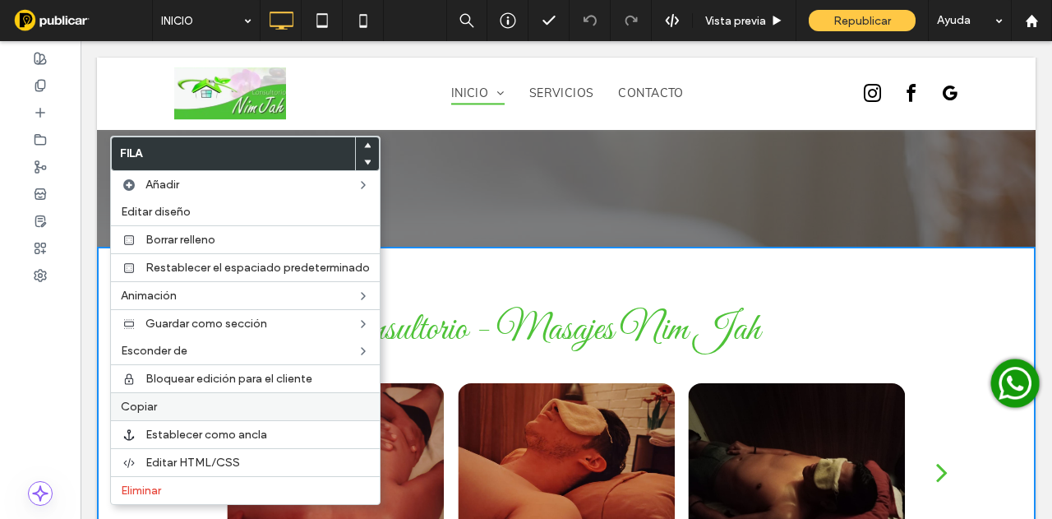
drag, startPoint x: 157, startPoint y: 404, endPoint x: 169, endPoint y: 403, distance: 12.4
click at [156, 404] on label "Copiar" at bounding box center [245, 407] width 249 height 14
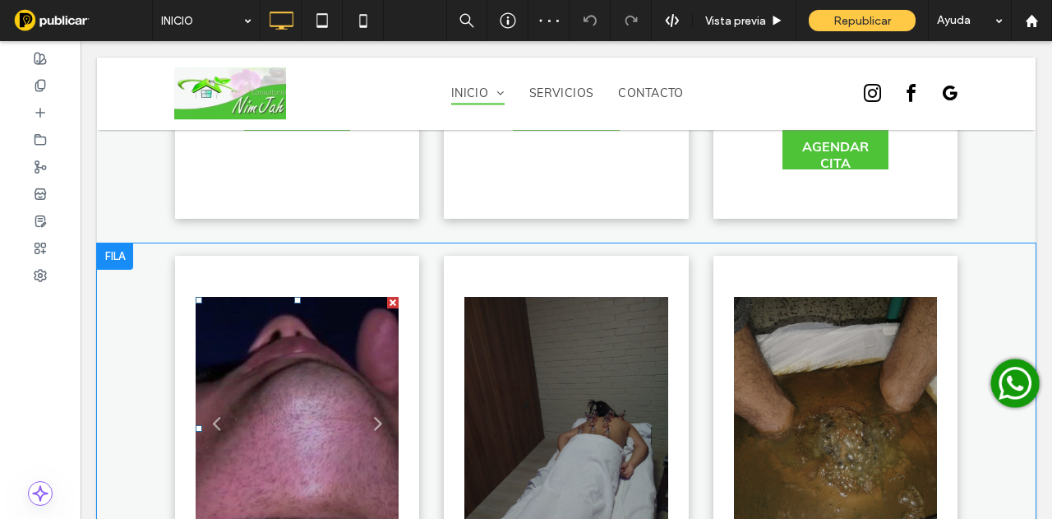
scroll to position [3206, 0]
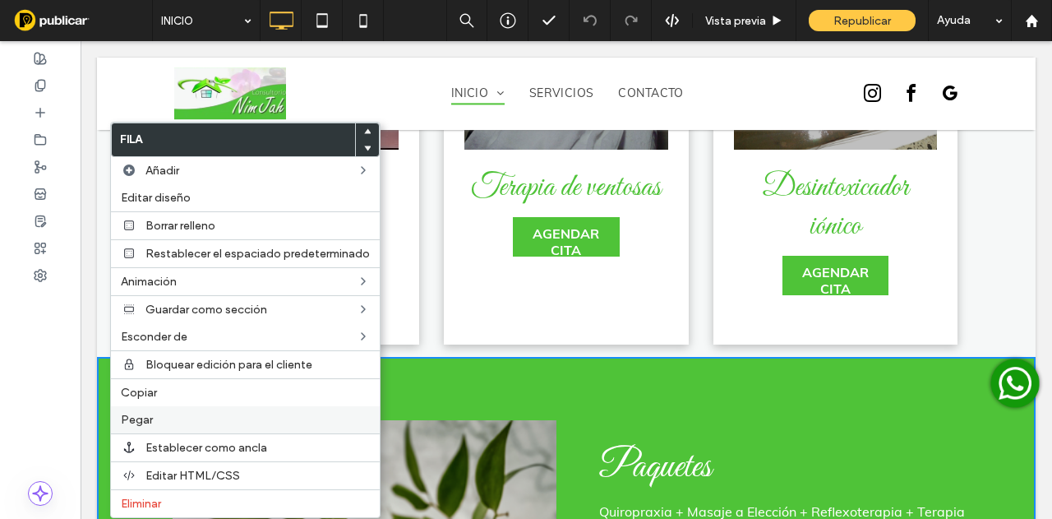
click at [187, 419] on label "Pegar" at bounding box center [245, 420] width 249 height 14
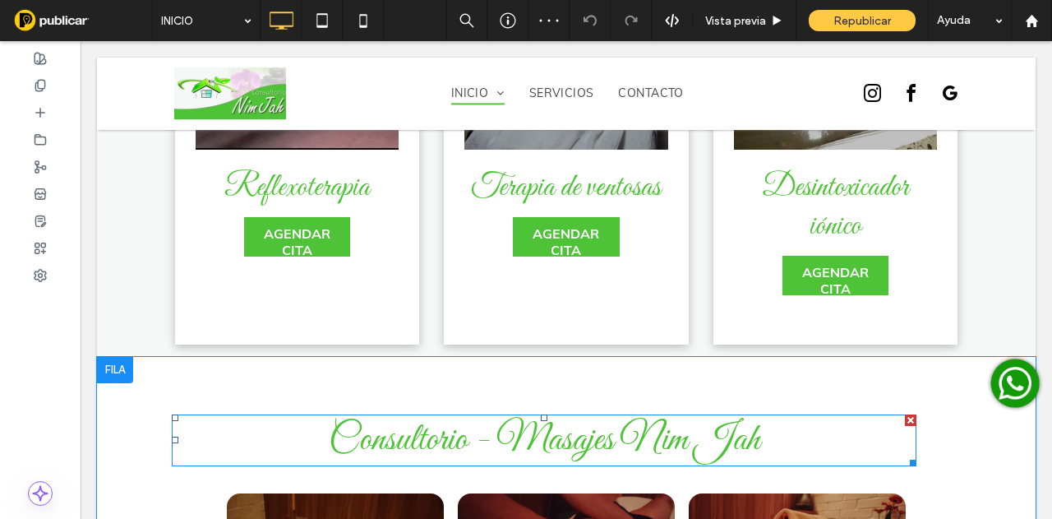
click at [905, 414] on div at bounding box center [911, 420] width 12 height 12
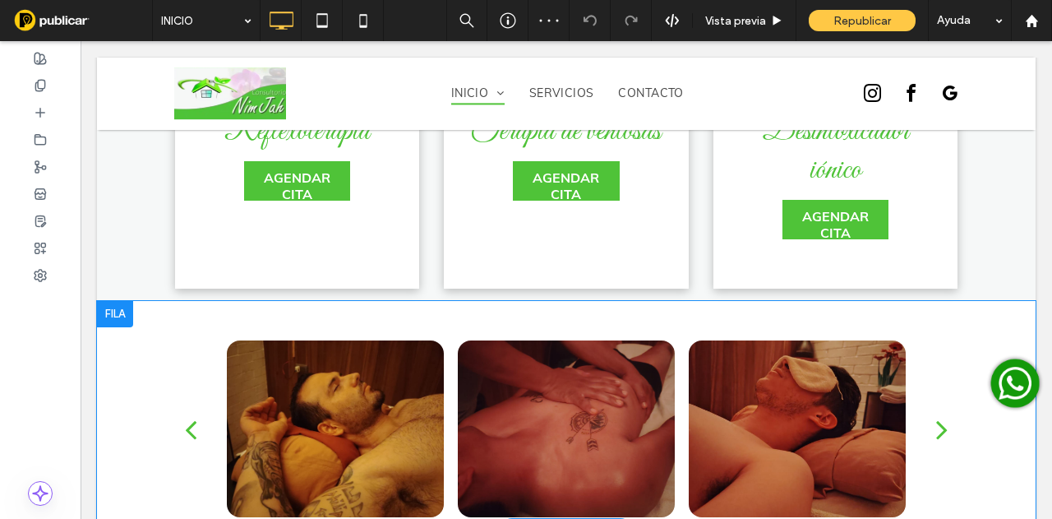
scroll to position [3288, 0]
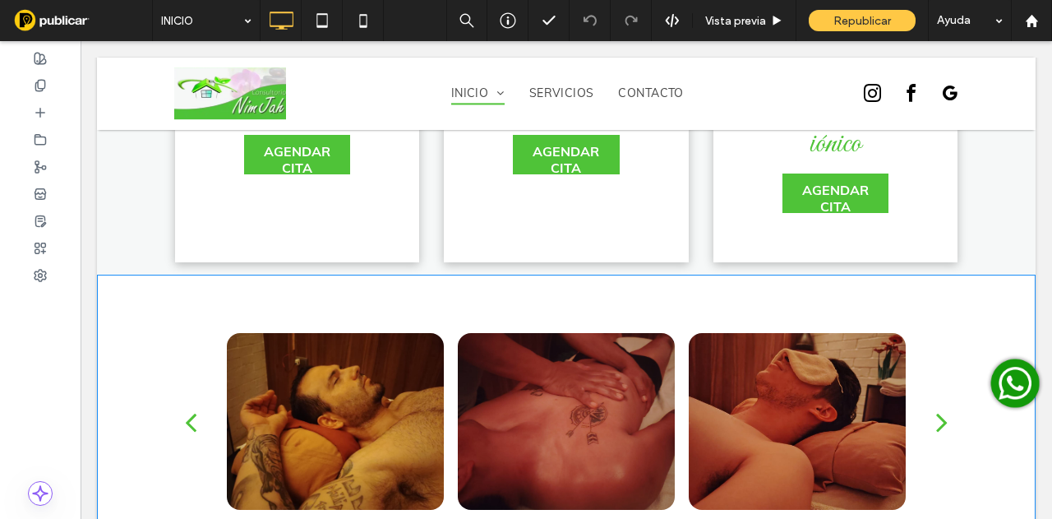
drag, startPoint x: 654, startPoint y: 398, endPoint x: 660, endPoint y: 474, distance: 76.7
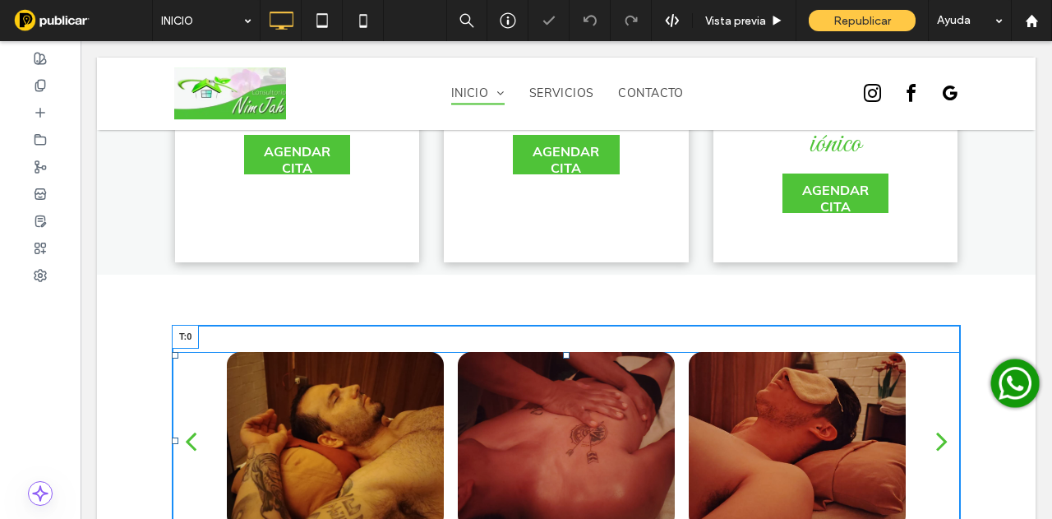
drag, startPoint x: 557, startPoint y: 252, endPoint x: 552, endPoint y: 224, distance: 28.3
click at [552, 352] on div "a a a a T:0" at bounding box center [566, 440] width 789 height 177
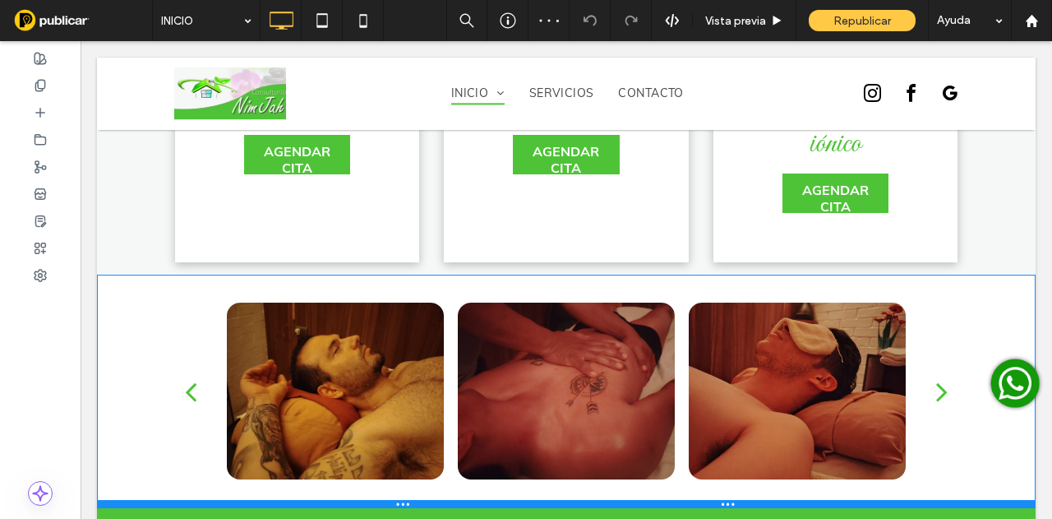
drag, startPoint x: 728, startPoint y: 450, endPoint x: 733, endPoint y: 409, distance: 40.7
click at [733, 500] on div at bounding box center [566, 504] width 939 height 8
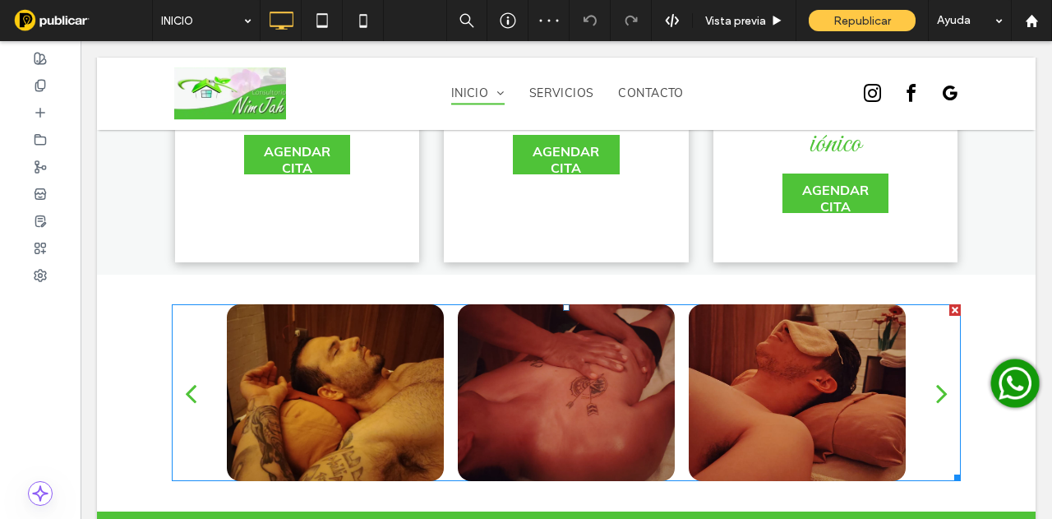
click at [584, 304] on div at bounding box center [566, 392] width 217 height 177
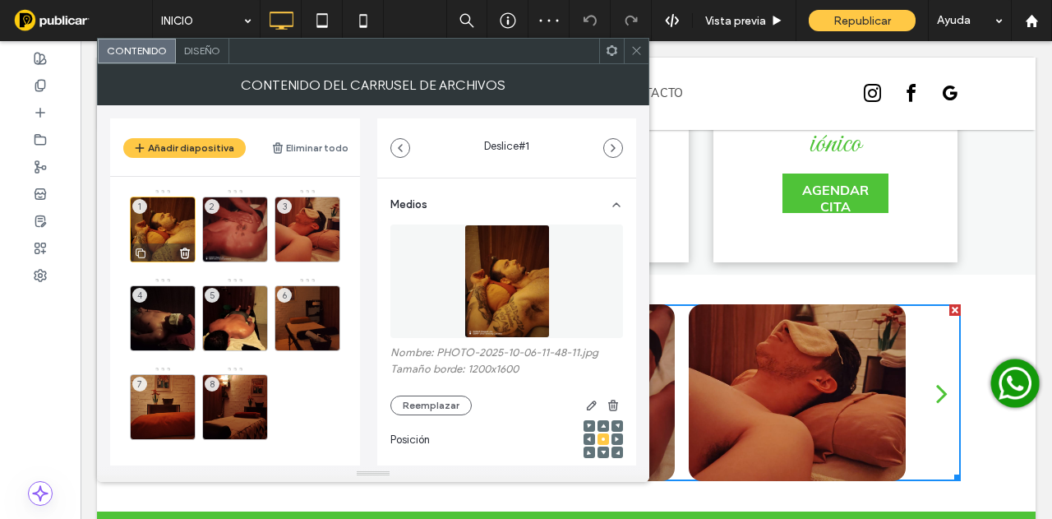
click at [184, 248] on use at bounding box center [185, 253] width 9 height 10
click at [0, 0] on use at bounding box center [0, 0] width 0 height 0
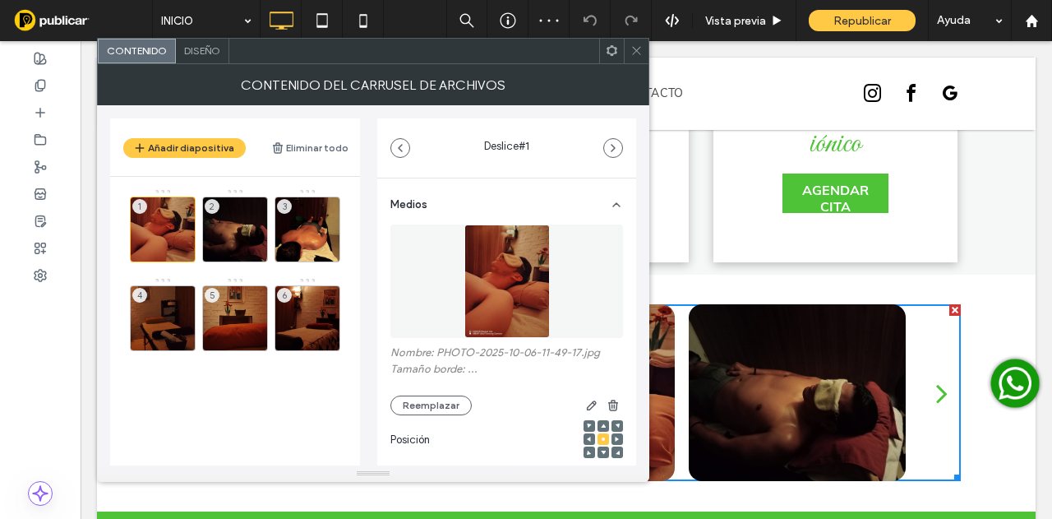
click at [0, 0] on use at bounding box center [0, 0] width 0 height 0
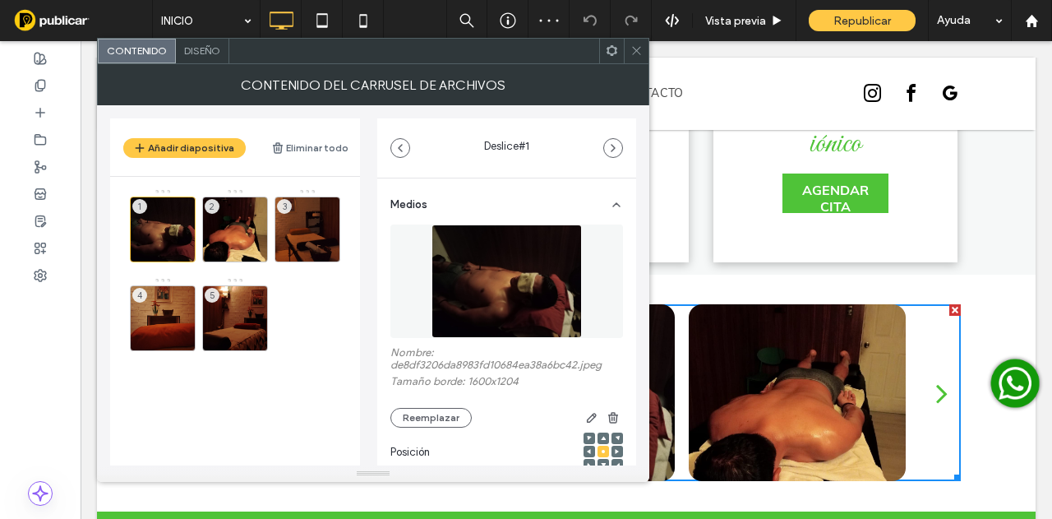
click at [0, 0] on use at bounding box center [0, 0] width 0 height 0
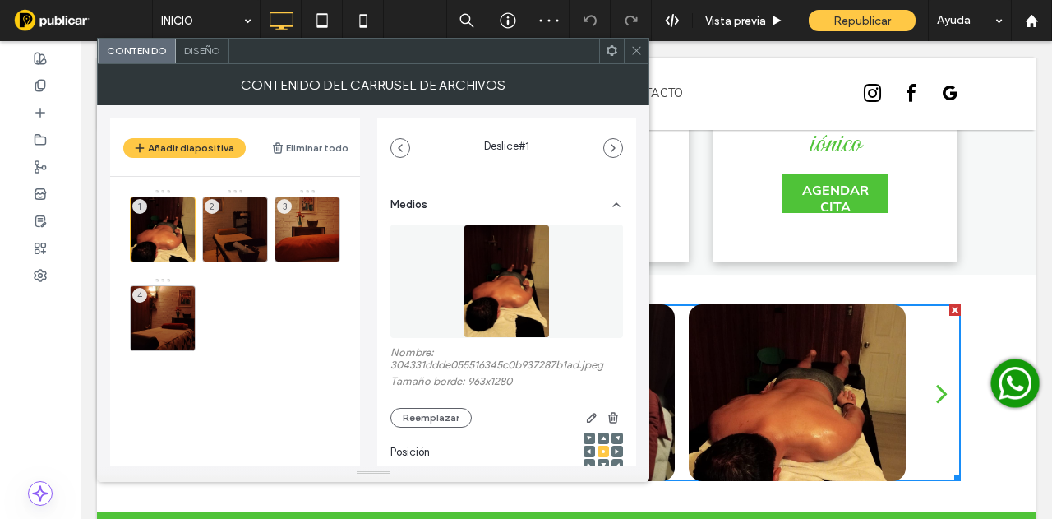
click at [0, 0] on use at bounding box center [0, 0] width 0 height 0
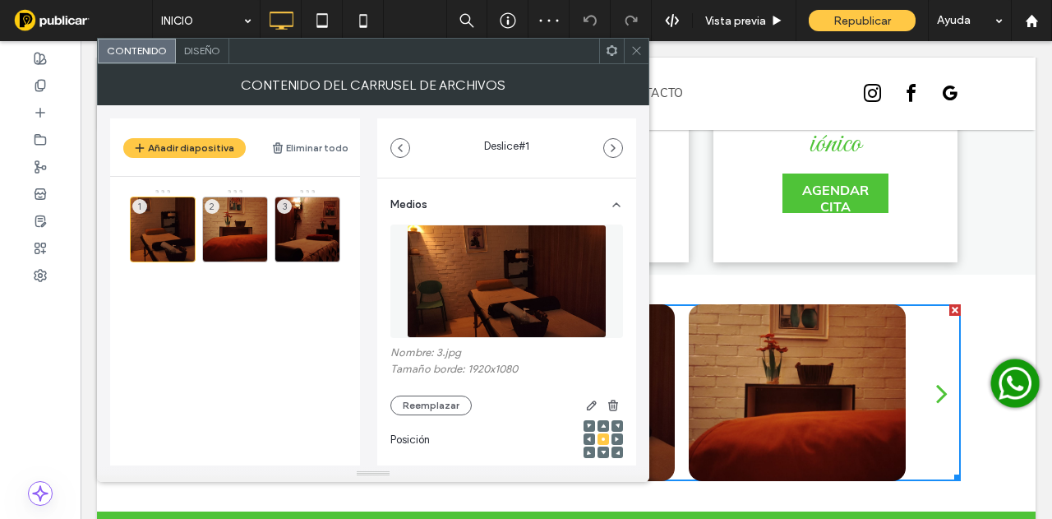
click at [0, 0] on use at bounding box center [0, 0] width 0 height 0
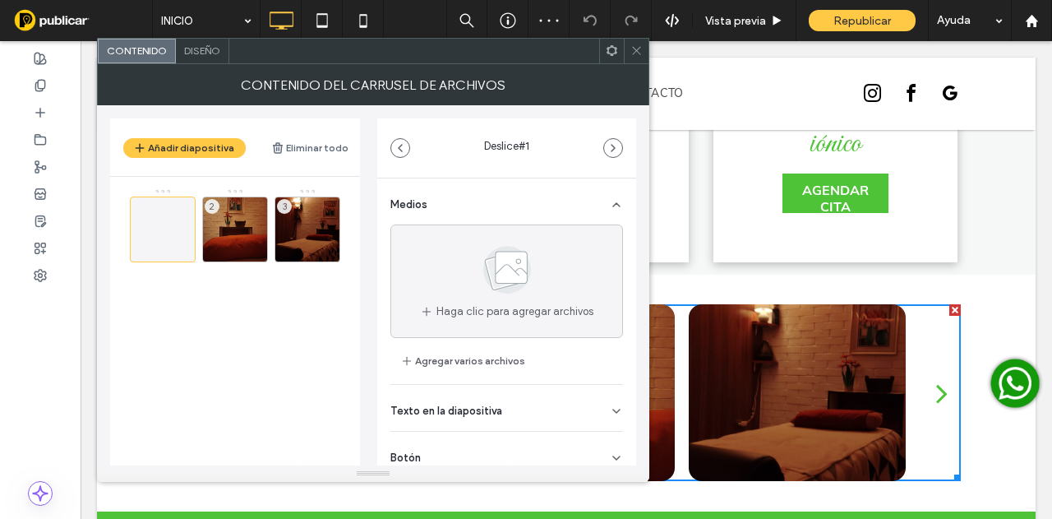
click at [184, 247] on div at bounding box center [163, 229] width 66 height 66
click at [257, 246] on icon at bounding box center [257, 253] width 13 height 15
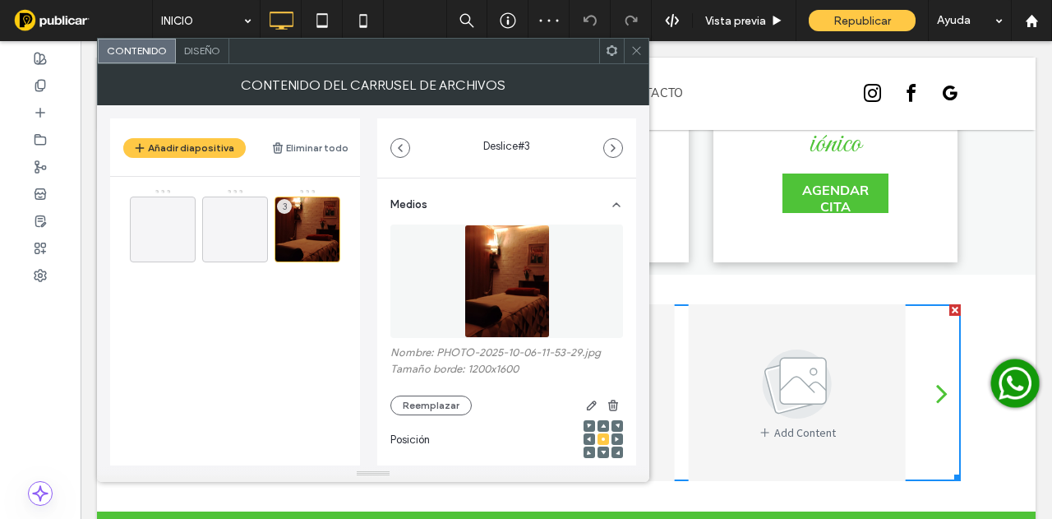
click at [464, 284] on img at bounding box center [506, 280] width 85 height 113
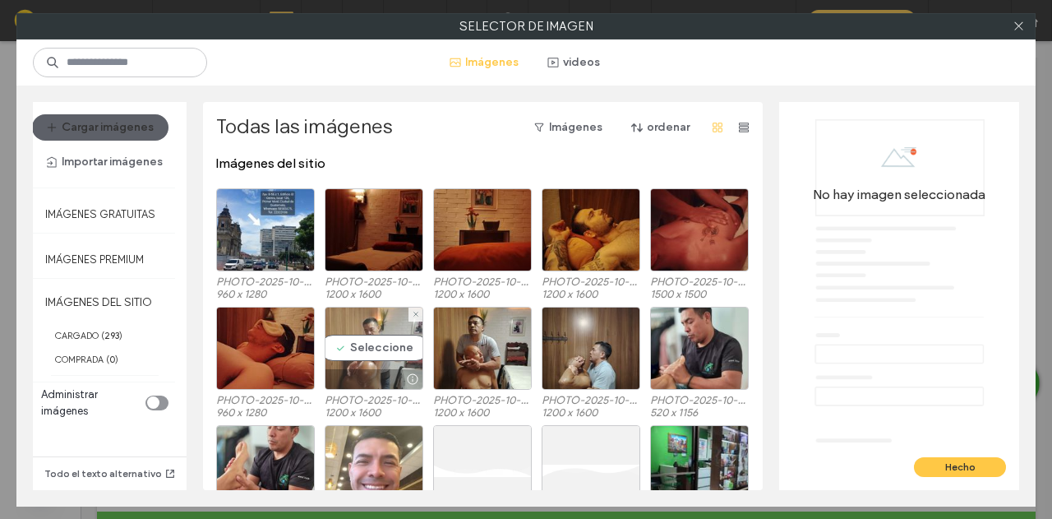
click at [369, 336] on div "Seleccione" at bounding box center [374, 348] width 99 height 83
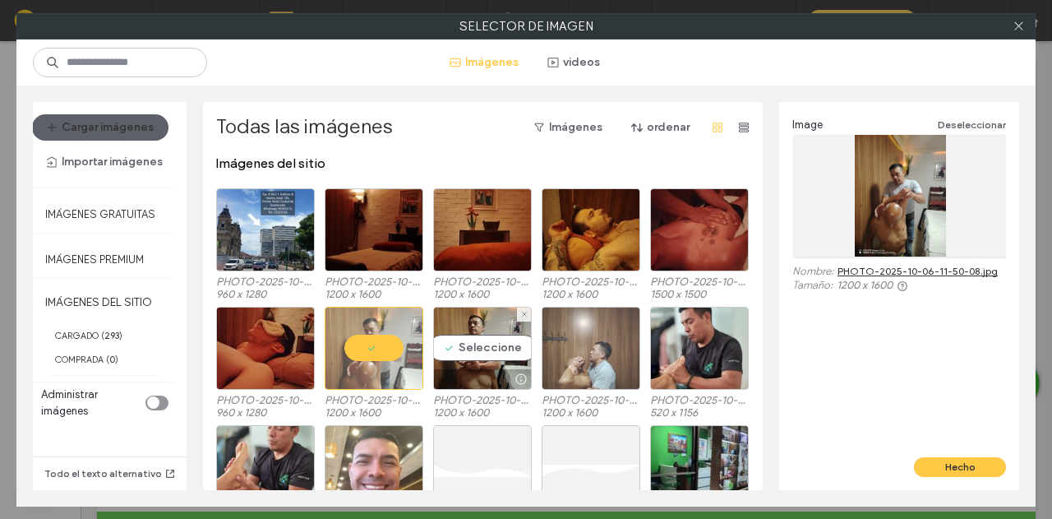
drag, startPoint x: 462, startPoint y: 338, endPoint x: 557, endPoint y: 327, distance: 96.0
click at [462, 338] on div "Seleccione" at bounding box center [482, 348] width 99 height 83
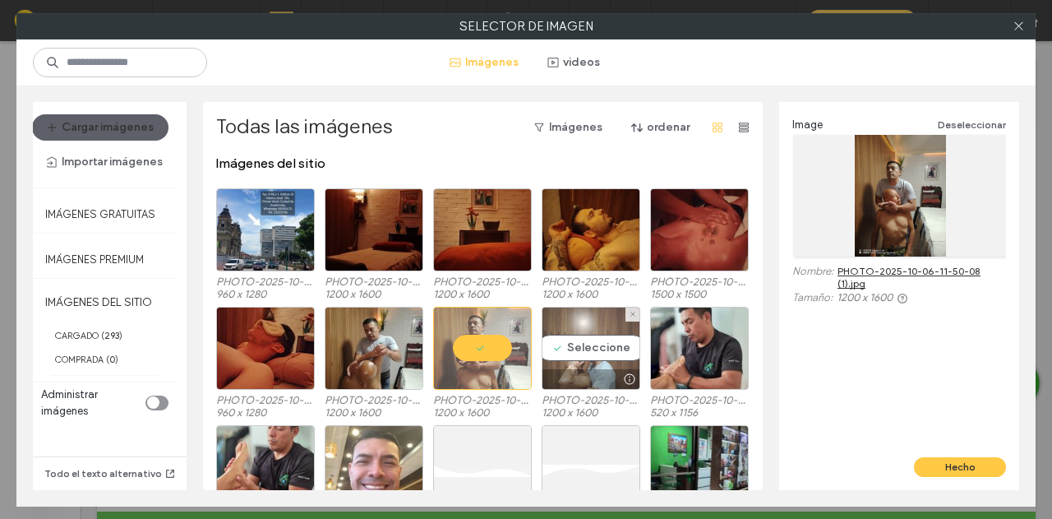
click at [604, 333] on div "Seleccione" at bounding box center [591, 348] width 99 height 83
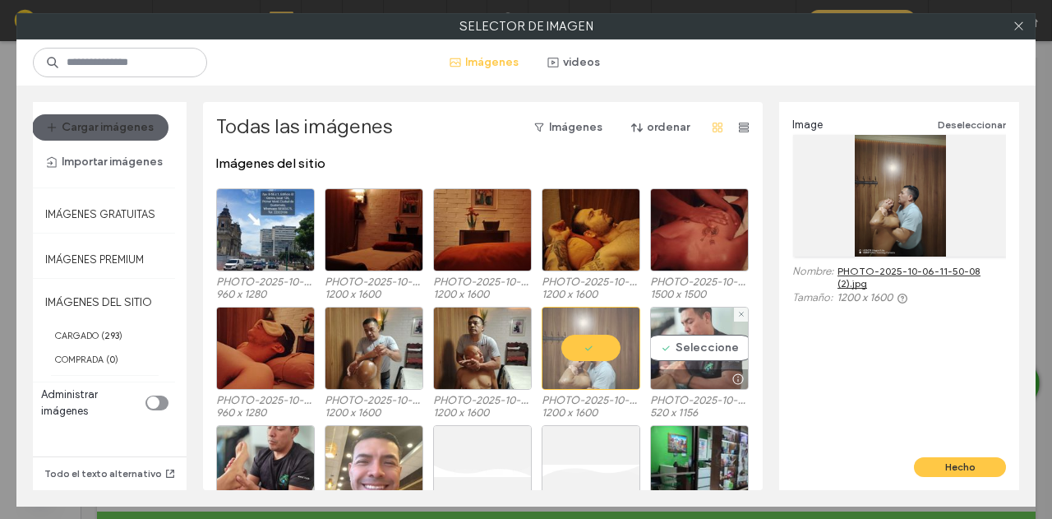
drag, startPoint x: 694, startPoint y: 348, endPoint x: 674, endPoint y: 356, distance: 21.4
click at [692, 348] on div "Seleccione" at bounding box center [699, 348] width 99 height 83
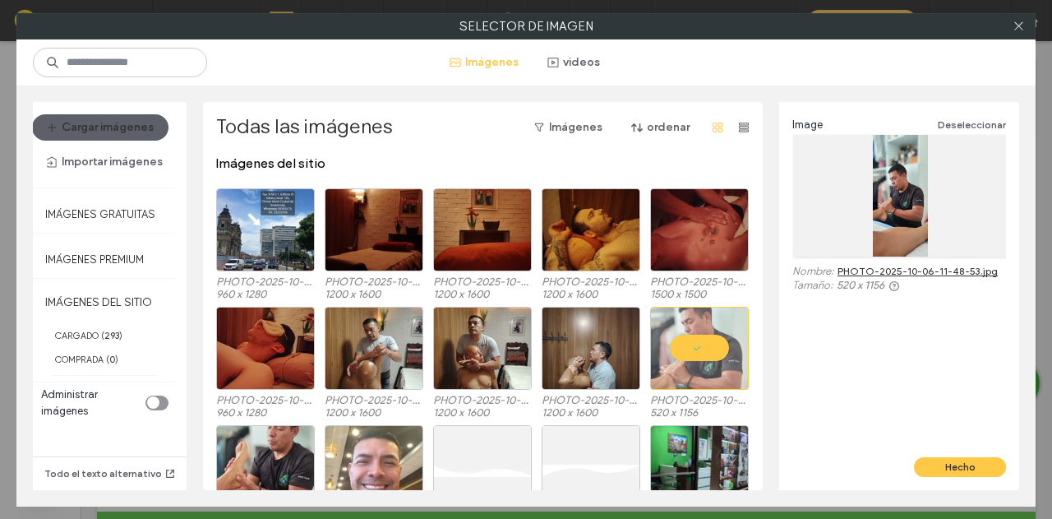
scroll to position [82, 0]
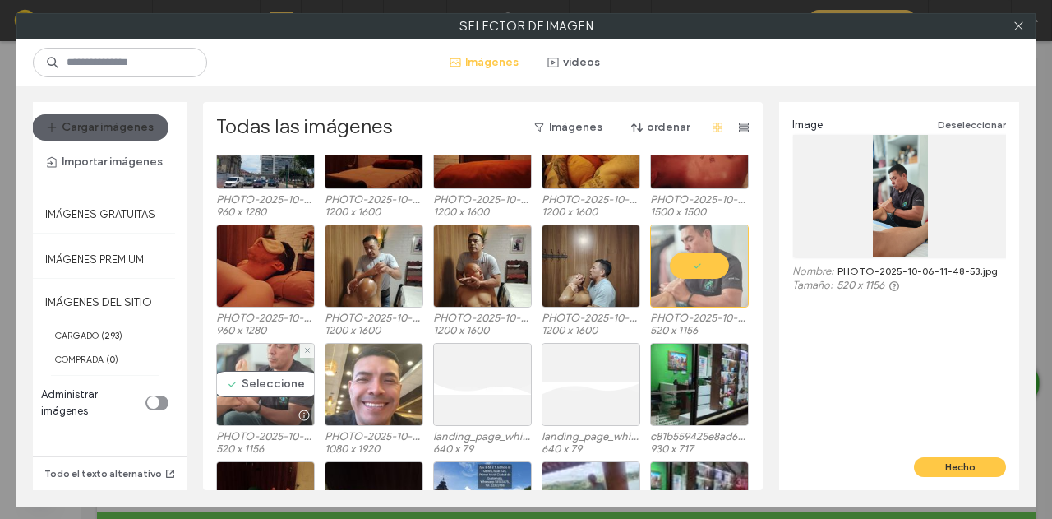
click at [271, 382] on div "Seleccione" at bounding box center [265, 384] width 99 height 83
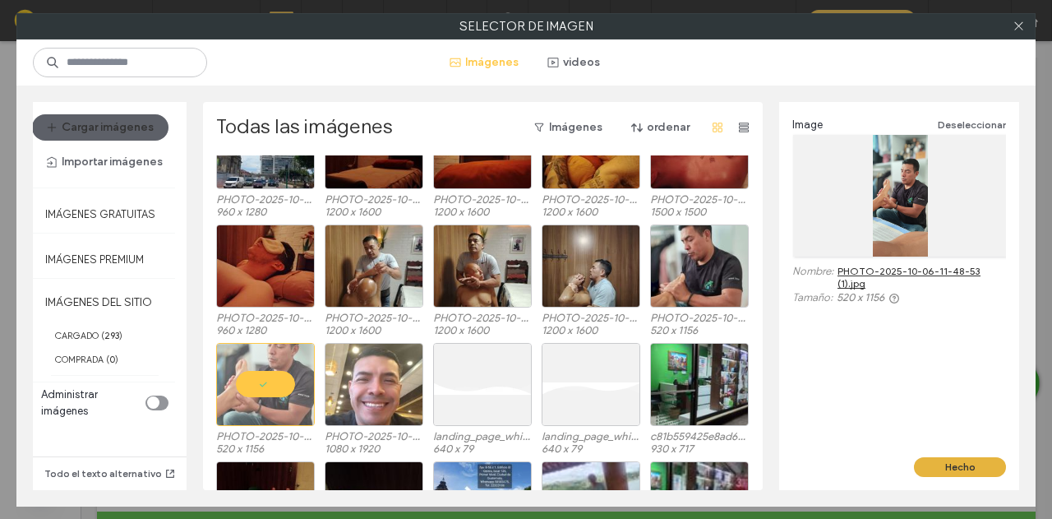
click at [980, 469] on button "Hecho" at bounding box center [960, 467] width 92 height 20
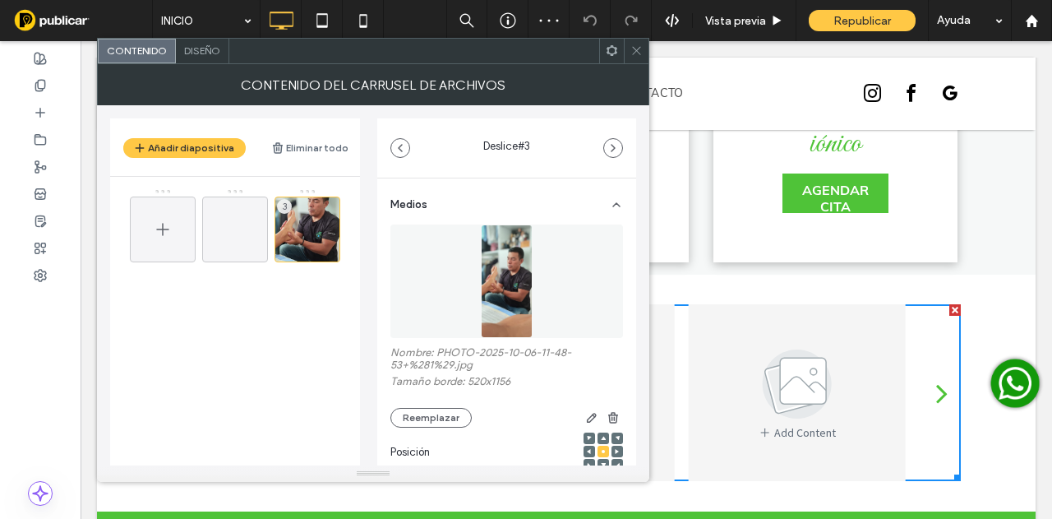
click at [159, 223] on icon at bounding box center [163, 229] width 20 height 20
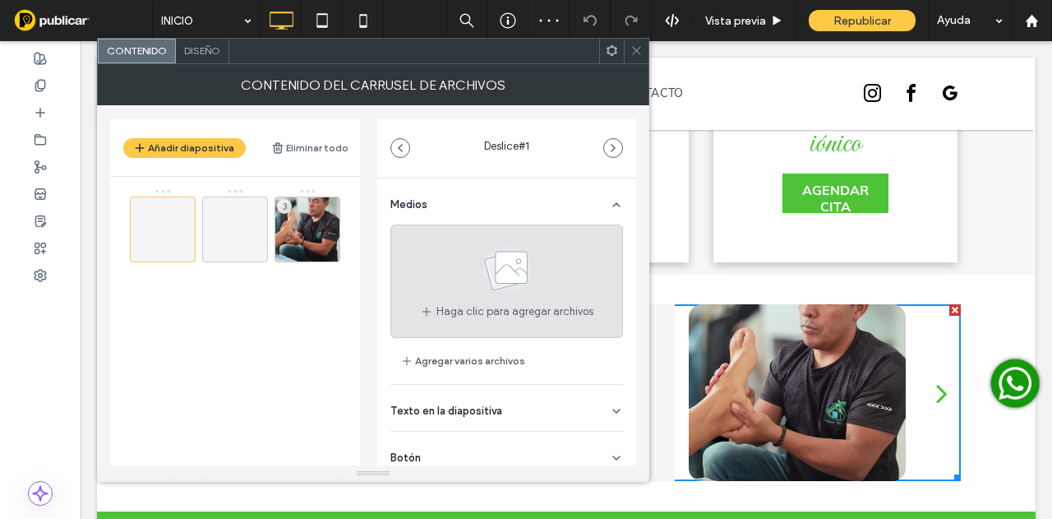
click at [421, 274] on div "Haga clic para agregar archivos" at bounding box center [506, 280] width 233 height 113
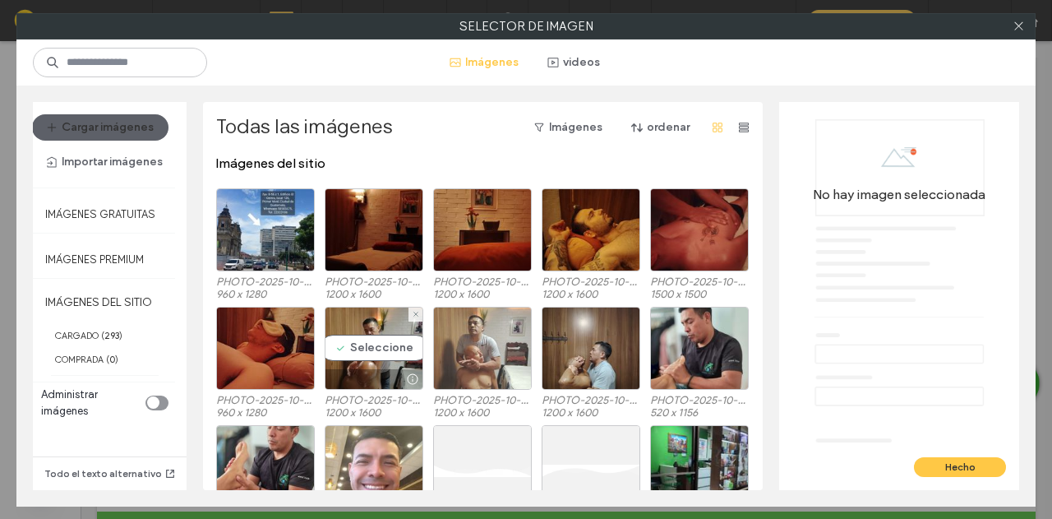
drag, startPoint x: 349, startPoint y: 328, endPoint x: 465, endPoint y: 338, distance: 117.2
click at [363, 328] on div "Seleccione" at bounding box center [374, 348] width 99 height 83
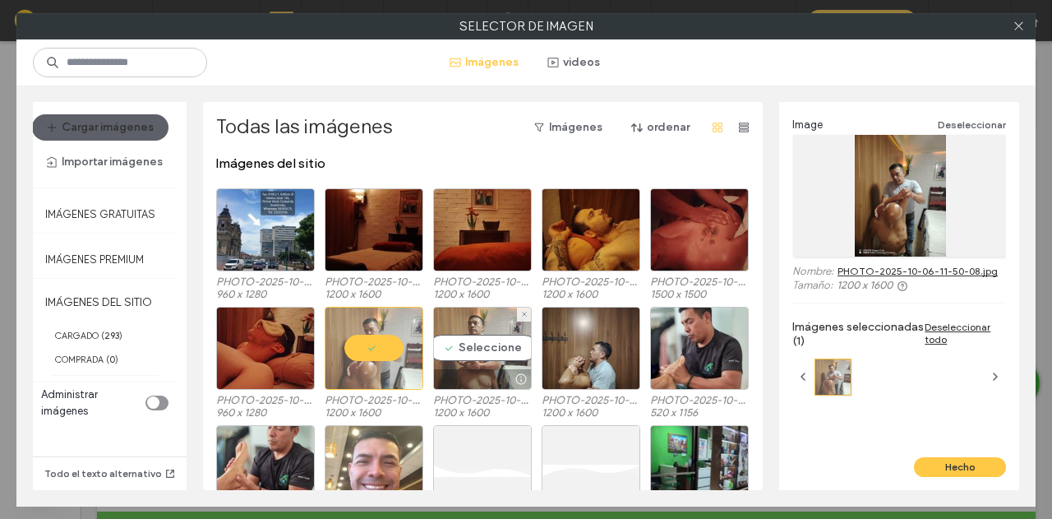
drag, startPoint x: 467, startPoint y: 338, endPoint x: 492, endPoint y: 338, distance: 24.7
click at [475, 338] on div "Seleccione" at bounding box center [482, 348] width 99 height 83
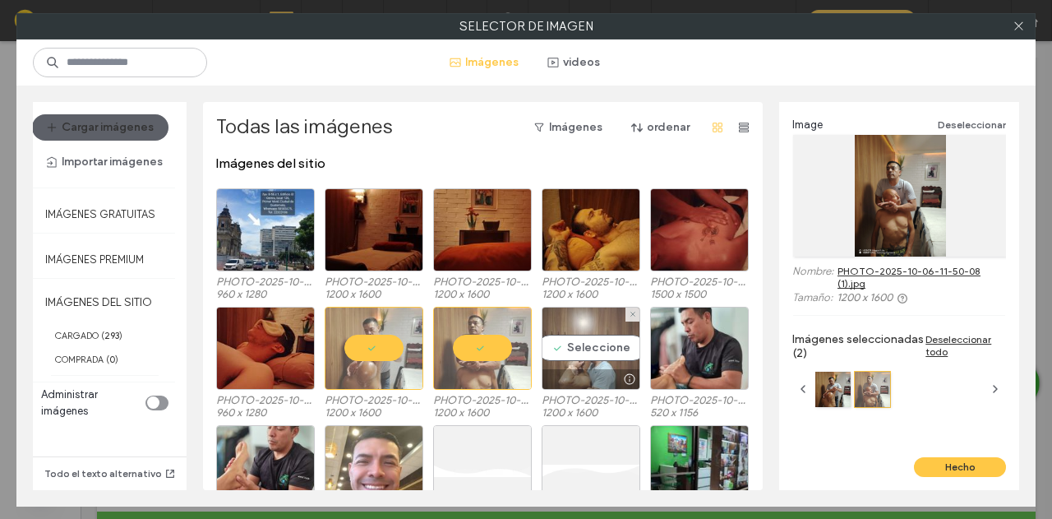
click at [591, 330] on div "Seleccione" at bounding box center [591, 348] width 99 height 83
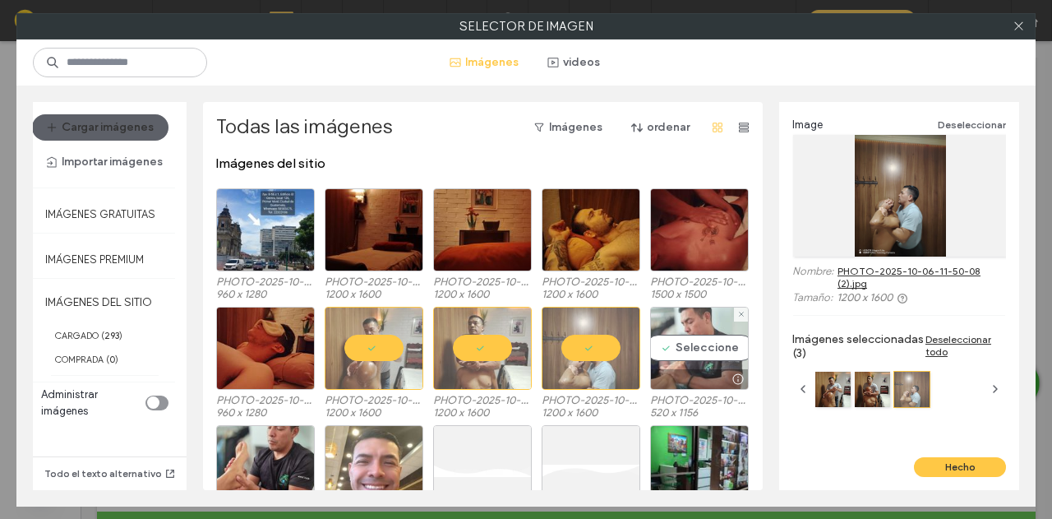
drag, startPoint x: 697, startPoint y: 349, endPoint x: 675, endPoint y: 352, distance: 22.3
click at [686, 350] on div "Seleccione" at bounding box center [699, 348] width 99 height 83
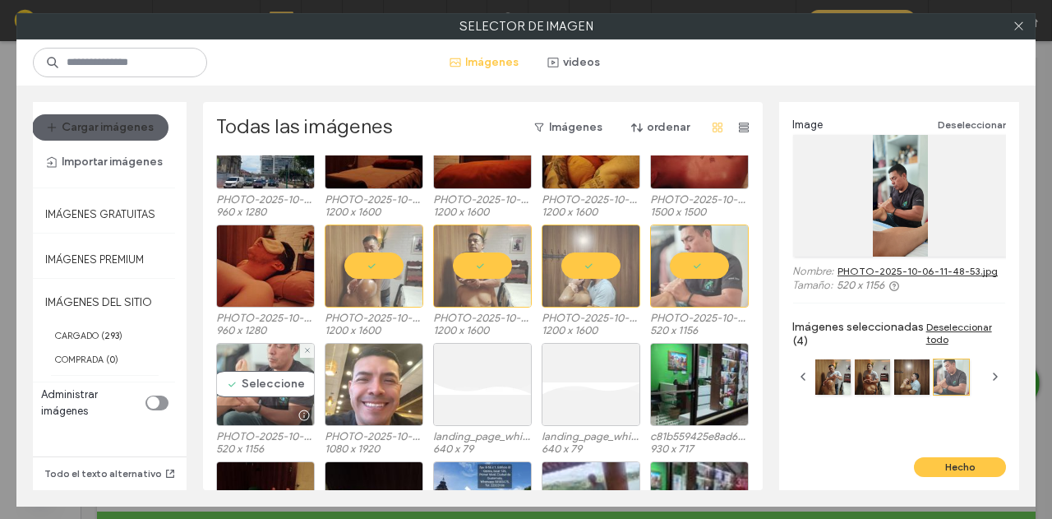
click at [256, 366] on div "Seleccione" at bounding box center [265, 384] width 99 height 83
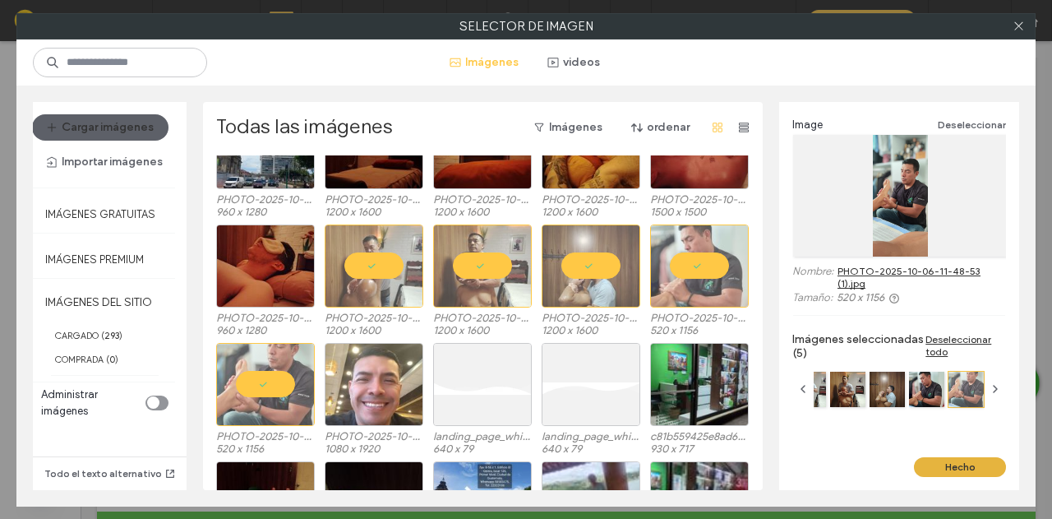
click at [963, 472] on button "Hecho" at bounding box center [960, 467] width 92 height 20
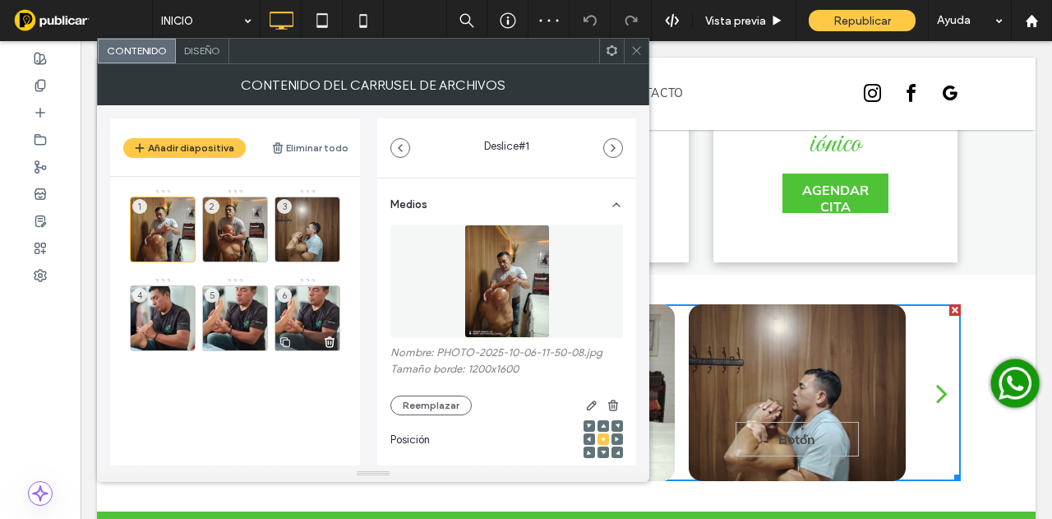
click at [329, 335] on icon at bounding box center [329, 342] width 13 height 15
click at [625, 53] on div at bounding box center [636, 51] width 25 height 25
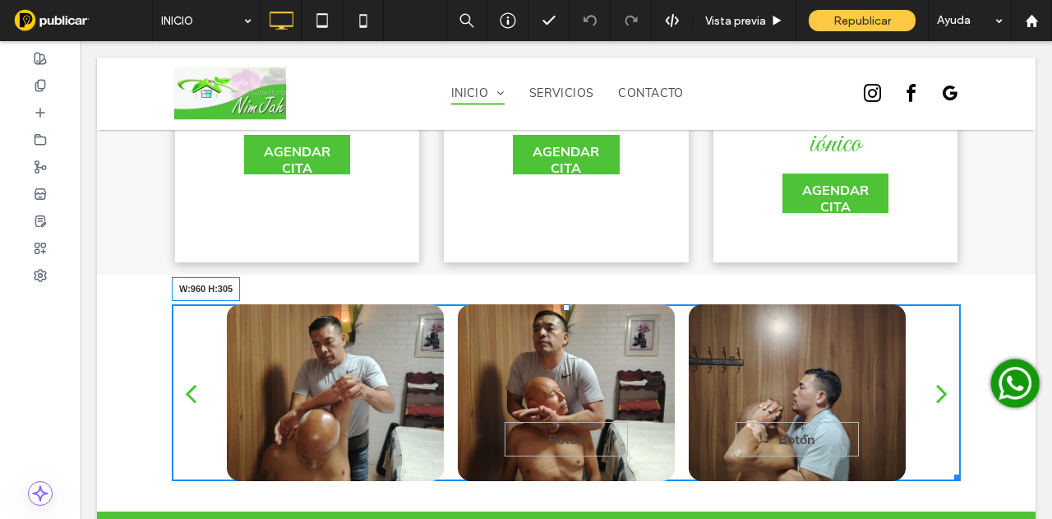
drag, startPoint x: 948, startPoint y: 376, endPoint x: 950, endPoint y: 450, distance: 74.0
click at [950, 469] on div at bounding box center [955, 475] width 12 height 12
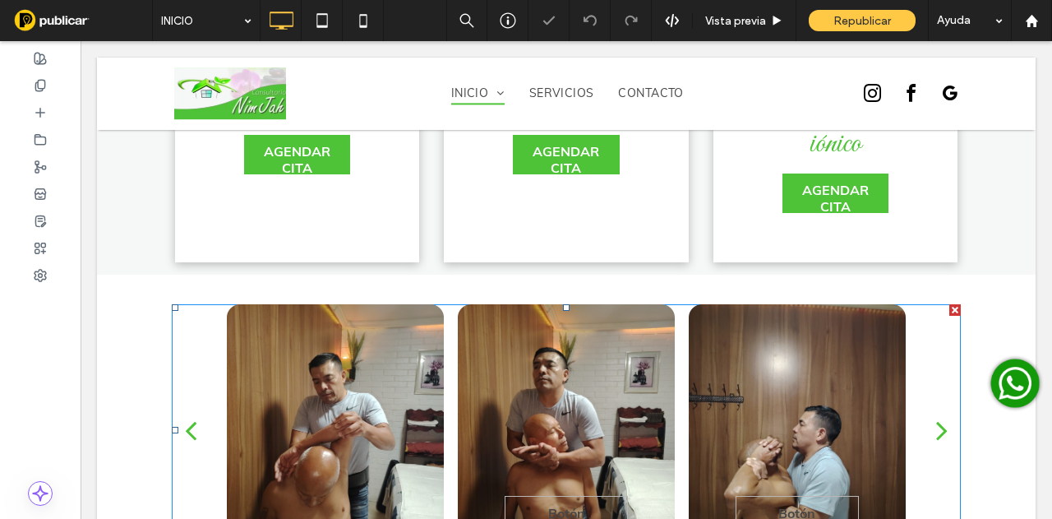
click at [284, 304] on div at bounding box center [335, 429] width 217 height 251
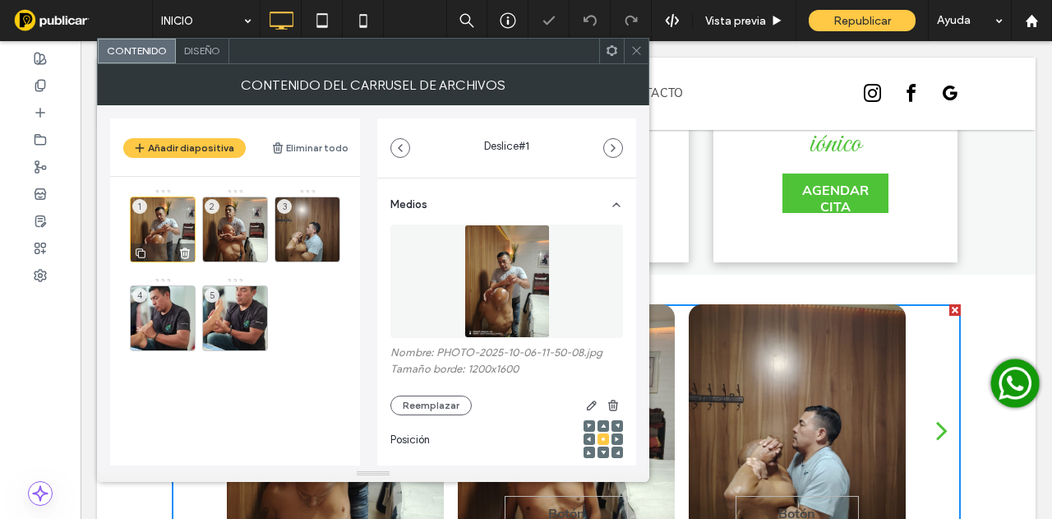
click at [166, 229] on div "1" at bounding box center [163, 229] width 66 height 66
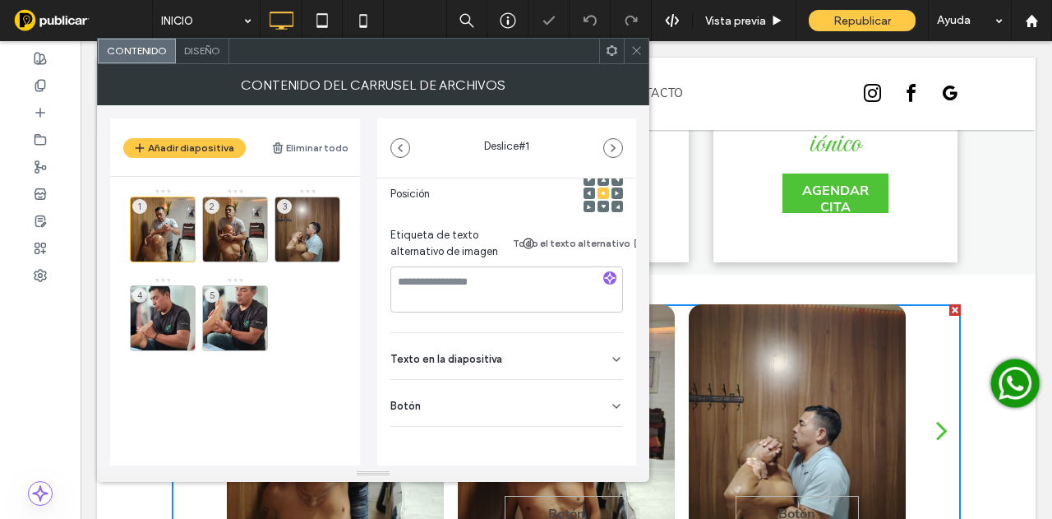
click at [584, 387] on div "Botón" at bounding box center [506, 403] width 233 height 46
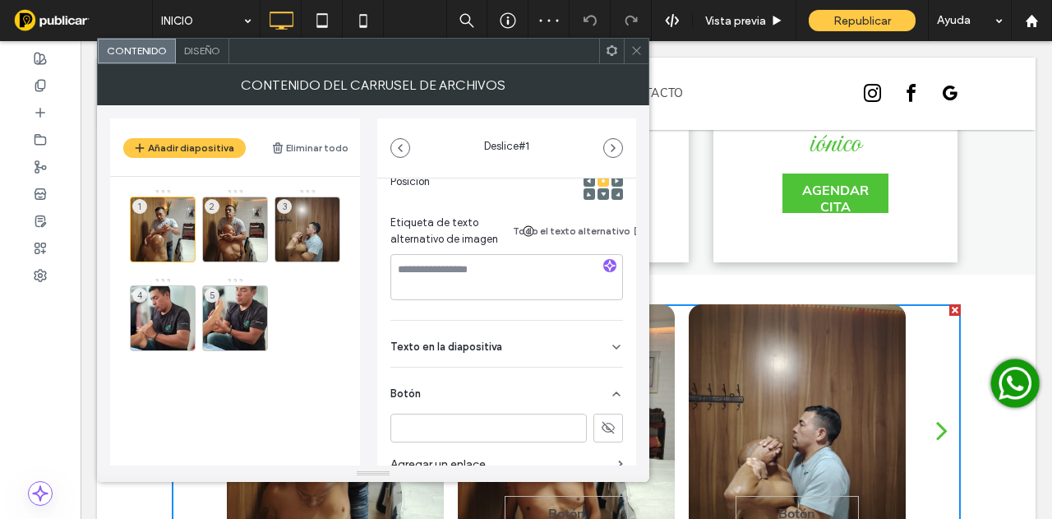
click at [601, 433] on icon at bounding box center [608, 427] width 15 height 15
click at [608, 146] on icon "button" at bounding box center [613, 147] width 13 height 13
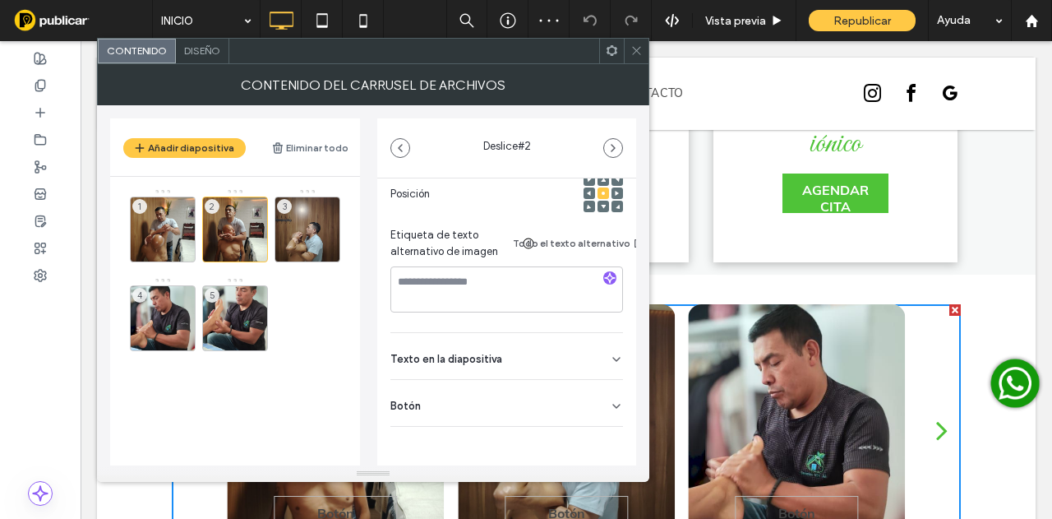
click at [597, 399] on div "Botón" at bounding box center [506, 403] width 233 height 46
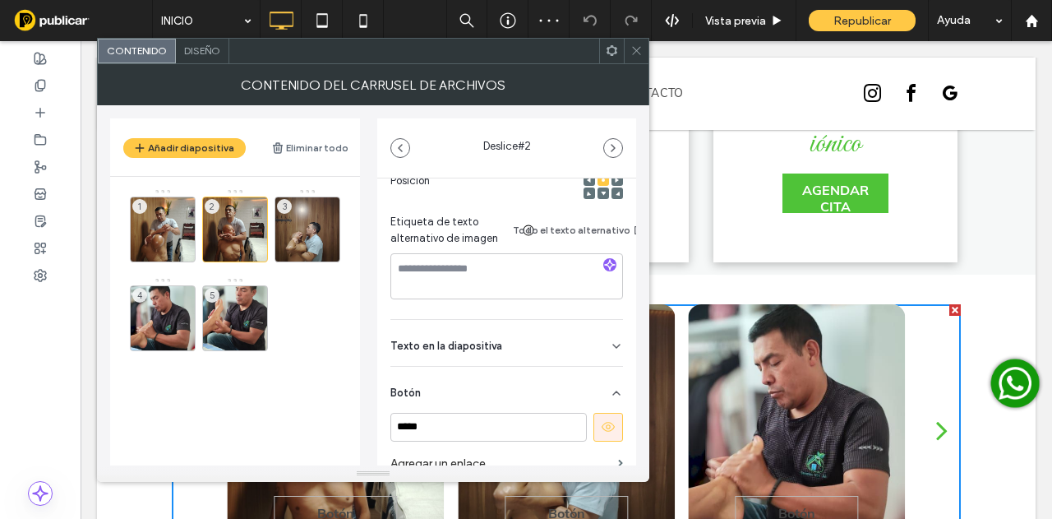
scroll to position [271, 0]
click at [601, 428] on icon at bounding box center [608, 426] width 15 height 15
click at [601, 427] on icon at bounding box center [608, 426] width 15 height 15
click at [602, 427] on use at bounding box center [608, 427] width 13 height 10
click at [610, 143] on icon "button" at bounding box center [613, 147] width 13 height 13
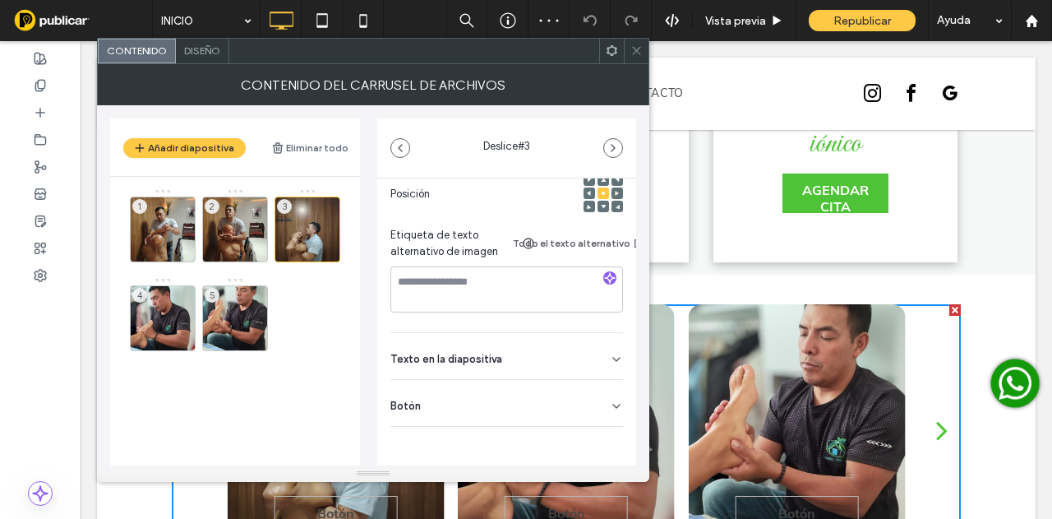
click at [590, 389] on div "Botón" at bounding box center [506, 403] width 233 height 46
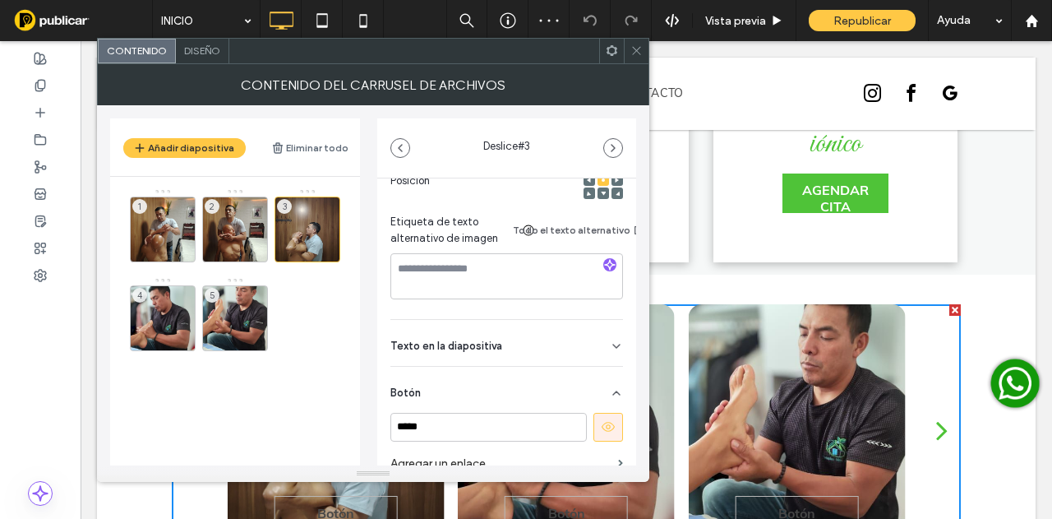
drag, startPoint x: 605, startPoint y: 426, endPoint x: 610, endPoint y: 318, distance: 107.8
click at [603, 417] on button at bounding box center [609, 427] width 30 height 29
click at [615, 151] on icon "button" at bounding box center [613, 147] width 13 height 13
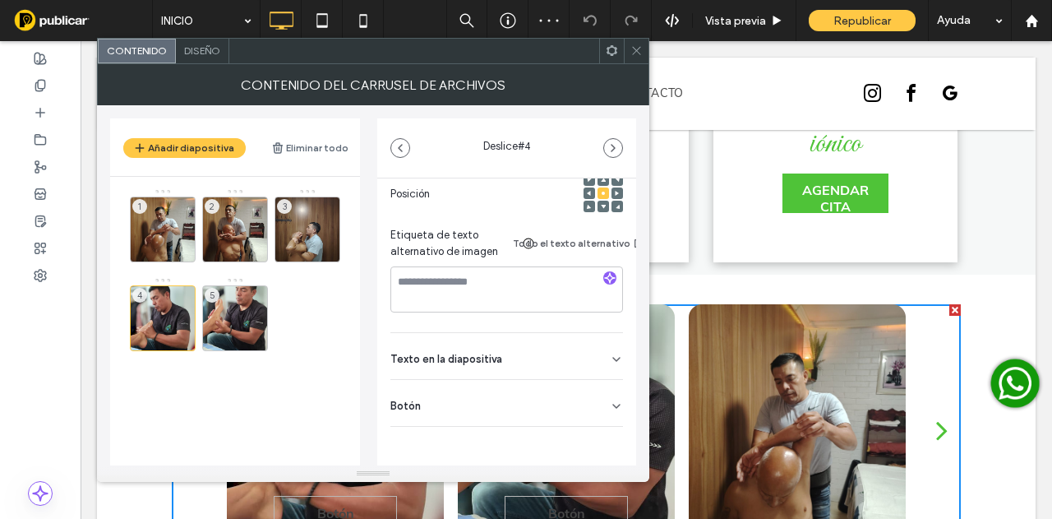
click at [610, 400] on icon at bounding box center [616, 406] width 13 height 13
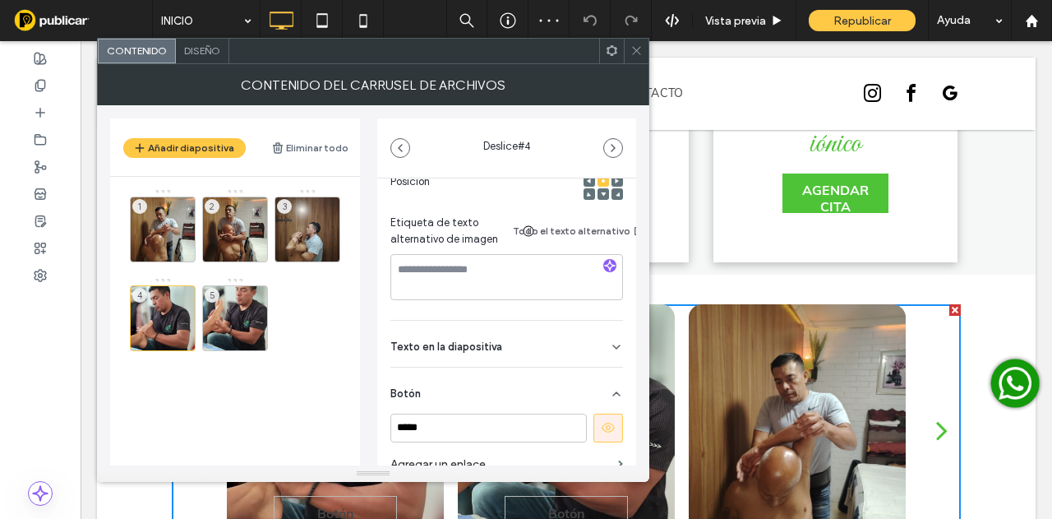
click at [605, 427] on use at bounding box center [608, 428] width 13 height 10
click at [616, 147] on icon "button" at bounding box center [613, 147] width 13 height 13
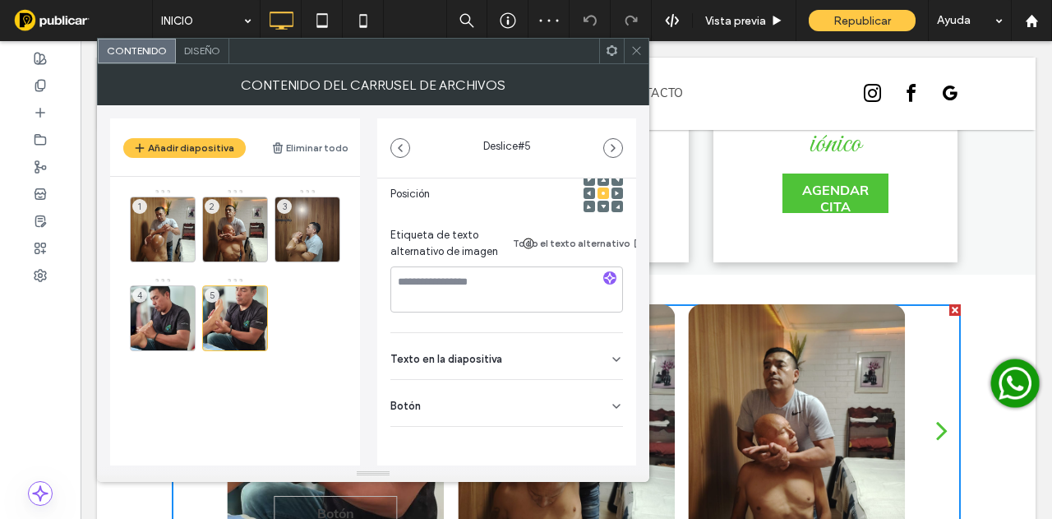
click at [592, 395] on div "Botón" at bounding box center [506, 403] width 233 height 46
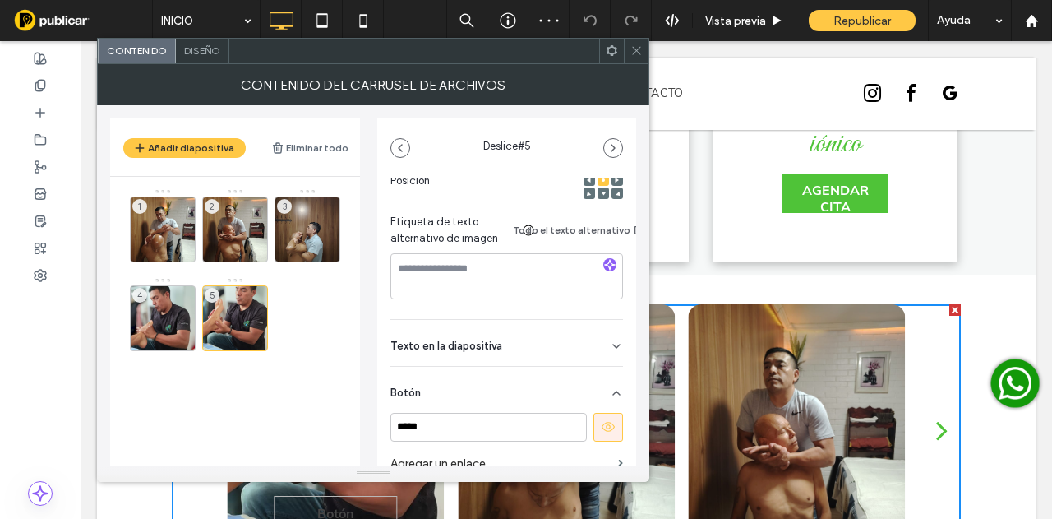
scroll to position [271, 0]
click at [601, 432] on icon at bounding box center [608, 426] width 15 height 15
click at [617, 147] on icon "button" at bounding box center [613, 147] width 13 height 13
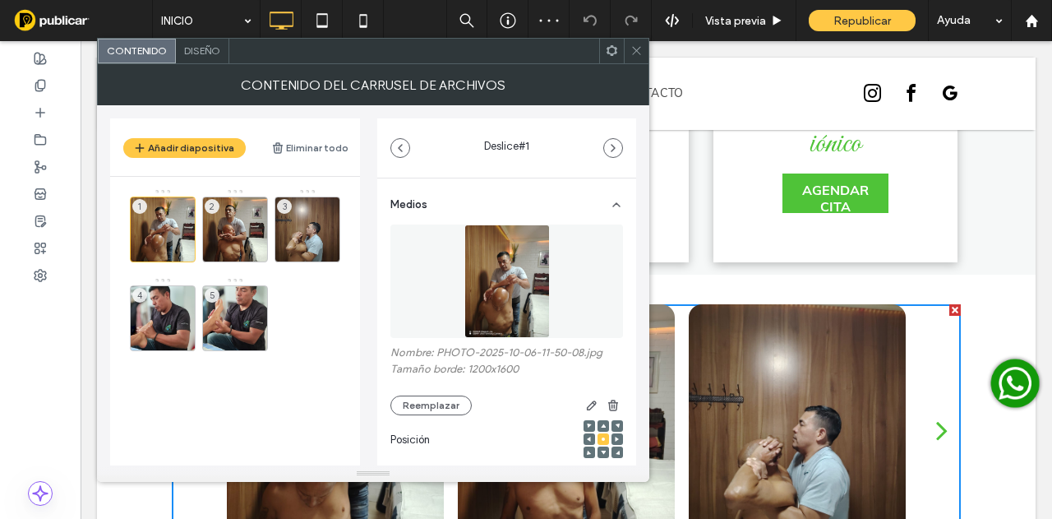
scroll to position [258, 0]
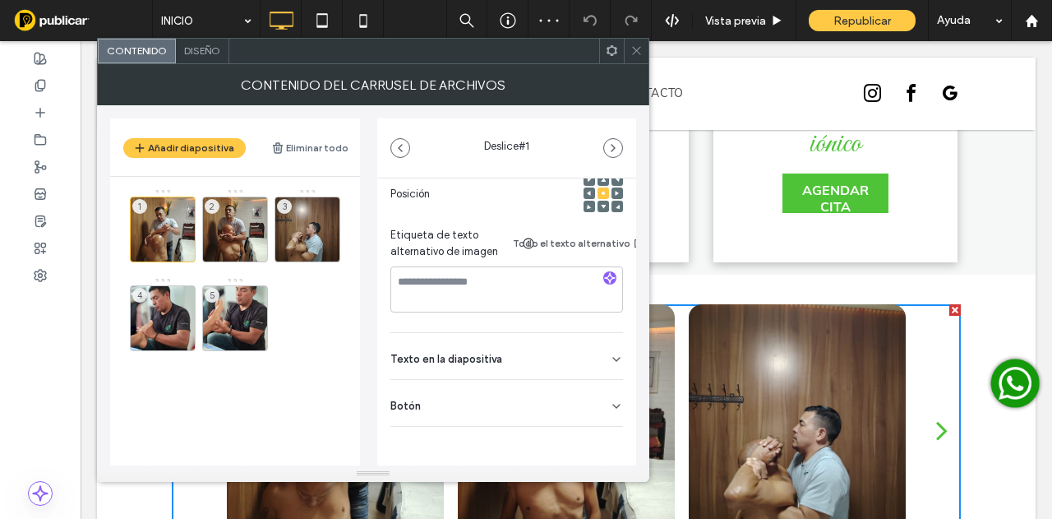
drag, startPoint x: 615, startPoint y: 387, endPoint x: 605, endPoint y: 386, distance: 9.9
click at [612, 387] on div "Medios Nombre: PHOTO-2025-10-06-11-50-08.jpg Tamaño borde: 1200x1600 Reemplazar…" at bounding box center [506, 229] width 259 height 593
click at [610, 400] on icon at bounding box center [616, 406] width 13 height 13
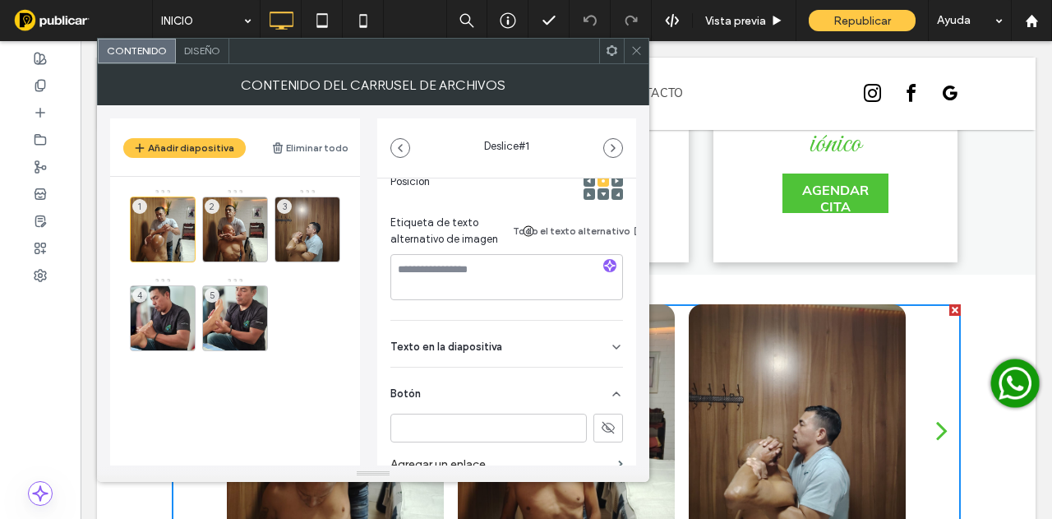
drag, startPoint x: 640, startPoint y: 58, endPoint x: 603, endPoint y: 106, distance: 60.5
click at [640, 58] on span at bounding box center [637, 51] width 12 height 25
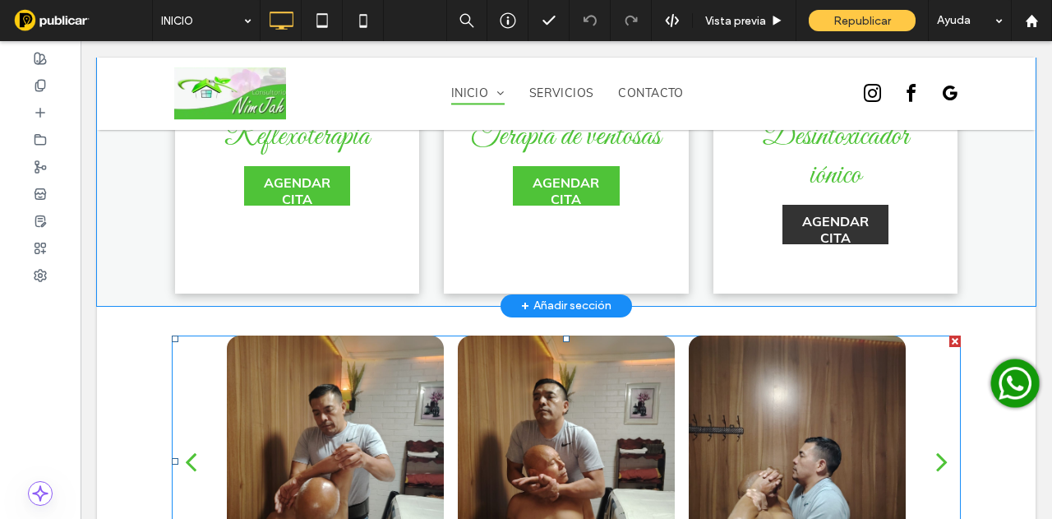
scroll to position [3371, 0]
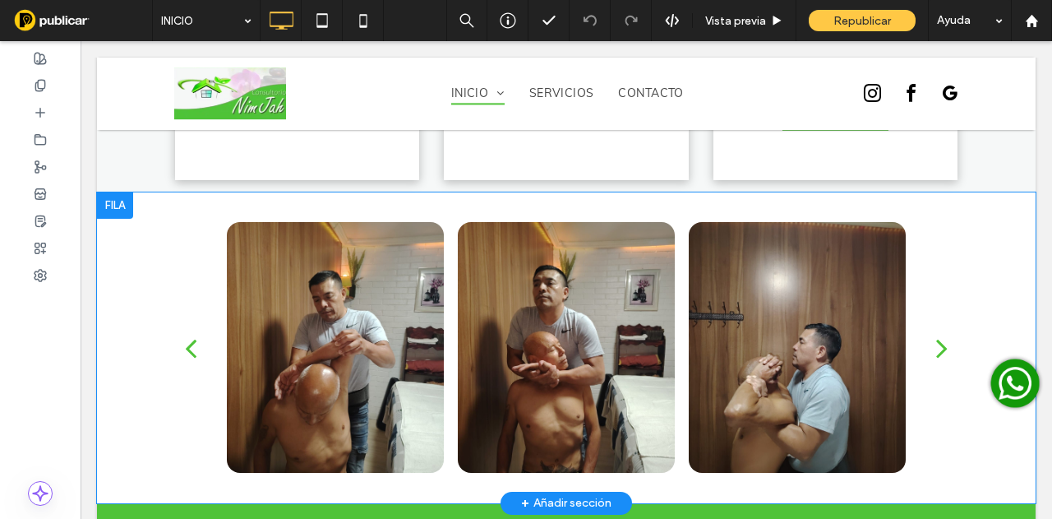
click at [566, 494] on div "+ Añadir sección" at bounding box center [566, 503] width 90 height 18
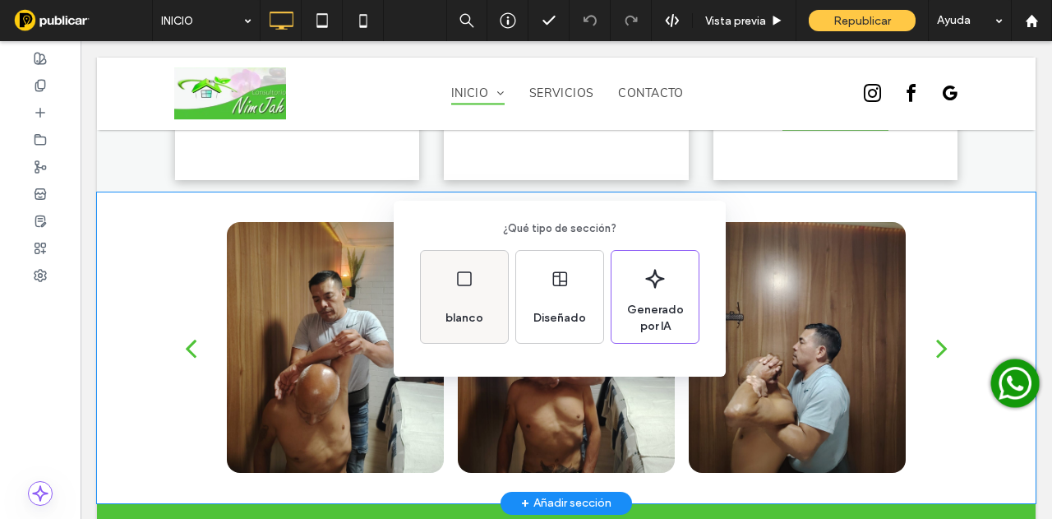
click at [441, 310] on span "blanco" at bounding box center [464, 318] width 51 height 16
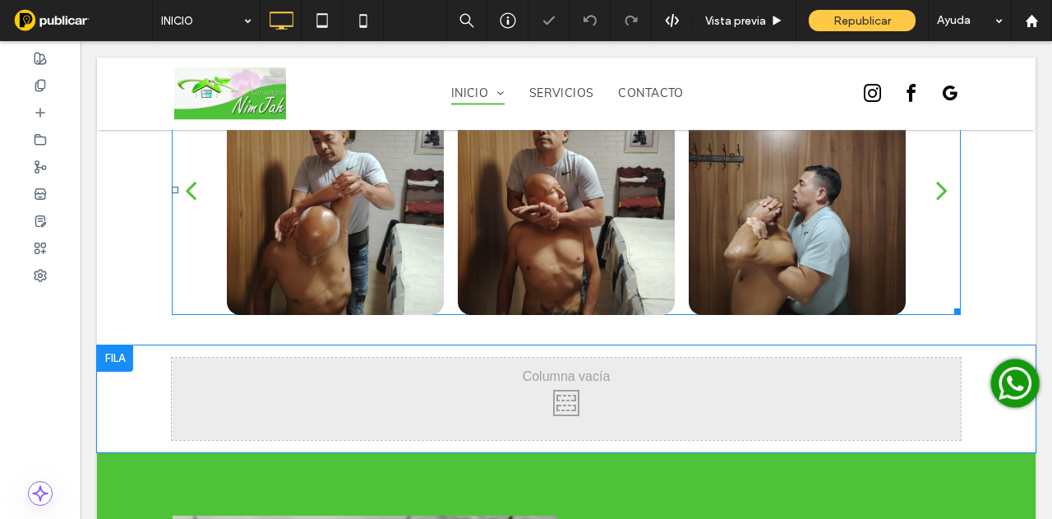
scroll to position [3535, 0]
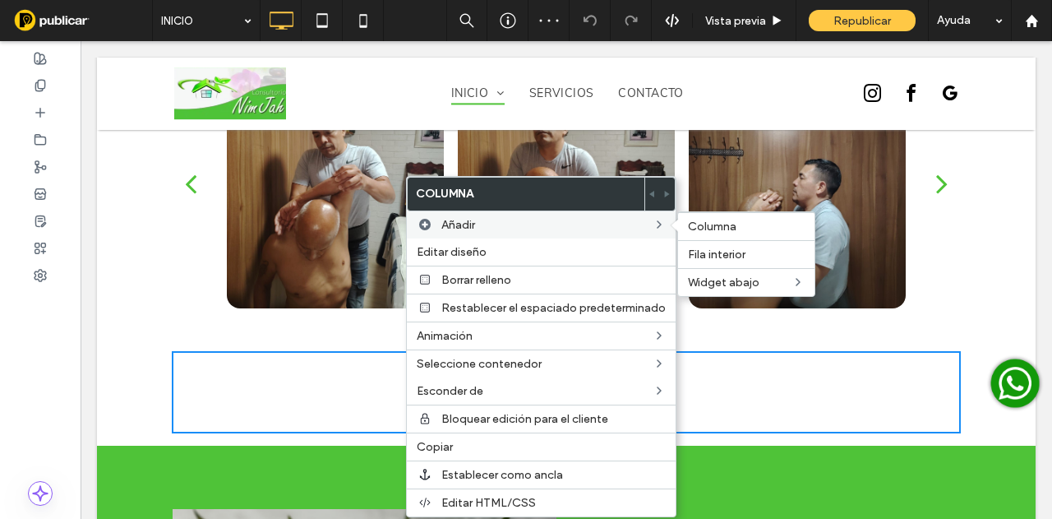
click at [489, 226] on label "Añadir" at bounding box center [546, 225] width 211 height 14
click at [695, 233] on div "Columna" at bounding box center [746, 226] width 136 height 28
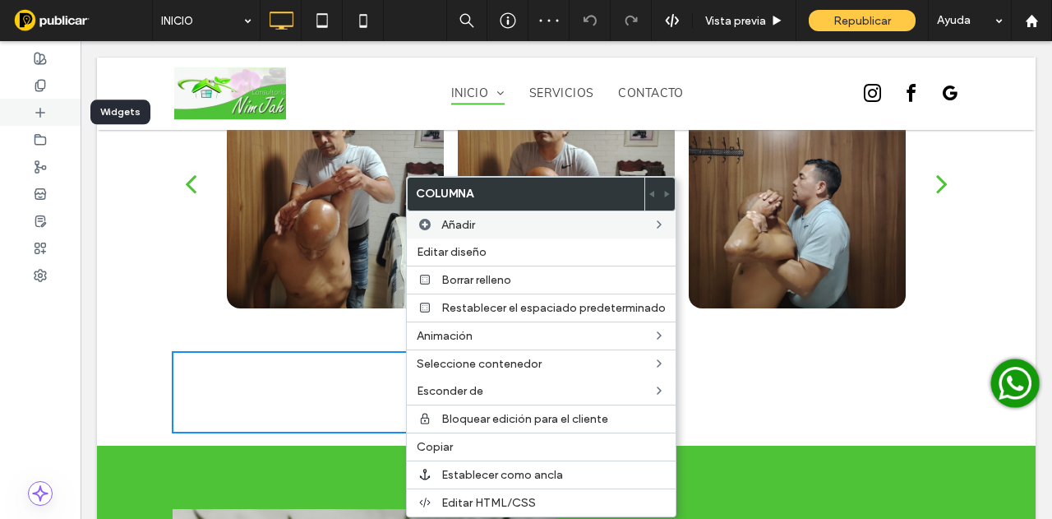
click at [43, 112] on use at bounding box center [40, 112] width 8 height 8
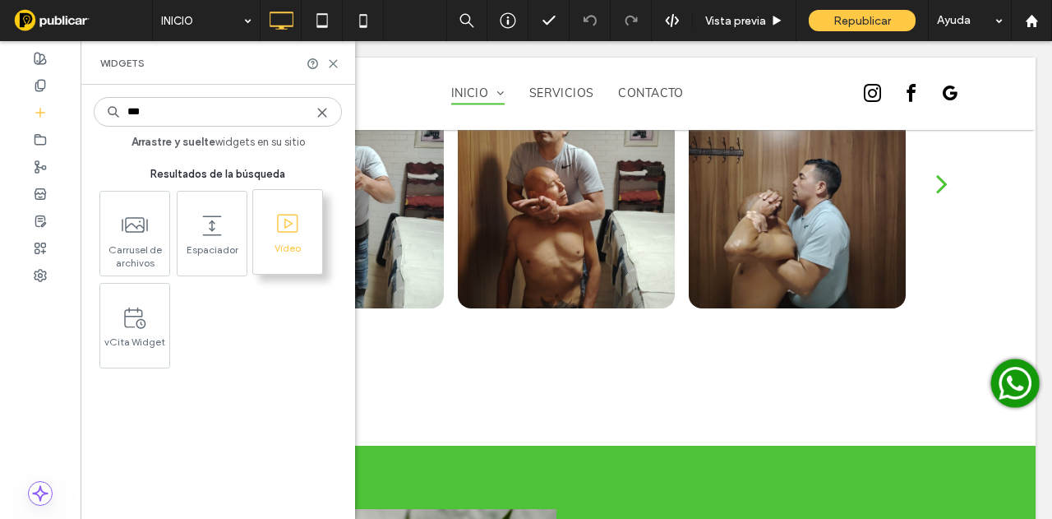
type input "***"
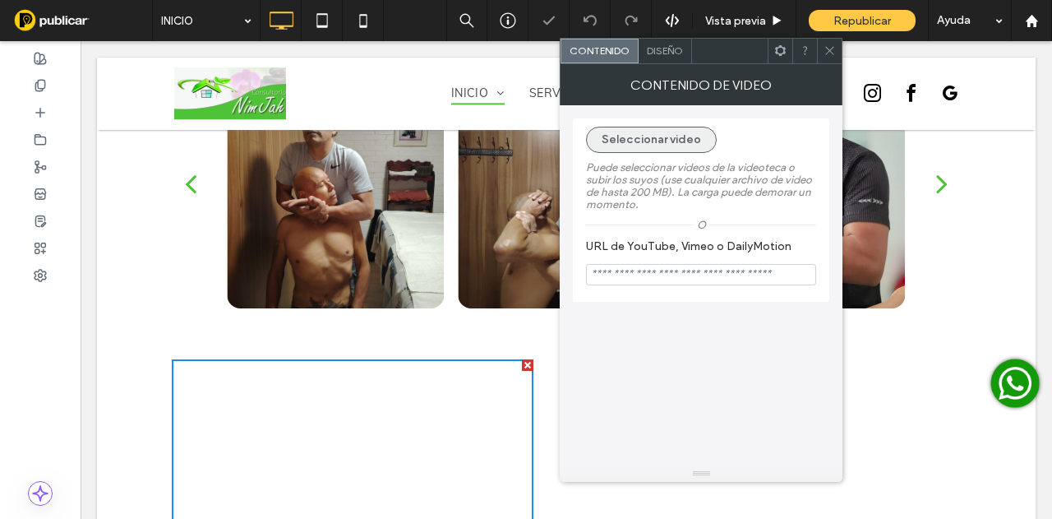
click at [681, 128] on button "Seleccionar video" at bounding box center [651, 140] width 131 height 26
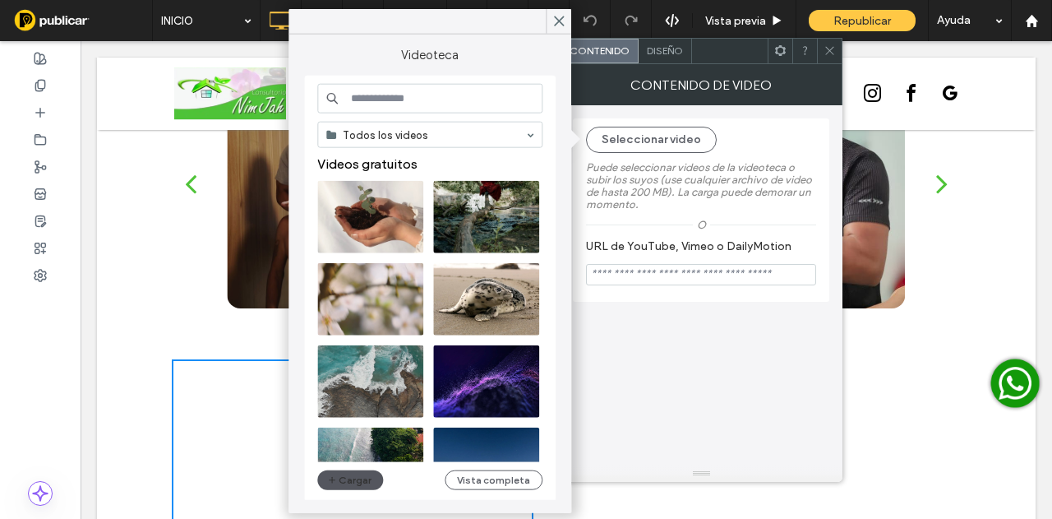
click at [345, 479] on button "Cargar" at bounding box center [350, 480] width 66 height 20
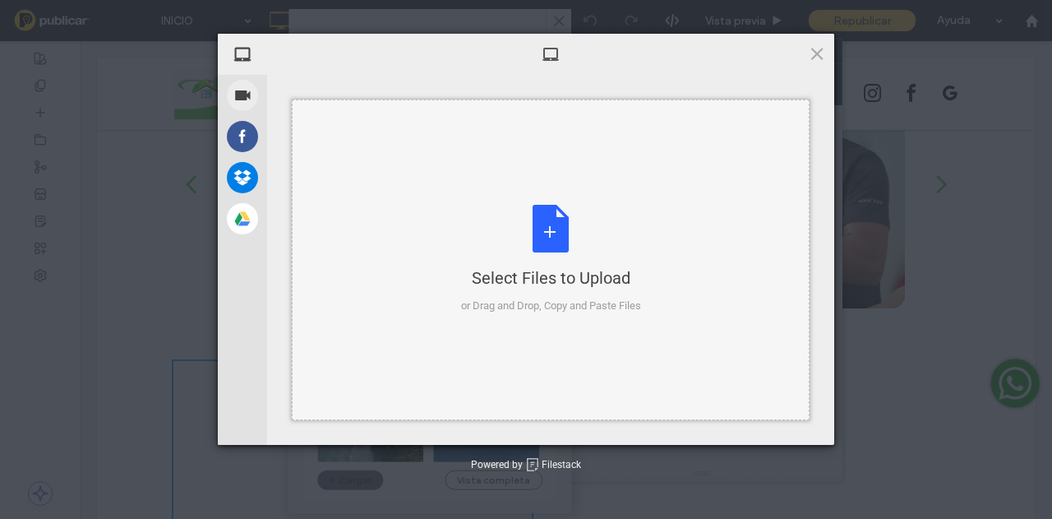
click at [544, 229] on div "Select Files to Upload or Drag and Drop, Copy and Paste Files" at bounding box center [551, 259] width 180 height 109
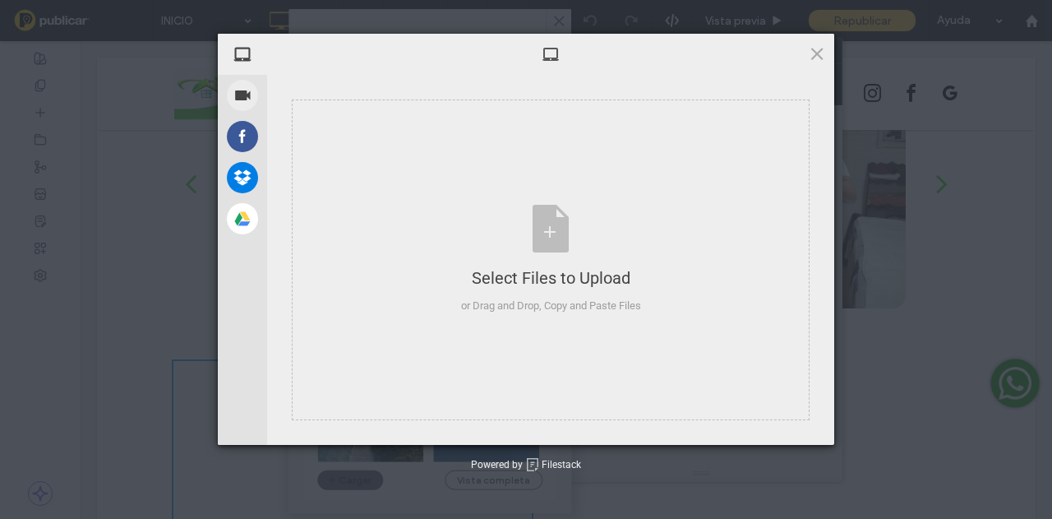
click at [820, 55] on span at bounding box center [817, 53] width 18 height 18
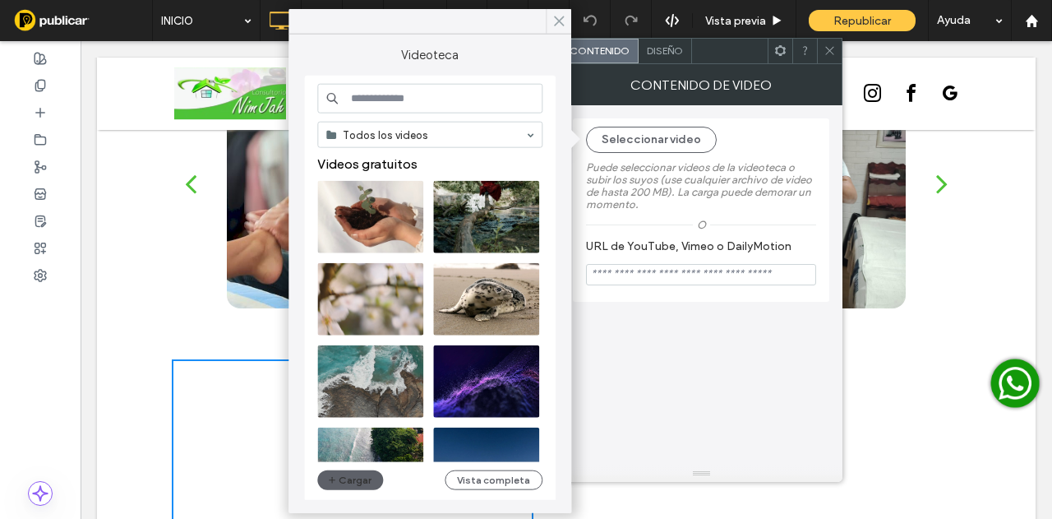
click at [556, 17] on use at bounding box center [559, 20] width 8 height 9
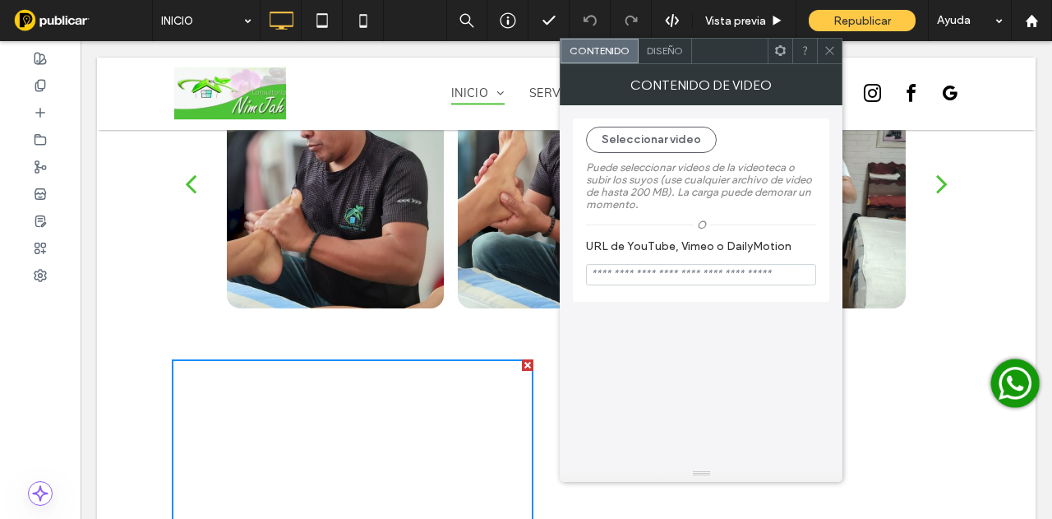
click at [838, 50] on div at bounding box center [829, 51] width 25 height 25
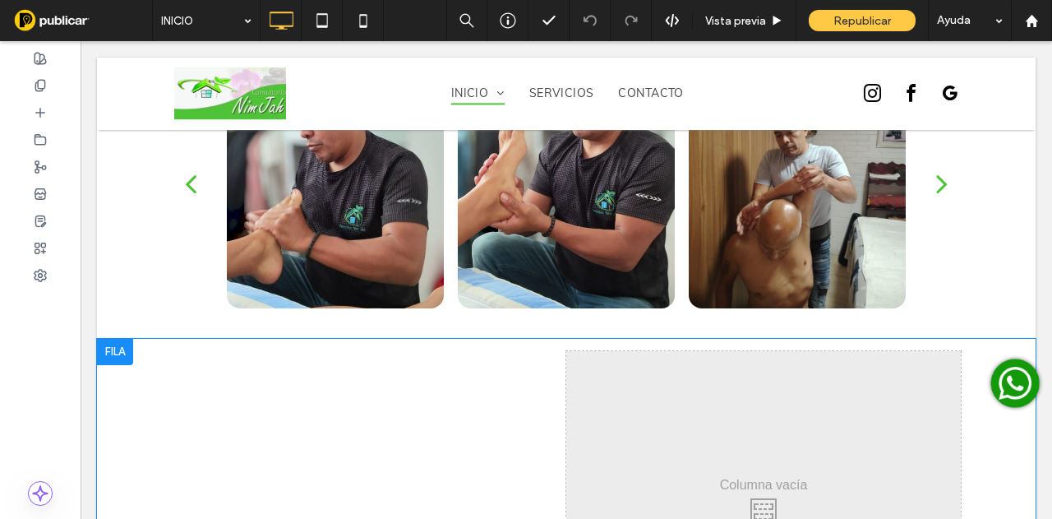
click at [122, 339] on div at bounding box center [115, 352] width 36 height 26
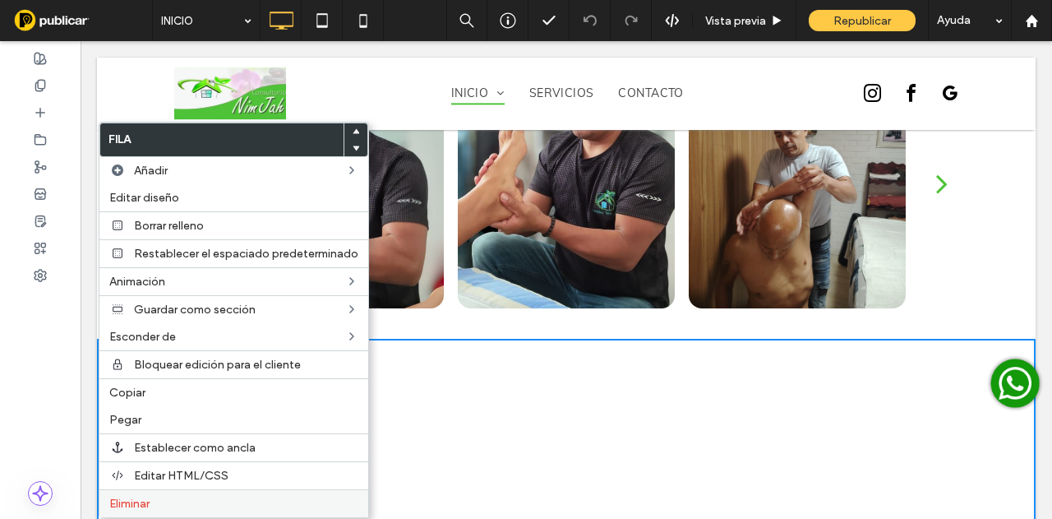
click at [173, 497] on label "Eliminar" at bounding box center [233, 504] width 249 height 14
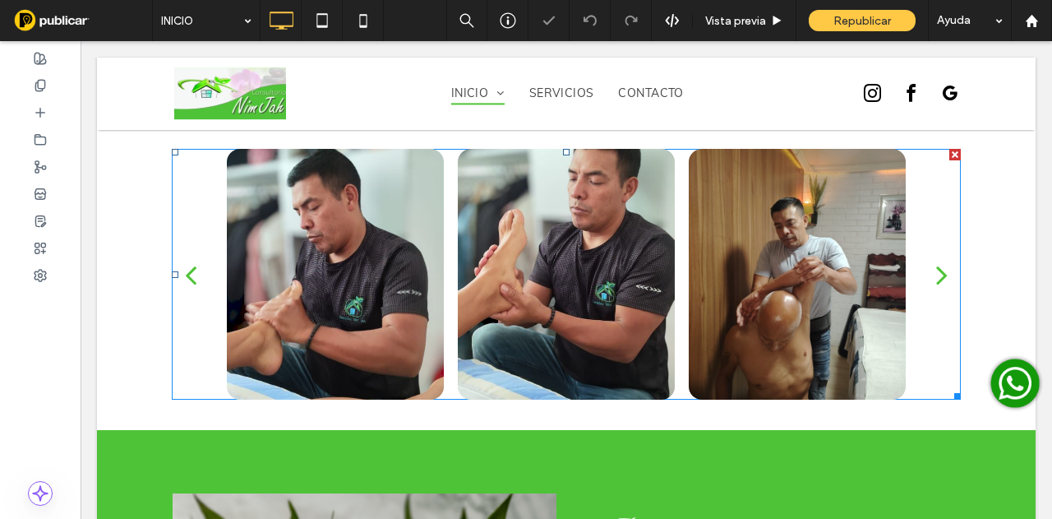
scroll to position [3371, 0]
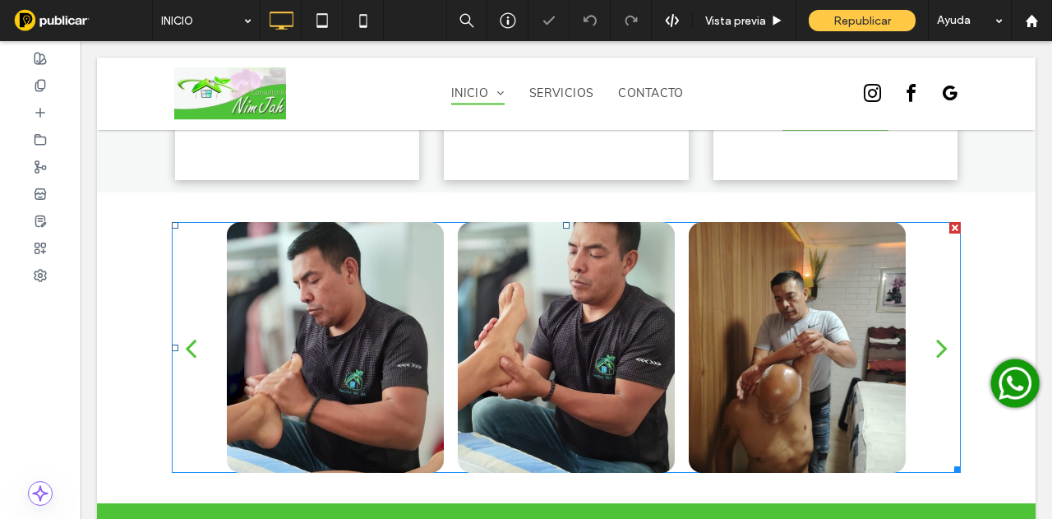
click at [492, 423] on div at bounding box center [566, 435] width 217 height 25
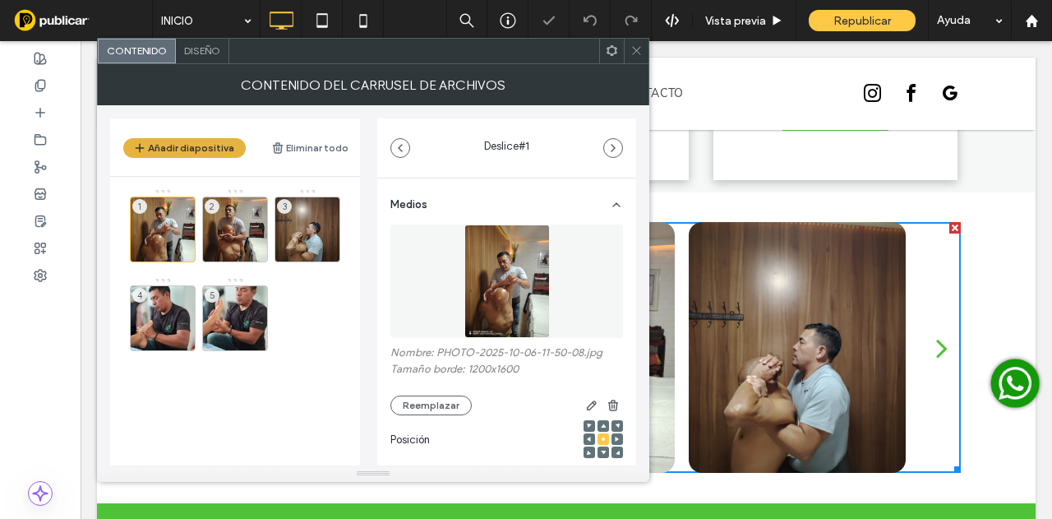
click at [212, 152] on button "Añadir diapositiva" at bounding box center [184, 148] width 122 height 20
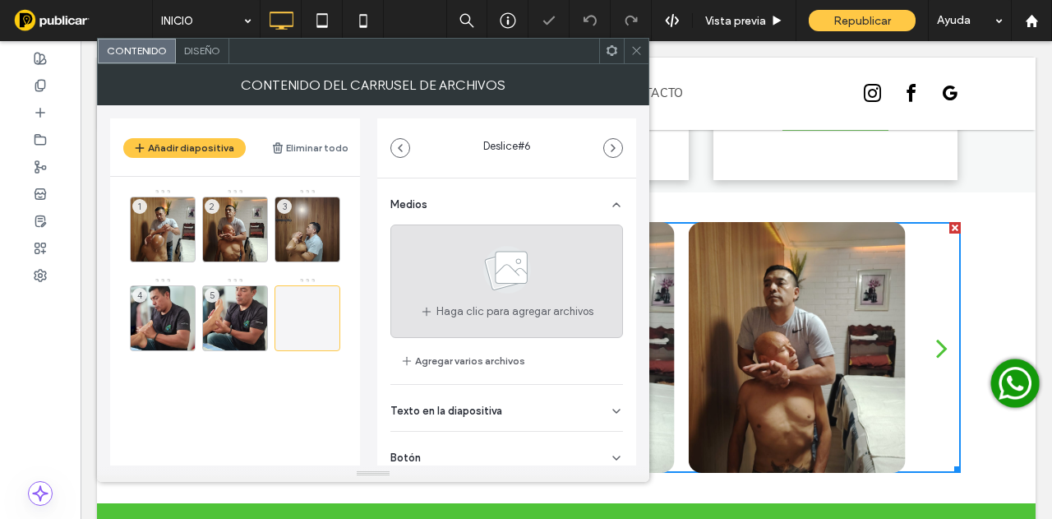
click at [508, 307] on span "Haga clic para agregar archivos" at bounding box center [515, 311] width 157 height 16
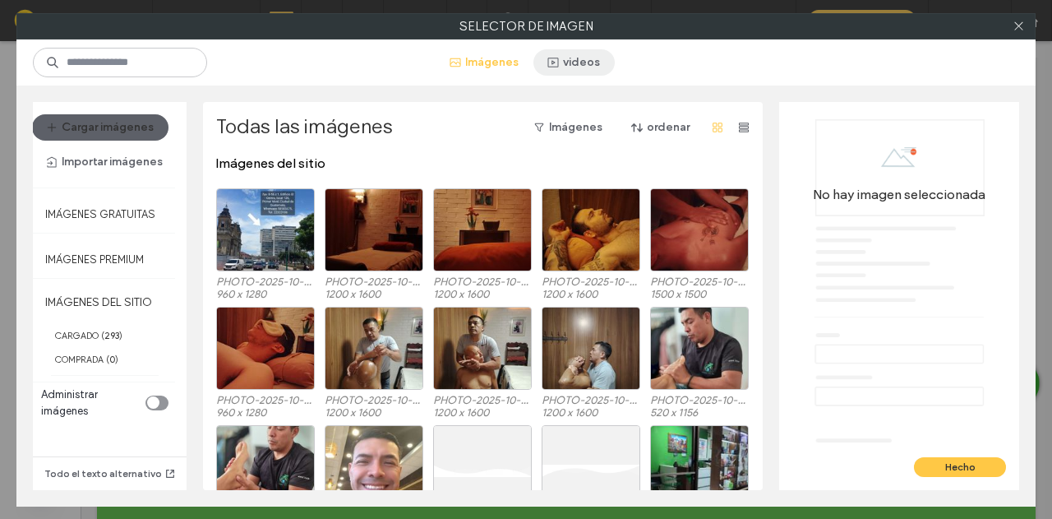
click at [587, 53] on button "videos" at bounding box center [574, 62] width 81 height 26
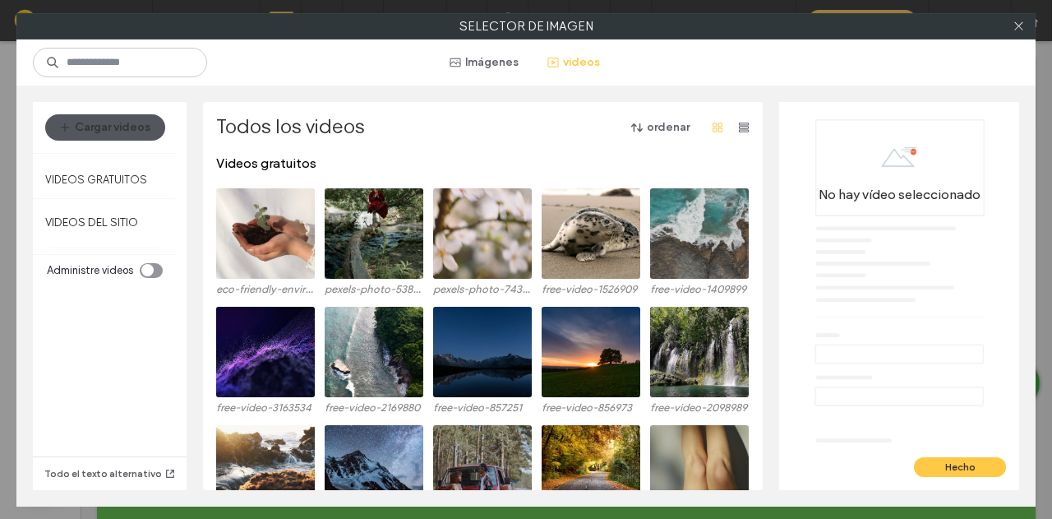
click at [120, 127] on button "Cargar videos" at bounding box center [105, 127] width 120 height 26
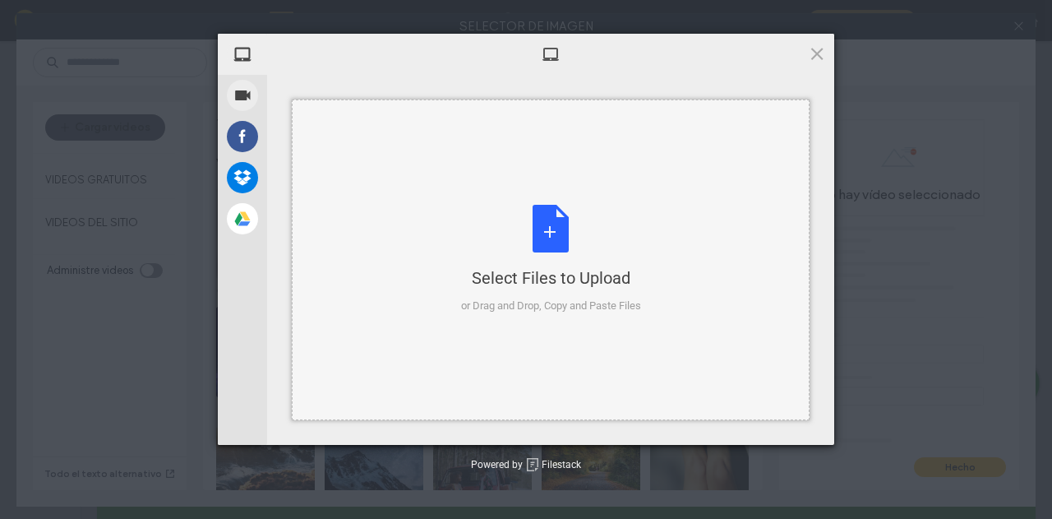
click at [558, 273] on div "Select Files to Upload" at bounding box center [551, 277] width 180 height 23
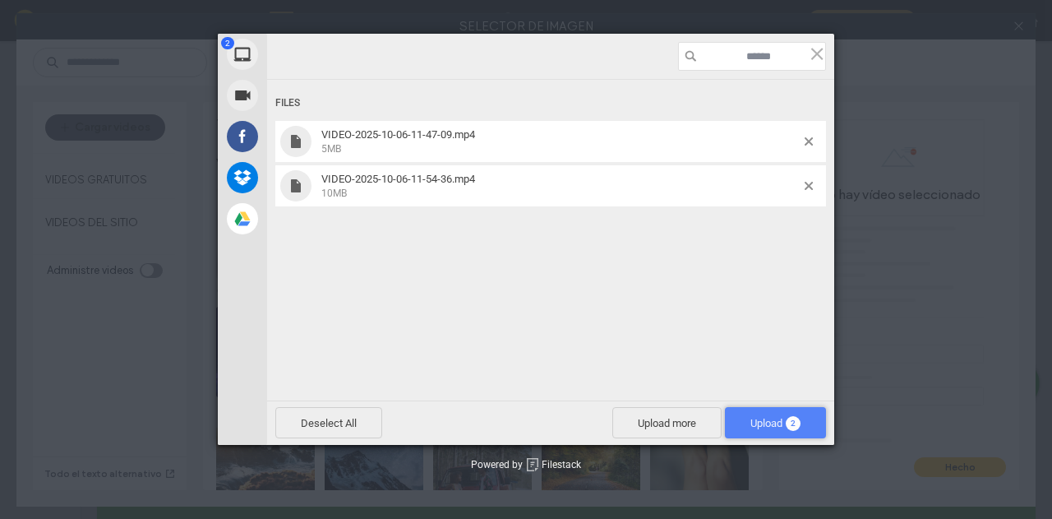
click at [798, 417] on span "Upload 2" at bounding box center [776, 423] width 50 height 12
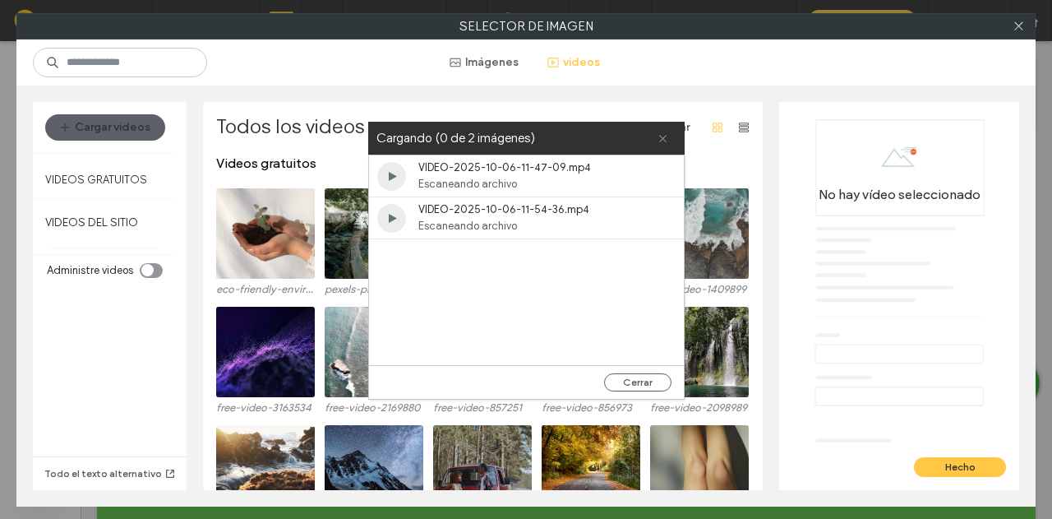
click at [661, 137] on icon at bounding box center [663, 138] width 11 height 11
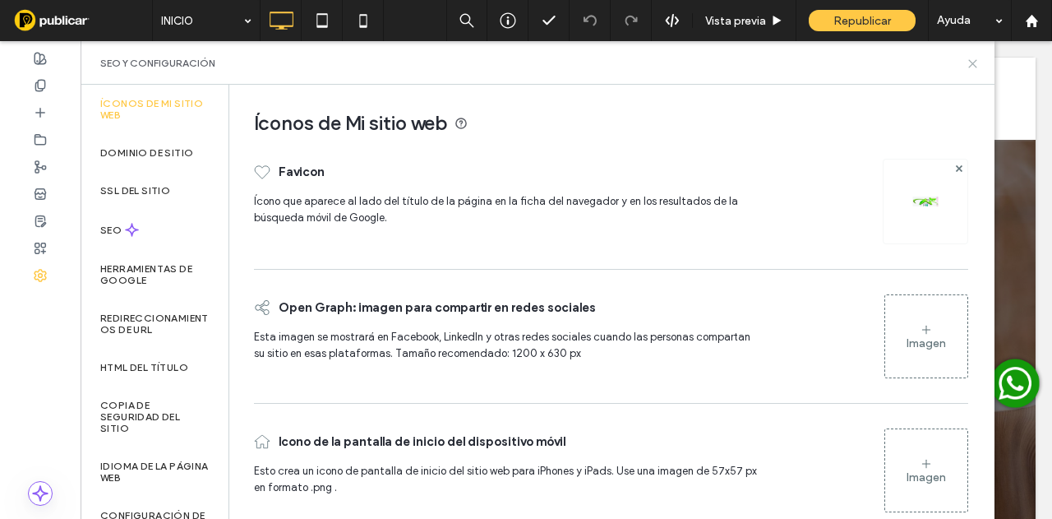
click at [975, 68] on icon at bounding box center [973, 64] width 12 height 12
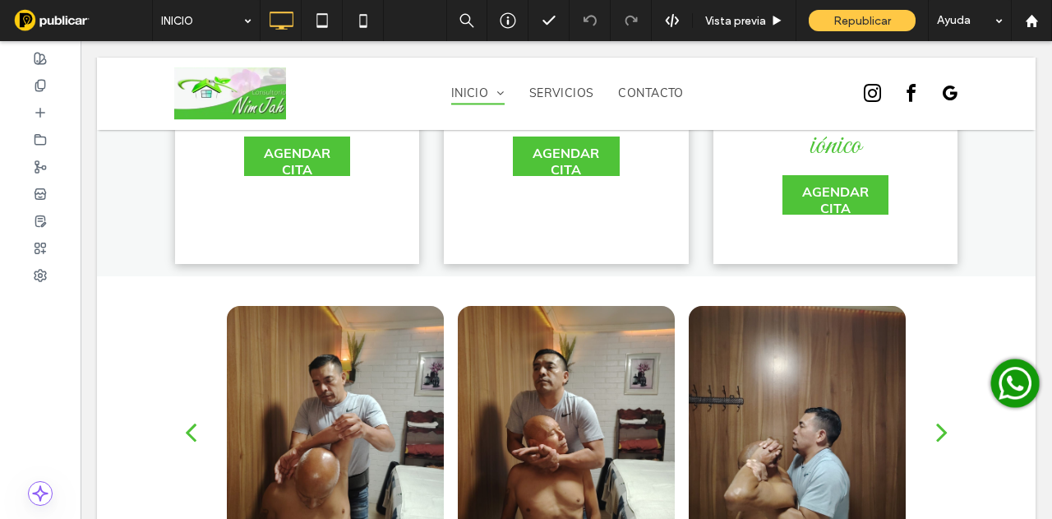
scroll to position [3206, 0]
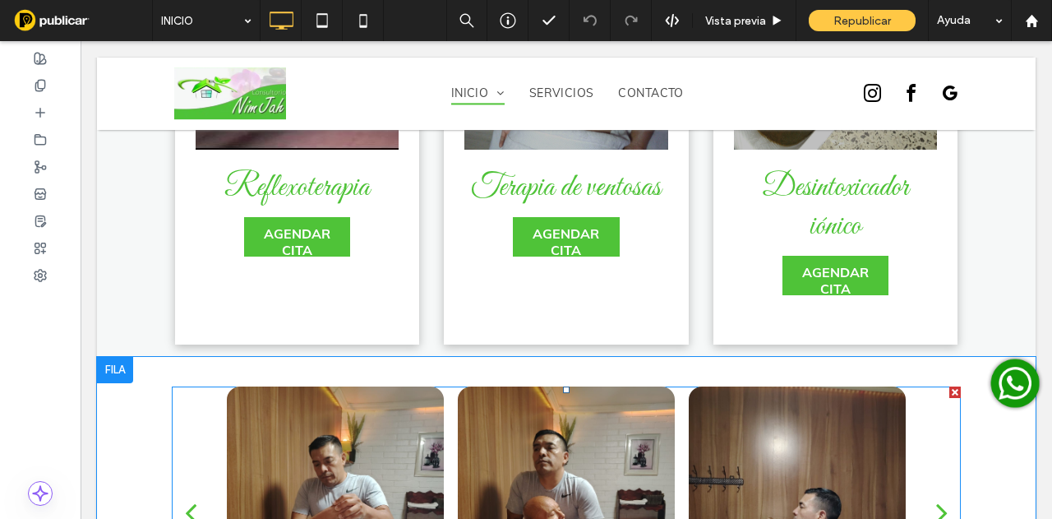
click at [540, 417] on div at bounding box center [566, 511] width 217 height 251
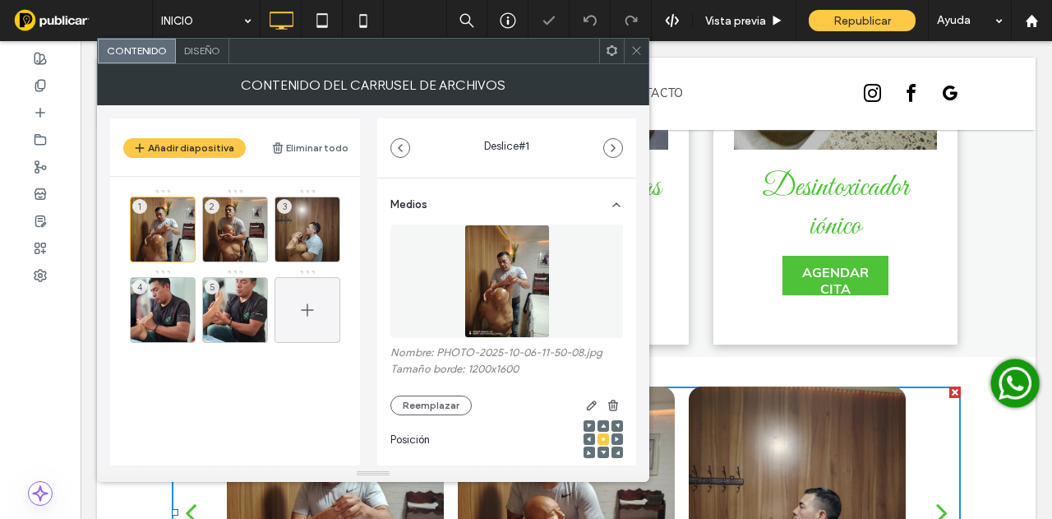
click at [298, 305] on icon at bounding box center [308, 310] width 20 height 20
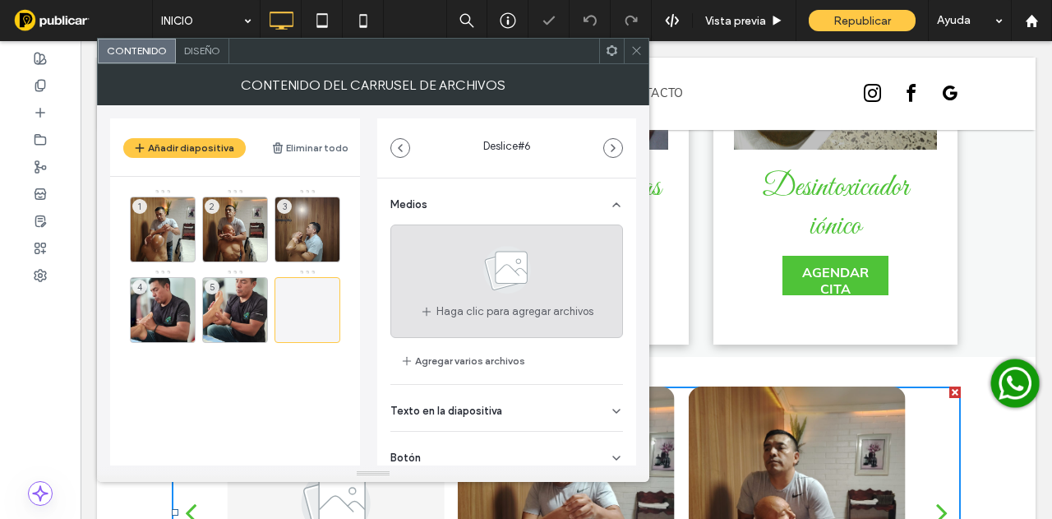
click at [455, 270] on div "Haga clic para agregar archivos" at bounding box center [506, 280] width 233 height 113
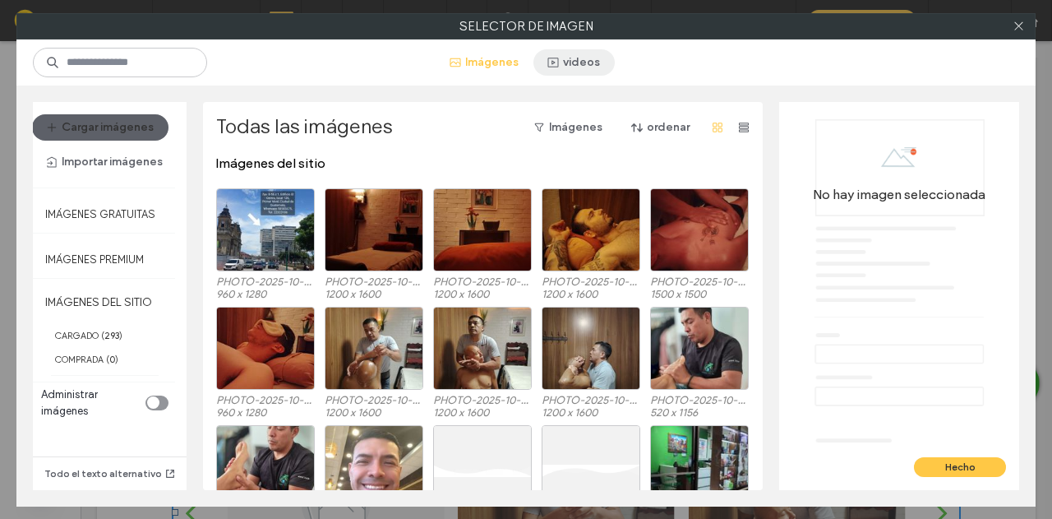
click at [603, 65] on button "videos" at bounding box center [574, 62] width 81 height 26
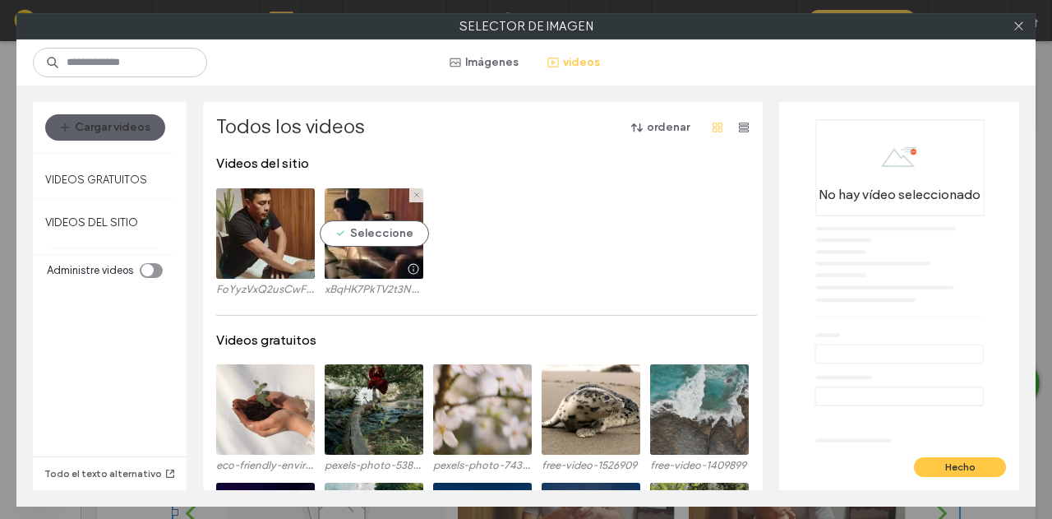
click at [362, 233] on video at bounding box center [374, 233] width 99 height 90
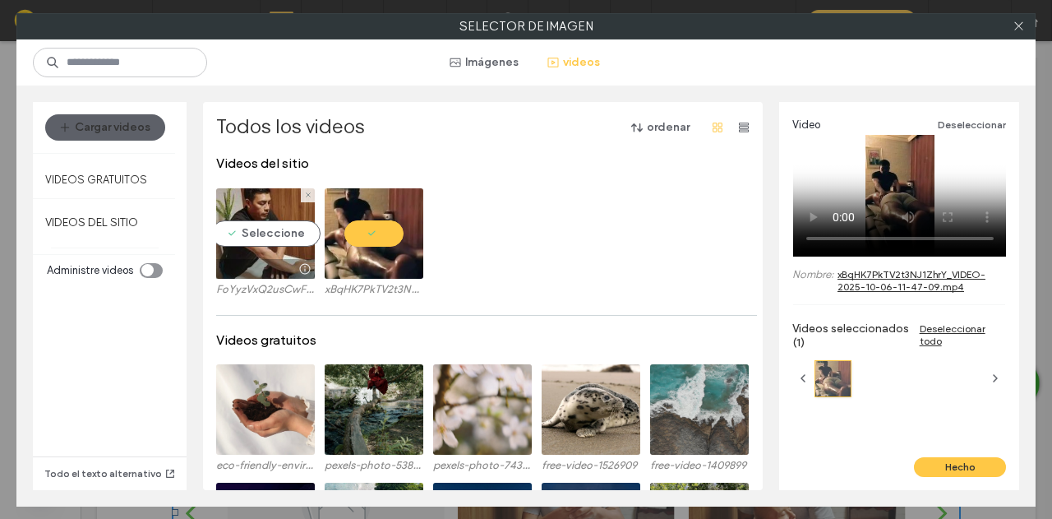
click at [262, 235] on video at bounding box center [265, 233] width 99 height 90
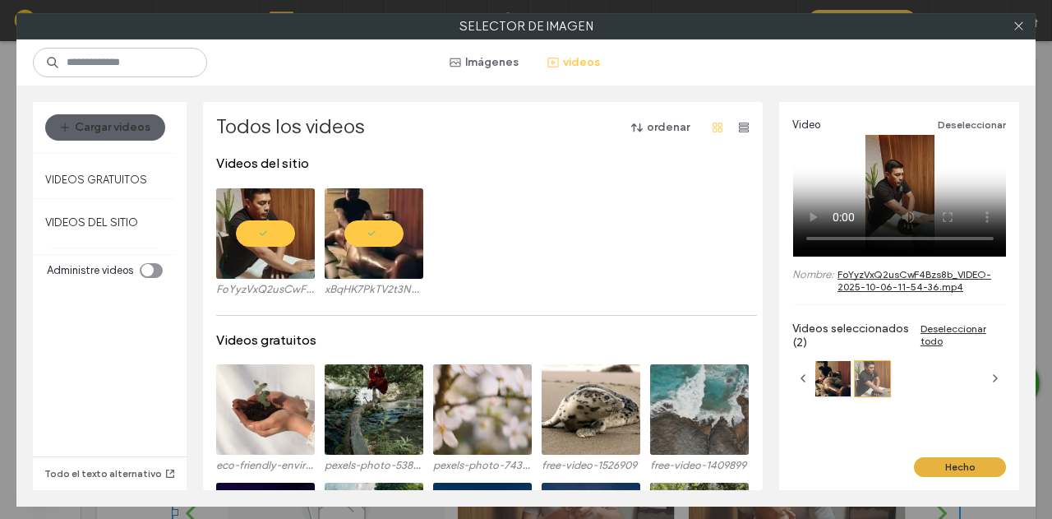
click at [944, 473] on button "Hecho" at bounding box center [960, 467] width 92 height 20
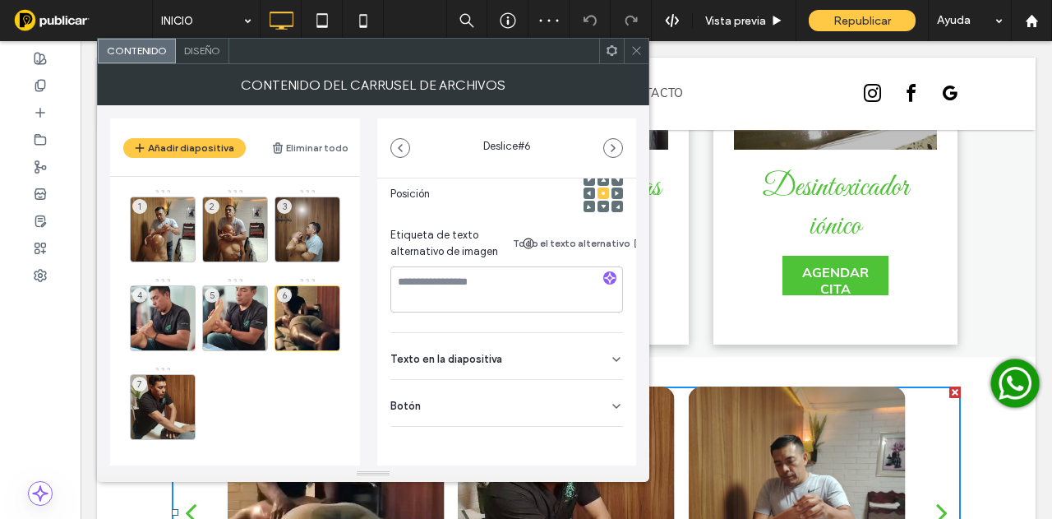
click at [517, 386] on div "Botón" at bounding box center [506, 403] width 233 height 46
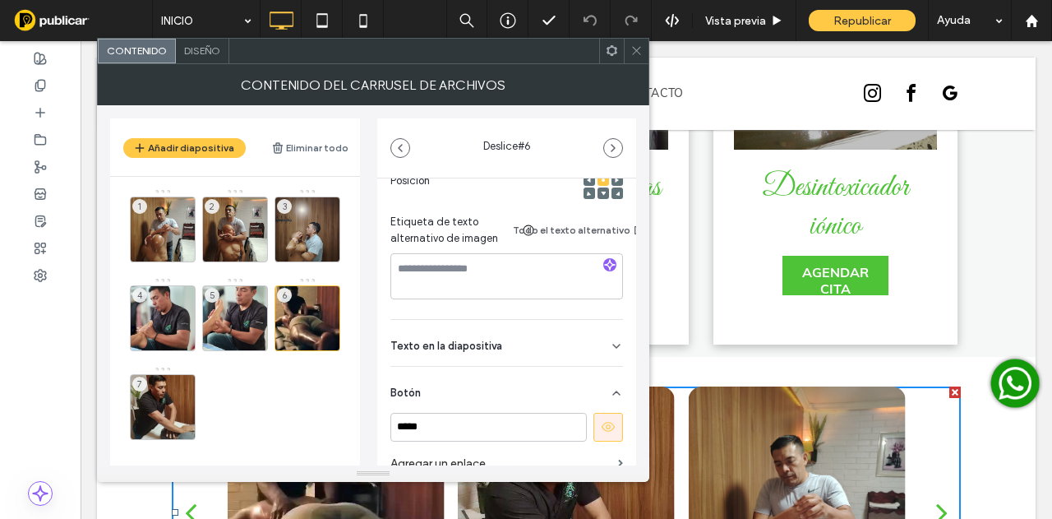
click at [602, 427] on use at bounding box center [608, 427] width 13 height 10
click at [609, 144] on icon "button" at bounding box center [613, 147] width 13 height 13
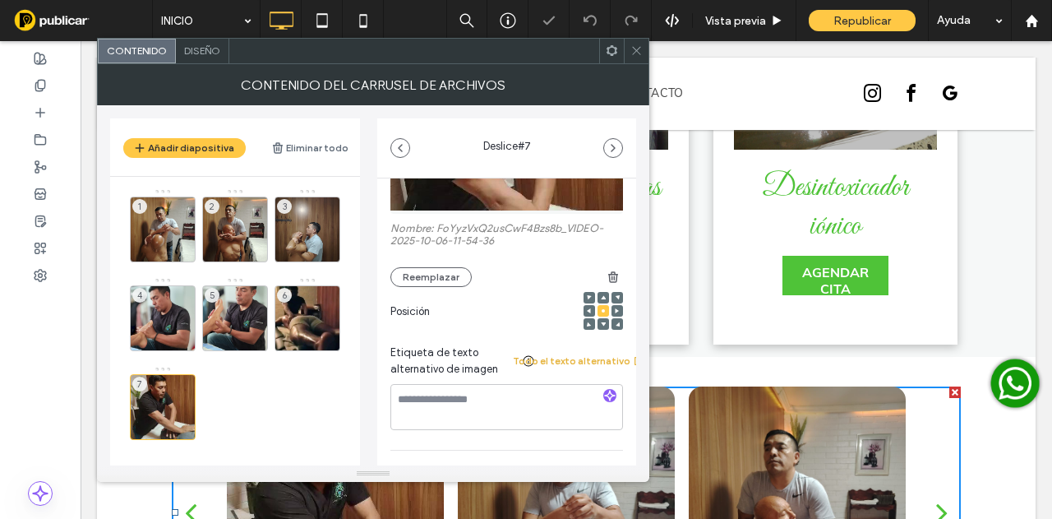
scroll to position [164, 0]
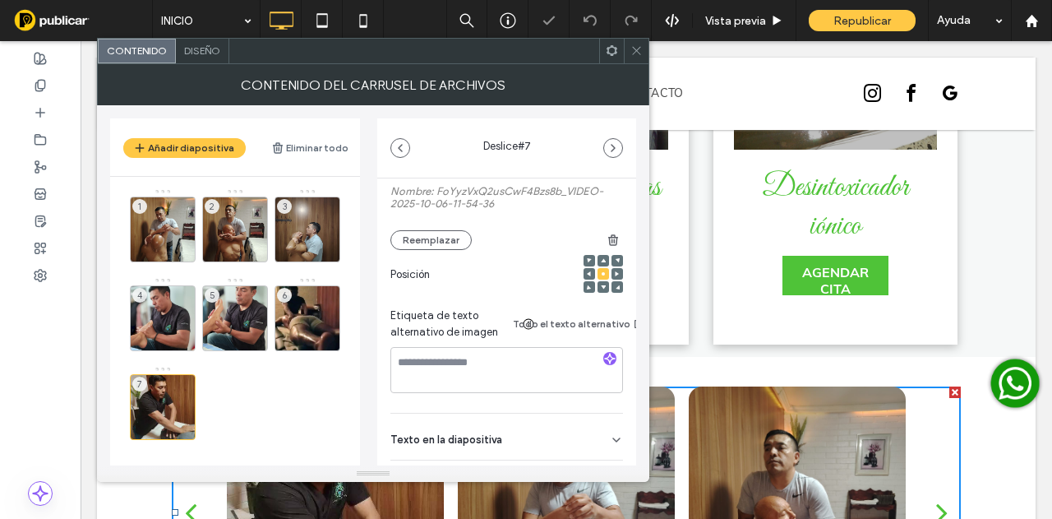
click at [610, 441] on icon at bounding box center [616, 439] width 13 height 13
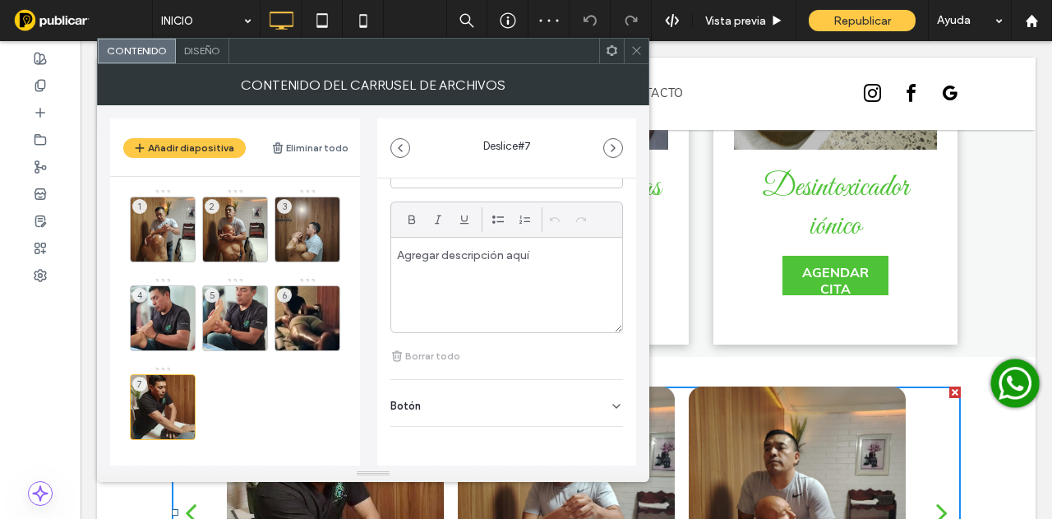
click at [591, 396] on div "Botón" at bounding box center [506, 403] width 233 height 46
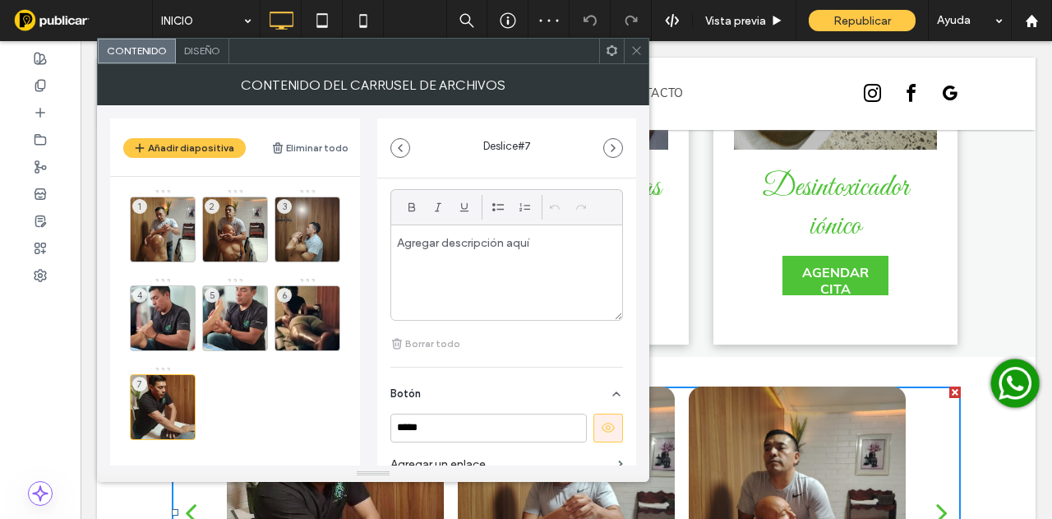
click at [603, 427] on icon at bounding box center [608, 427] width 15 height 15
click at [617, 146] on icon "button" at bounding box center [613, 147] width 13 height 13
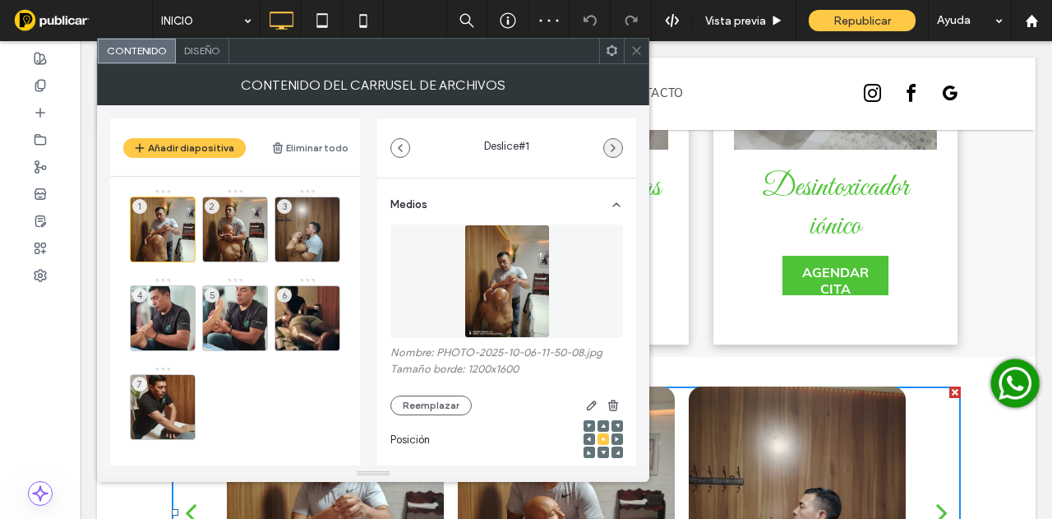
click at [614, 147] on use "button" at bounding box center [613, 148] width 3 height 7
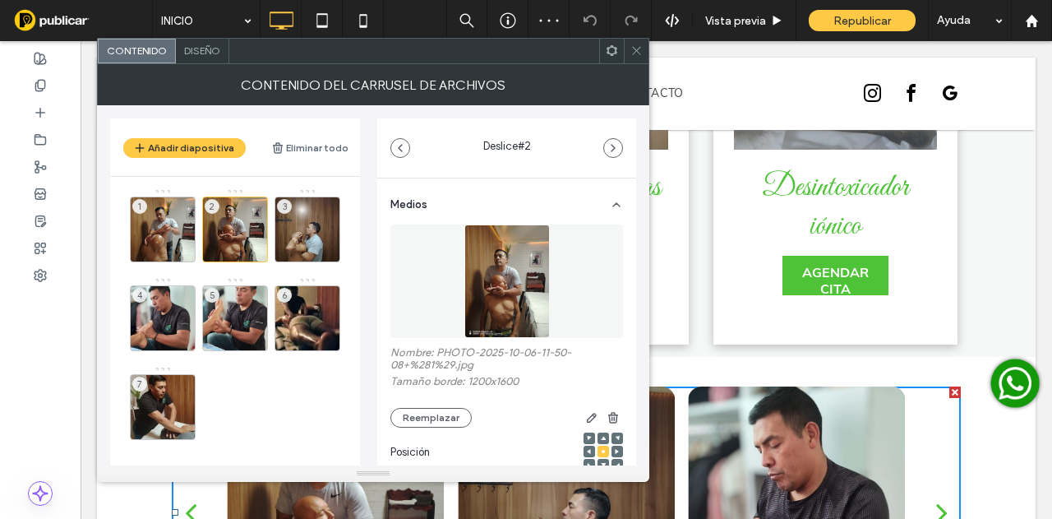
scroll to position [247, 0]
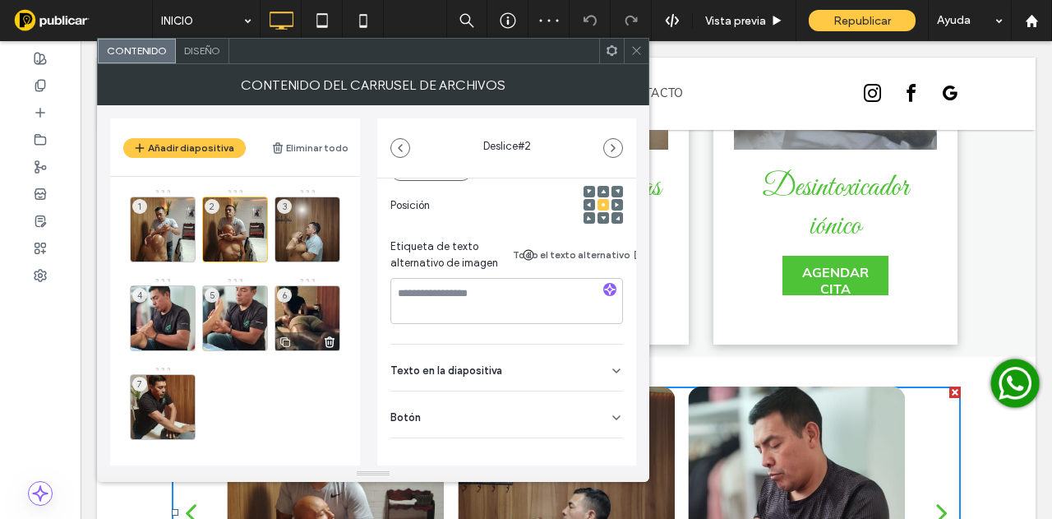
click at [286, 303] on div "6" at bounding box center [308, 318] width 66 height 66
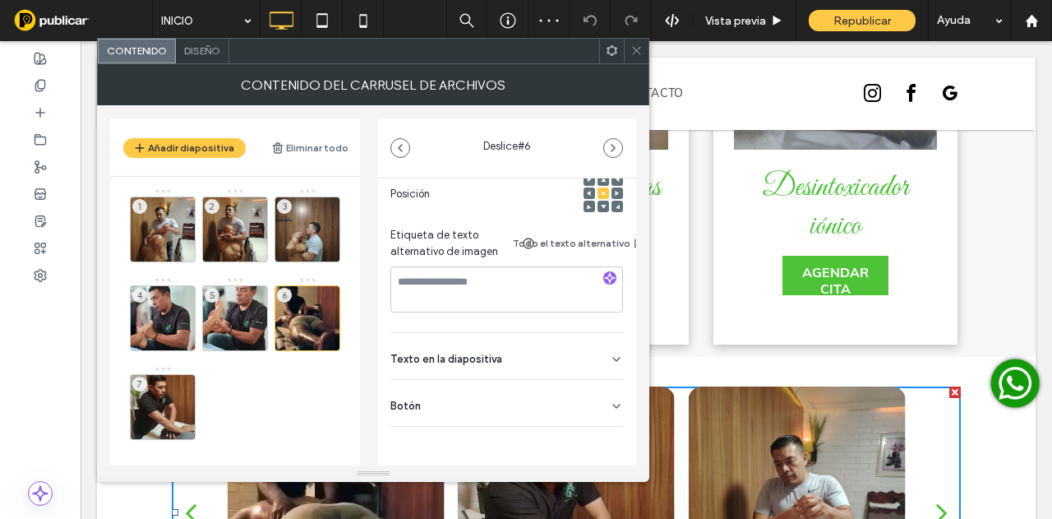
click at [531, 394] on div "Botón" at bounding box center [506, 403] width 233 height 46
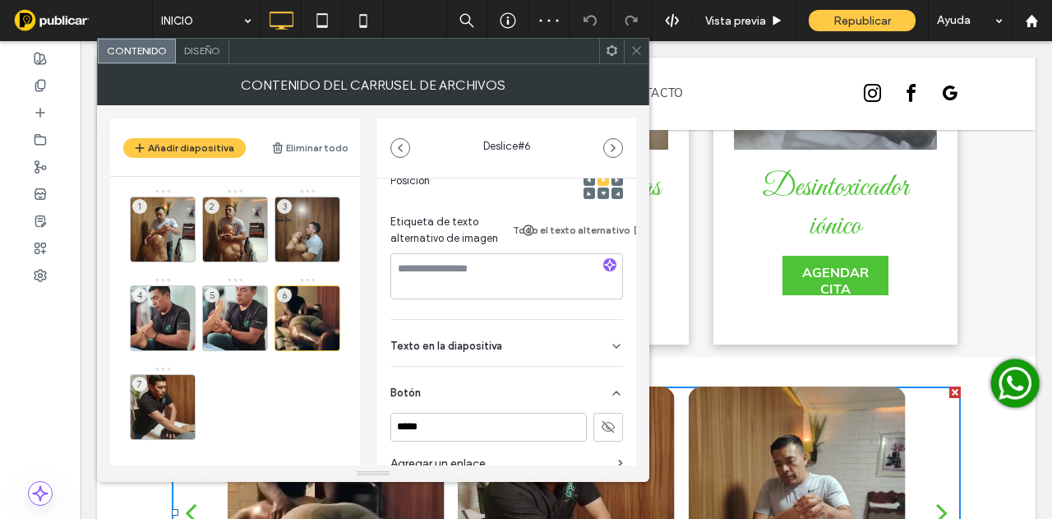
scroll to position [258, 0]
click at [612, 141] on icon "button" at bounding box center [613, 147] width 13 height 13
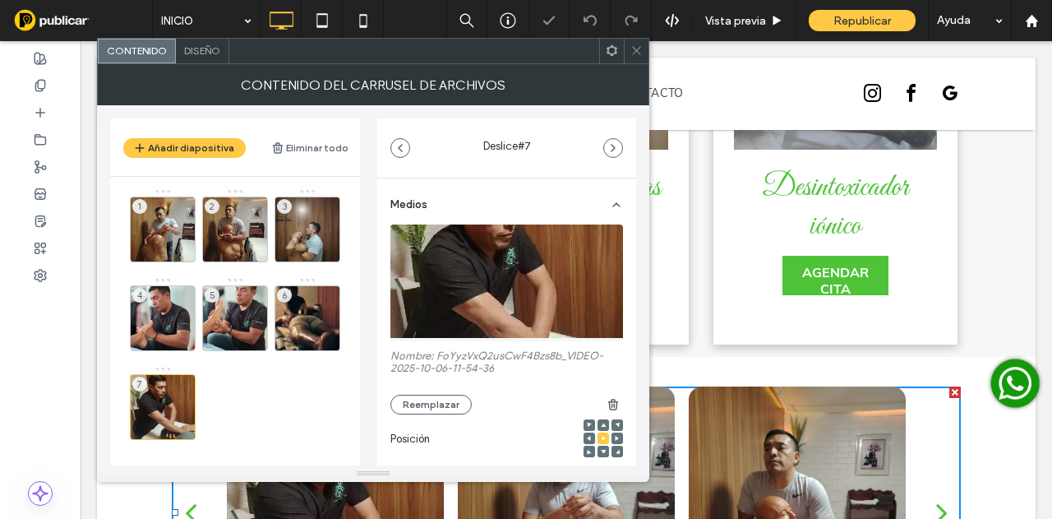
scroll to position [247, 0]
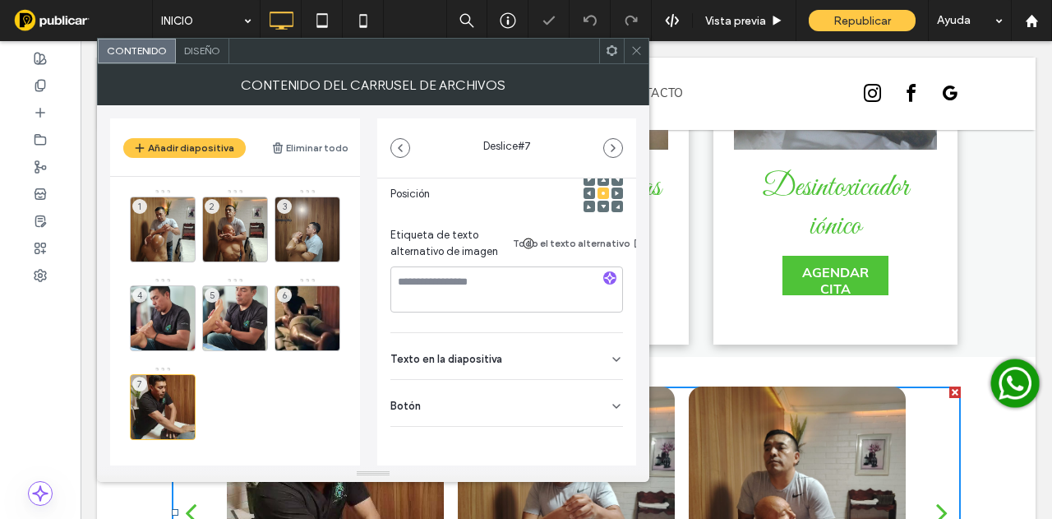
click at [598, 404] on div "Botón" at bounding box center [506, 403] width 233 height 46
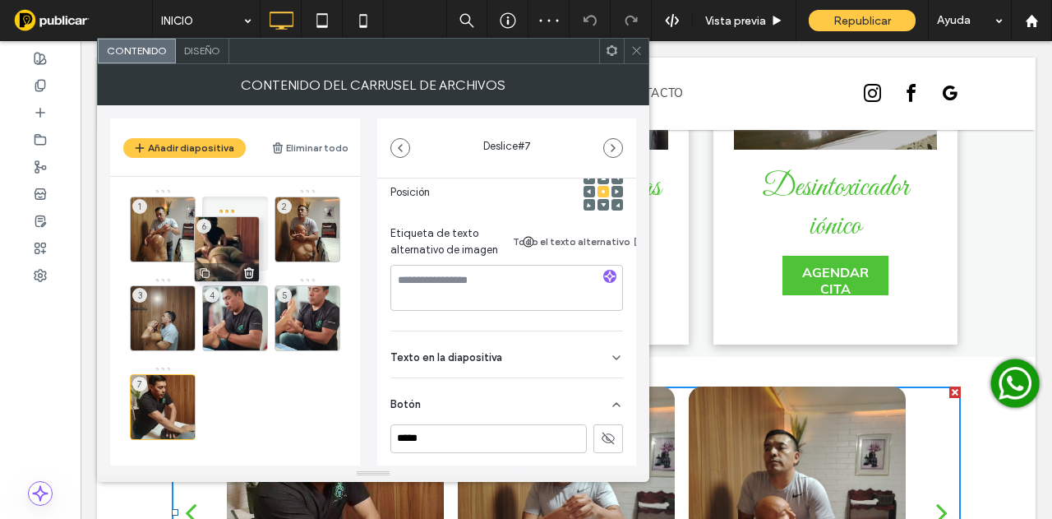
drag, startPoint x: 299, startPoint y: 298, endPoint x: 224, endPoint y: 224, distance: 105.2
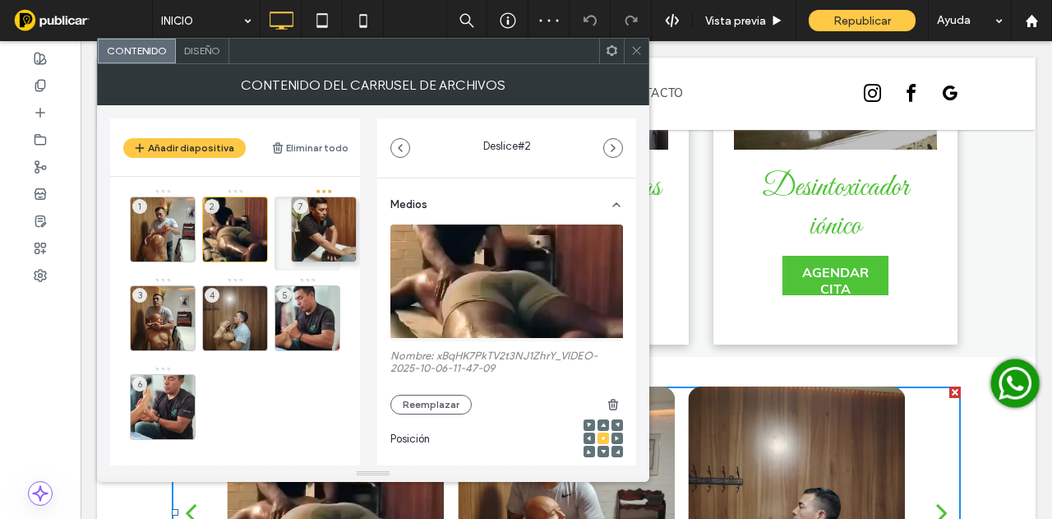
drag, startPoint x: 166, startPoint y: 399, endPoint x: 321, endPoint y: 233, distance: 227.4
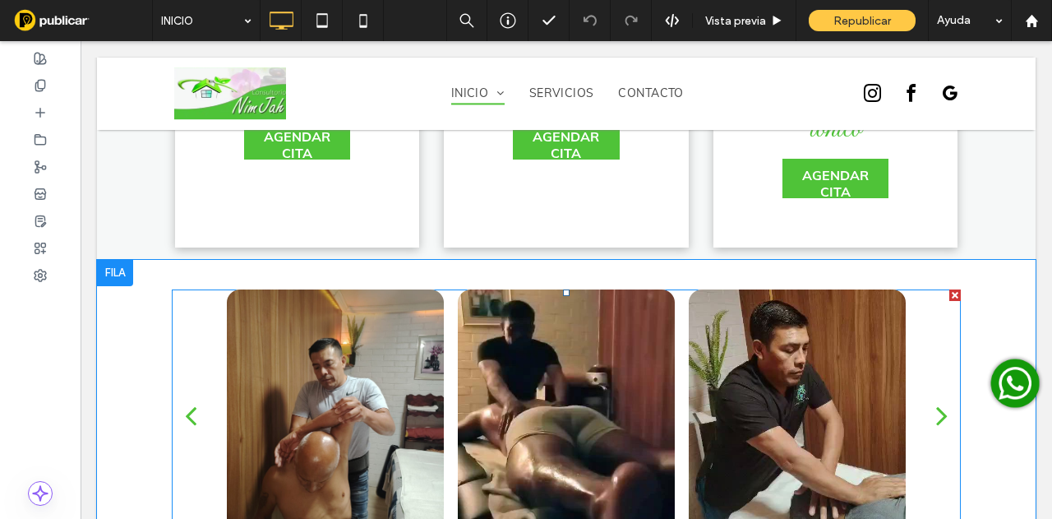
scroll to position [3288, 0]
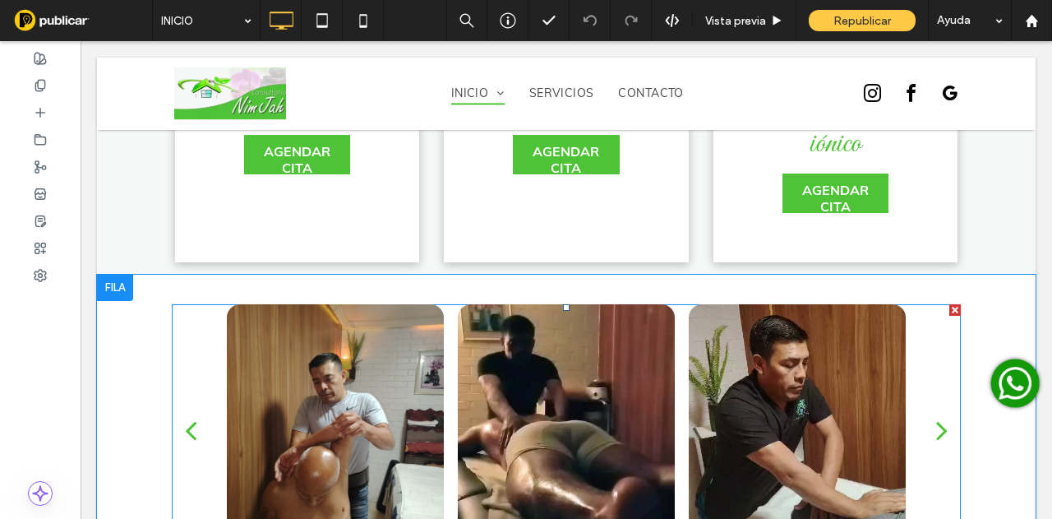
click at [620, 366] on div at bounding box center [566, 429] width 217 height 251
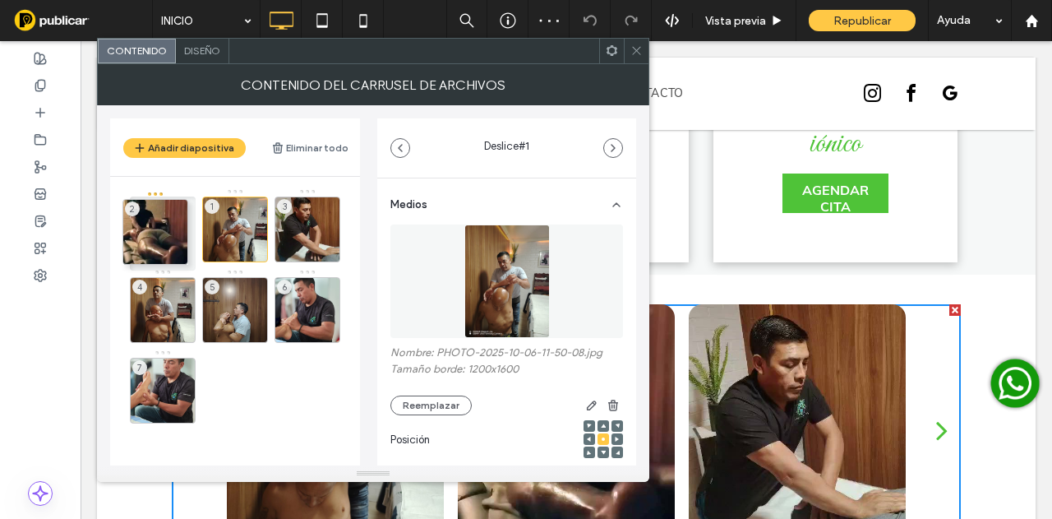
drag, startPoint x: 238, startPoint y: 213, endPoint x: 161, endPoint y: 216, distance: 77.3
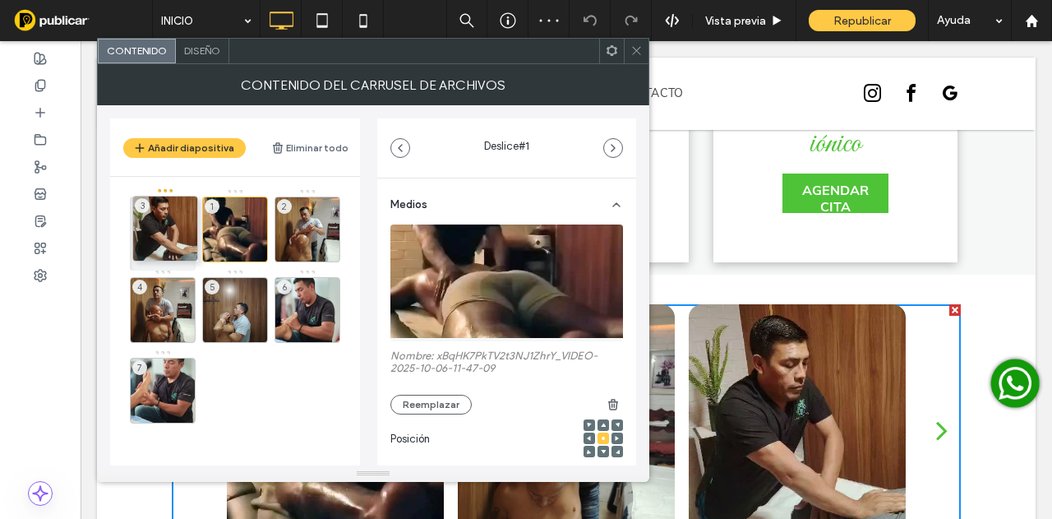
drag, startPoint x: 307, startPoint y: 222, endPoint x: 164, endPoint y: 221, distance: 143.9
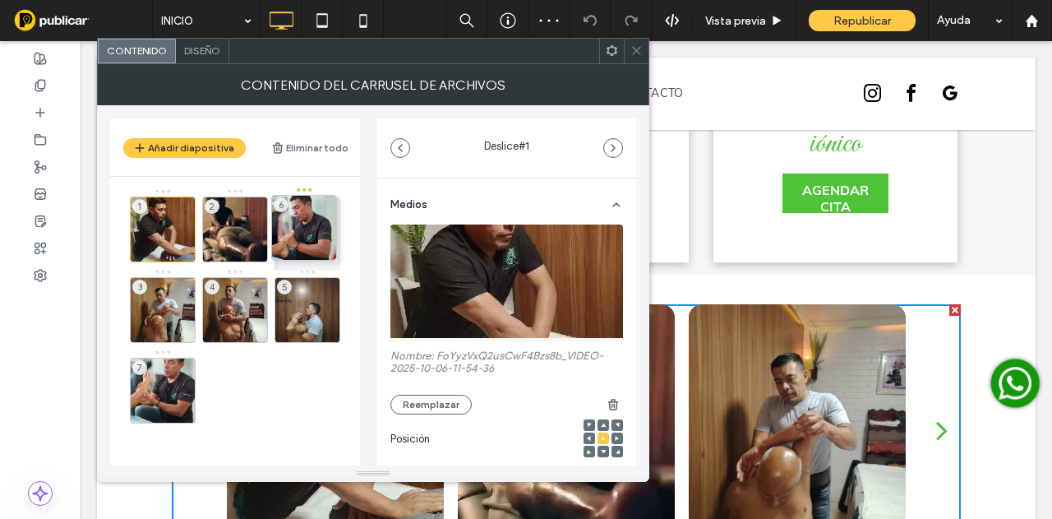
drag, startPoint x: 306, startPoint y: 308, endPoint x: 307, endPoint y: 228, distance: 80.6
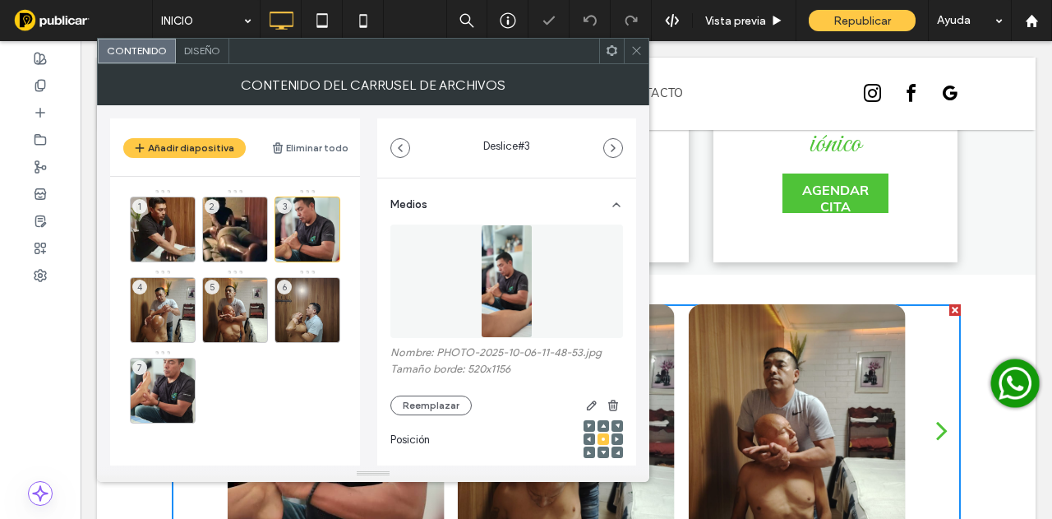
drag, startPoint x: 641, startPoint y: 60, endPoint x: 577, endPoint y: 111, distance: 81.9
click at [641, 60] on span at bounding box center [637, 51] width 12 height 25
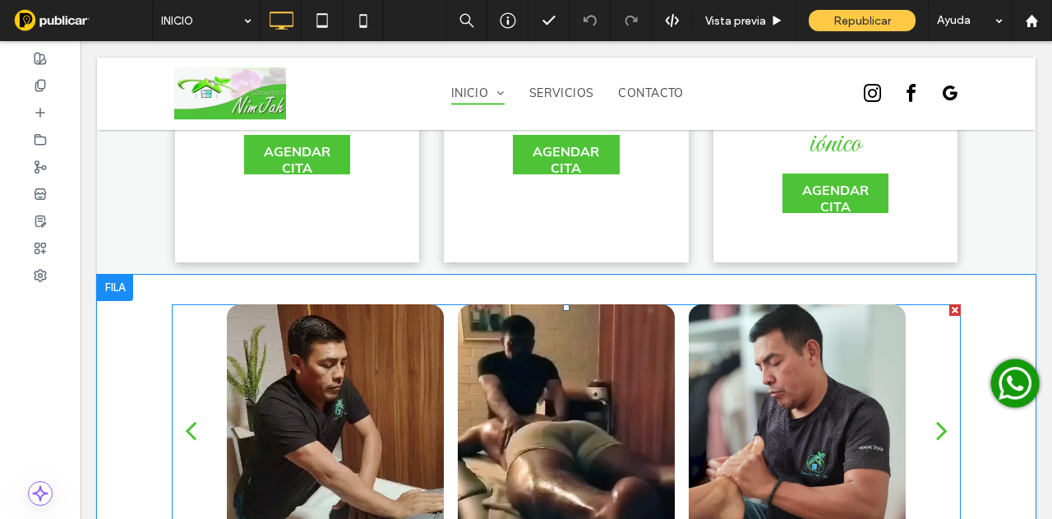
click at [682, 373] on div at bounding box center [797, 429] width 231 height 251
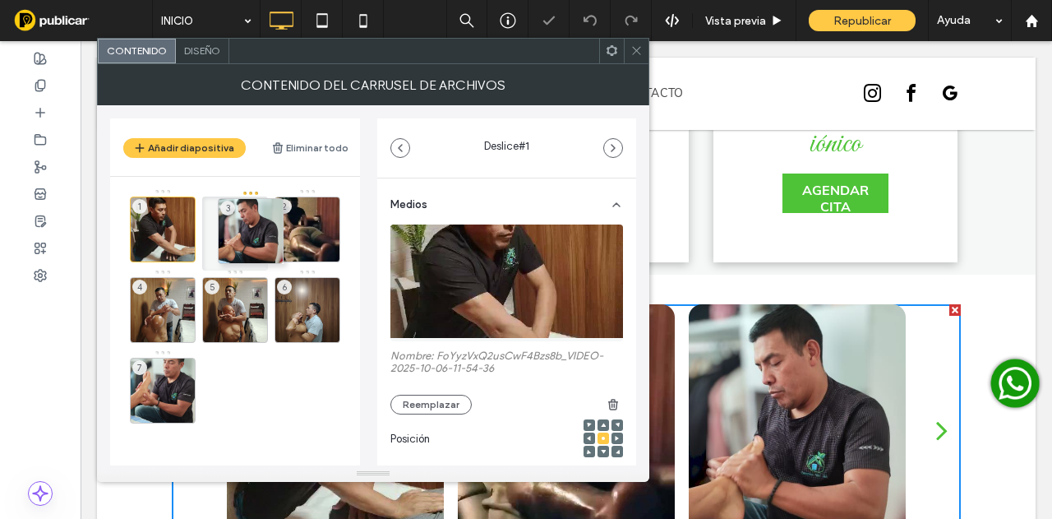
drag, startPoint x: 305, startPoint y: 234, endPoint x: 235, endPoint y: 236, distance: 69.9
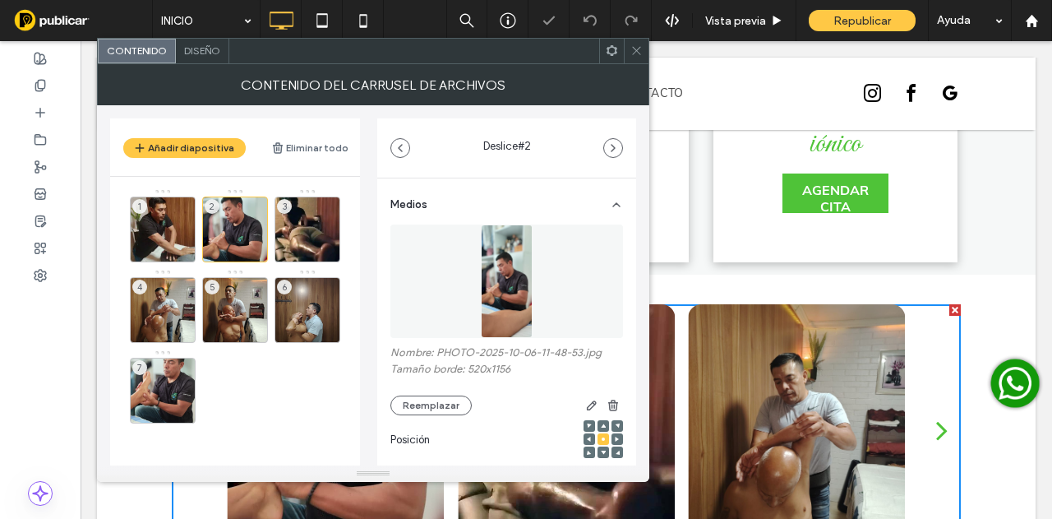
click at [638, 52] on use at bounding box center [636, 51] width 8 height 8
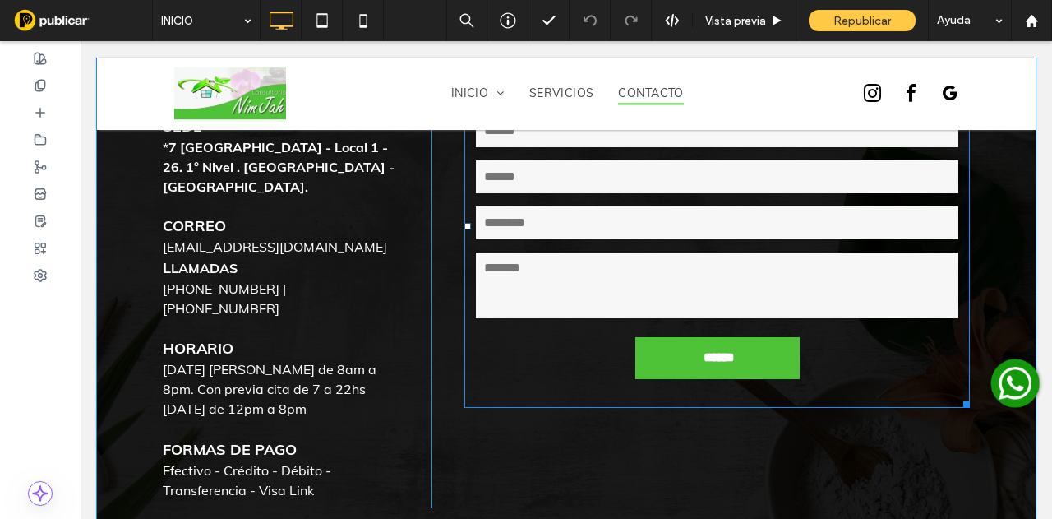
scroll to position [4291, 0]
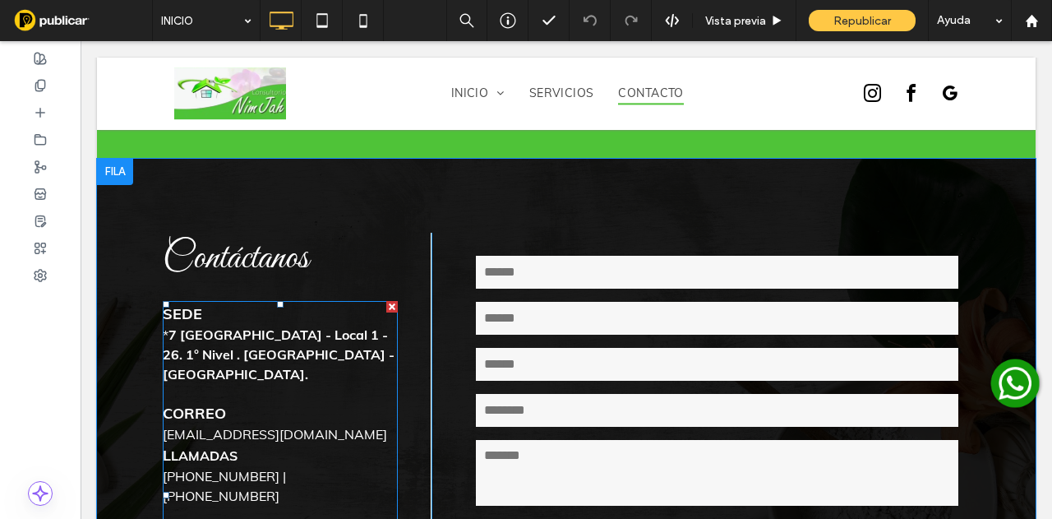
click at [238, 326] on strong "7 [GEOGRAPHIC_DATA] - Local 1 - 26. 1° Nivel . [GEOGRAPHIC_DATA] - [GEOGRAPHIC_…" at bounding box center [279, 354] width 232 height 56
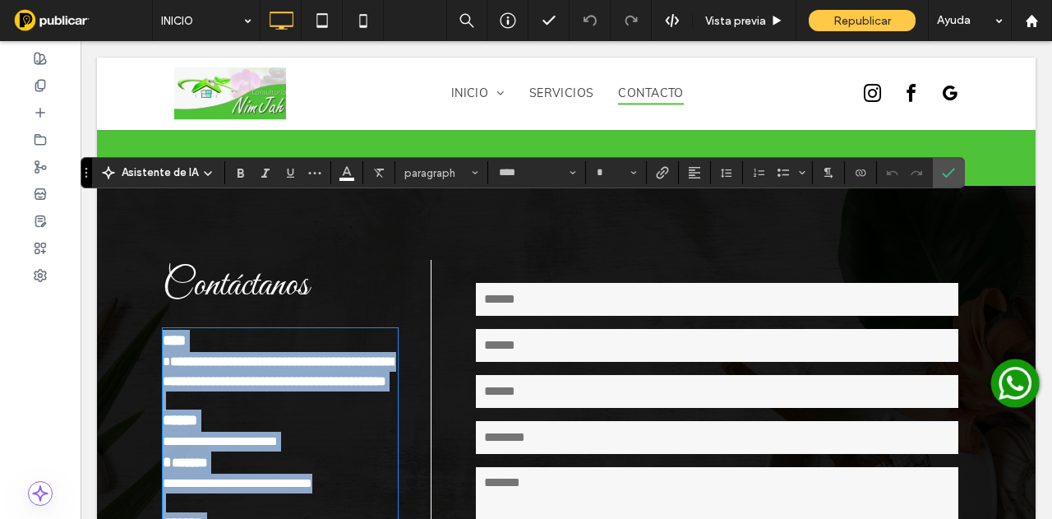
scroll to position [4230, 0]
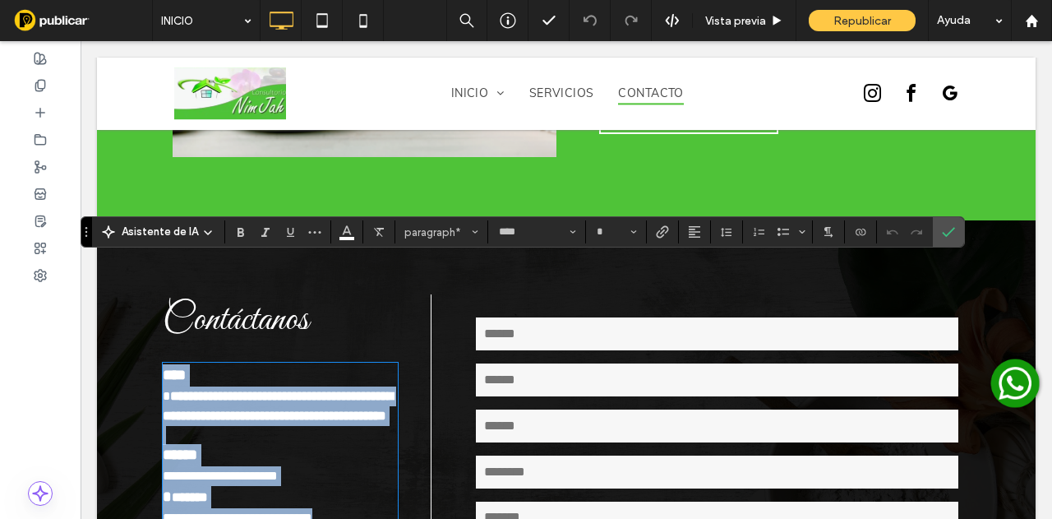
click at [320, 426] on p at bounding box center [280, 435] width 235 height 19
type input "**"
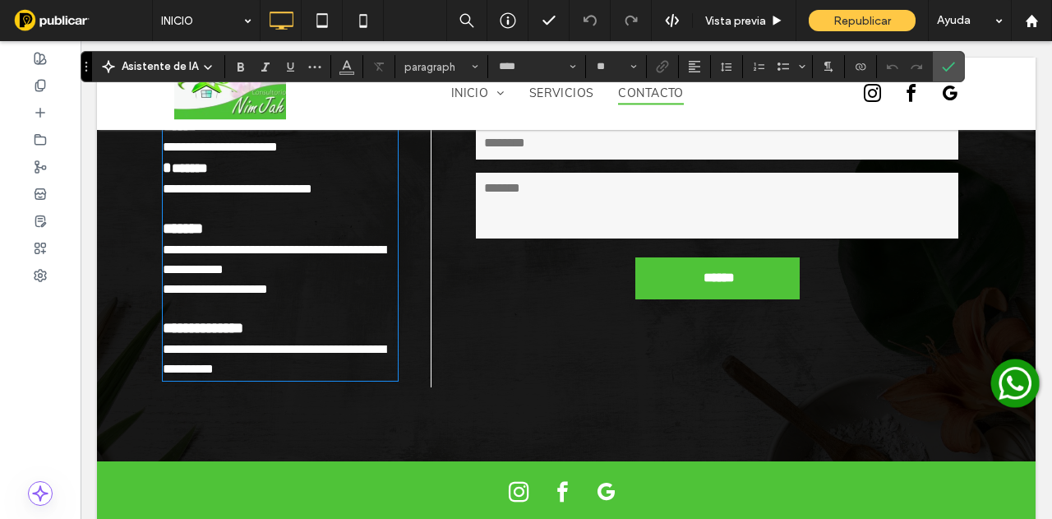
scroll to position [4805, 0]
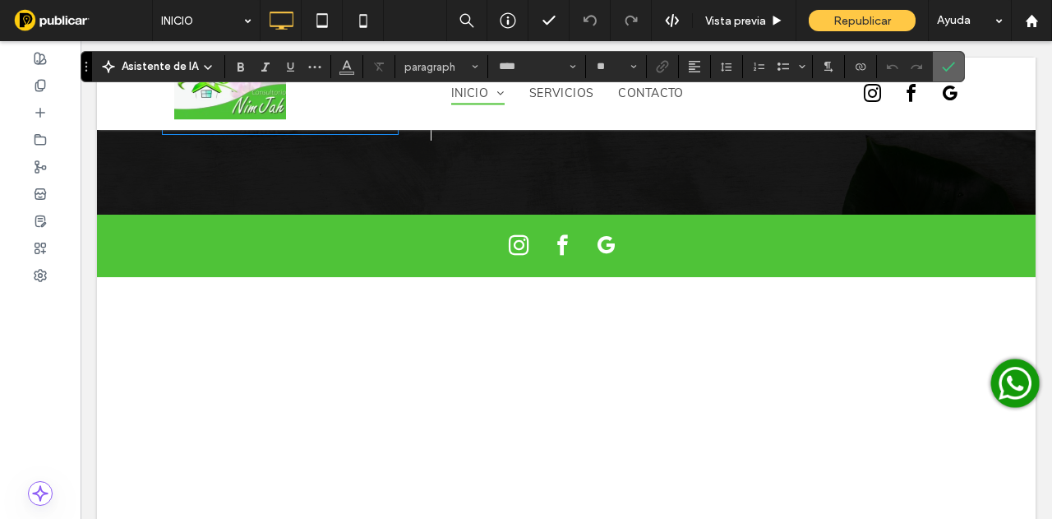
drag, startPoint x: 947, startPoint y: 62, endPoint x: 873, endPoint y: 33, distance: 79.7
click at [947, 62] on icon "Confirmar" at bounding box center [948, 66] width 13 height 13
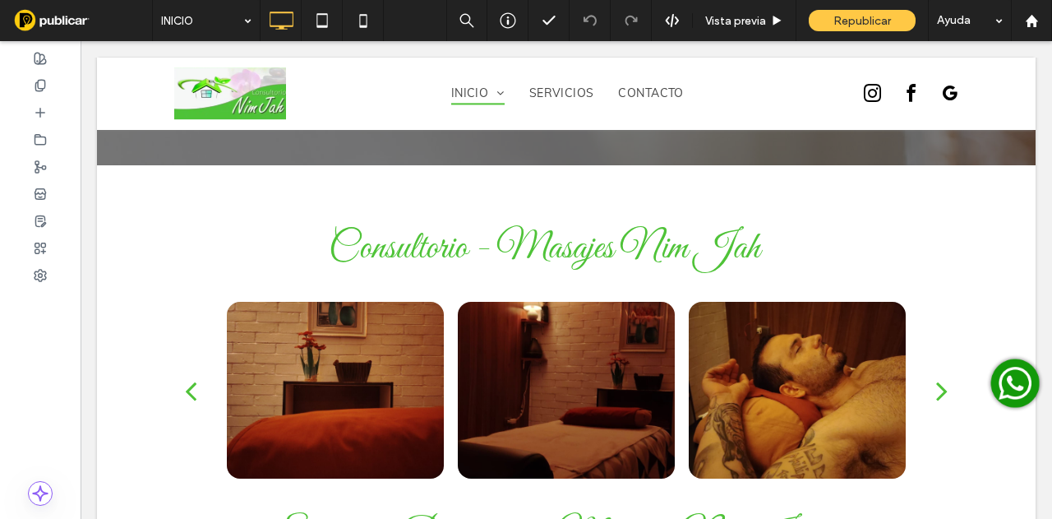
scroll to position [740, 0]
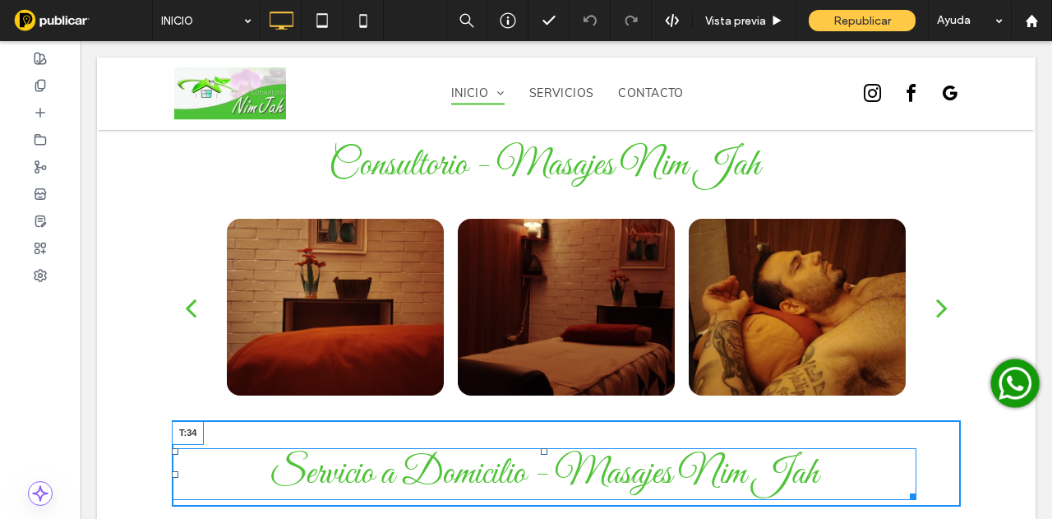
drag, startPoint x: 534, startPoint y: 307, endPoint x: 544, endPoint y: 328, distance: 23.5
click at [544, 448] on div "Servicio a Domicilio - Masajes Nim Jah T:34" at bounding box center [544, 474] width 745 height 52
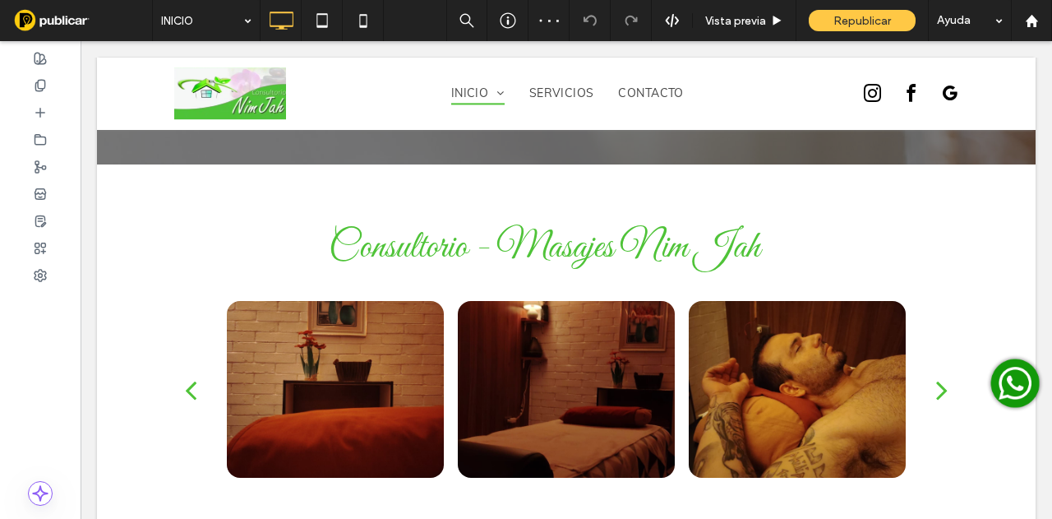
scroll to position [0, 0]
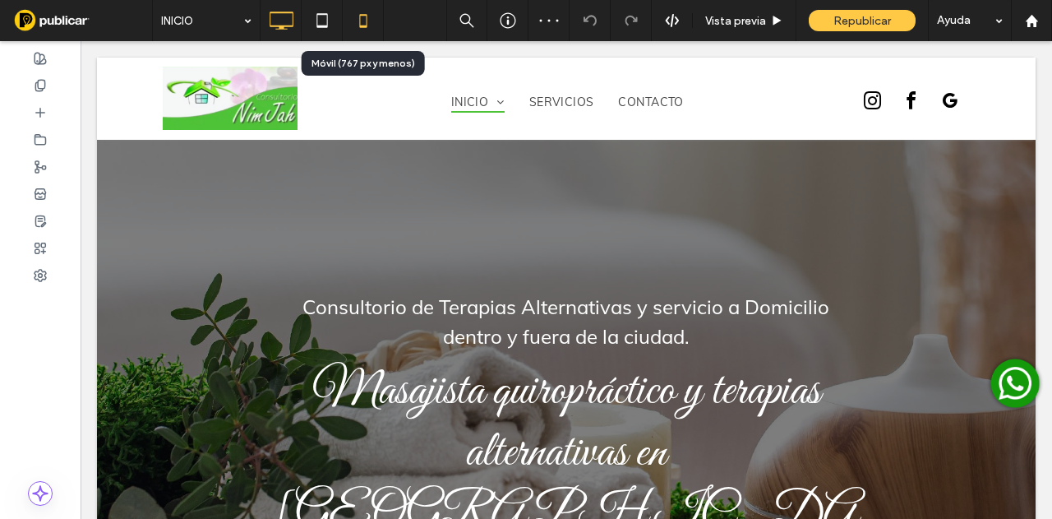
click at [353, 20] on icon at bounding box center [363, 20] width 33 height 33
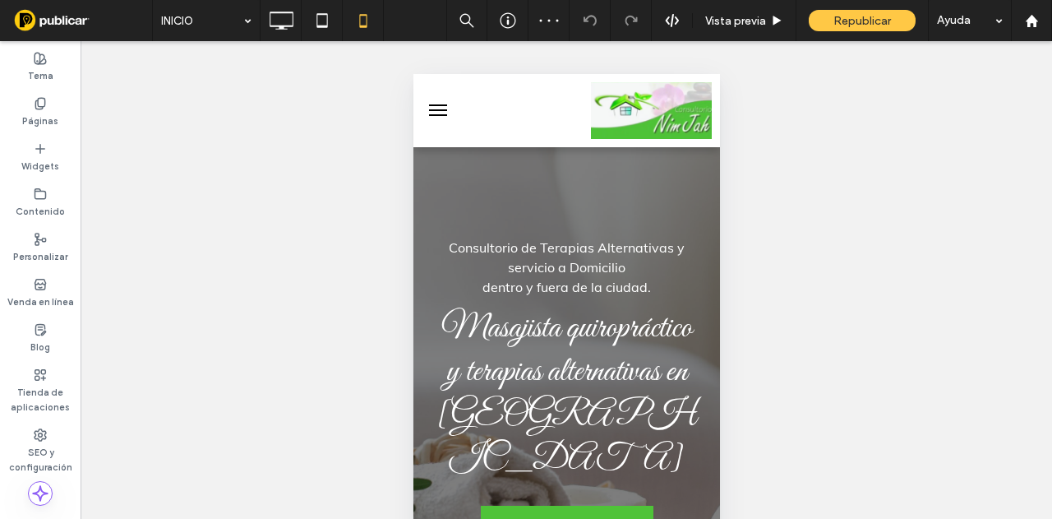
scroll to position [575, 0]
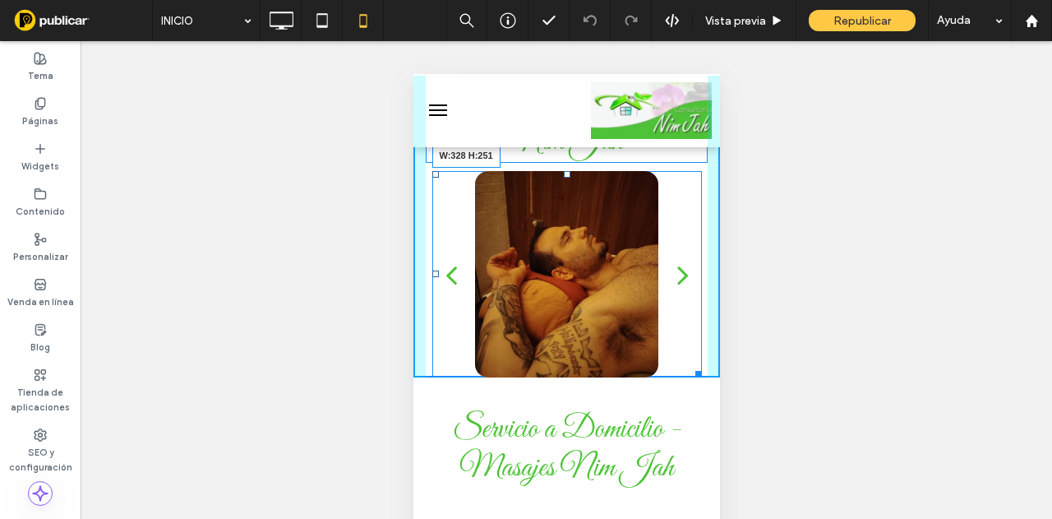
drag, startPoint x: 1126, startPoint y: 499, endPoint x: 1149, endPoint y: 406, distance: 95.7
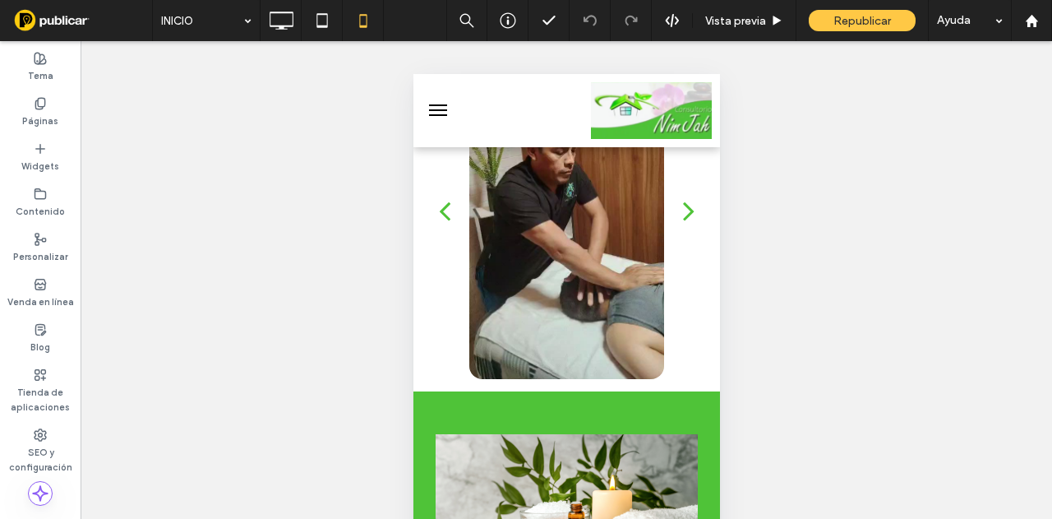
scroll to position [4850, 0]
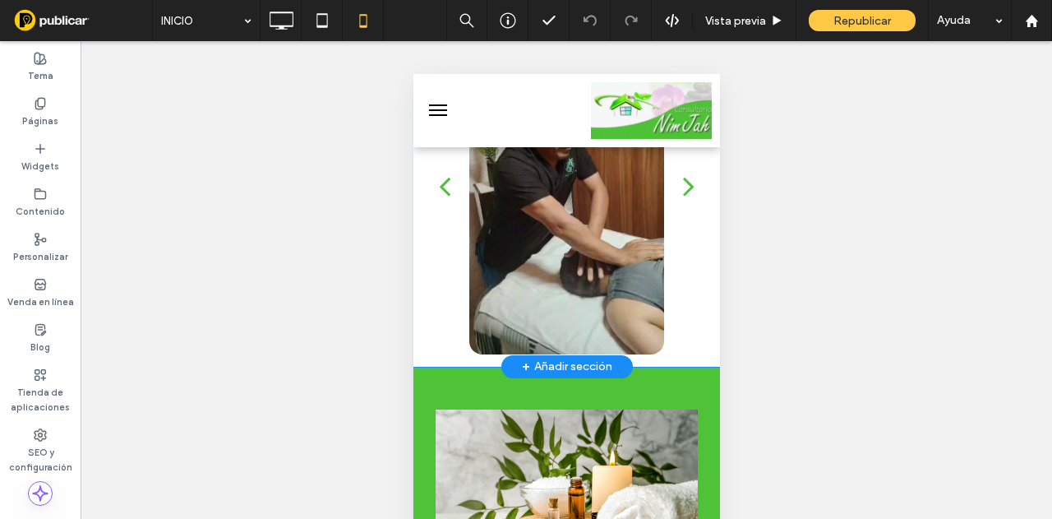
click at [694, 320] on div "a a a a Click To Paste Fila + Añadir sección" at bounding box center [566, 186] width 307 height 362
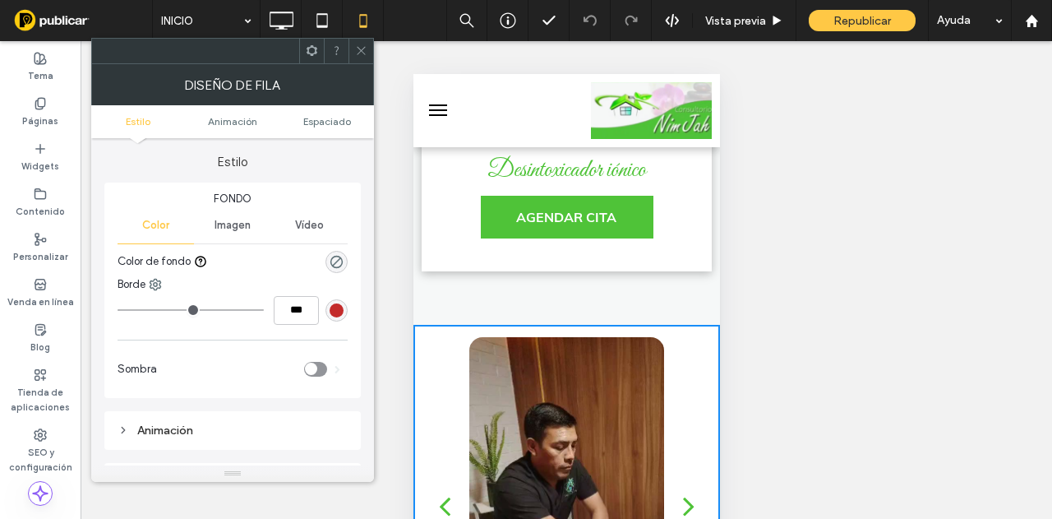
scroll to position [4521, 0]
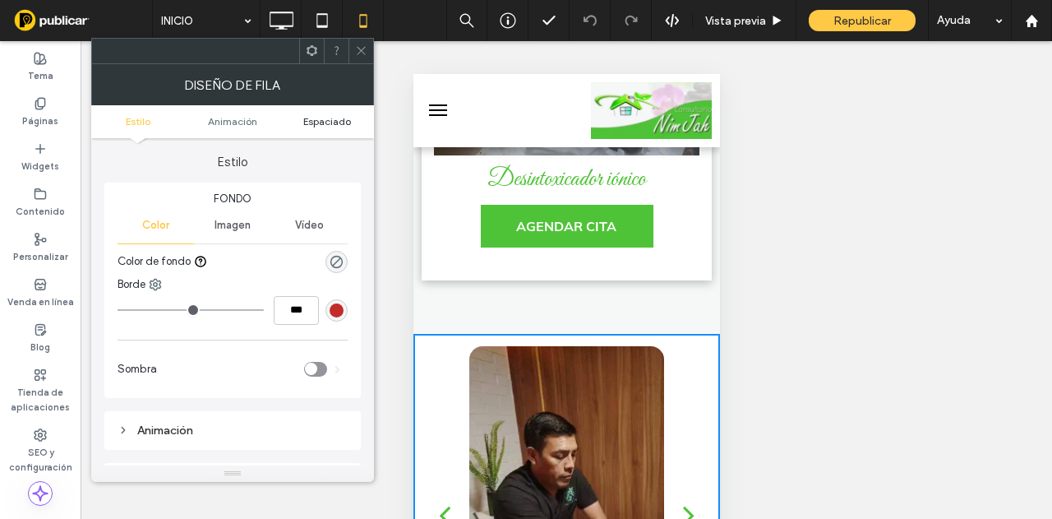
click at [319, 117] on span "Espaciado" at bounding box center [327, 121] width 48 height 12
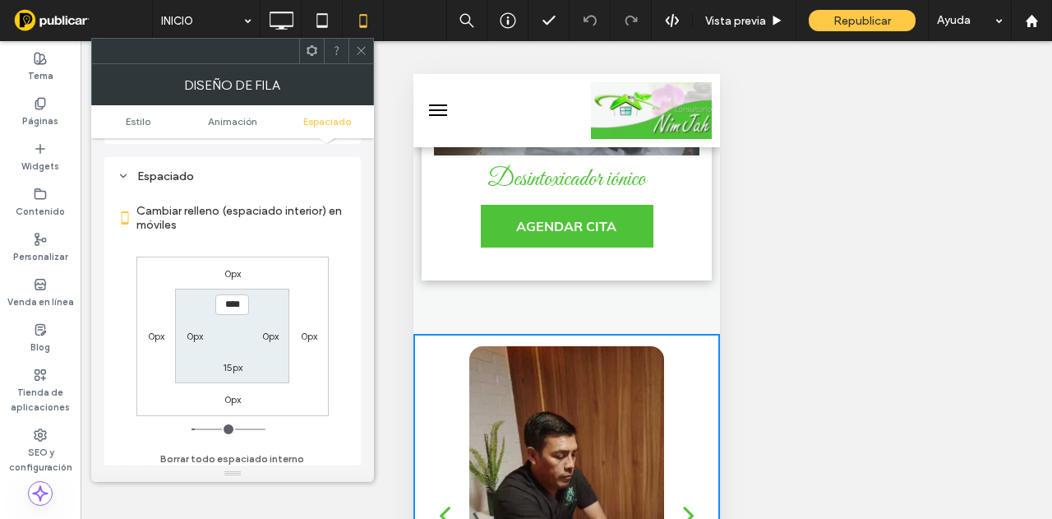
scroll to position [312, 0]
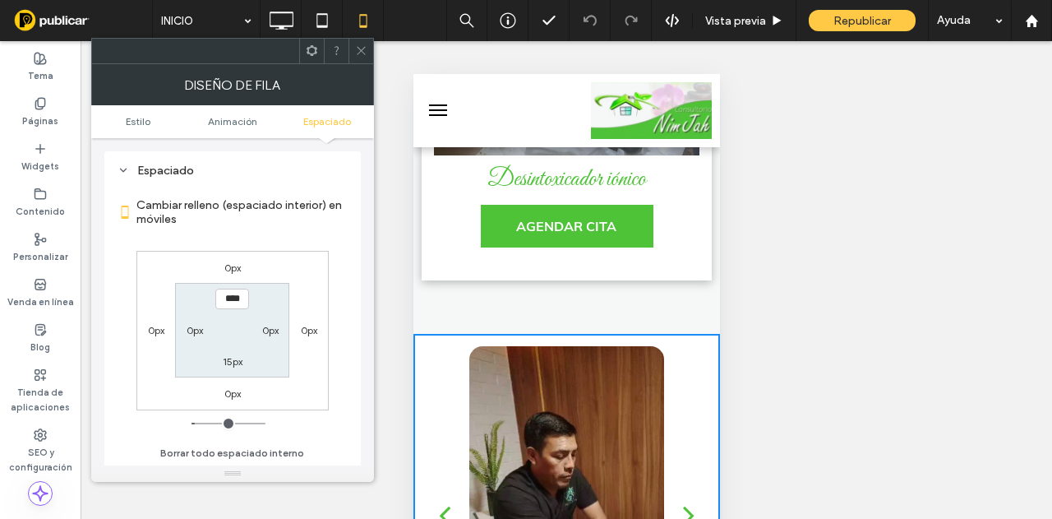
click at [236, 362] on label "15px" at bounding box center [233, 361] width 20 height 12
type input "**"
type input "****"
drag, startPoint x: 367, startPoint y: 60, endPoint x: 400, endPoint y: 81, distance: 39.2
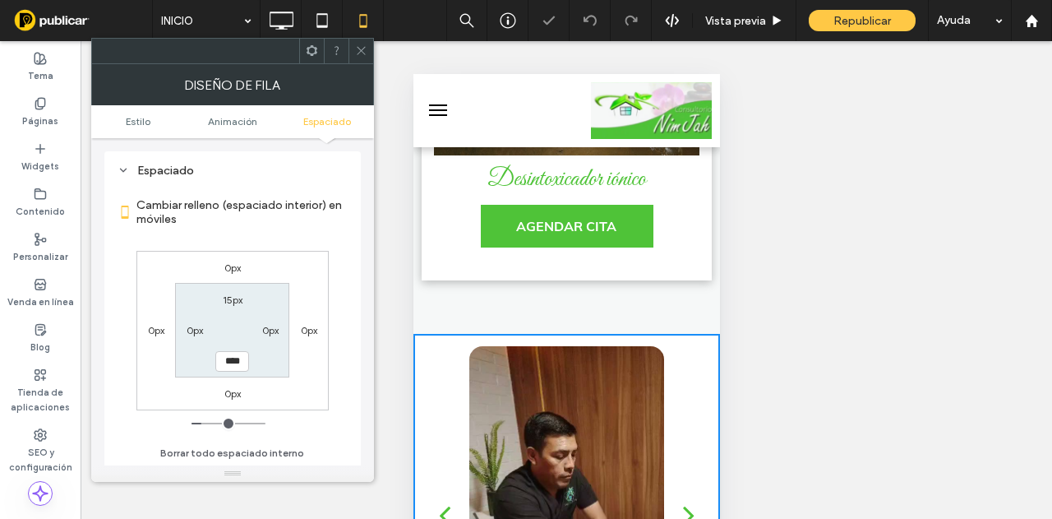
click at [381, 67] on body ".wqwq-1{fill:#231f20;} .cls-1q, .cls-2q { fill-rule: evenodd; } .cls-2q { fill:…" at bounding box center [526, 259] width 1052 height 519
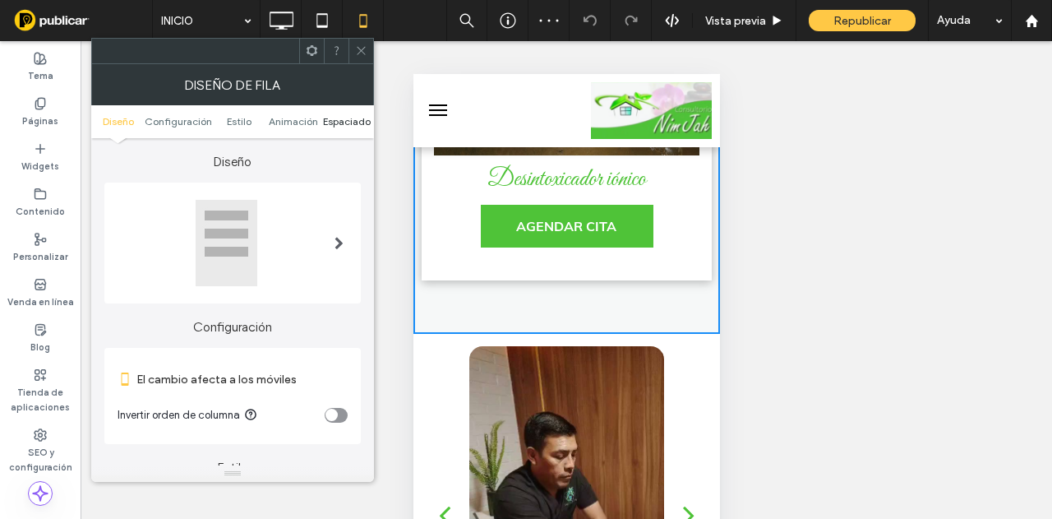
click at [352, 122] on span "Espaciado" at bounding box center [347, 121] width 48 height 12
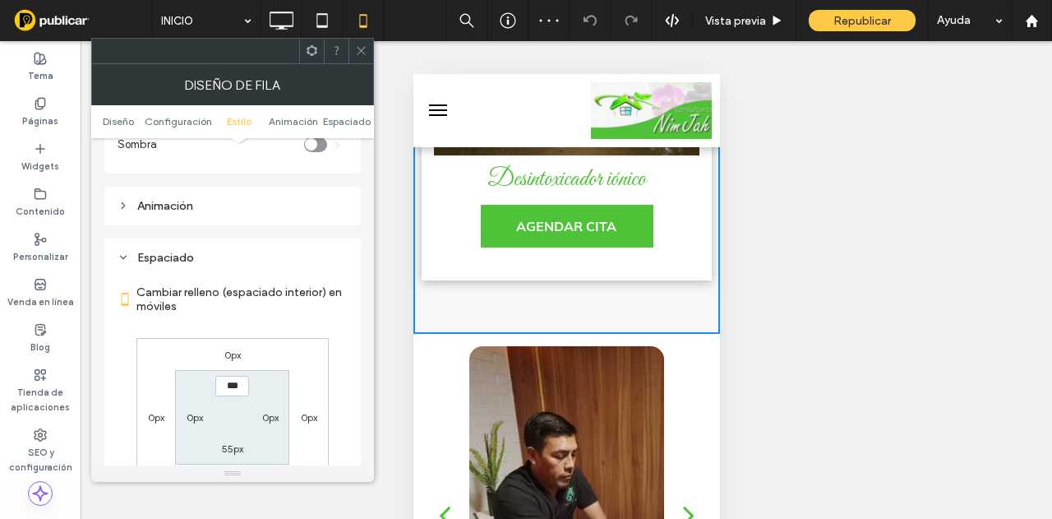
scroll to position [618, 0]
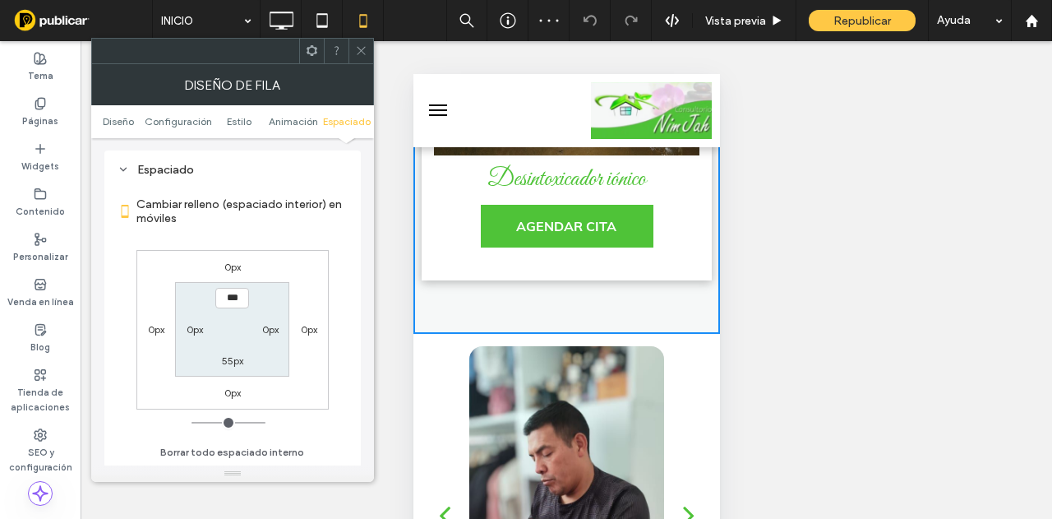
click at [229, 356] on label "55px" at bounding box center [232, 360] width 21 height 12
type input "**"
type input "****"
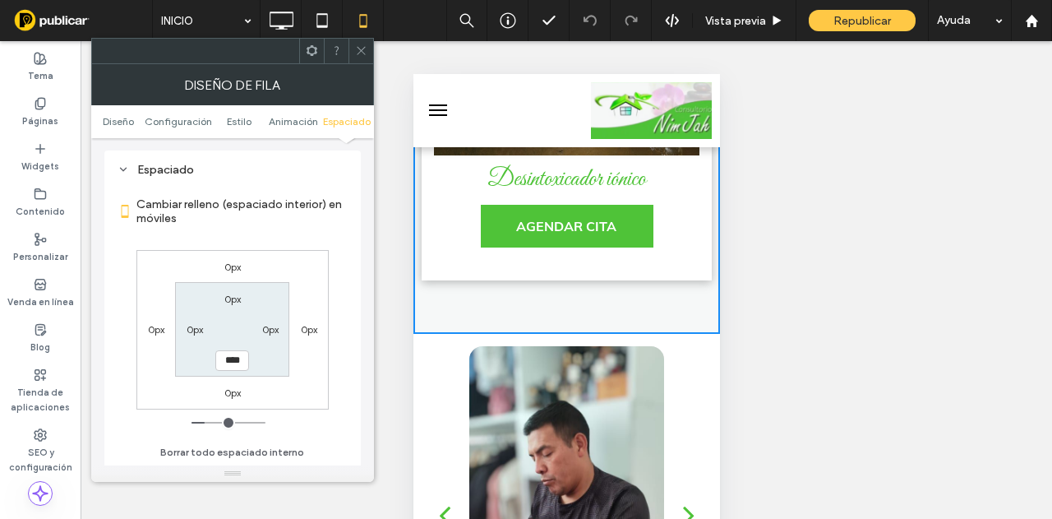
scroll to position [4493, 0]
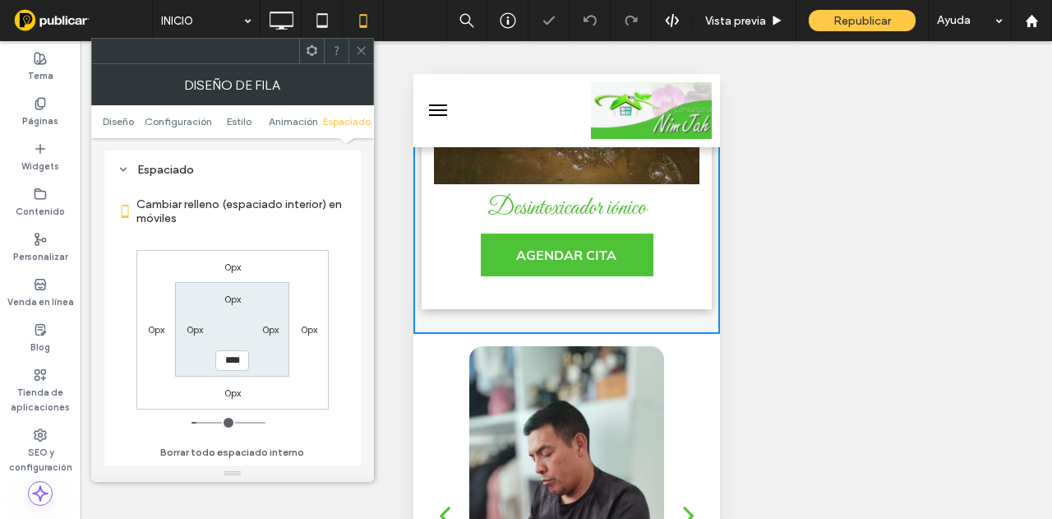
drag, startPoint x: 368, startPoint y: 45, endPoint x: 758, endPoint y: 459, distance: 568.2
click at [381, 58] on body ".wqwq-1{fill:#231f20;} .cls-1q, .cls-2q { fill-rule: evenodd; } .cls-2q { fill:…" at bounding box center [526, 259] width 1052 height 519
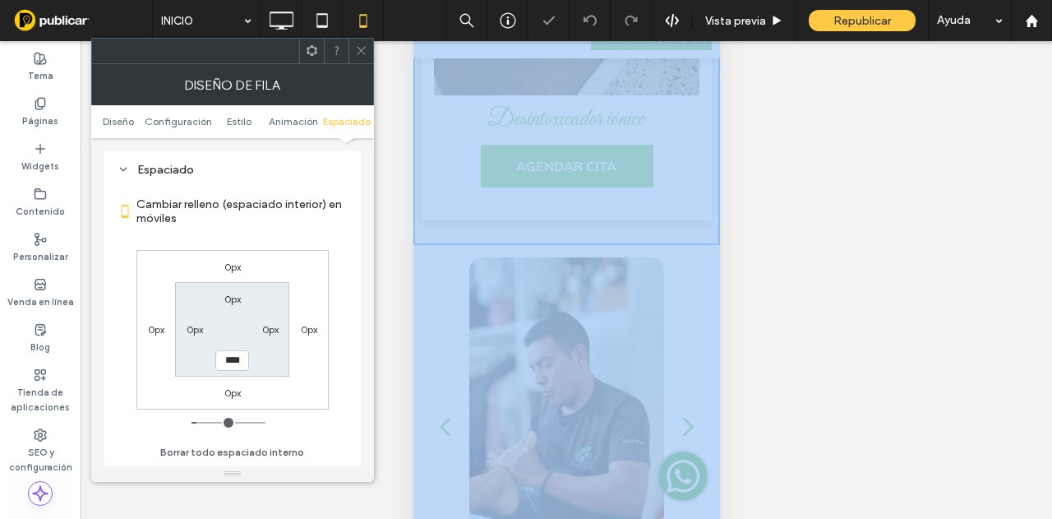
scroll to position [161, 0]
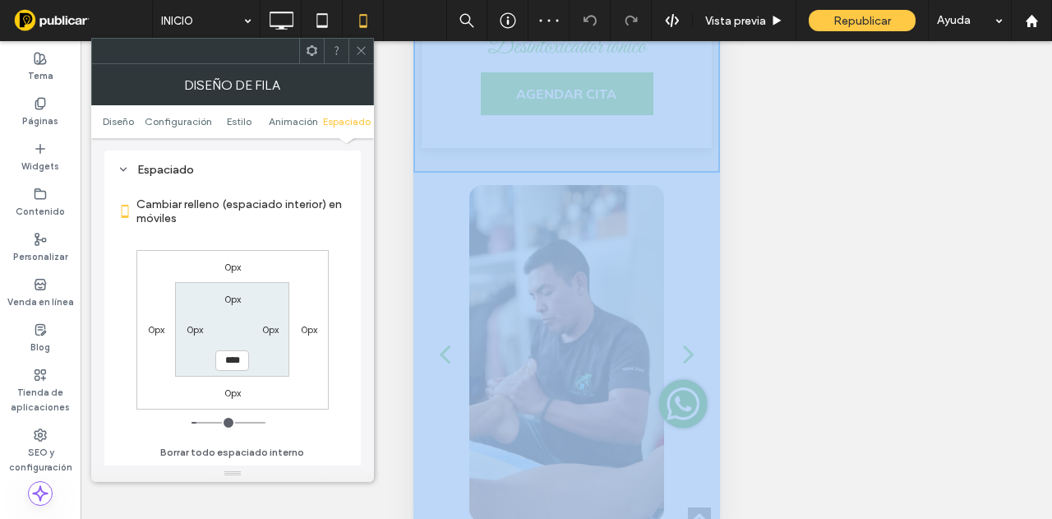
drag, startPoint x: 357, startPoint y: 42, endPoint x: 404, endPoint y: 75, distance: 57.2
click at [358, 42] on span at bounding box center [361, 51] width 12 height 25
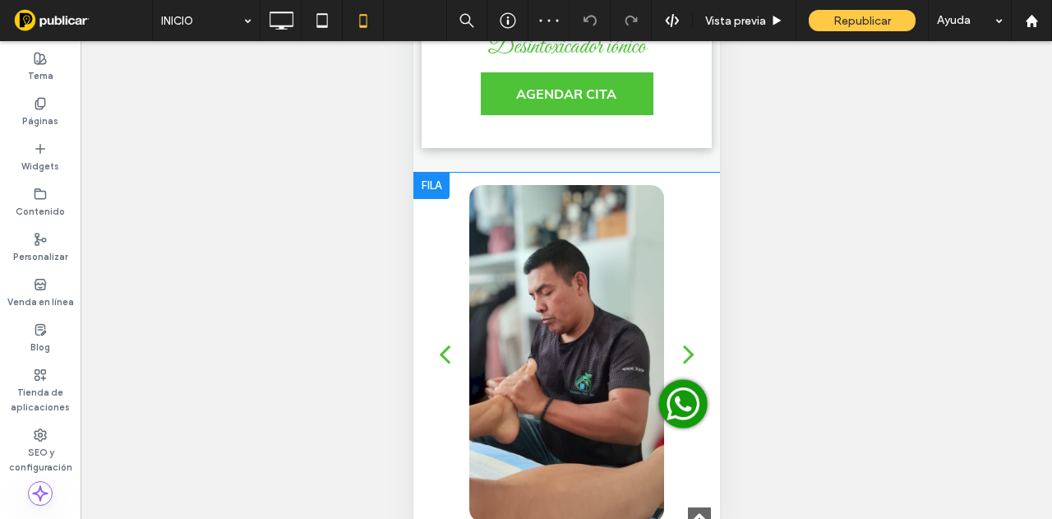
click at [703, 261] on div "a a a a Click To Paste" at bounding box center [566, 353] width 307 height 337
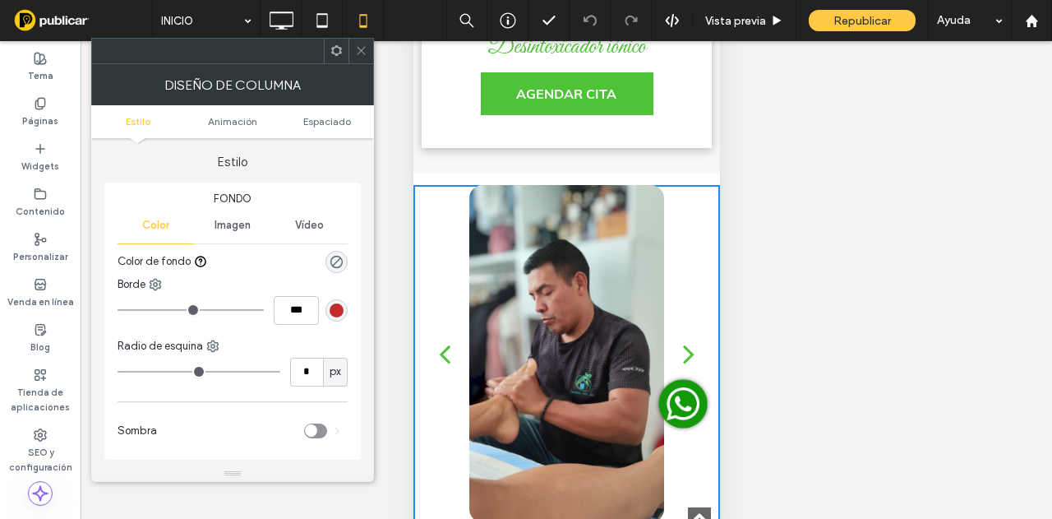
click at [355, 58] on span at bounding box center [361, 51] width 12 height 25
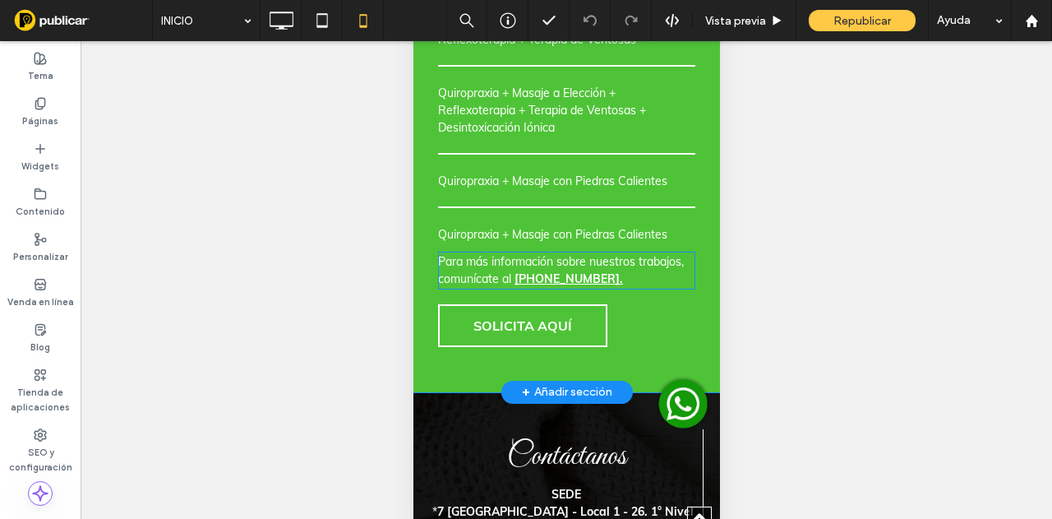
scroll to position [5315, 0]
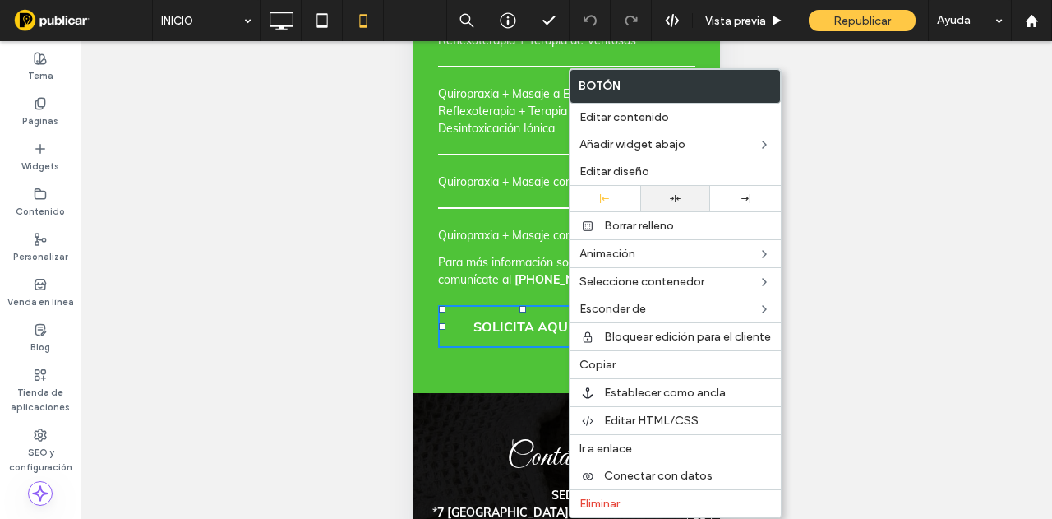
click at [667, 190] on div at bounding box center [675, 198] width 71 height 25
click at [537, 326] on div "Paquetes Quiropraxia + Masaje a Elección + Reflexoterapia + Terapia de Ventosas…" at bounding box center [566, 169] width 282 height 423
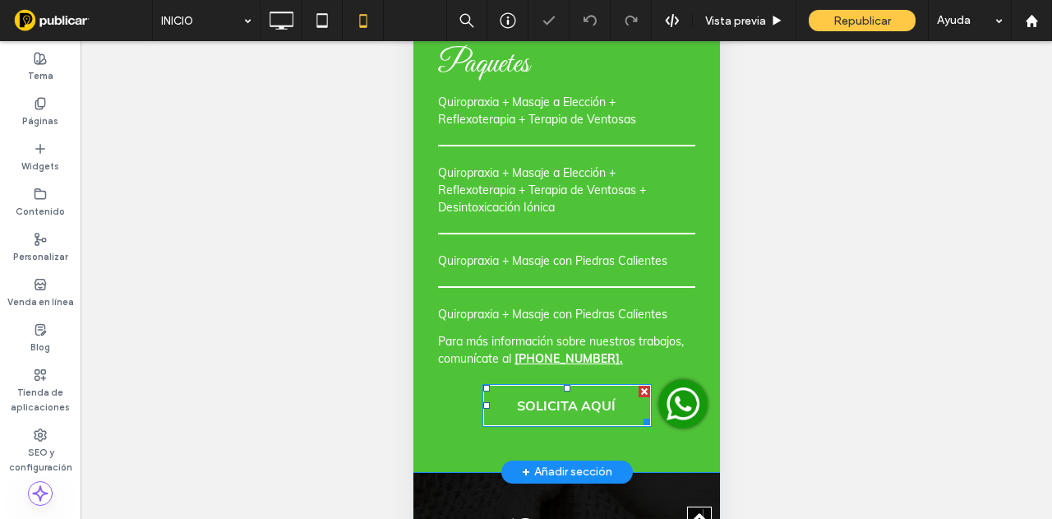
scroll to position [5150, 0]
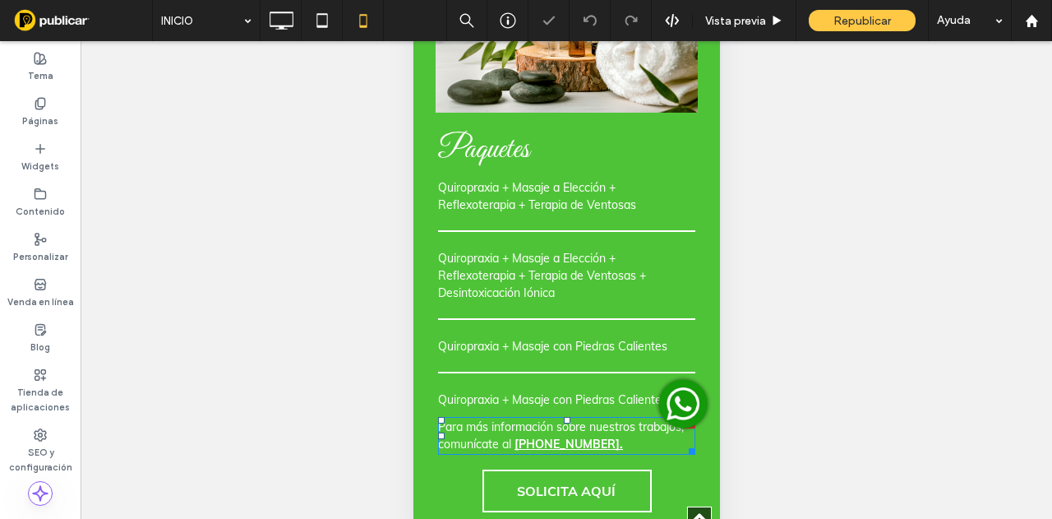
click at [570, 419] on span "Para más información sobre nuestros trabajos, comunícate al" at bounding box center [560, 435] width 246 height 32
type input "****"
type input "**"
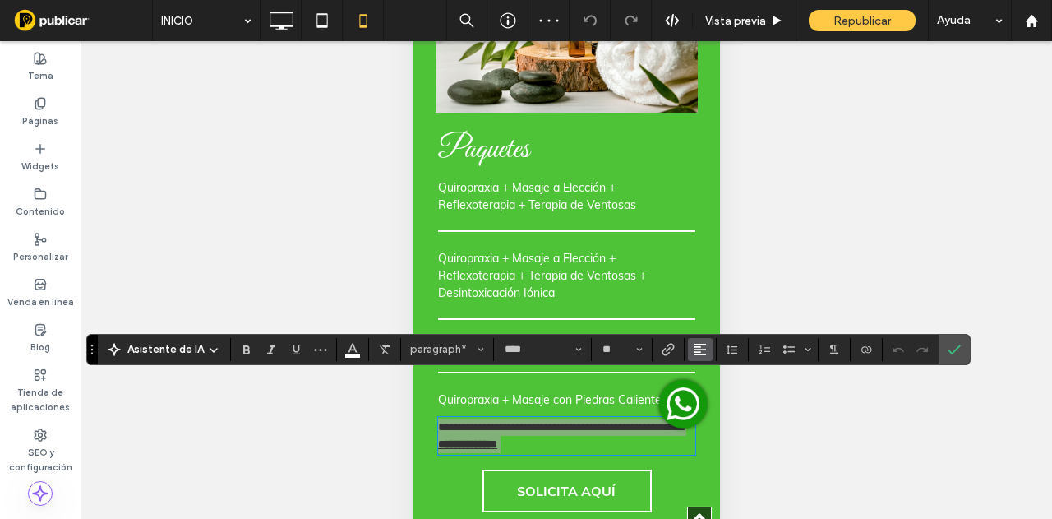
click at [698, 351] on icon "Alineación" at bounding box center [700, 349] width 13 height 13
drag, startPoint x: 707, startPoint y: 266, endPoint x: 305, endPoint y: 354, distance: 411.7
click at [707, 268] on icon "ui.textEditor.alignment.center" at bounding box center [712, 274] width 13 height 13
drag, startPoint x: 950, startPoint y: 340, endPoint x: 754, endPoint y: 342, distance: 196.5
click at [949, 340] on span "Confirmar" at bounding box center [954, 349] width 13 height 28
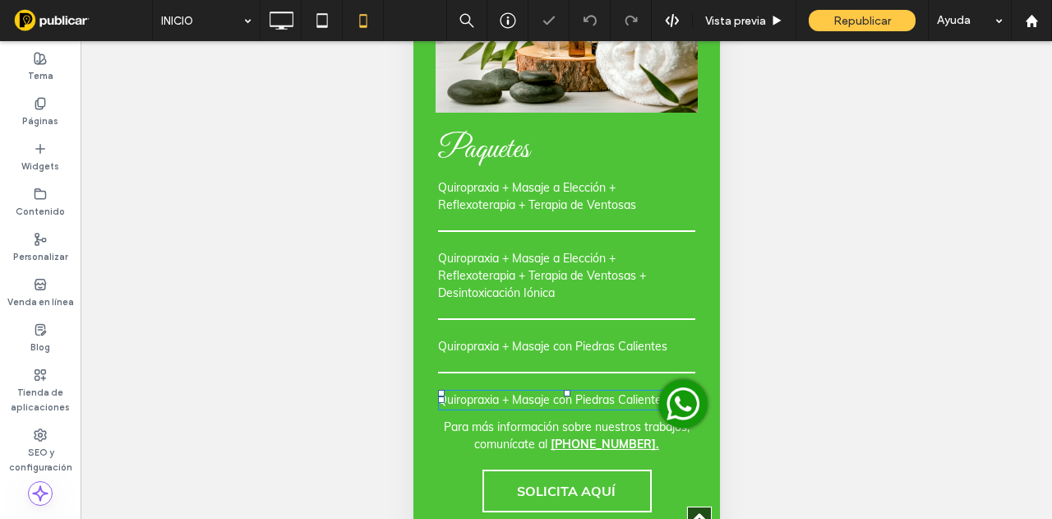
click at [640, 391] on p "Quiropraxia + Masaje con Piedras Calientes" at bounding box center [565, 399] width 257 height 17
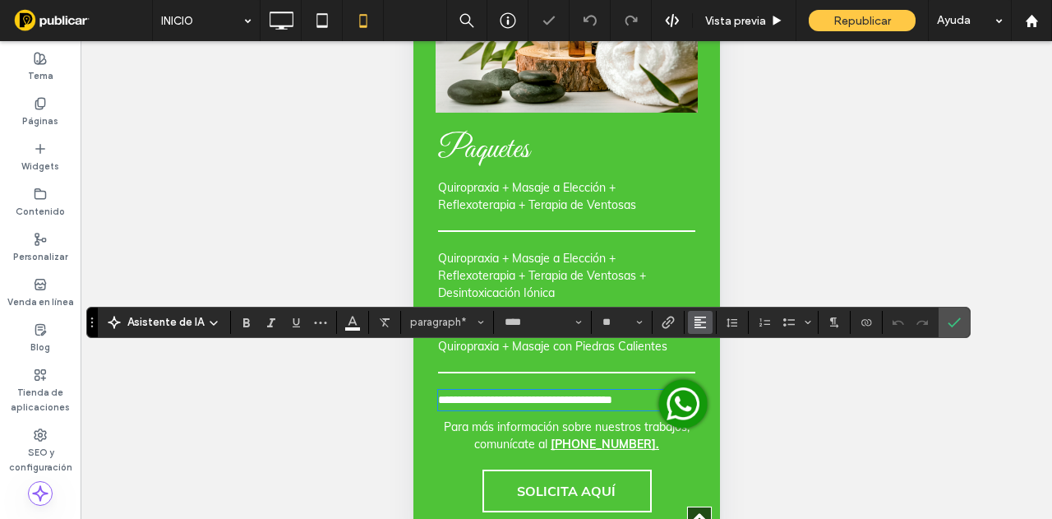
click at [700, 321] on use "Alineación" at bounding box center [701, 322] width 12 height 12
drag, startPoint x: 717, startPoint y: 364, endPoint x: 802, endPoint y: 360, distance: 84.8
click at [717, 365] on label "ui.textEditor.alignment.center" at bounding box center [717, 373] width 58 height 24
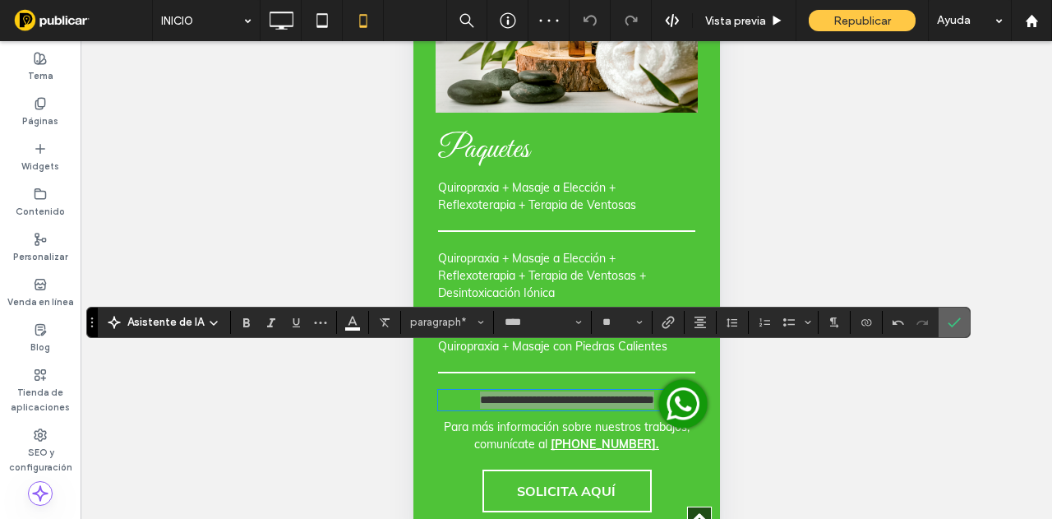
drag, startPoint x: 955, startPoint y: 324, endPoint x: 814, endPoint y: 338, distance: 142.1
click at [954, 324] on icon "Confirmar" at bounding box center [954, 322] width 13 height 13
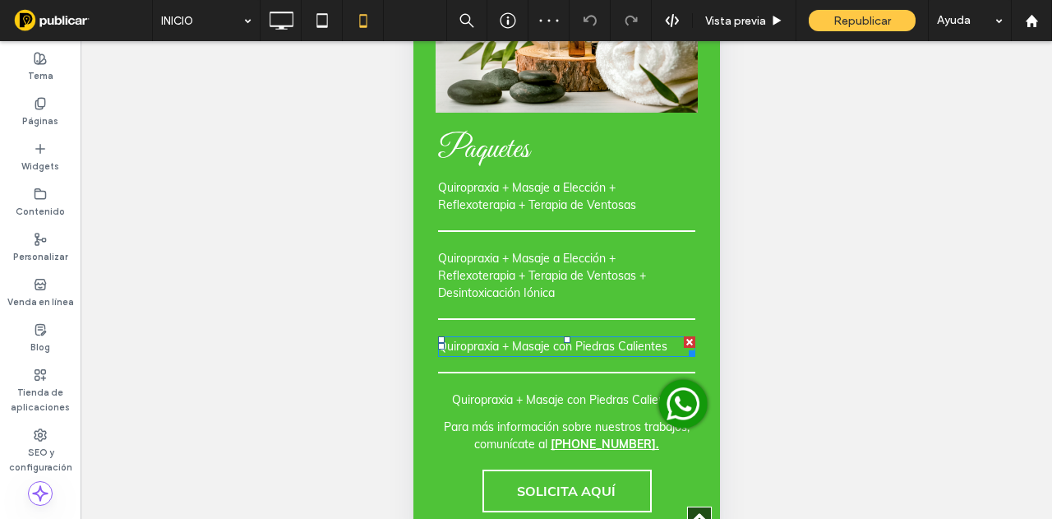
click at [615, 339] on span "Quiropraxia + Masaje con Piedras Calientes" at bounding box center [551, 346] width 229 height 15
type input "****"
type input "**"
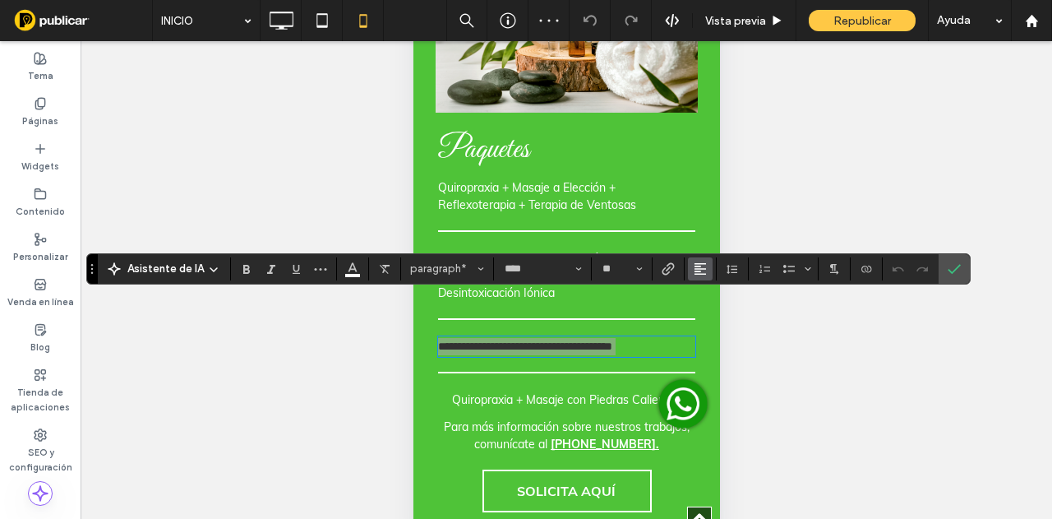
click at [699, 261] on button "Alineación" at bounding box center [700, 268] width 25 height 23
click at [712, 310] on label "ui.textEditor.alignment.center" at bounding box center [717, 319] width 58 height 24
drag, startPoint x: 959, startPoint y: 269, endPoint x: 736, endPoint y: 290, distance: 223.8
click at [942, 272] on label "Confirmar" at bounding box center [954, 269] width 25 height 30
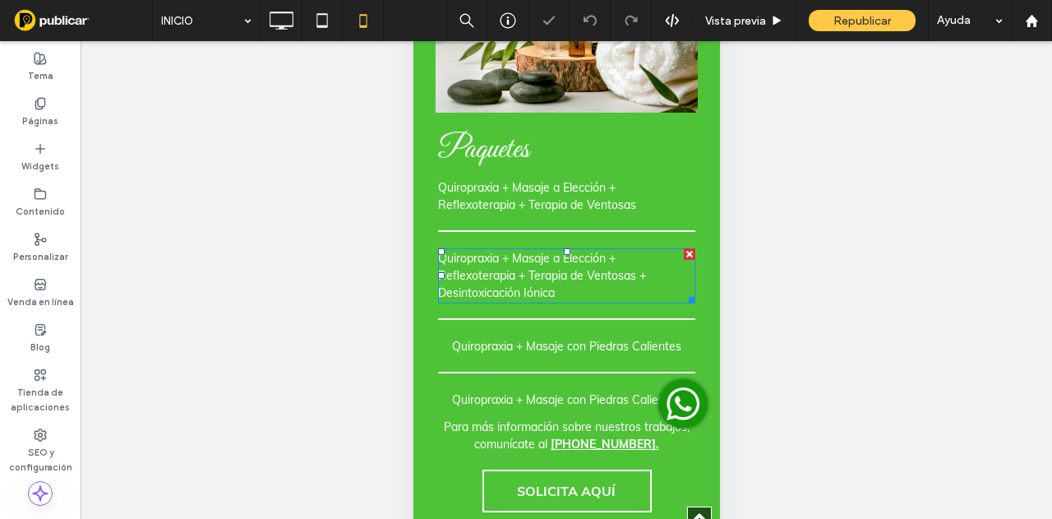
click at [632, 251] on span "Quiropraxia + Masaje a Elección + Reflexoterapia + Terapia de Ventosas + Desint…" at bounding box center [541, 275] width 208 height 49
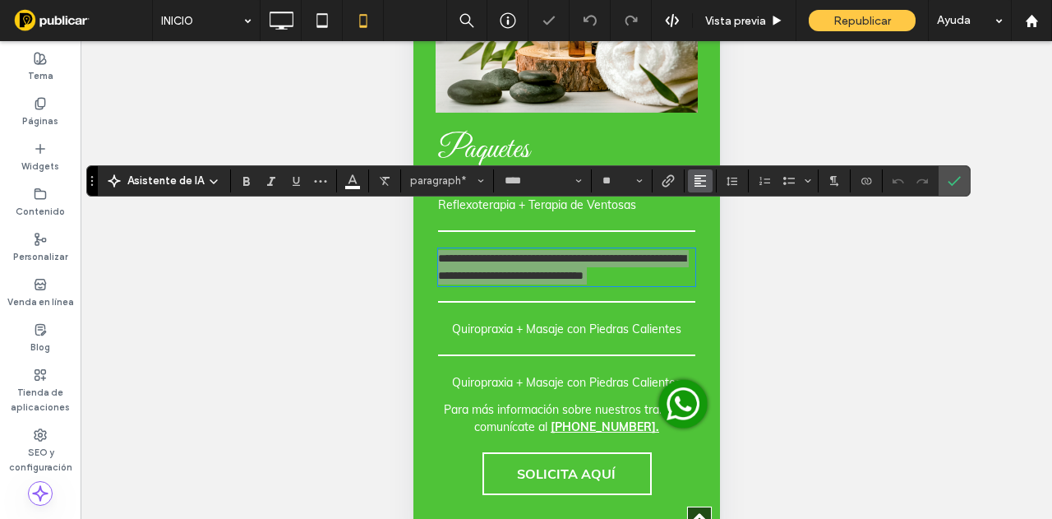
click at [699, 180] on use "Alineación" at bounding box center [701, 181] width 12 height 12
click at [722, 233] on div "ui.textEditor.alignment.center" at bounding box center [716, 230] width 21 height 13
click at [939, 183] on section at bounding box center [954, 181] width 31 height 30
drag, startPoint x: 946, startPoint y: 182, endPoint x: 898, endPoint y: 164, distance: 51.8
click at [948, 182] on icon "Confirmar" at bounding box center [954, 180] width 13 height 13
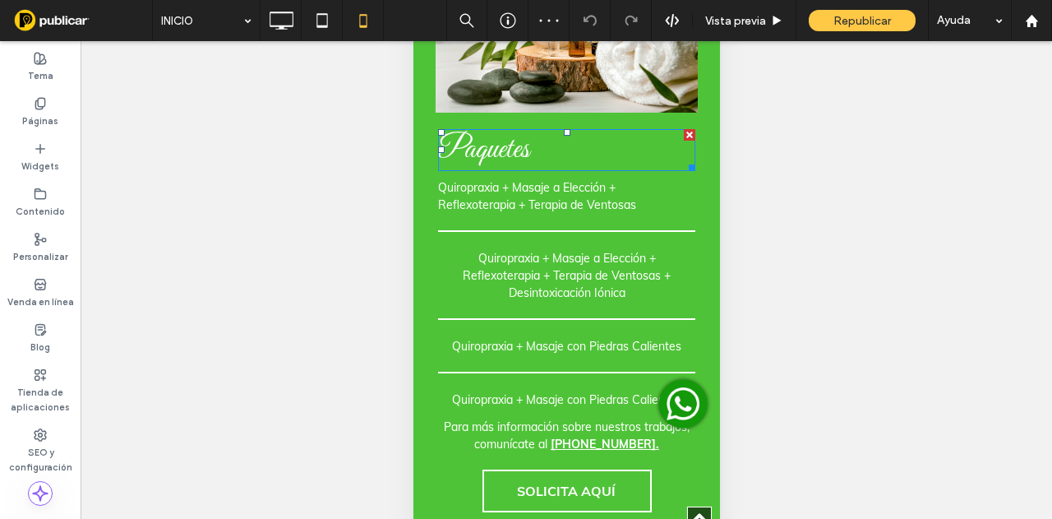
click at [499, 131] on span "Paquetes" at bounding box center [482, 150] width 91 height 39
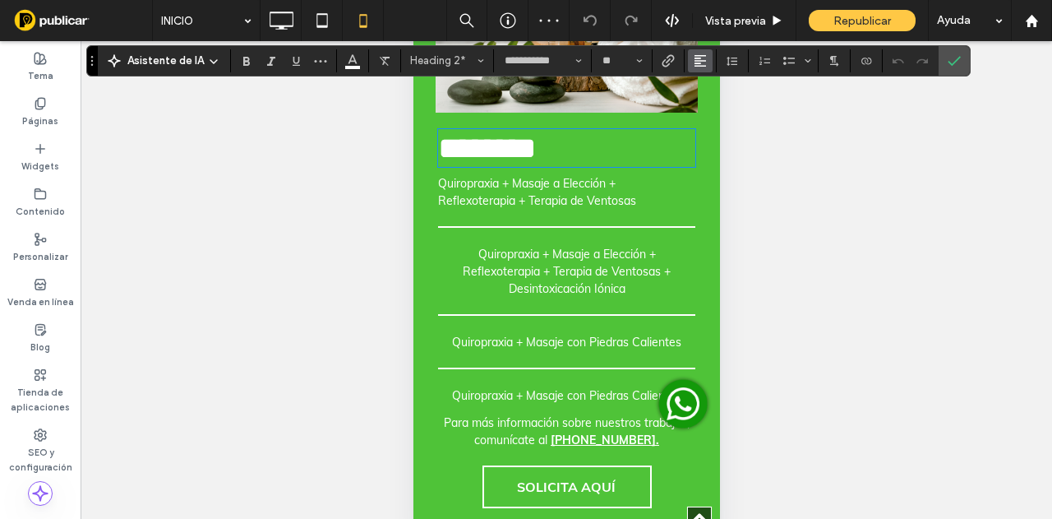
click at [695, 58] on use "Alineación" at bounding box center [701, 61] width 12 height 12
click at [718, 111] on div "ui.textEditor.alignment.center" at bounding box center [716, 110] width 21 height 13
click at [948, 60] on icon "Confirmar" at bounding box center [954, 60] width 13 height 13
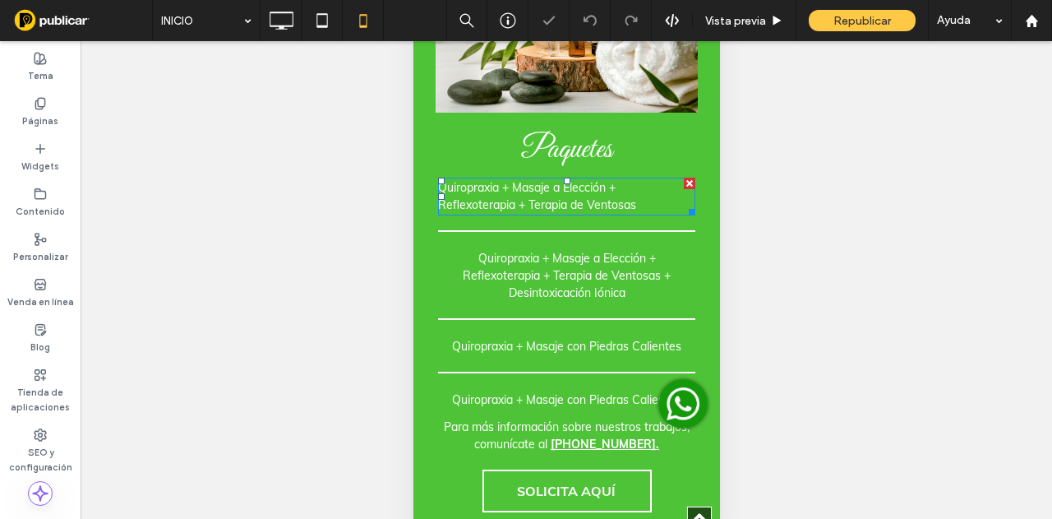
click at [637, 179] on p "Quiropraxia + Masaje a Elección + Reflexoterapia + Terapia de Ventosas" at bounding box center [565, 196] width 257 height 35
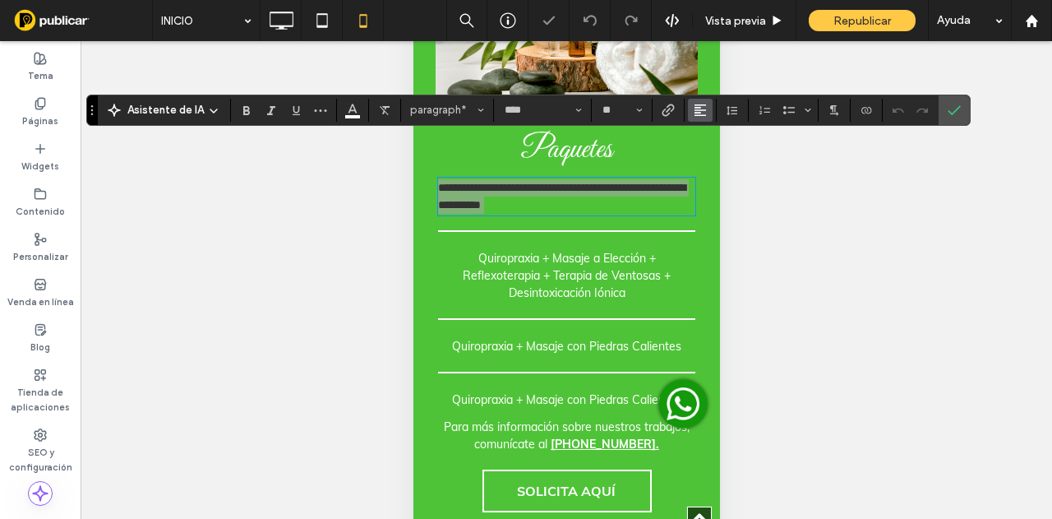
click at [700, 109] on use "Alineación" at bounding box center [701, 110] width 12 height 12
click at [715, 164] on div "ui.textEditor.alignment.center" at bounding box center [716, 160] width 21 height 13
click at [942, 112] on label "Confirmar" at bounding box center [954, 110] width 25 height 30
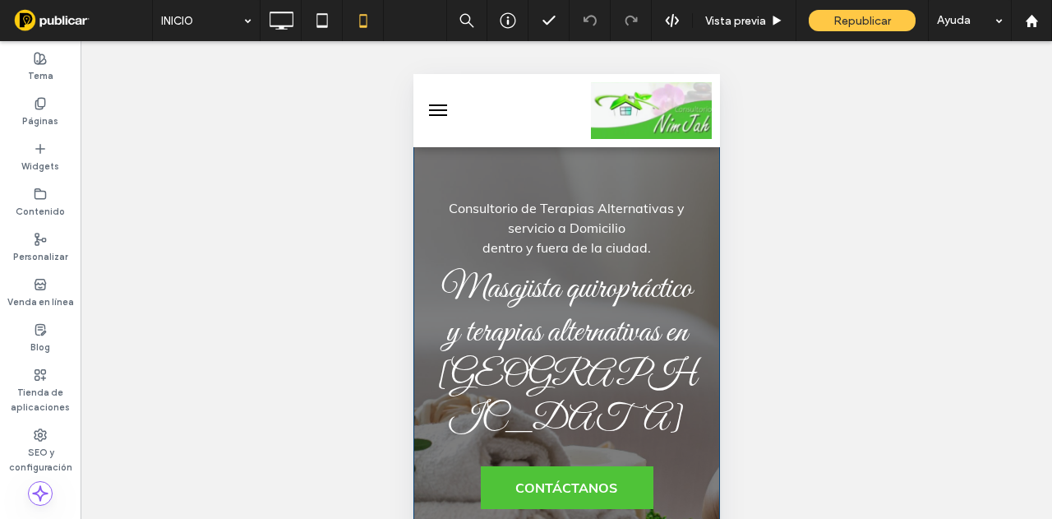
scroll to position [0, 0]
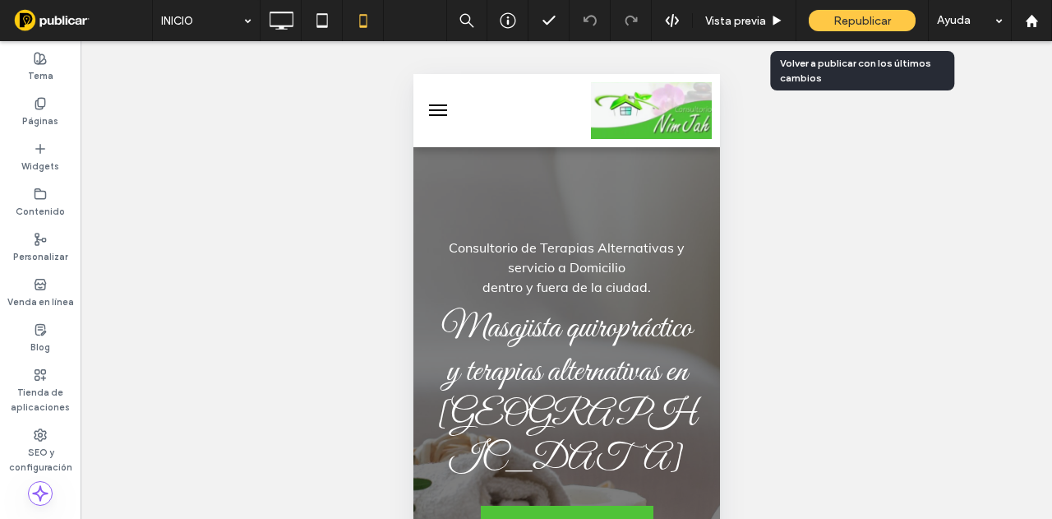
click at [886, 12] on div "Republicar" at bounding box center [862, 20] width 107 height 21
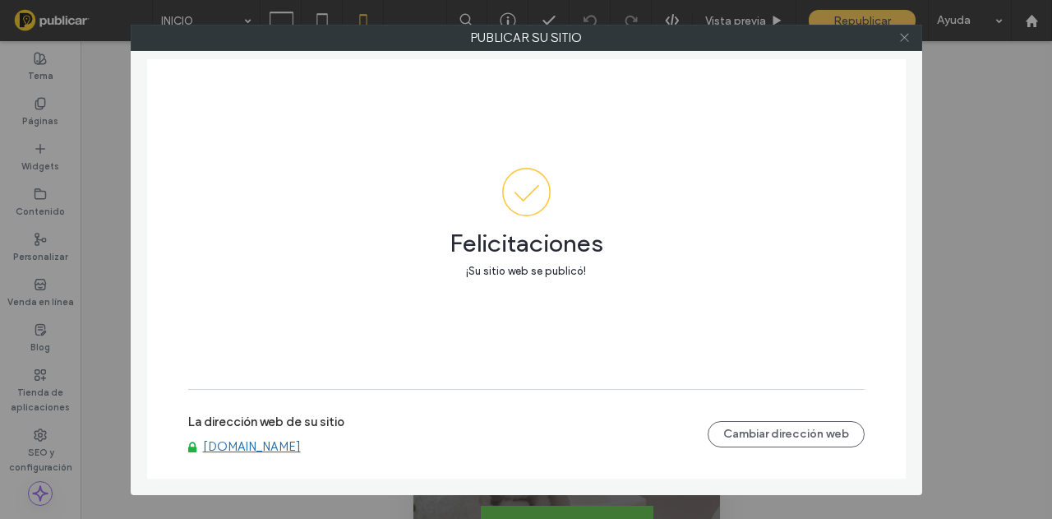
click at [905, 39] on icon at bounding box center [905, 37] width 12 height 12
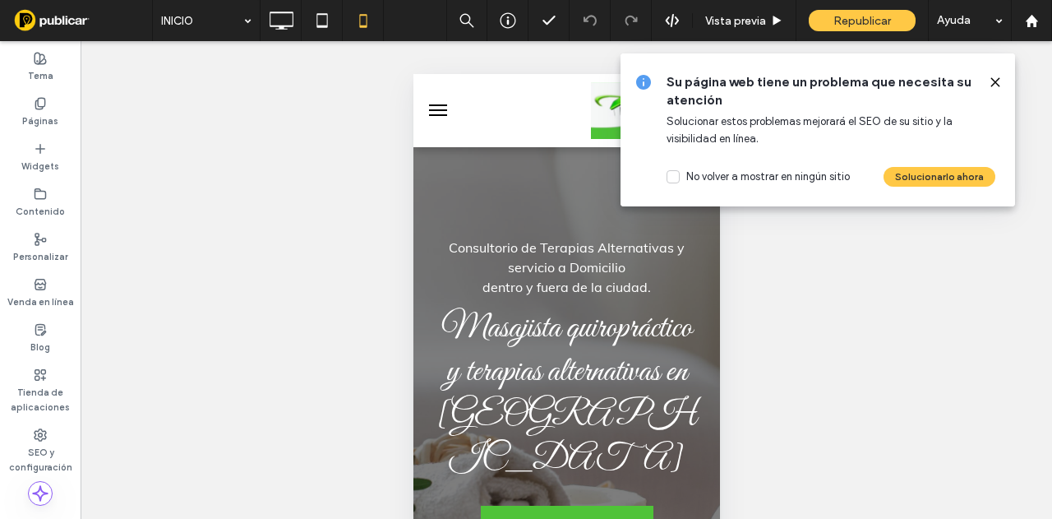
click at [993, 80] on use at bounding box center [994, 81] width 7 height 7
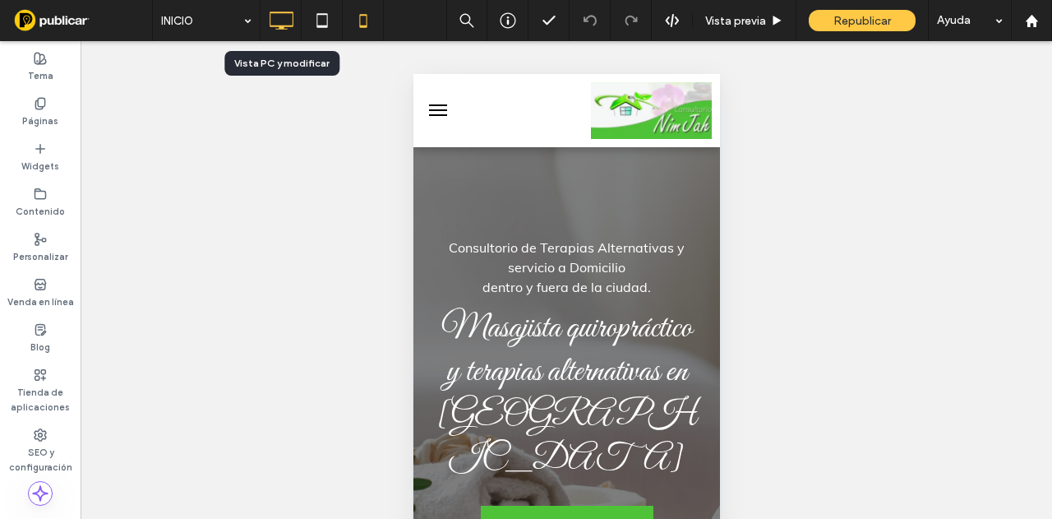
click at [280, 29] on use at bounding box center [282, 21] width 24 height 18
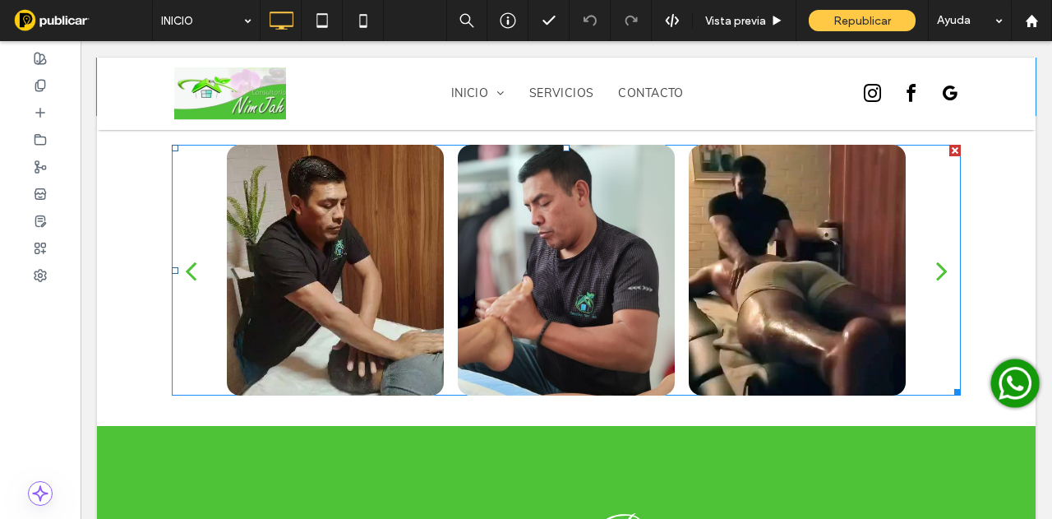
scroll to position [3535, 0]
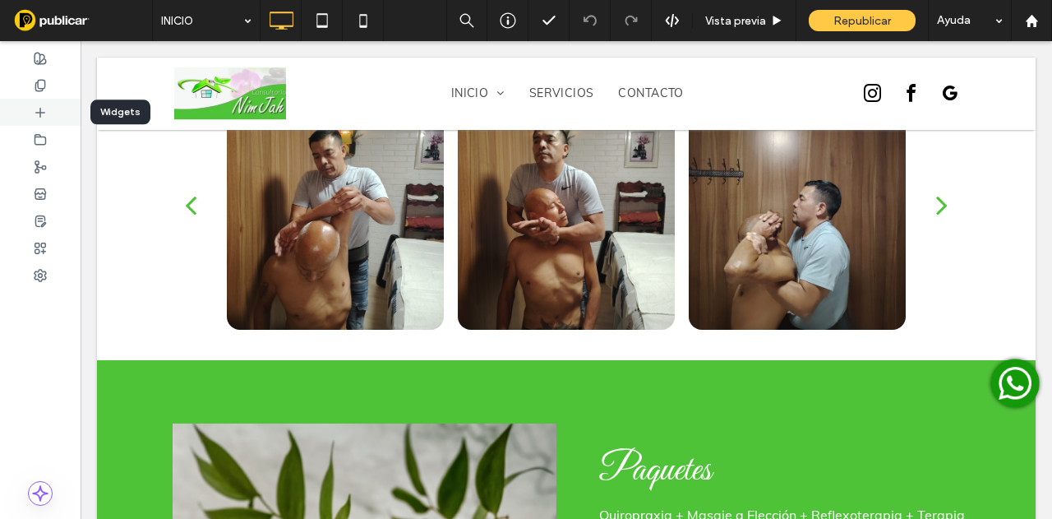
click at [41, 116] on icon at bounding box center [40, 112] width 13 height 13
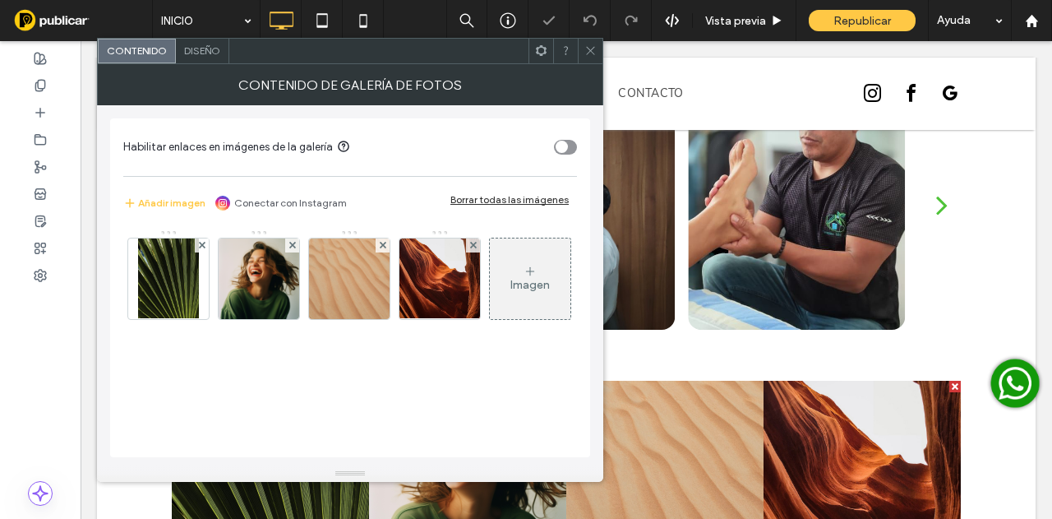
click at [560, 145] on icon "toggle" at bounding box center [561, 147] width 7 height 5
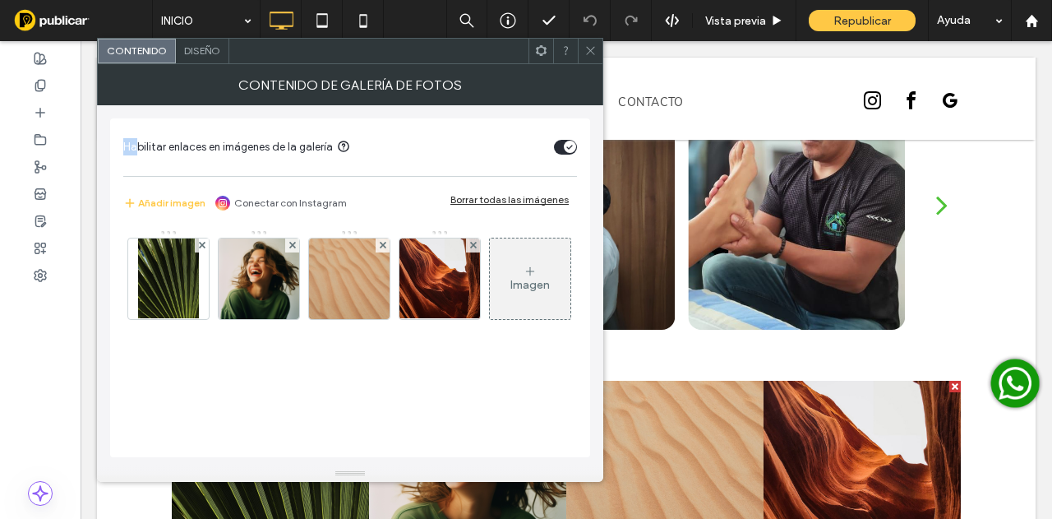
drag, startPoint x: 135, startPoint y: 146, endPoint x: 368, endPoint y: 165, distance: 234.3
click at [368, 165] on section "Habilitar enlaces en imágenes de la galería" at bounding box center [350, 147] width 454 height 41
click at [183, 272] on img at bounding box center [169, 278] width 62 height 81
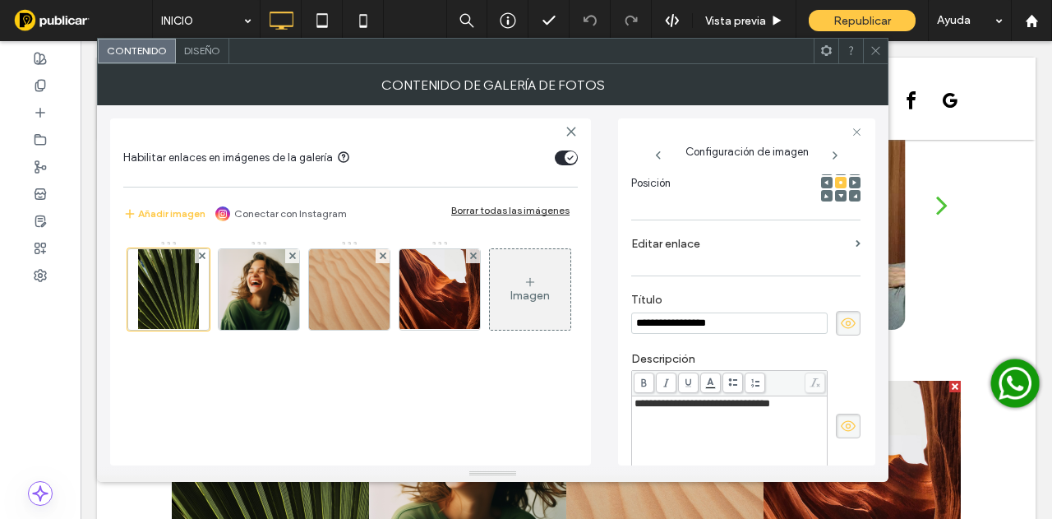
scroll to position [79, 0]
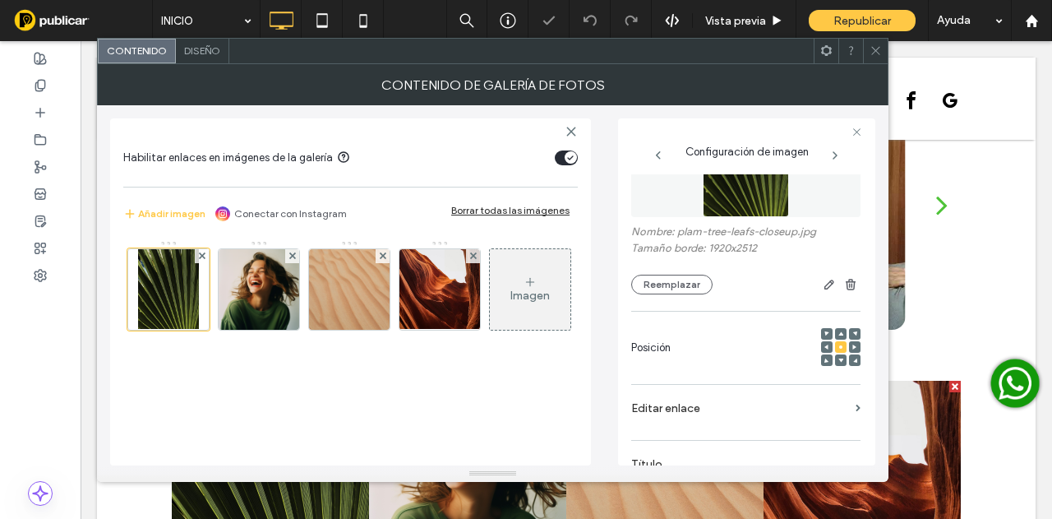
click at [681, 415] on label "Editar enlace" at bounding box center [740, 408] width 218 height 30
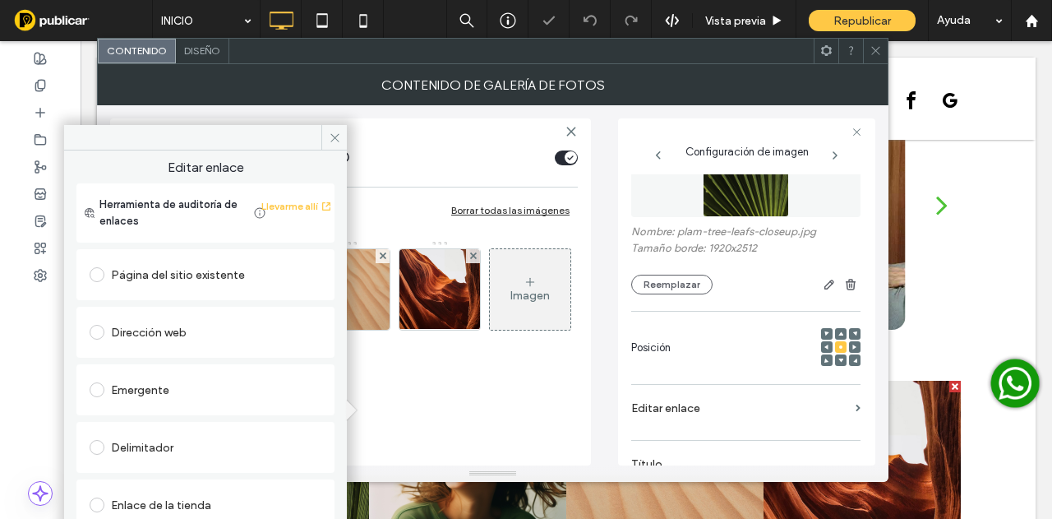
scroll to position [82, 0]
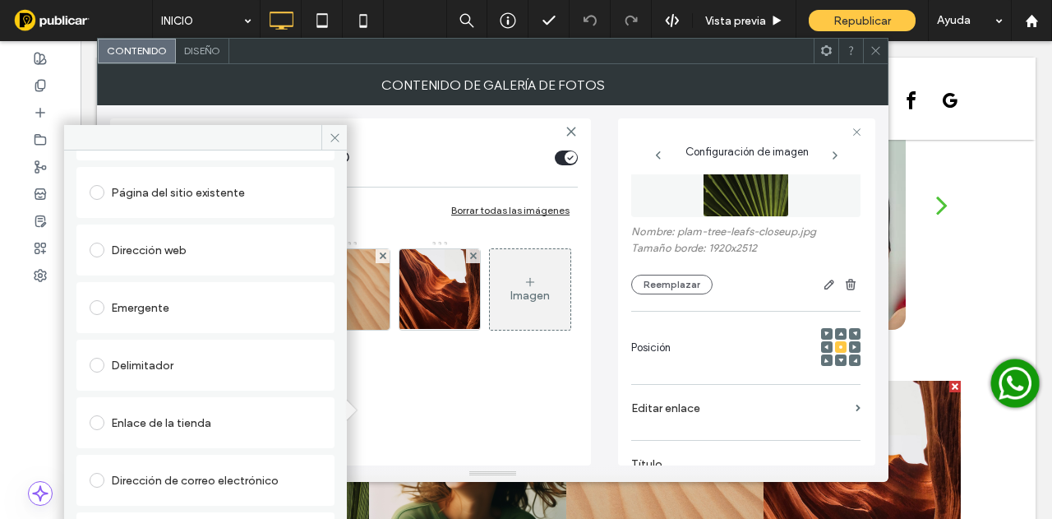
click at [876, 64] on div "Contenido de galería de fotos" at bounding box center [493, 84] width 792 height 41
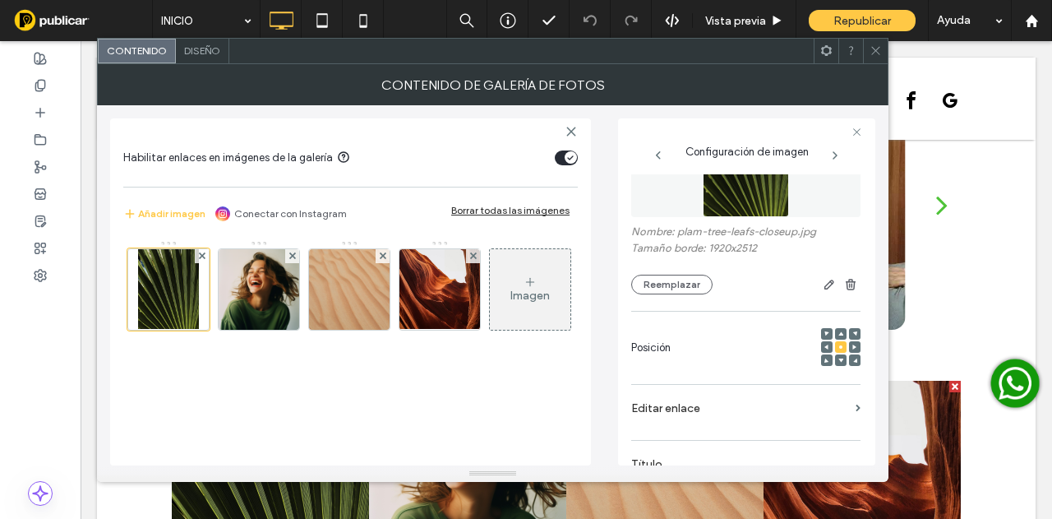
click at [878, 61] on span at bounding box center [876, 51] width 12 height 25
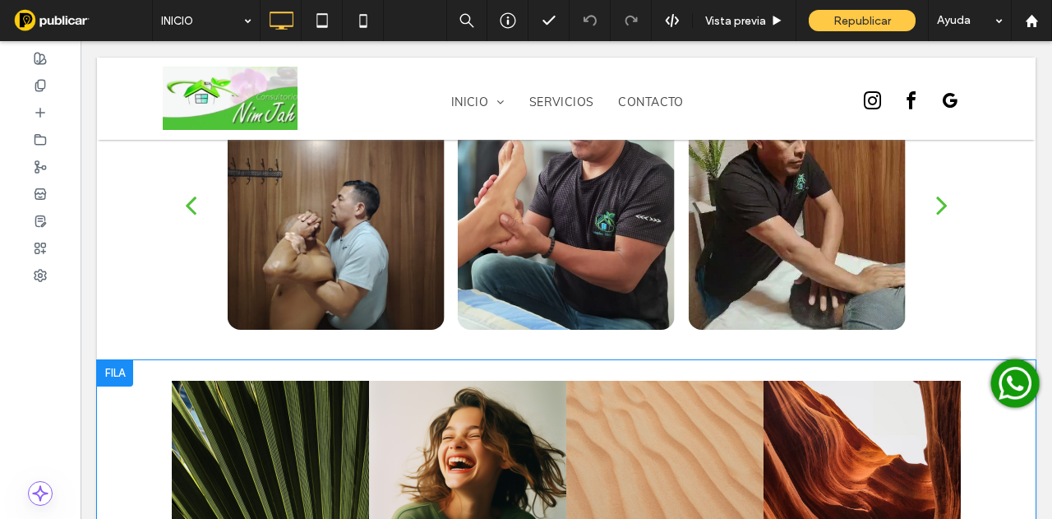
click at [124, 360] on div at bounding box center [115, 373] width 36 height 26
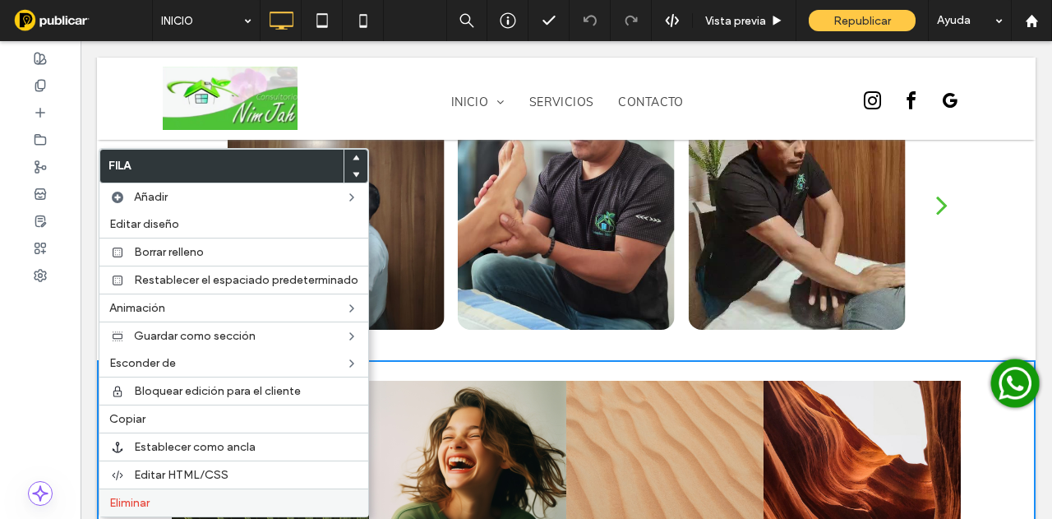
click at [128, 497] on span "Eliminar" at bounding box center [129, 503] width 40 height 14
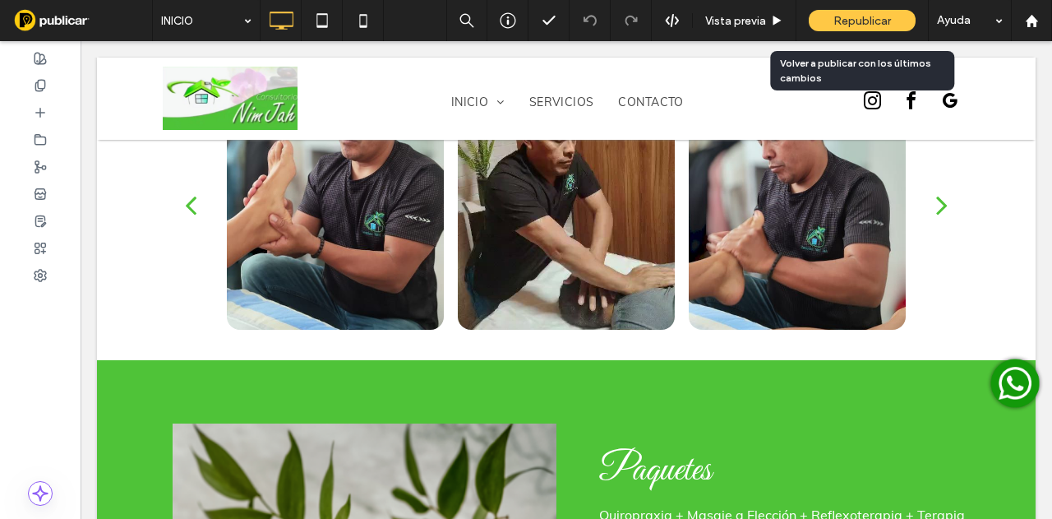
click at [887, 14] on span "Republicar" at bounding box center [863, 21] width 58 height 14
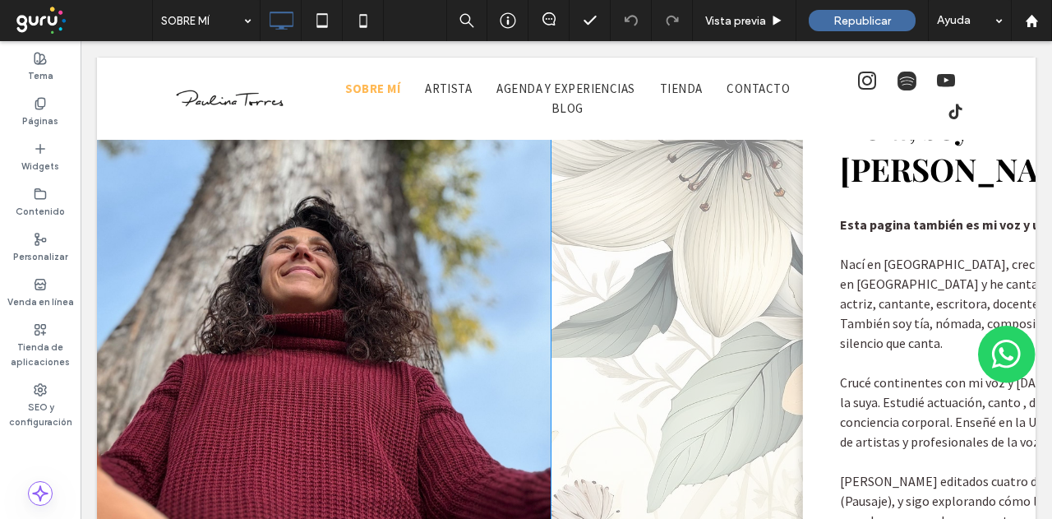
scroll to position [740, 0]
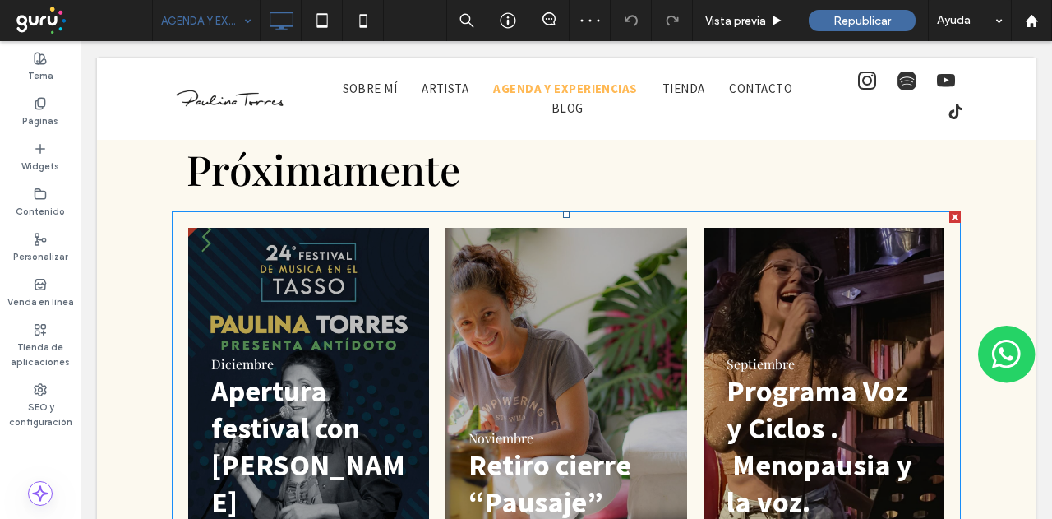
scroll to position [493, 0]
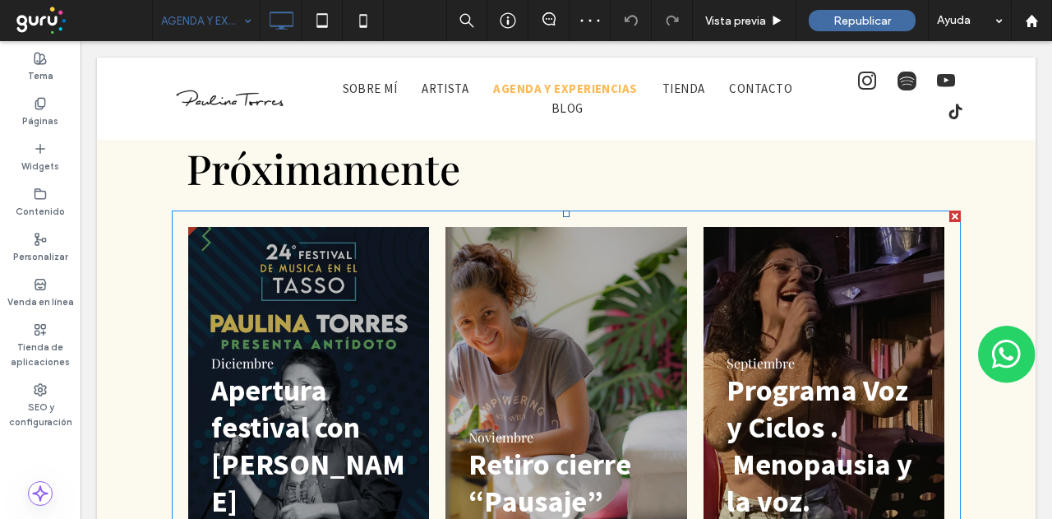
click at [367, 343] on link at bounding box center [309, 407] width 256 height 383
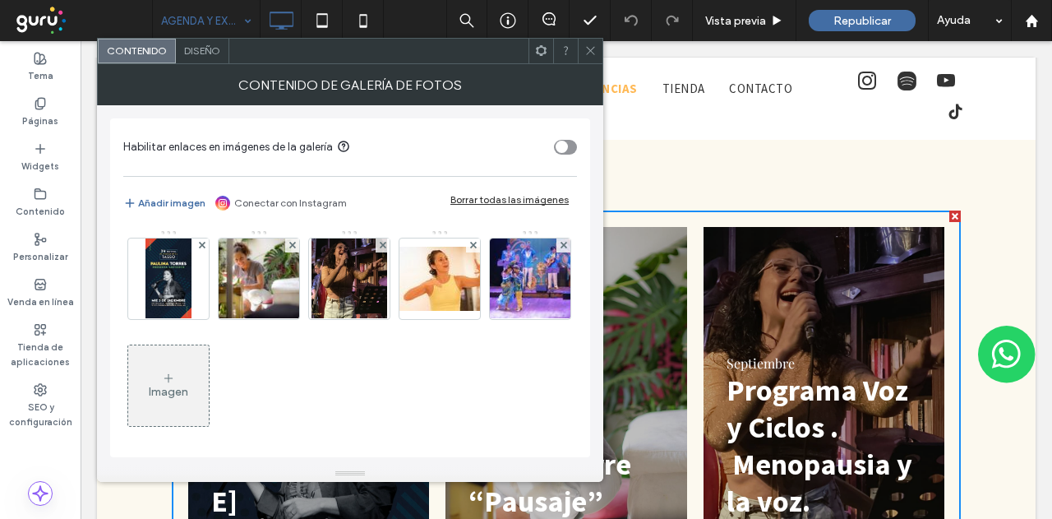
click at [562, 149] on div "toggle" at bounding box center [562, 147] width 12 height 12
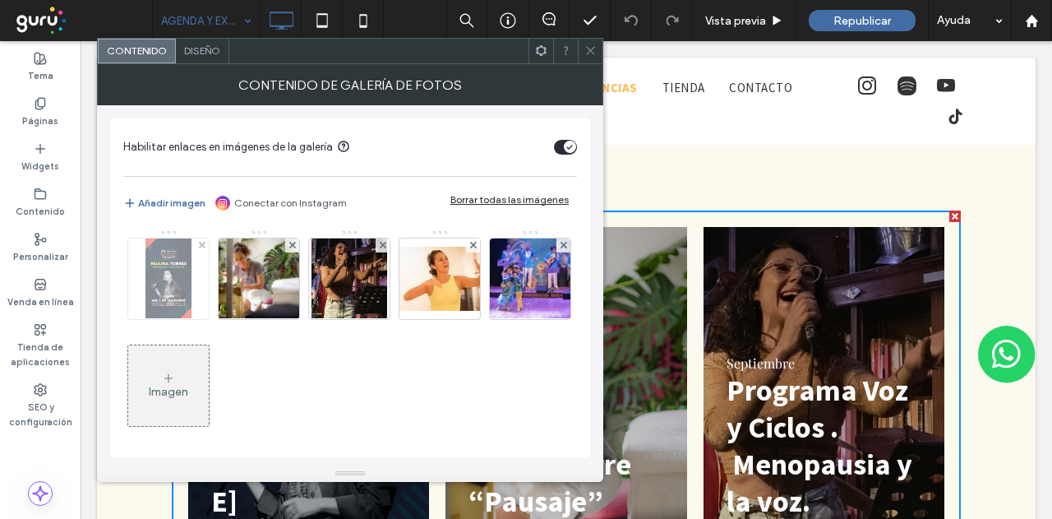
click at [171, 267] on img at bounding box center [168, 278] width 45 height 81
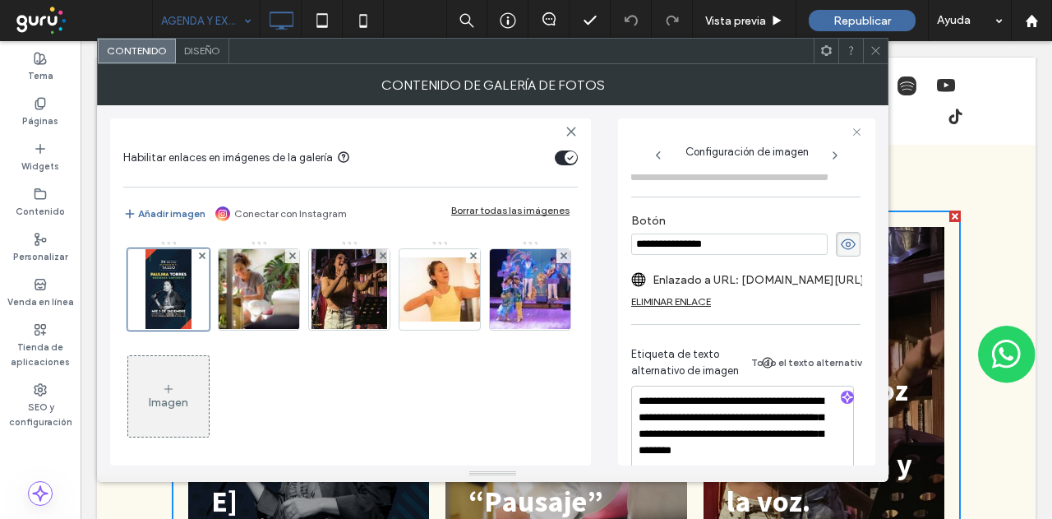
scroll to position [599, 0]
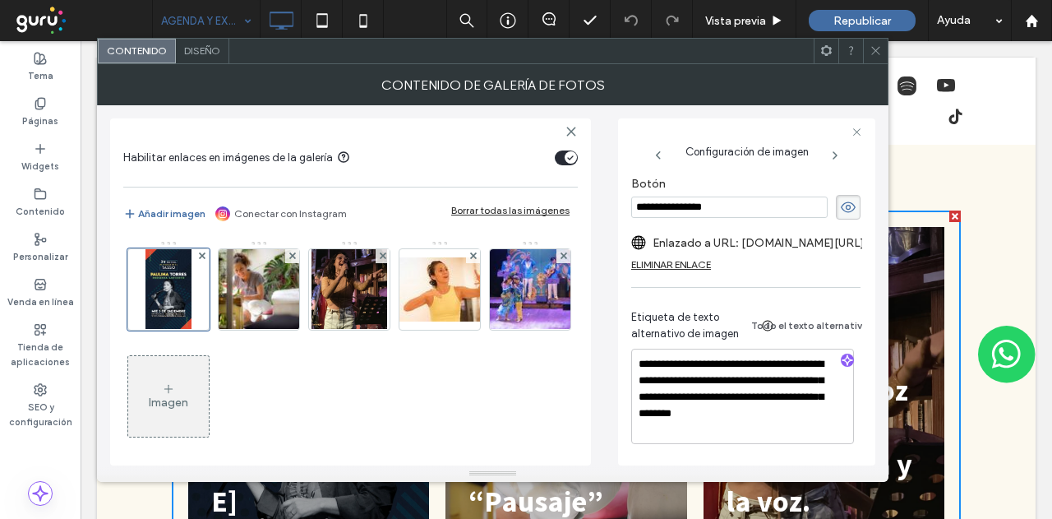
click at [817, 237] on label "Enlazado a URL: [DOMAIN_NAME][URL][PERSON_NAME]" at bounding box center [767, 243] width 229 height 30
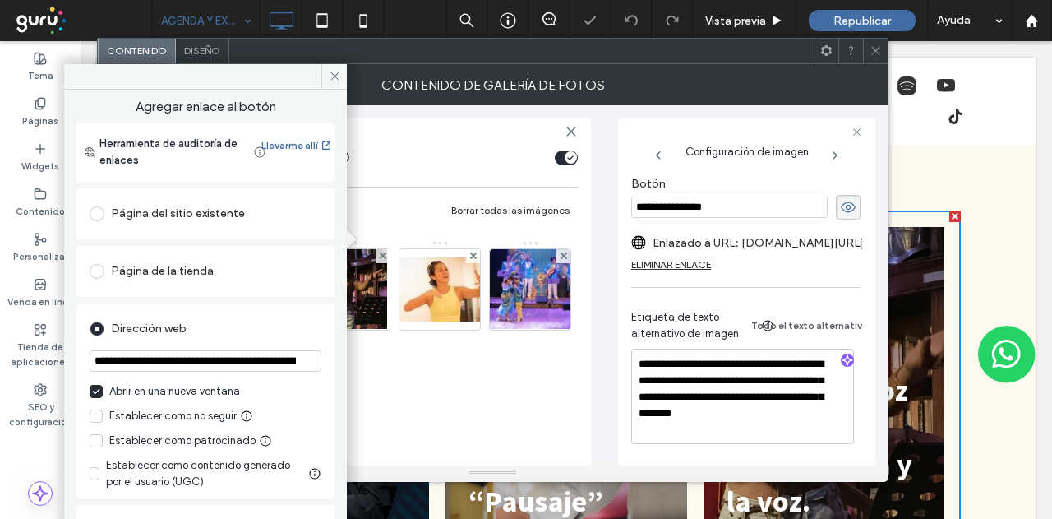
click at [255, 367] on input "**********" at bounding box center [206, 360] width 232 height 21
click at [337, 74] on icon at bounding box center [335, 76] width 12 height 12
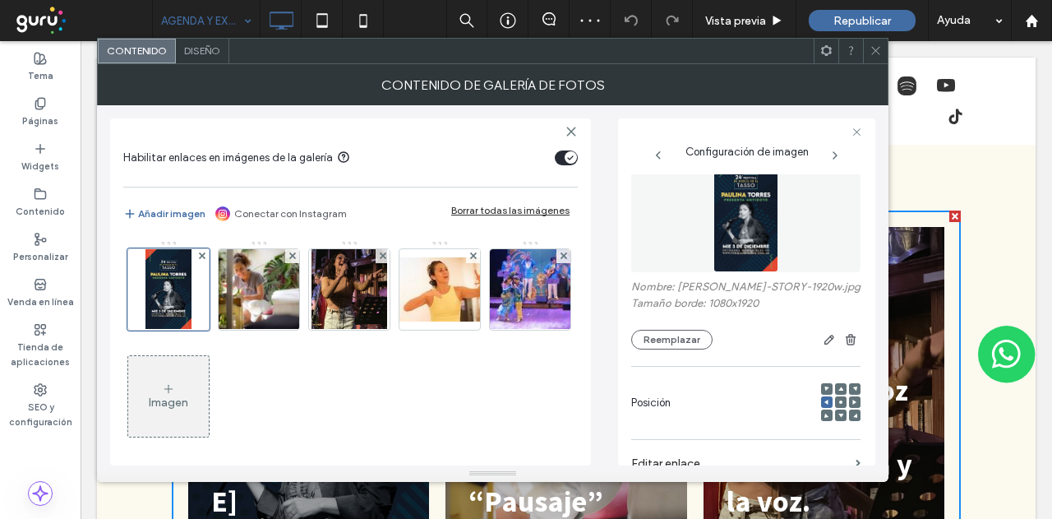
scroll to position [106, 0]
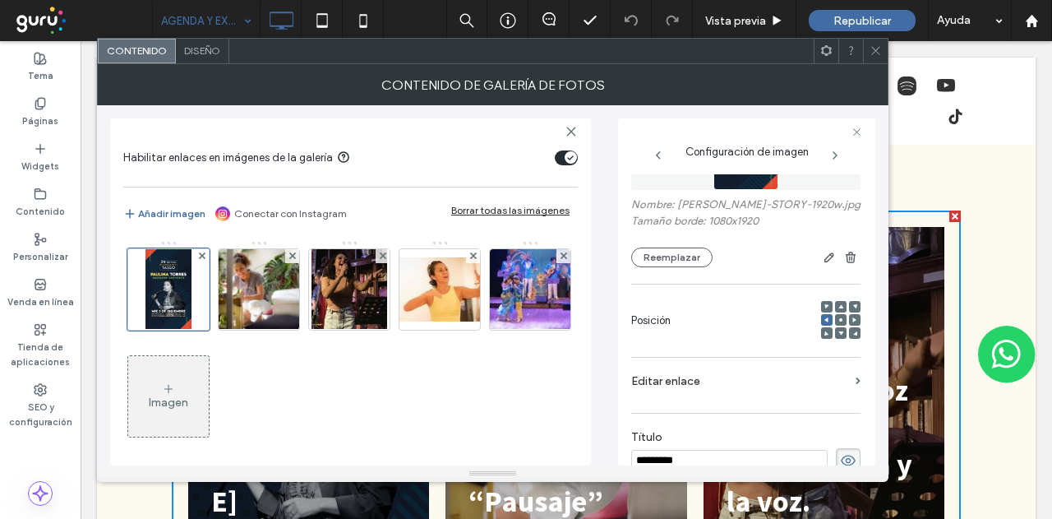
click at [665, 391] on label "Editar enlace" at bounding box center [740, 381] width 218 height 30
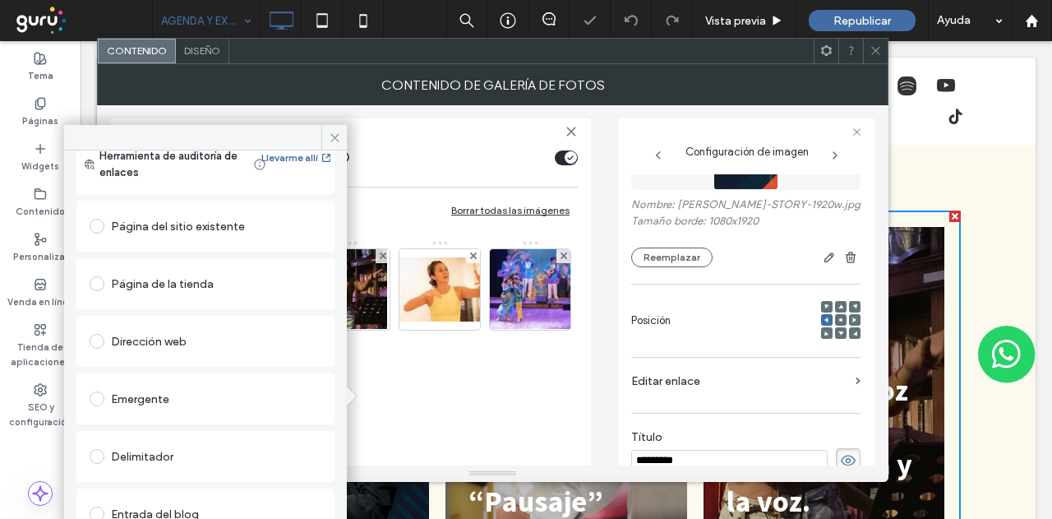
scroll to position [82, 0]
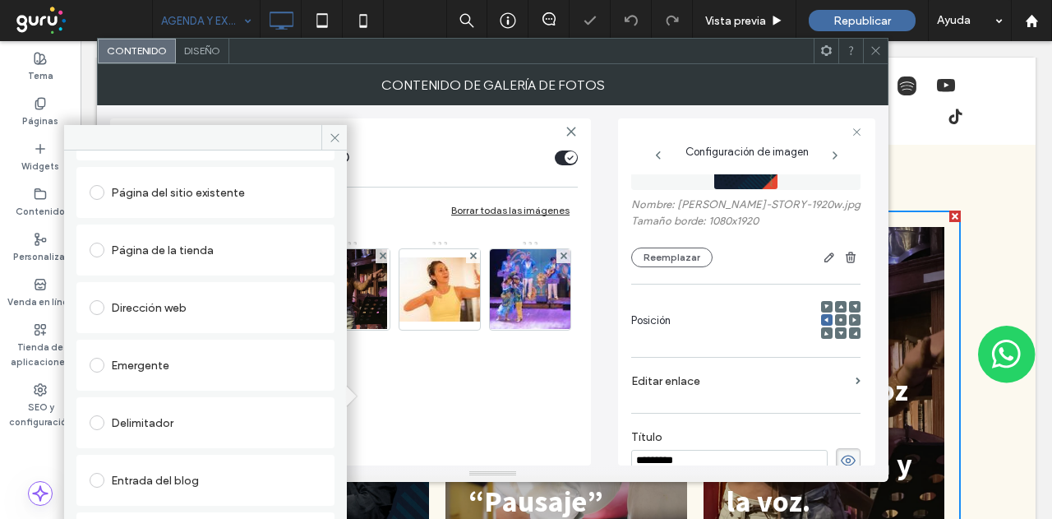
click at [197, 311] on div "Dirección web" at bounding box center [206, 307] width 232 height 26
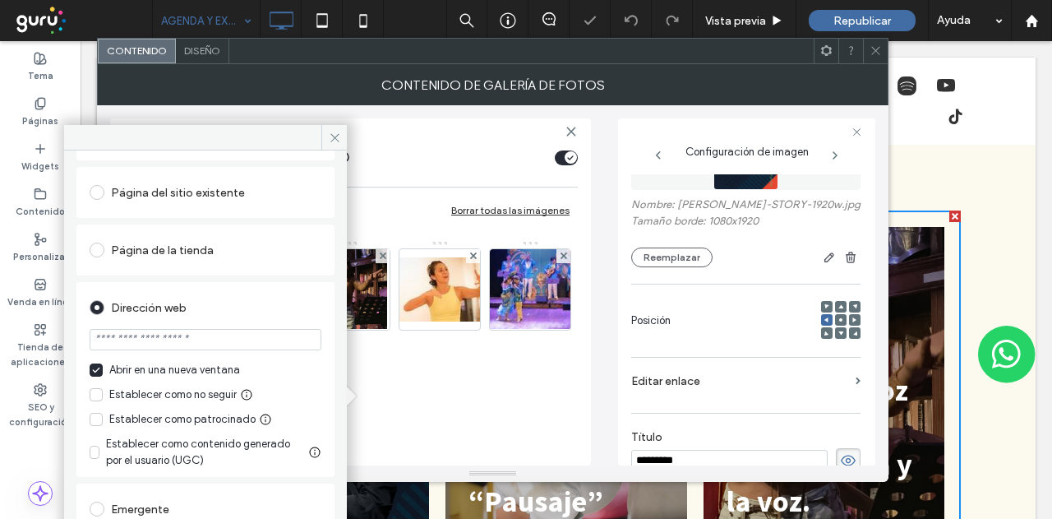
click at [214, 343] on input "url" at bounding box center [206, 339] width 232 height 21
paste input "**********"
type input "**********"
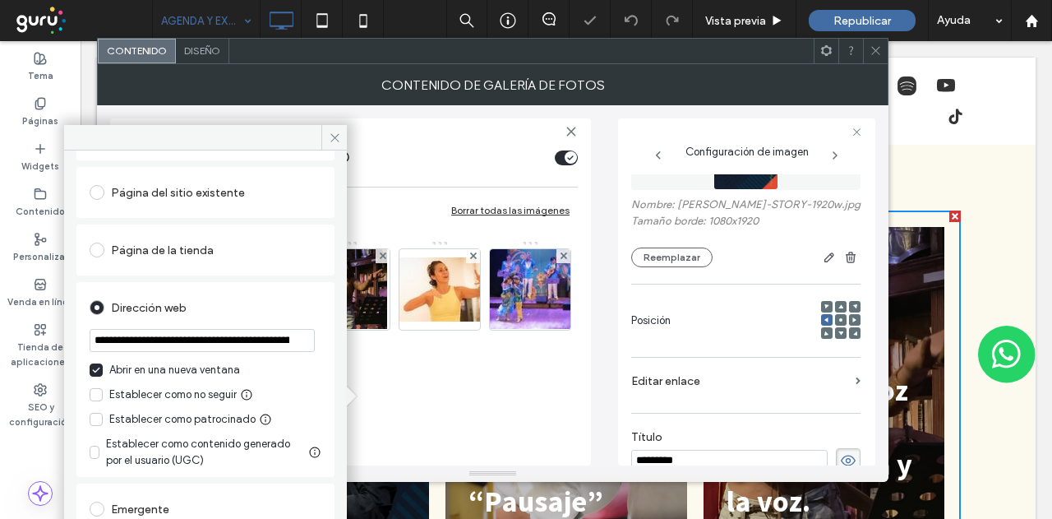
click at [261, 306] on div "Dirección web" at bounding box center [206, 307] width 232 height 26
click at [331, 138] on icon at bounding box center [335, 138] width 12 height 12
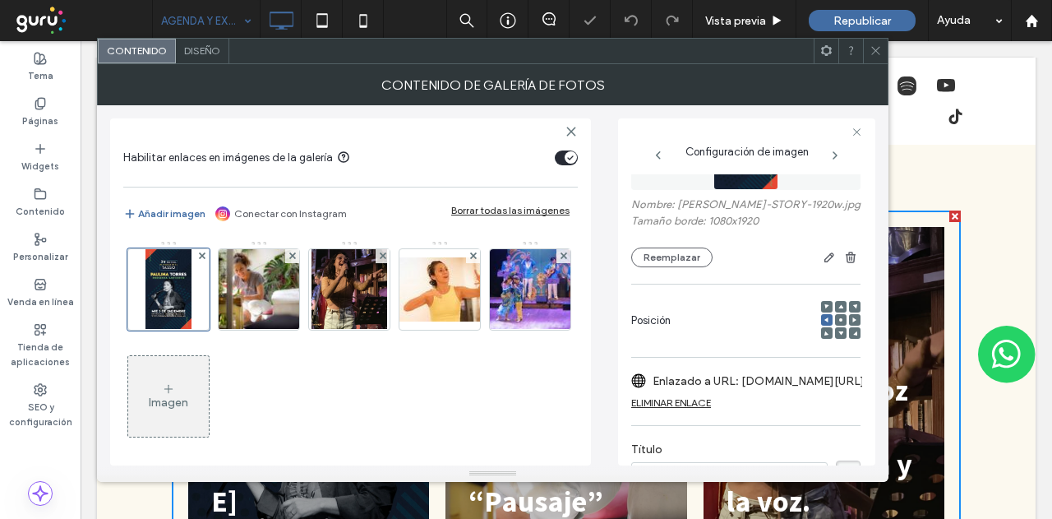
click at [876, 55] on icon at bounding box center [876, 50] width 12 height 12
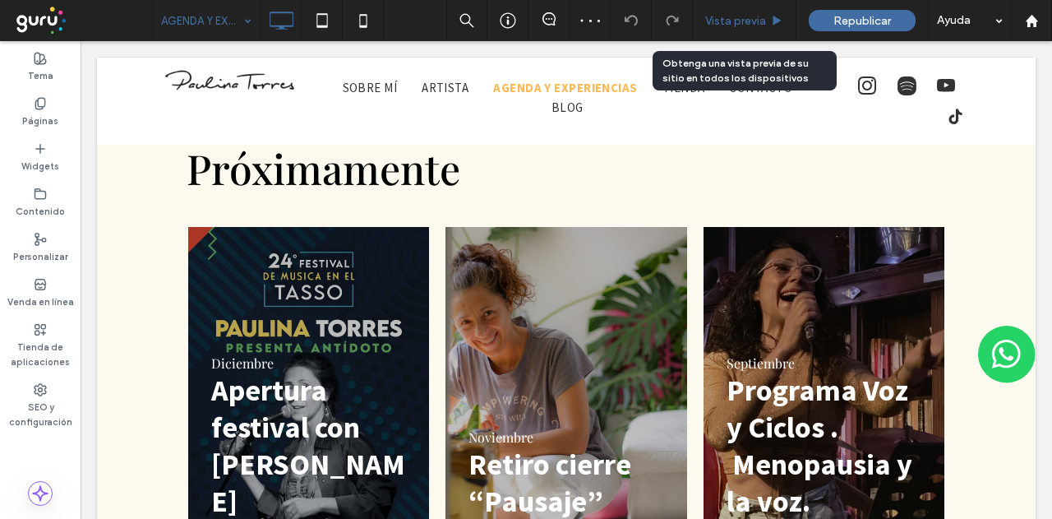
click at [733, 25] on span "Vista previa" at bounding box center [735, 21] width 61 height 14
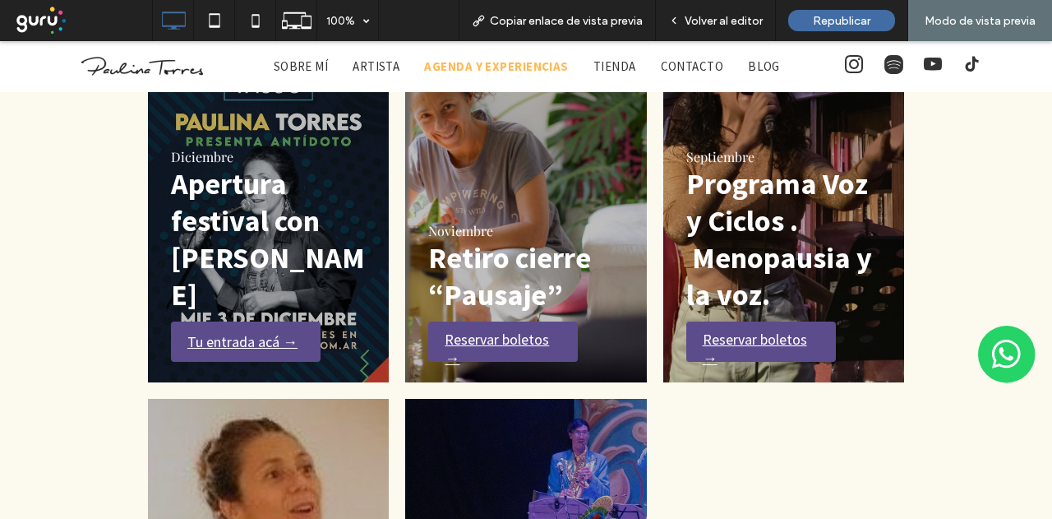
scroll to position [658, 0]
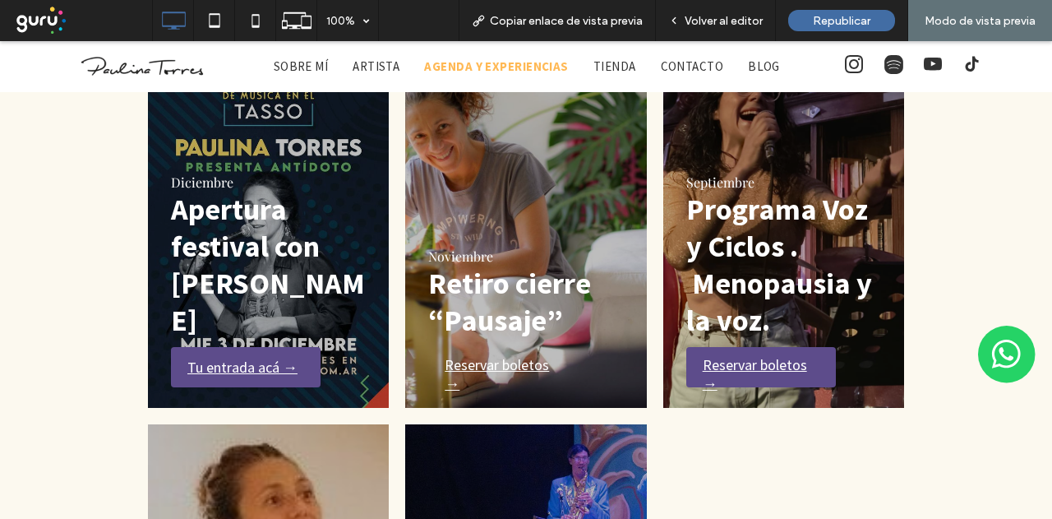
click at [469, 361] on span "Reservar boletos →" at bounding box center [501, 374] width 146 height 54
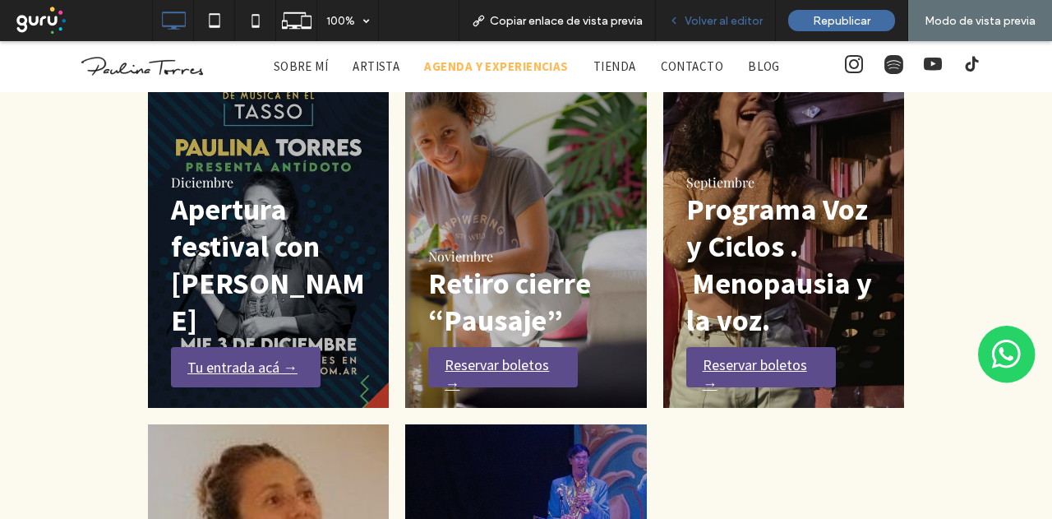
click at [733, 20] on span "Volver al editor" at bounding box center [724, 21] width 78 height 14
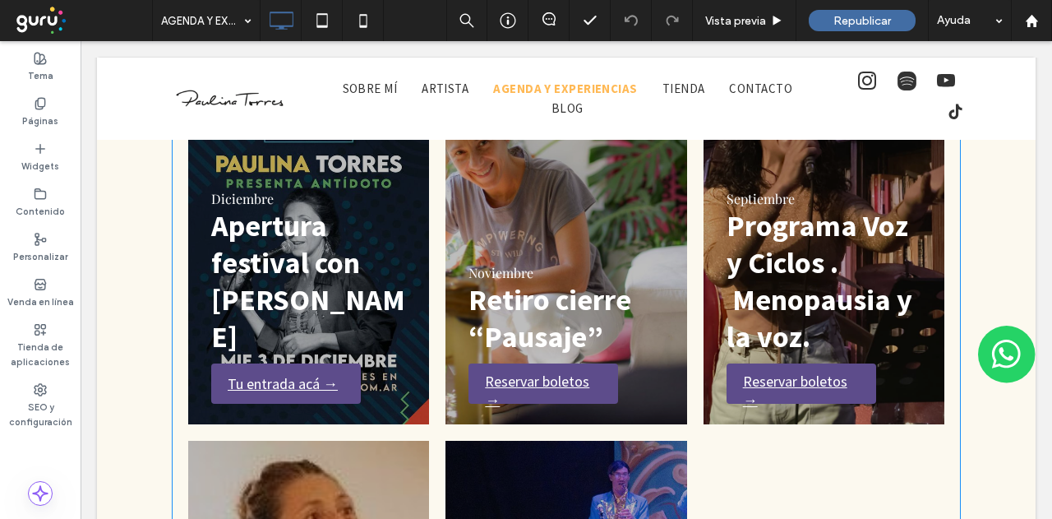
click at [621, 199] on link "Una mujer con una camisa gris sonríe mientras cuida las plantas en un balcón so…" at bounding box center [567, 243] width 256 height 383
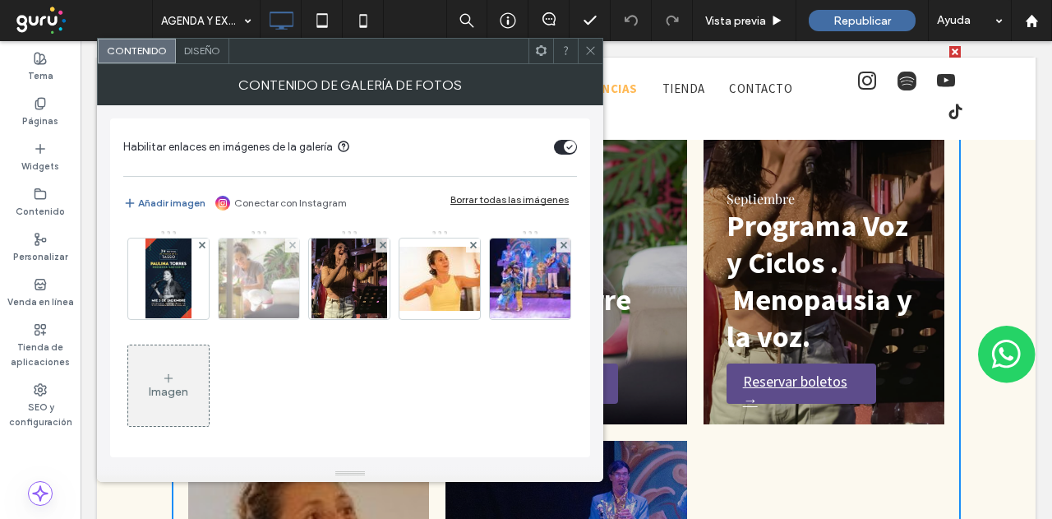
click at [263, 285] on img at bounding box center [259, 278] width 122 height 81
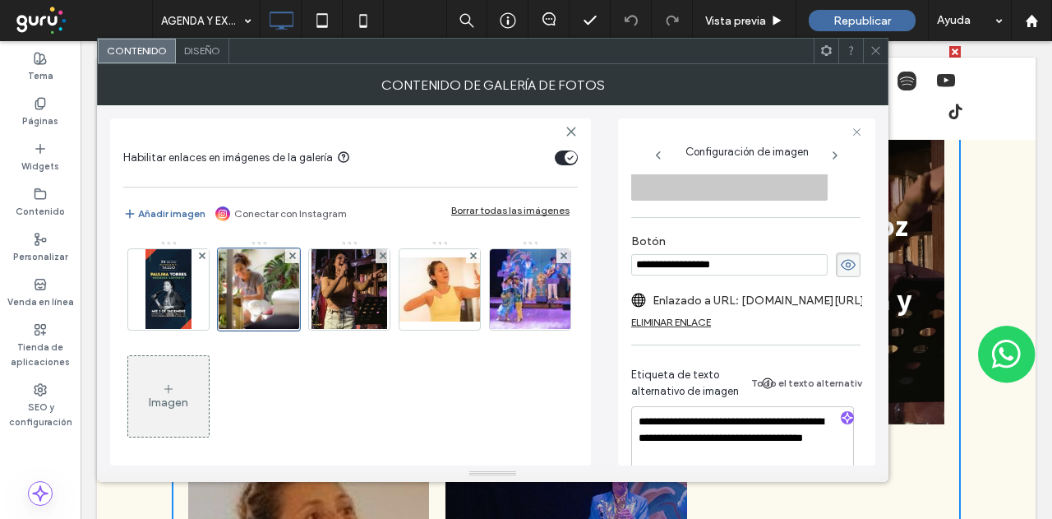
scroll to position [566, 0]
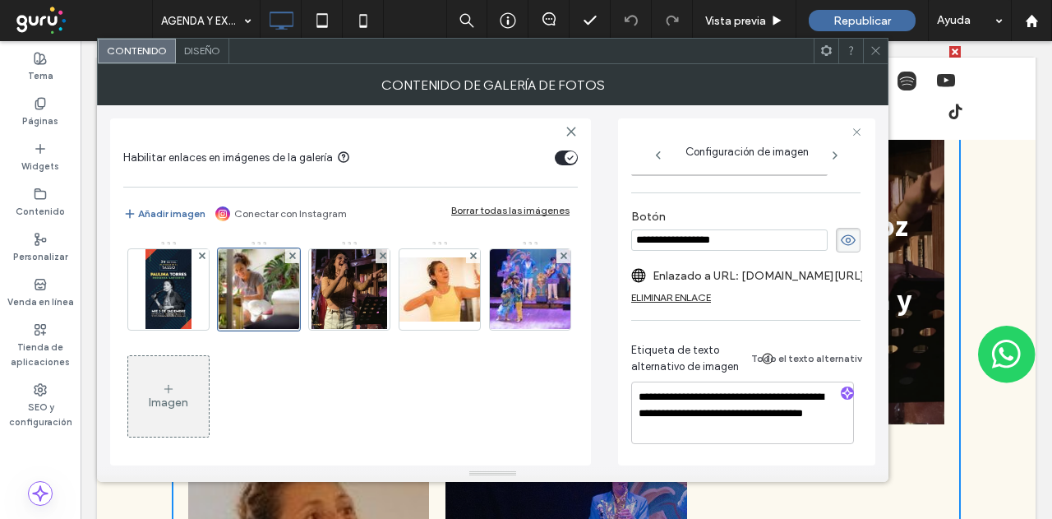
click at [789, 267] on label "Enlazado a URL: [DOMAIN_NAME][URL]" at bounding box center [759, 276] width 212 height 30
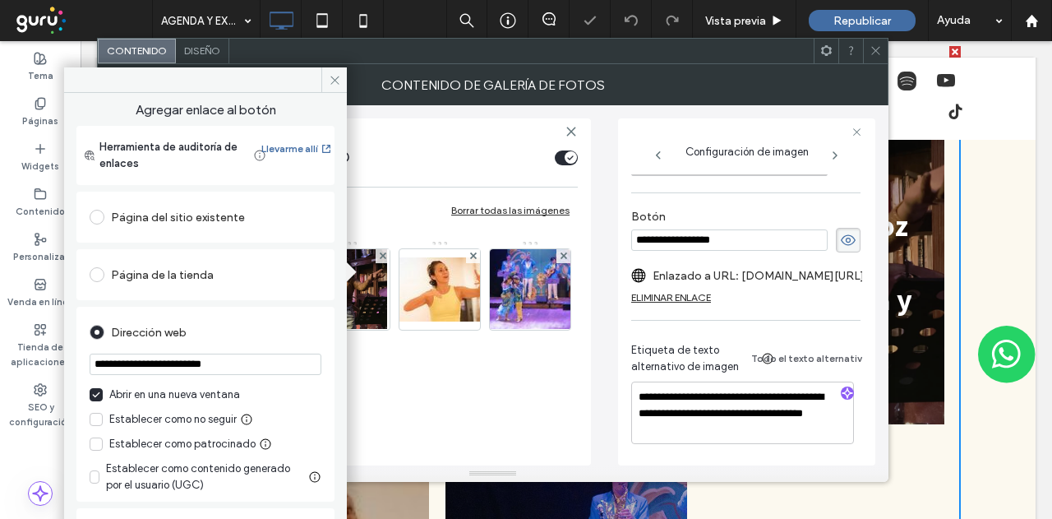
click at [235, 267] on div "Página de la tienda" at bounding box center [206, 274] width 232 height 26
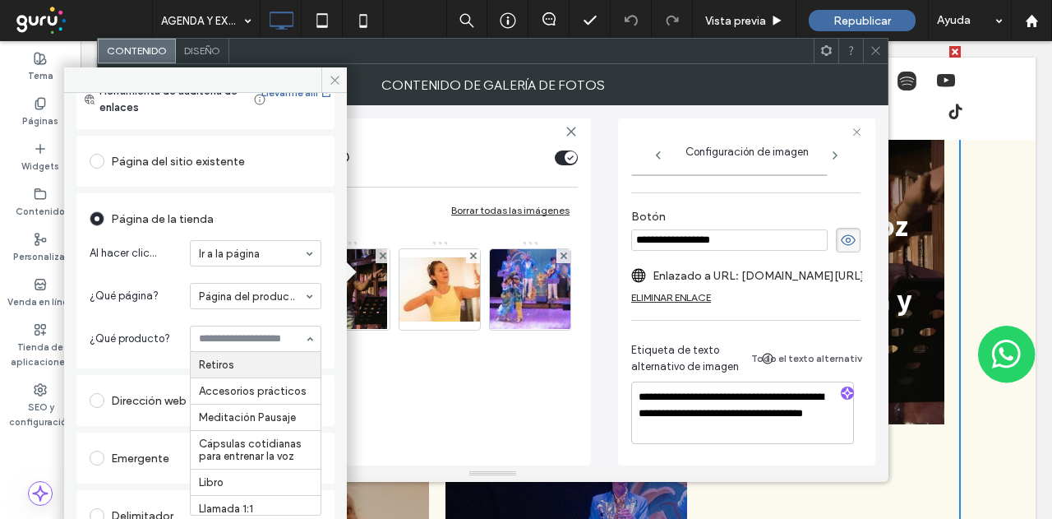
scroll to position [82, 0]
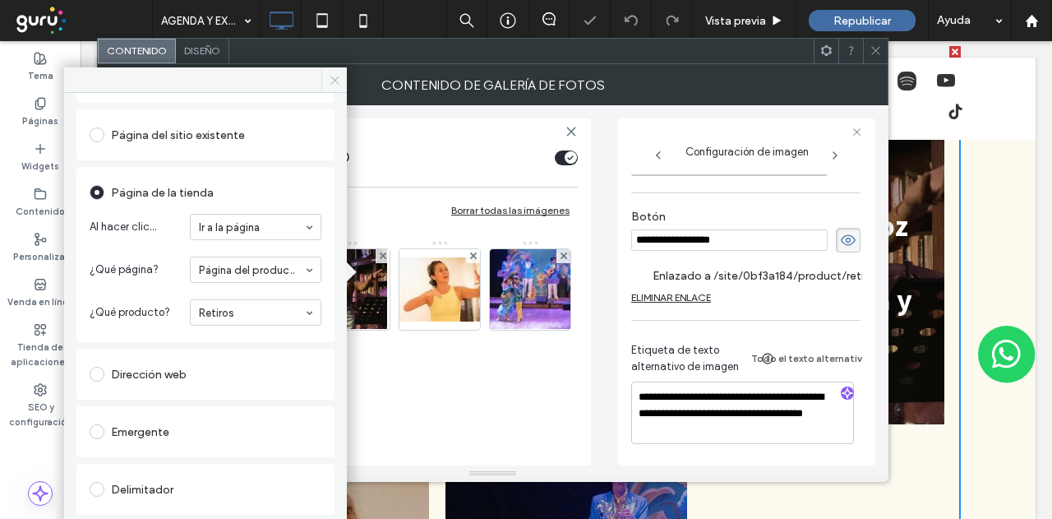
click at [332, 81] on icon at bounding box center [335, 80] width 12 height 12
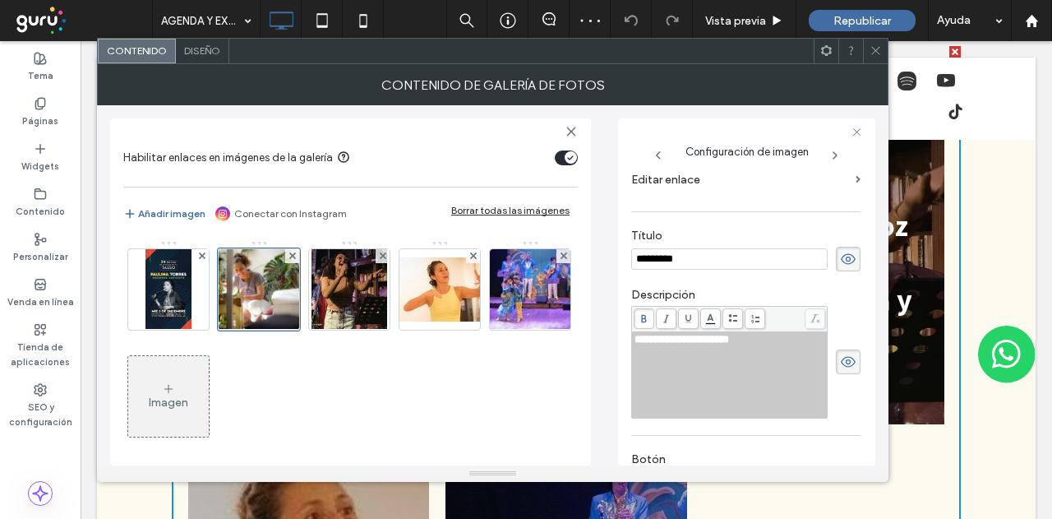
scroll to position [238, 0]
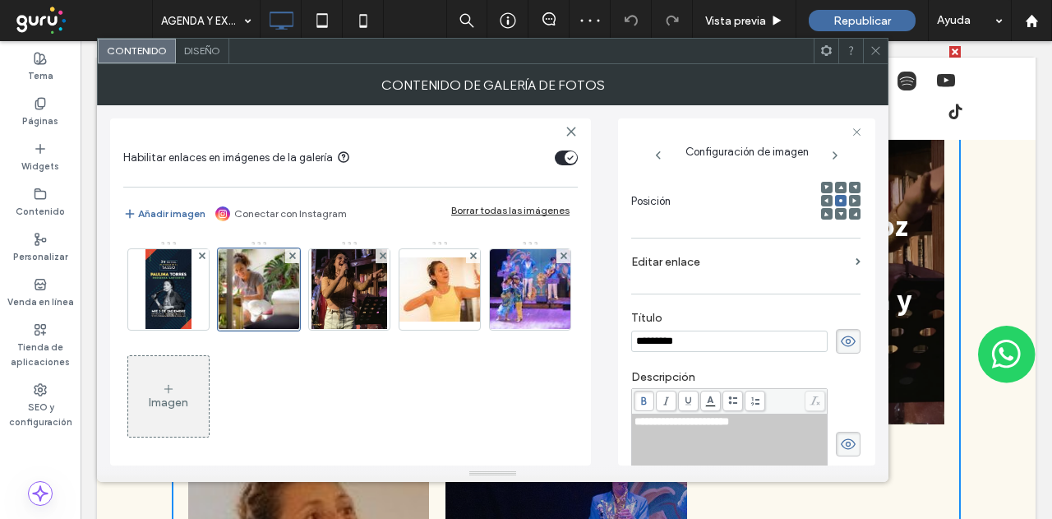
click at [700, 262] on label "Editar enlace" at bounding box center [740, 262] width 218 height 30
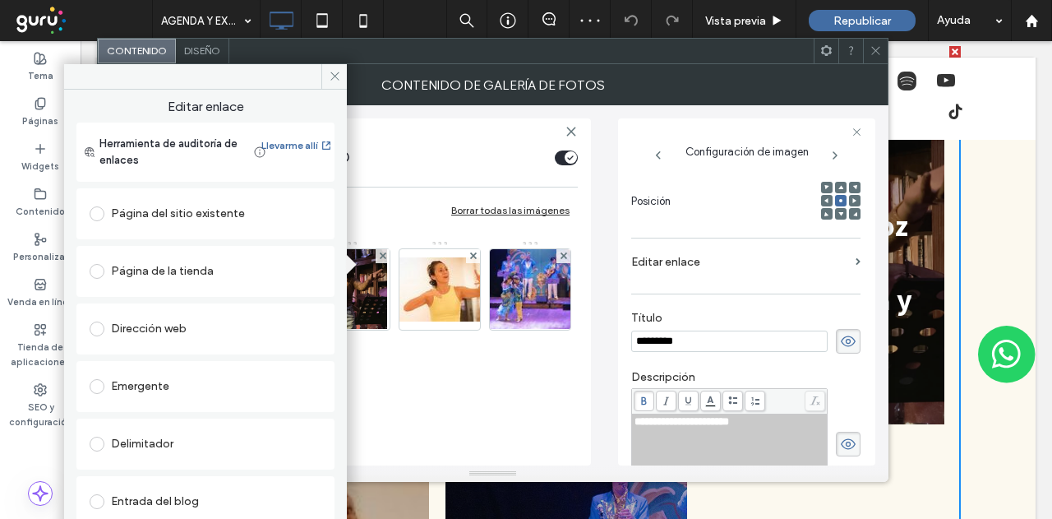
click at [181, 282] on div "Página de la tienda" at bounding box center [206, 271] width 232 height 26
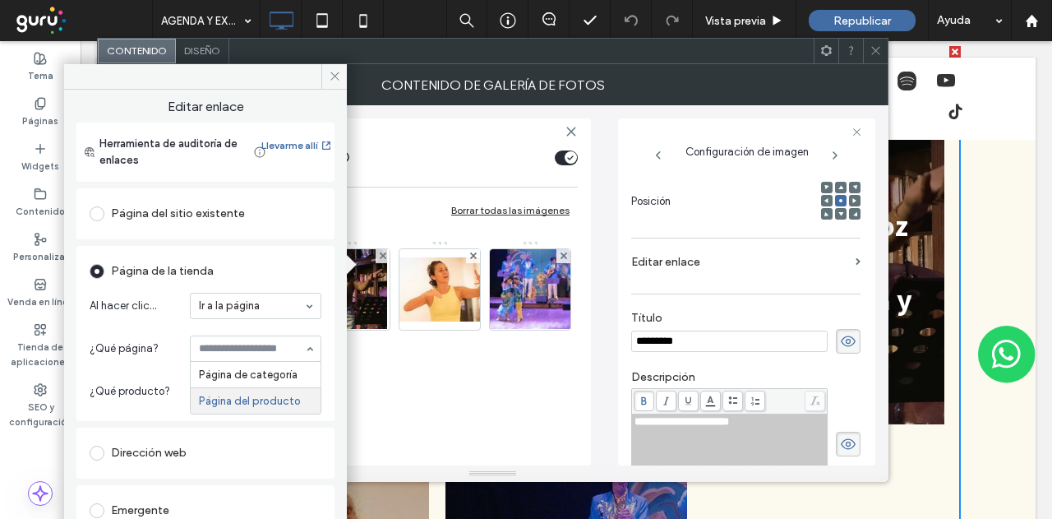
drag, startPoint x: 246, startPoint y: 344, endPoint x: 250, endPoint y: 364, distance: 21.0
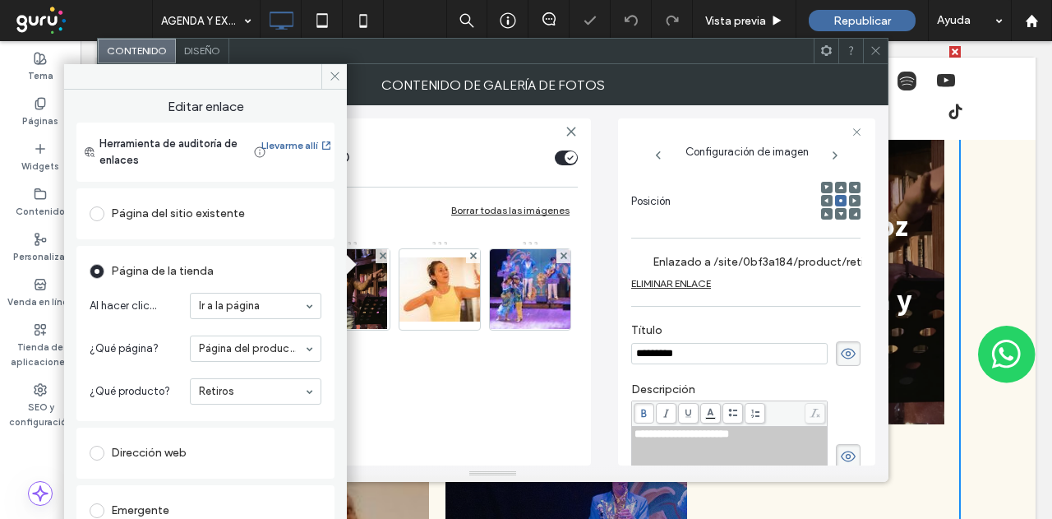
click at [316, 327] on div "Página de la tienda Al hacer clic... Ir a la página ¿Qué página? Página del pro…" at bounding box center [205, 333] width 258 height 175
click at [332, 70] on icon at bounding box center [335, 76] width 12 height 12
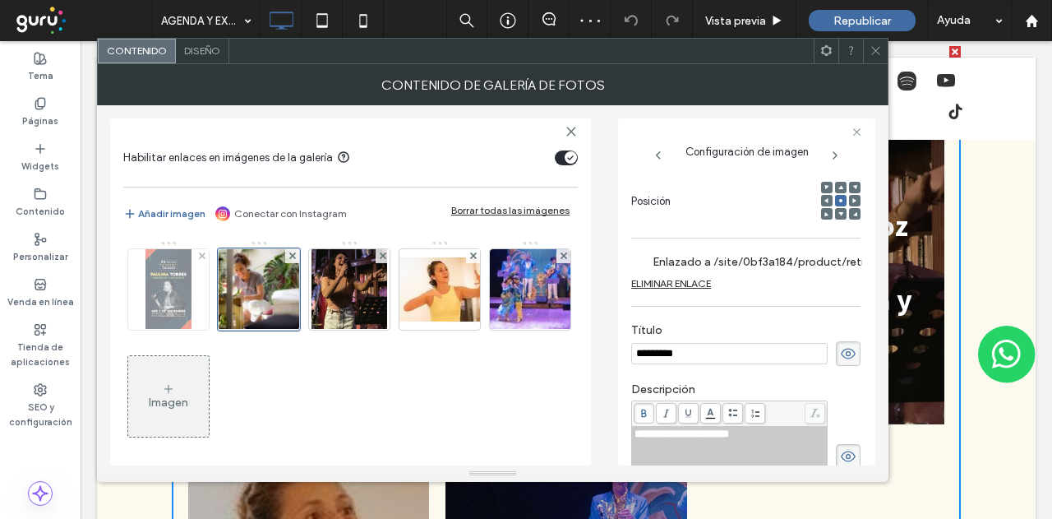
click at [178, 293] on img at bounding box center [168, 289] width 45 height 81
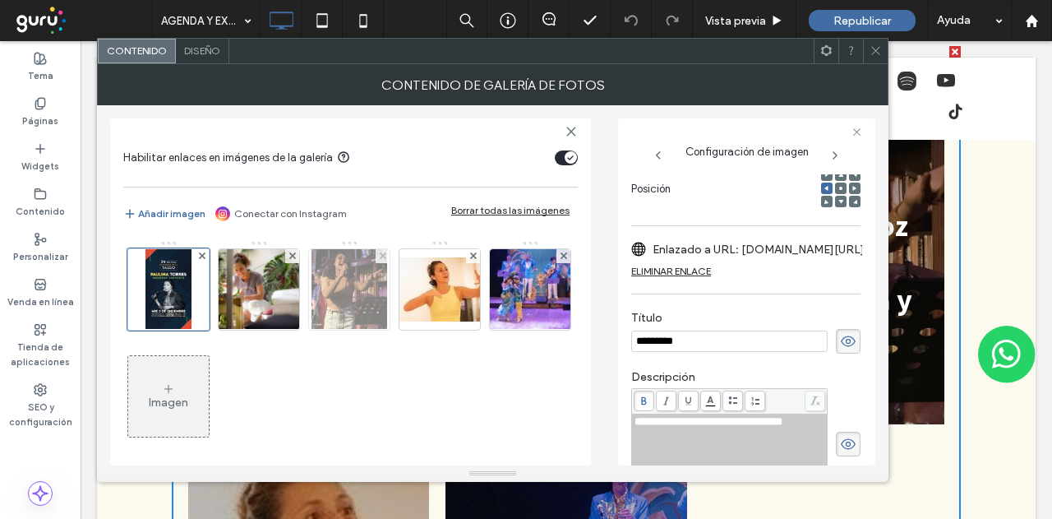
click at [353, 291] on img at bounding box center [350, 289] width 76 height 81
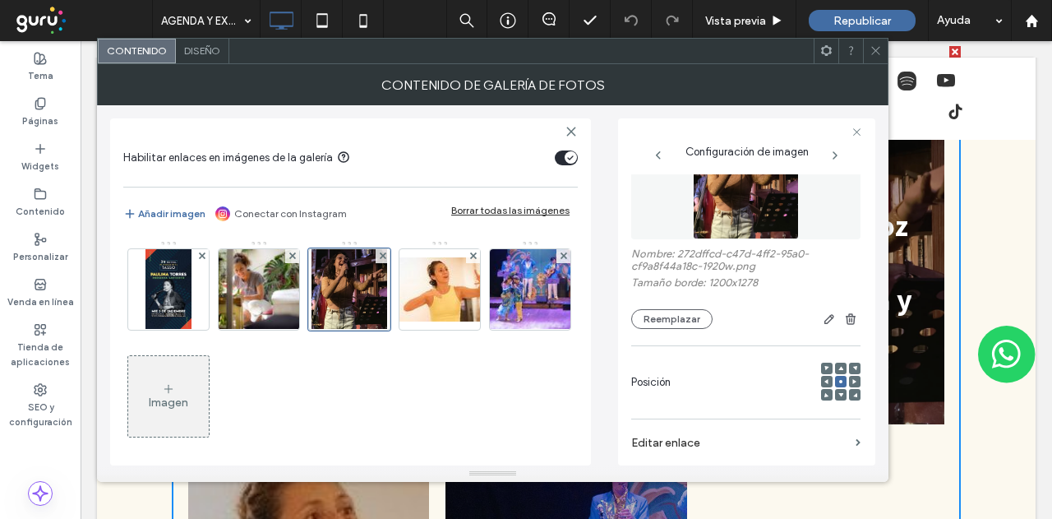
scroll to position [139, 0]
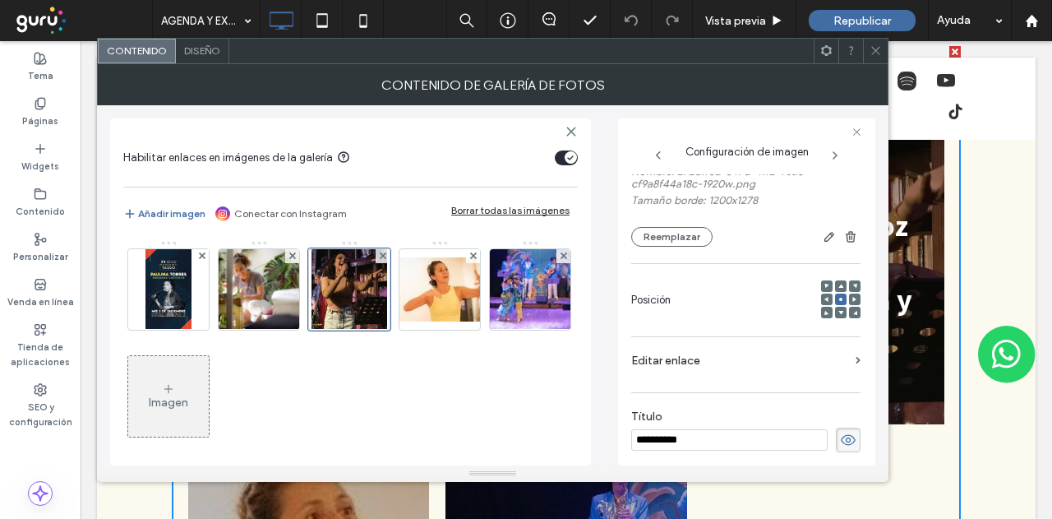
click at [877, 45] on icon at bounding box center [876, 50] width 12 height 12
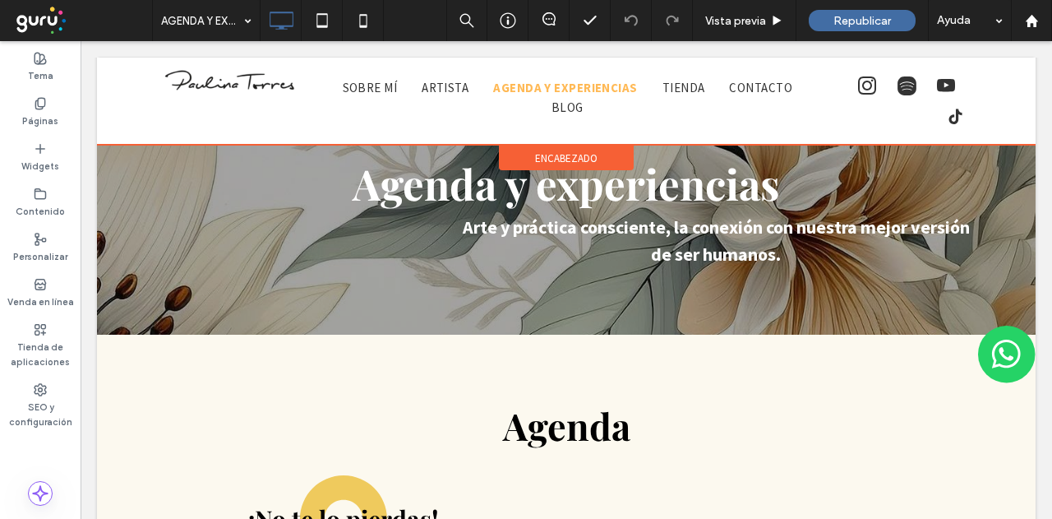
scroll to position [0, 0]
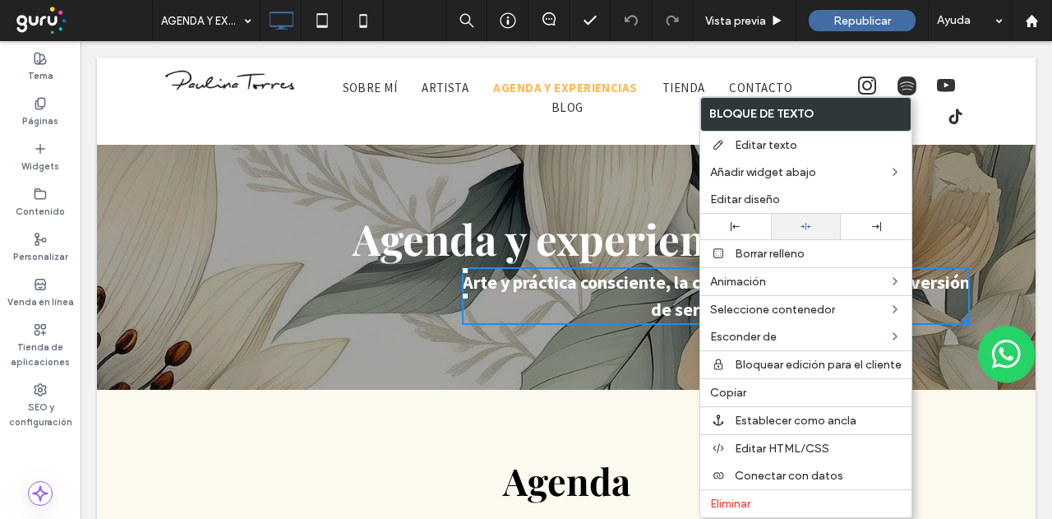
click at [816, 231] on div at bounding box center [806, 226] width 71 height 25
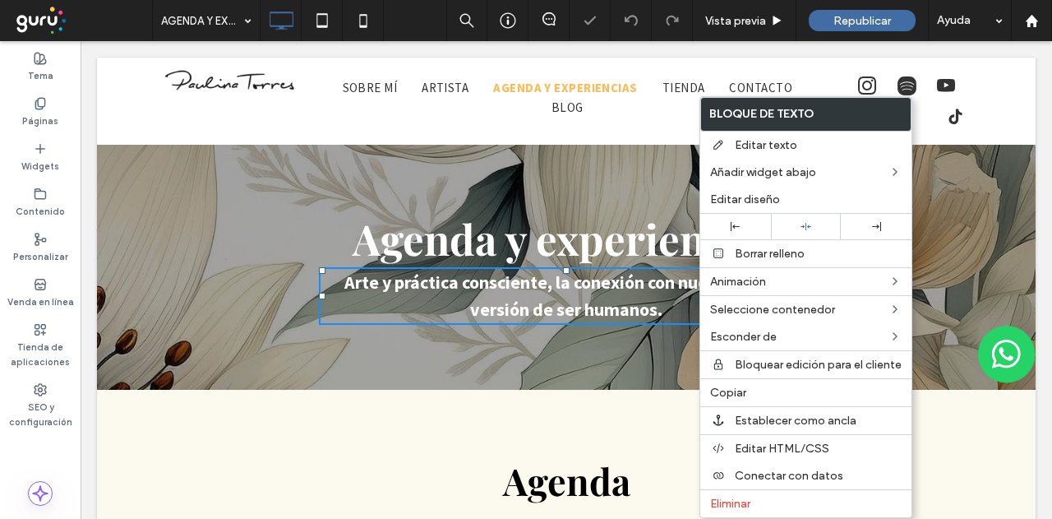
click at [595, 256] on strong "Agenda y experiencias" at bounding box center [566, 238] width 427 height 56
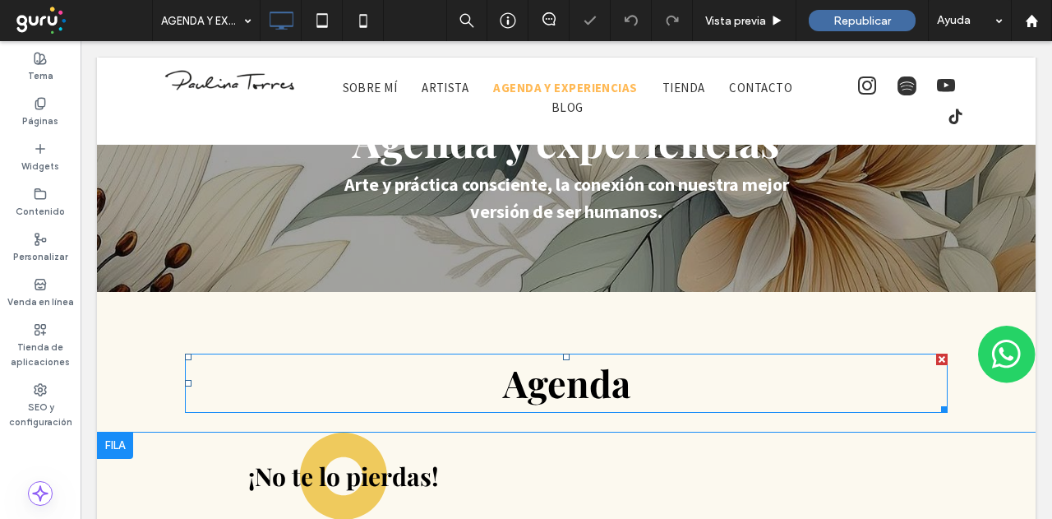
scroll to position [164, 0]
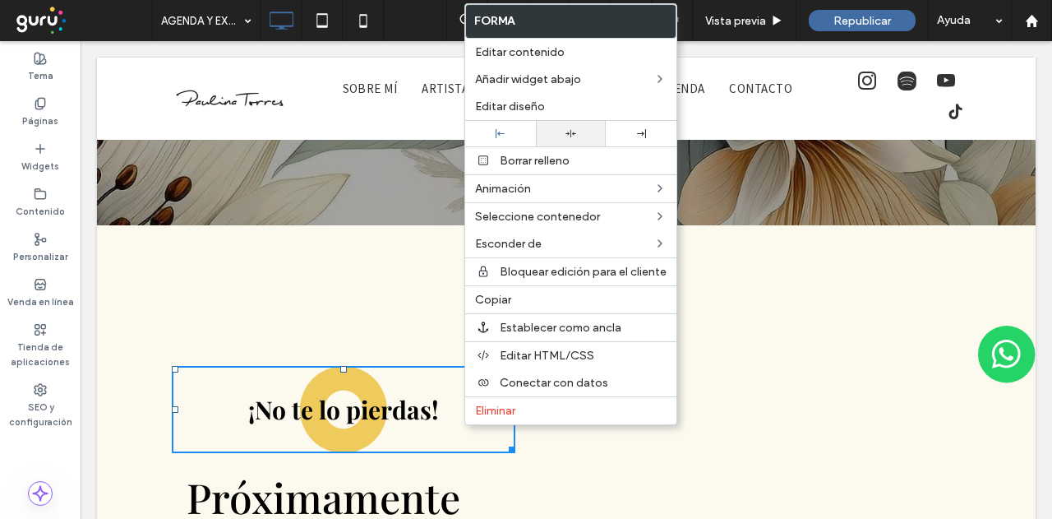
click at [576, 136] on div at bounding box center [571, 133] width 54 height 11
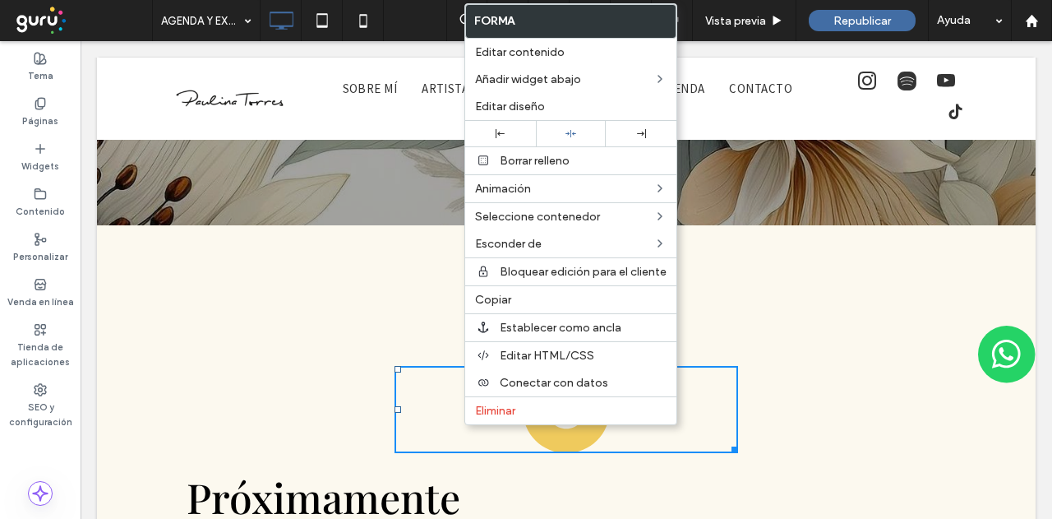
click at [852, 286] on div "Agenda Click To Paste Fila + Añadir sección" at bounding box center [566, 295] width 939 height 141
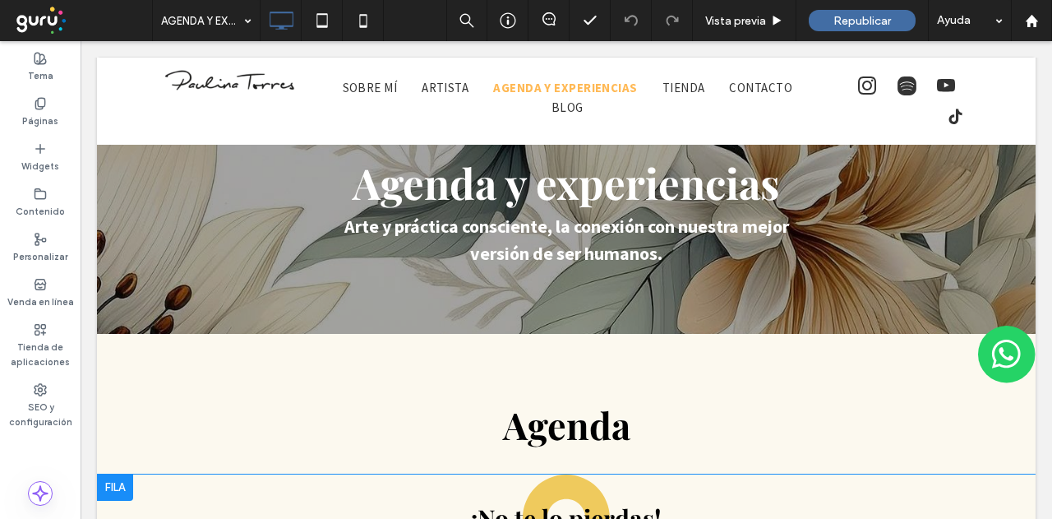
scroll to position [82, 0]
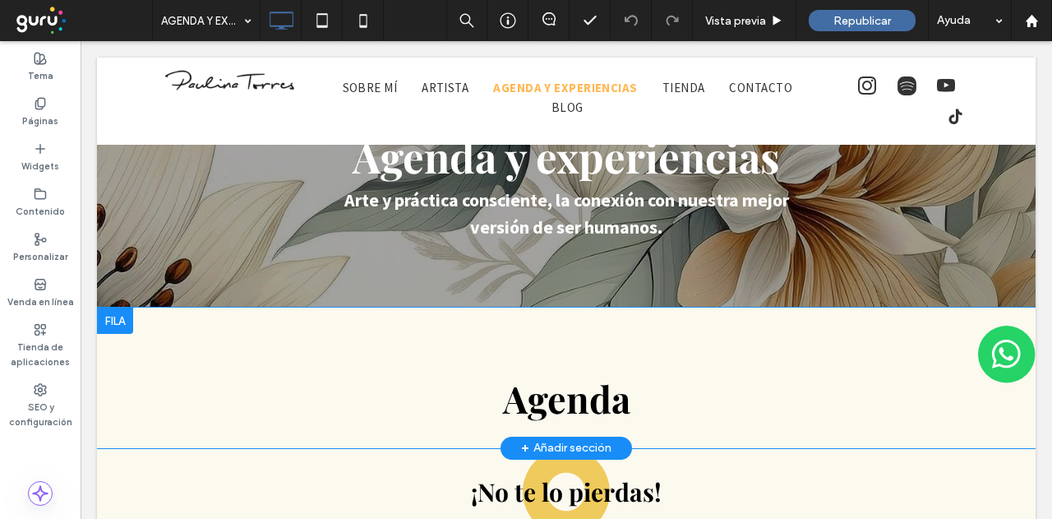
click at [117, 318] on div at bounding box center [115, 320] width 36 height 26
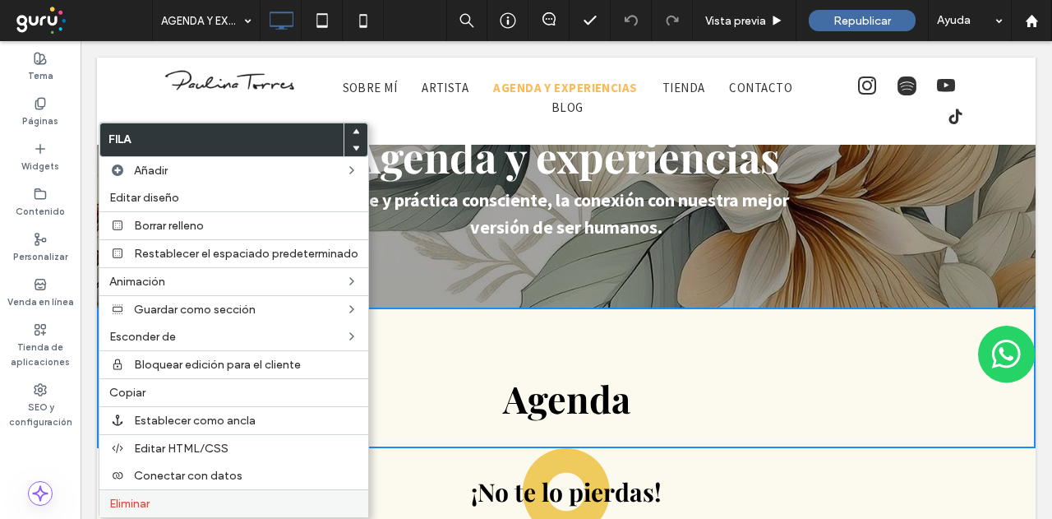
click at [175, 497] on label "Eliminar" at bounding box center [233, 504] width 249 height 14
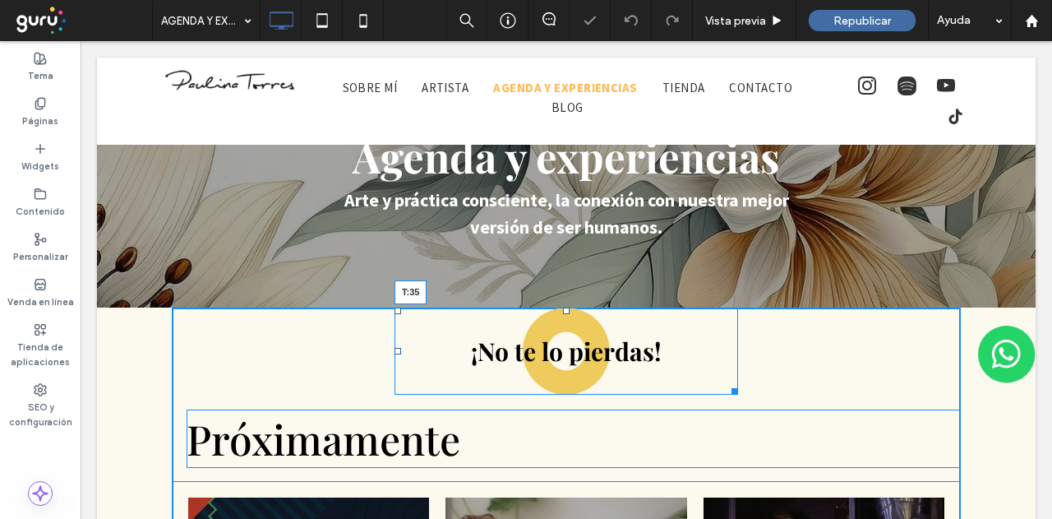
drag, startPoint x: 562, startPoint y: 310, endPoint x: 639, endPoint y: 380, distance: 103.6
click at [563, 314] on div at bounding box center [566, 310] width 7 height 7
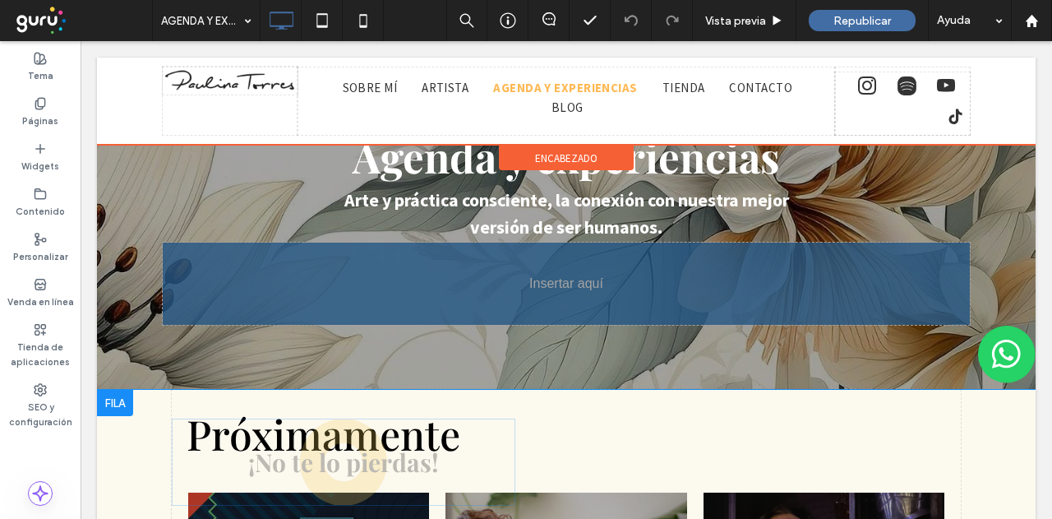
drag, startPoint x: 556, startPoint y: 381, endPoint x: 559, endPoint y: 313, distance: 67.5
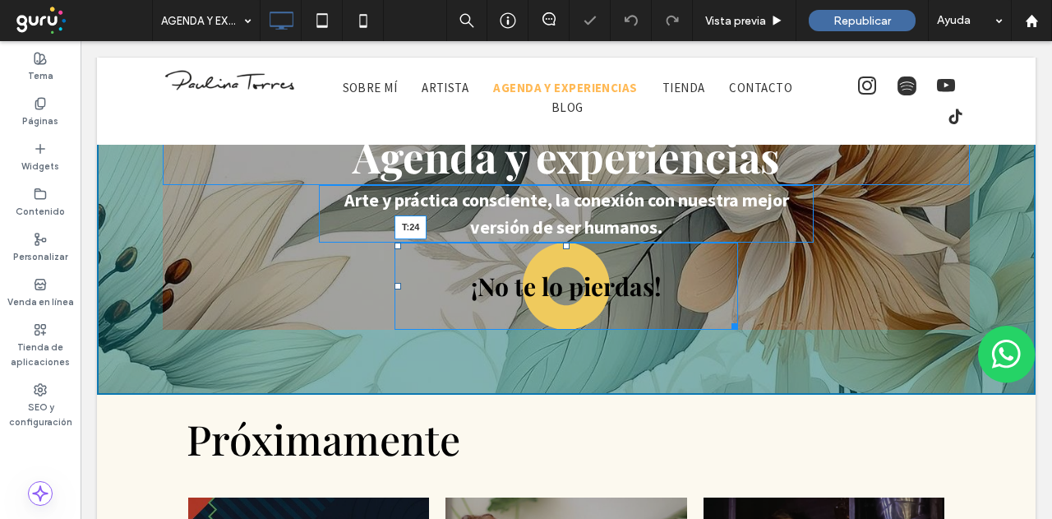
drag, startPoint x: 561, startPoint y: 244, endPoint x: 697, endPoint y: 365, distance: 181.7
click at [564, 264] on div "¡No te lo pierdas! T:24" at bounding box center [567, 286] width 344 height 87
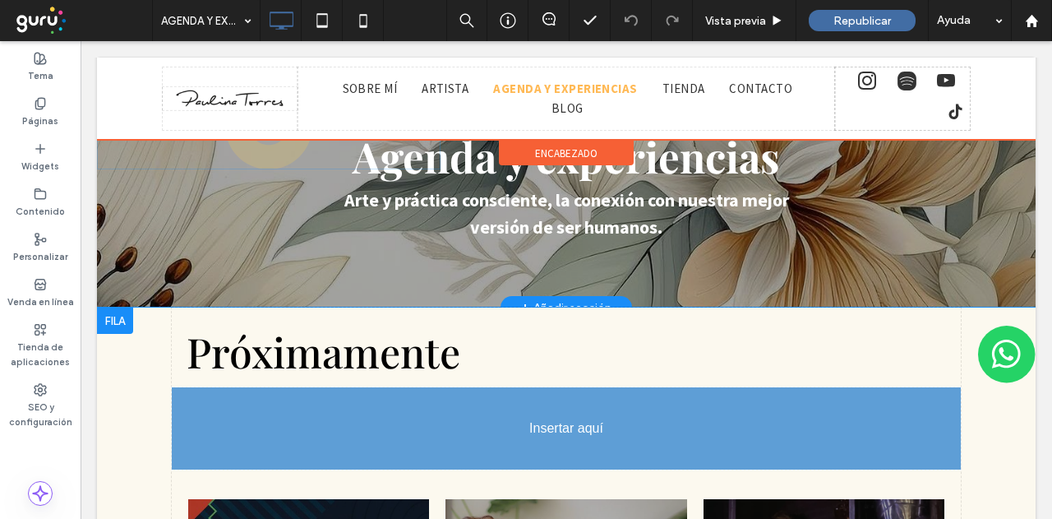
scroll to position [132, 0]
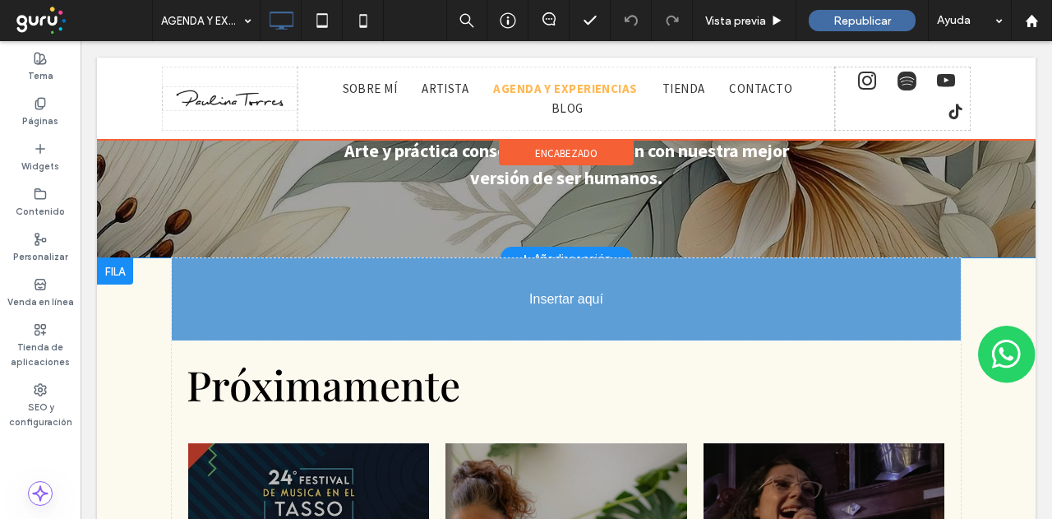
drag, startPoint x: 568, startPoint y: 290, endPoint x: 524, endPoint y: 342, distance: 67.7
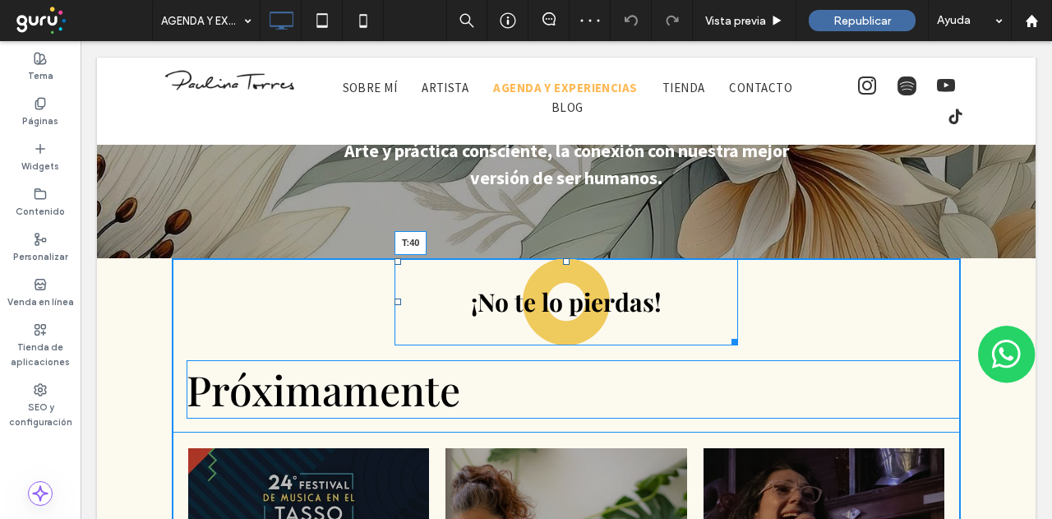
drag, startPoint x: 559, startPoint y: 262, endPoint x: 742, endPoint y: 400, distance: 229.0
click at [563, 265] on div at bounding box center [566, 261] width 7 height 7
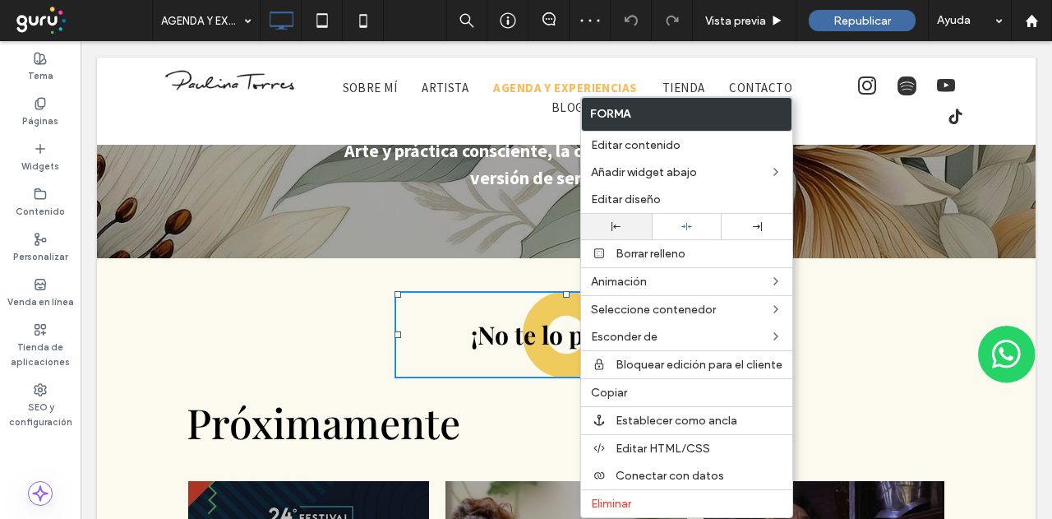
click at [631, 234] on div at bounding box center [616, 226] width 71 height 25
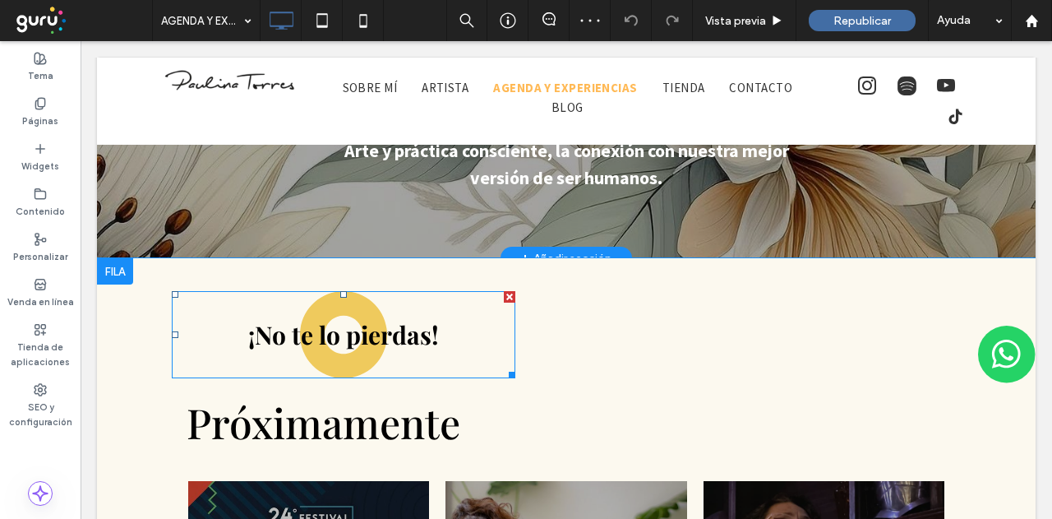
click at [504, 297] on div at bounding box center [510, 297] width 12 height 12
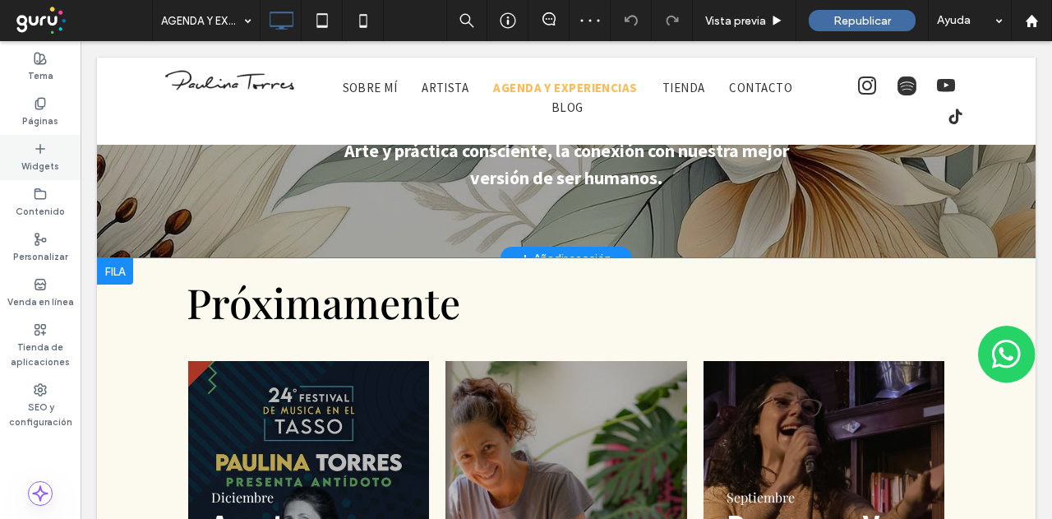
click at [64, 156] on div "Widgets" at bounding box center [40, 157] width 81 height 45
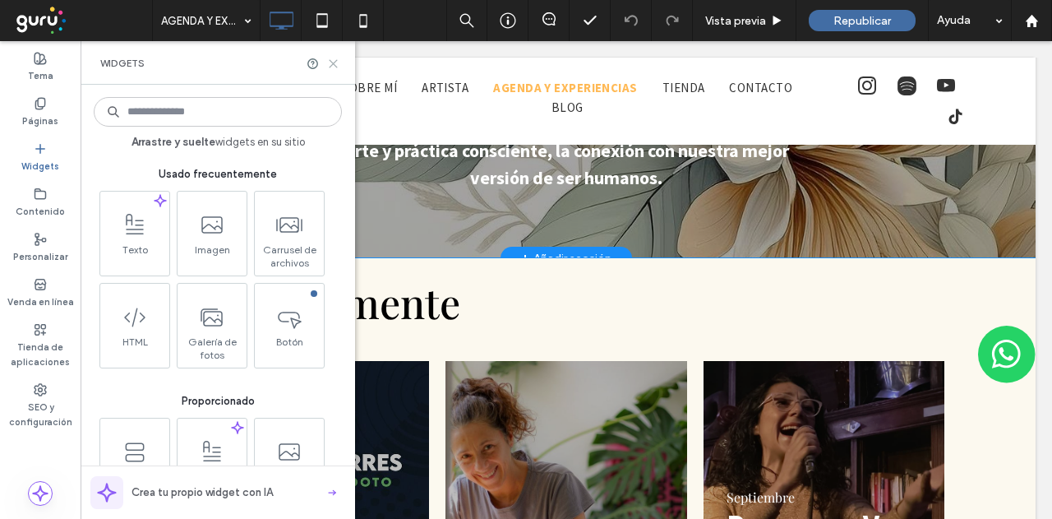
click at [335, 60] on use at bounding box center [333, 63] width 7 height 7
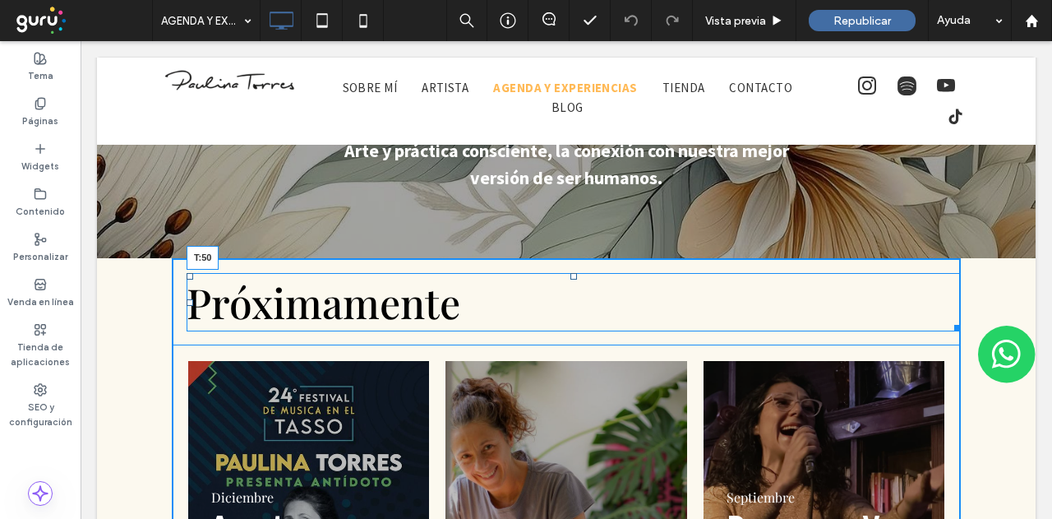
drag, startPoint x: 566, startPoint y: 274, endPoint x: 645, endPoint y: 341, distance: 103.8
click at [571, 280] on div at bounding box center [574, 276] width 7 height 7
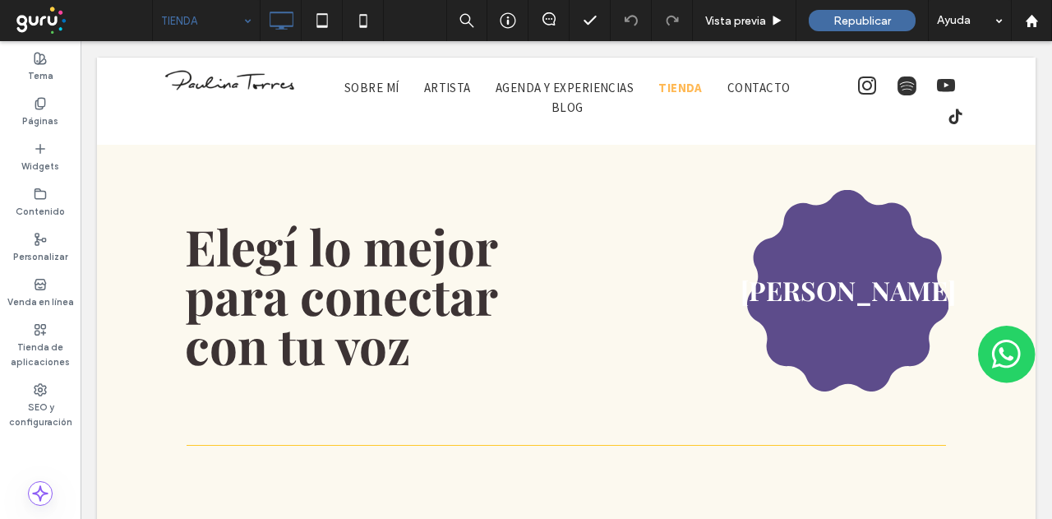
scroll to position [0, 0]
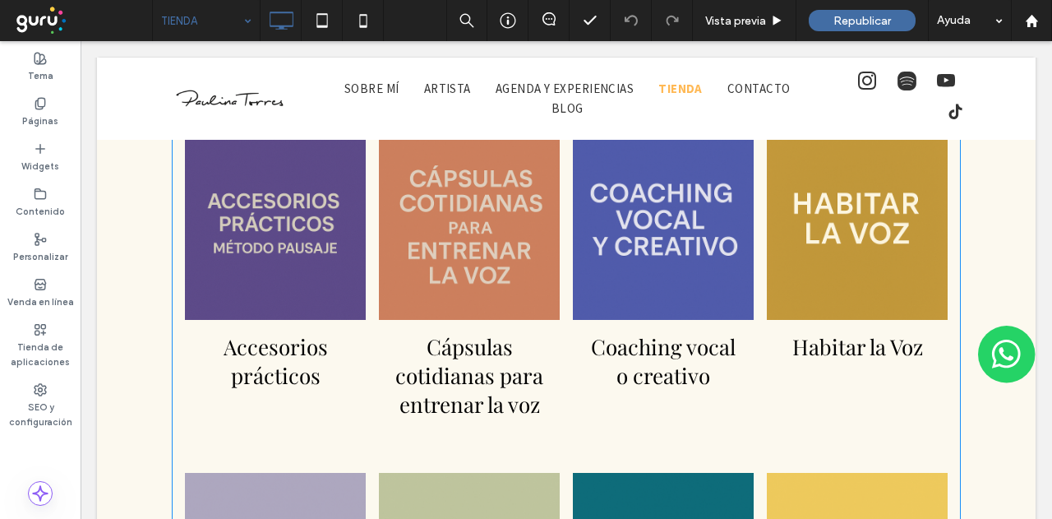
scroll to position [411, 0]
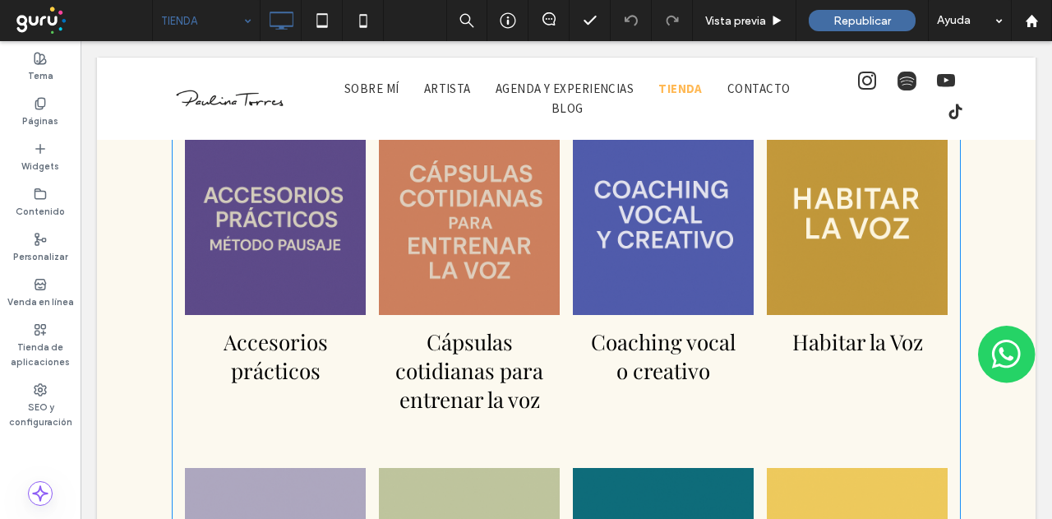
click at [215, 244] on link at bounding box center [275, 212] width 192 height 217
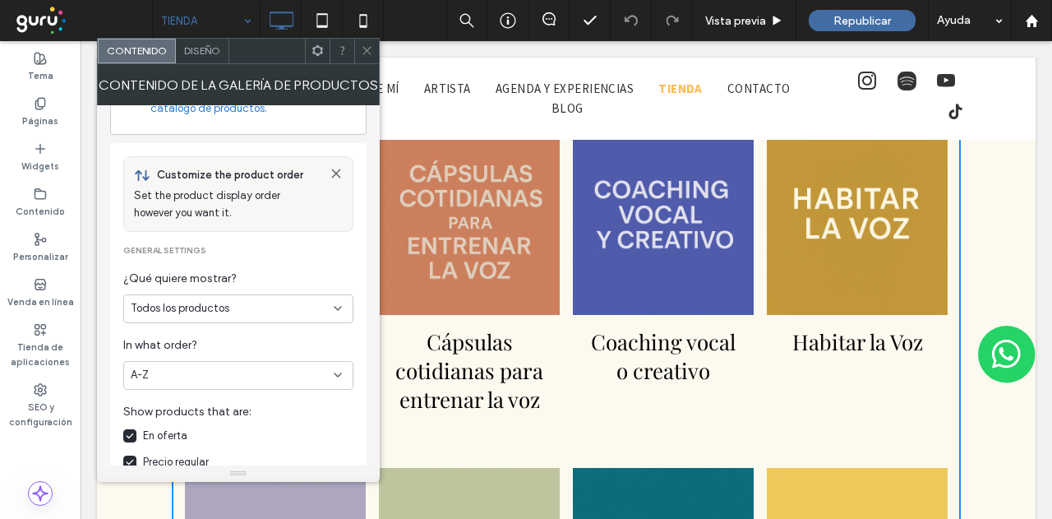
scroll to position [164, 0]
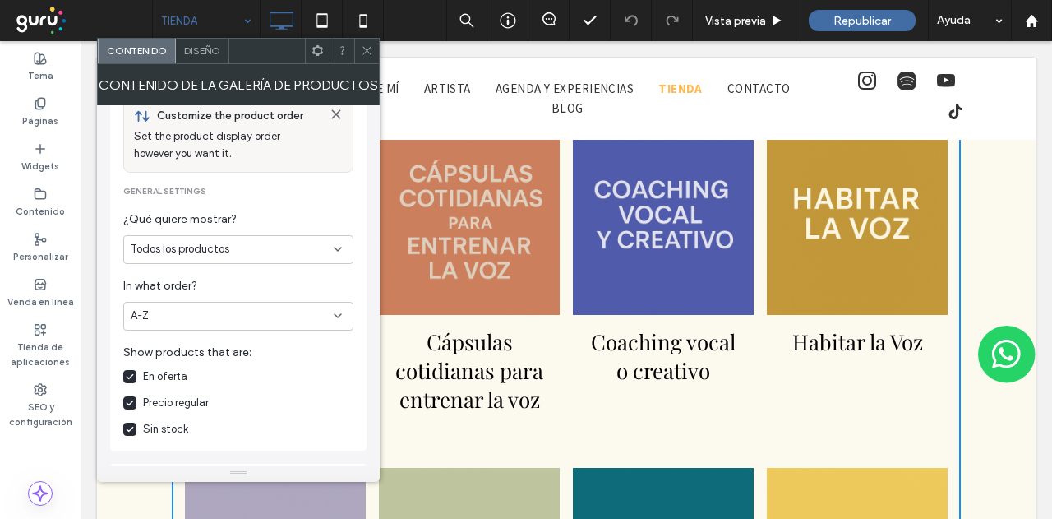
click at [367, 57] on span at bounding box center [367, 51] width 12 height 25
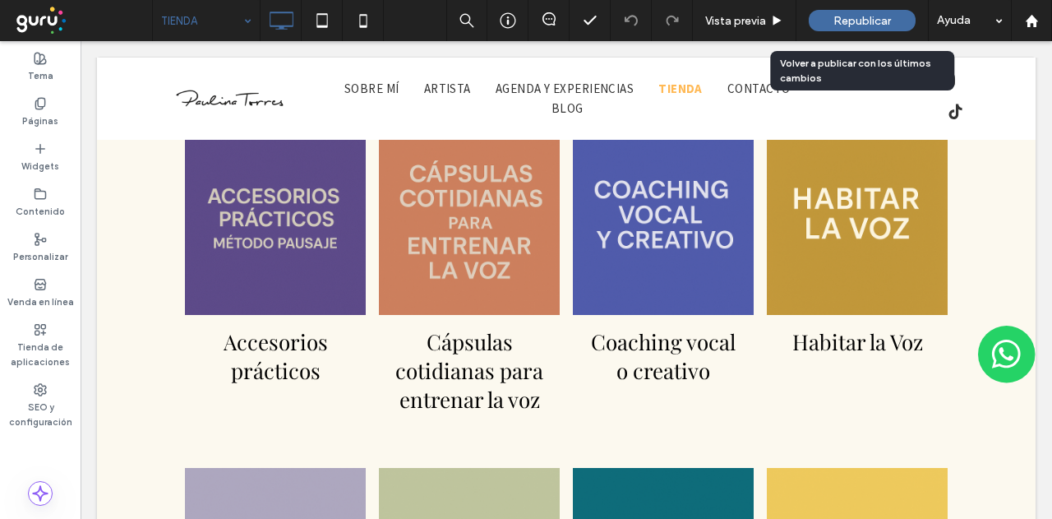
click at [834, 24] on span "Republicar" at bounding box center [863, 21] width 58 height 14
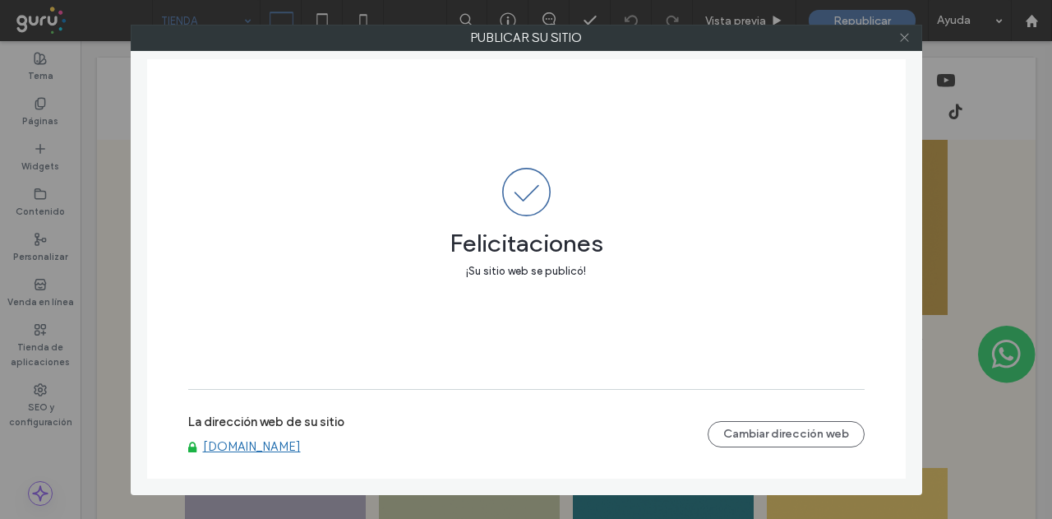
click at [902, 39] on icon at bounding box center [905, 37] width 12 height 12
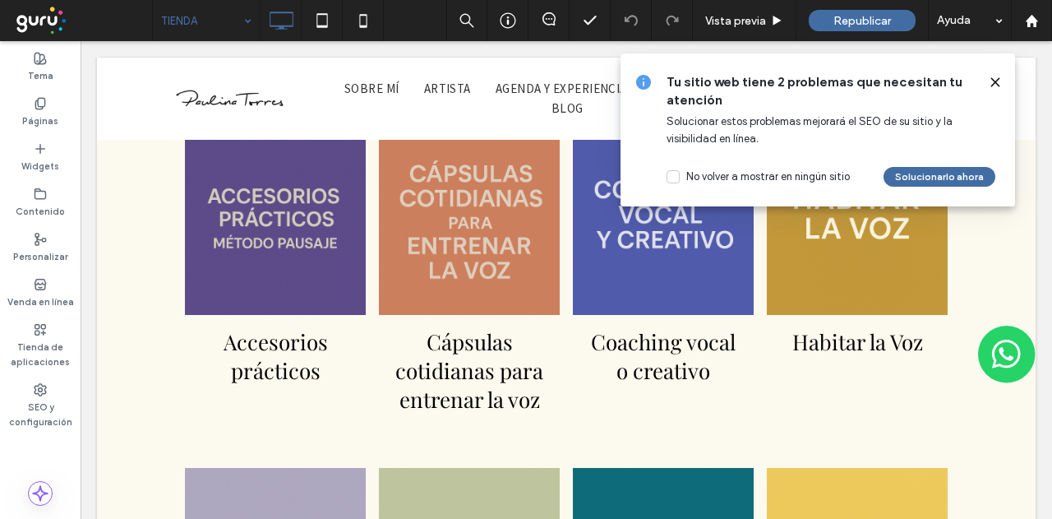
click at [996, 84] on icon at bounding box center [995, 82] width 13 height 13
